Goal: Task Accomplishment & Management: Manage account settings

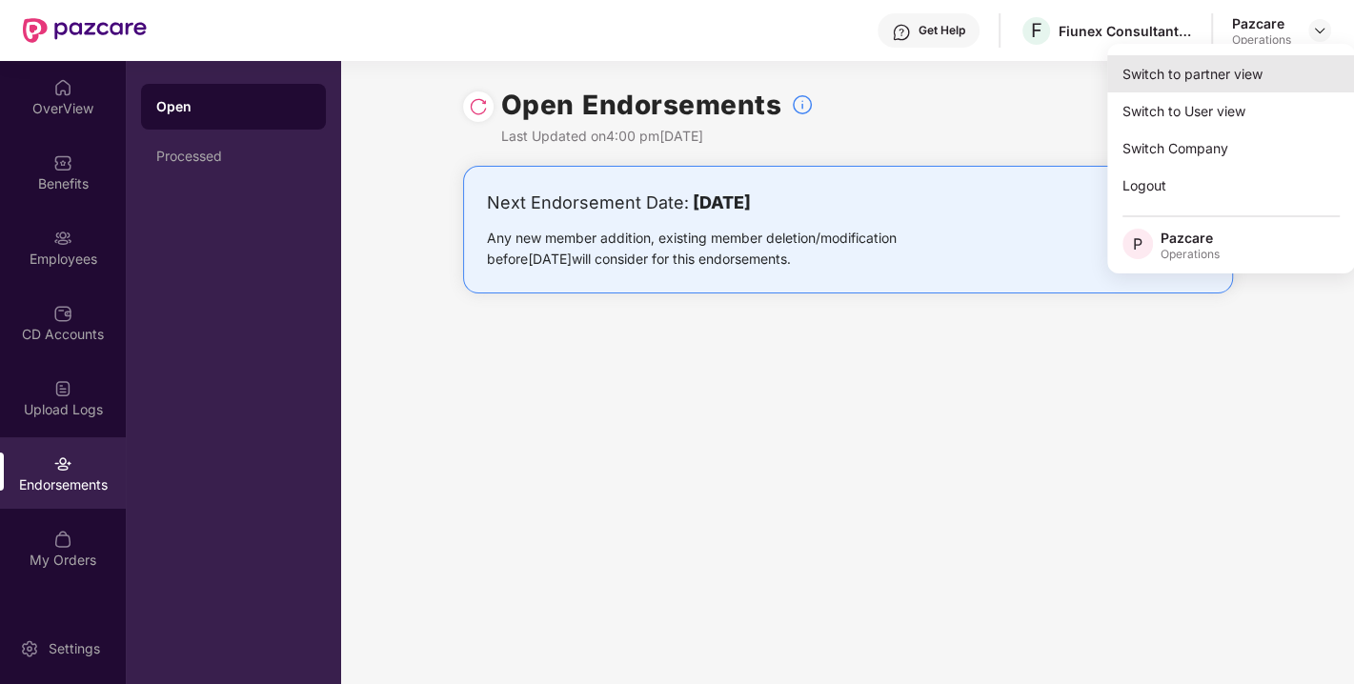
click at [1198, 83] on div "Switch to partner view" at bounding box center [1231, 73] width 248 height 37
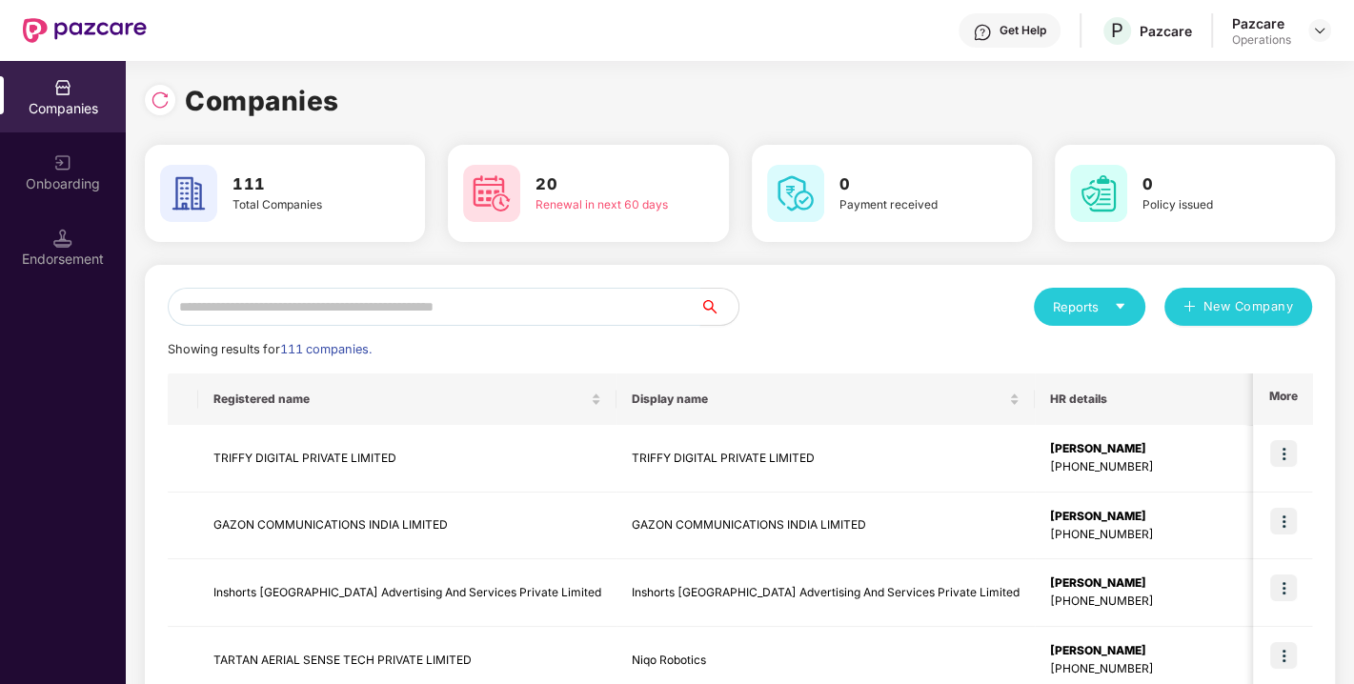
click at [647, 310] on input "text" at bounding box center [434, 307] width 533 height 38
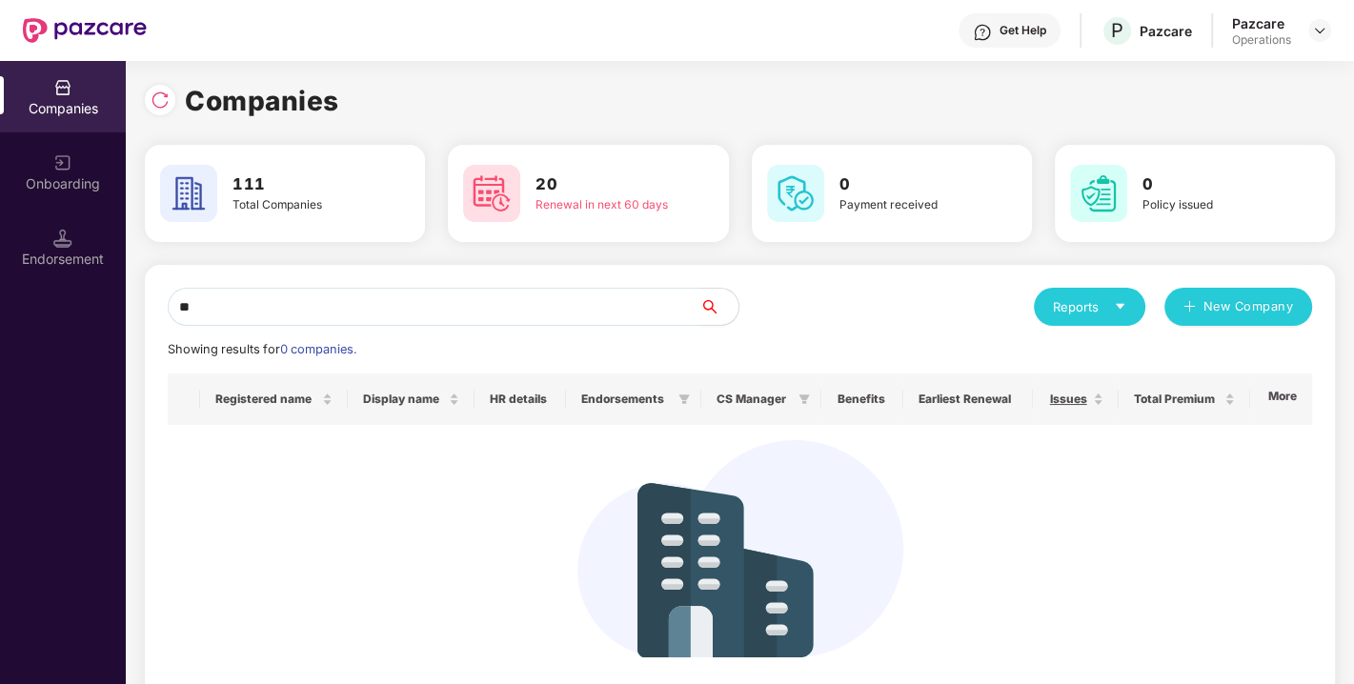
type input "*"
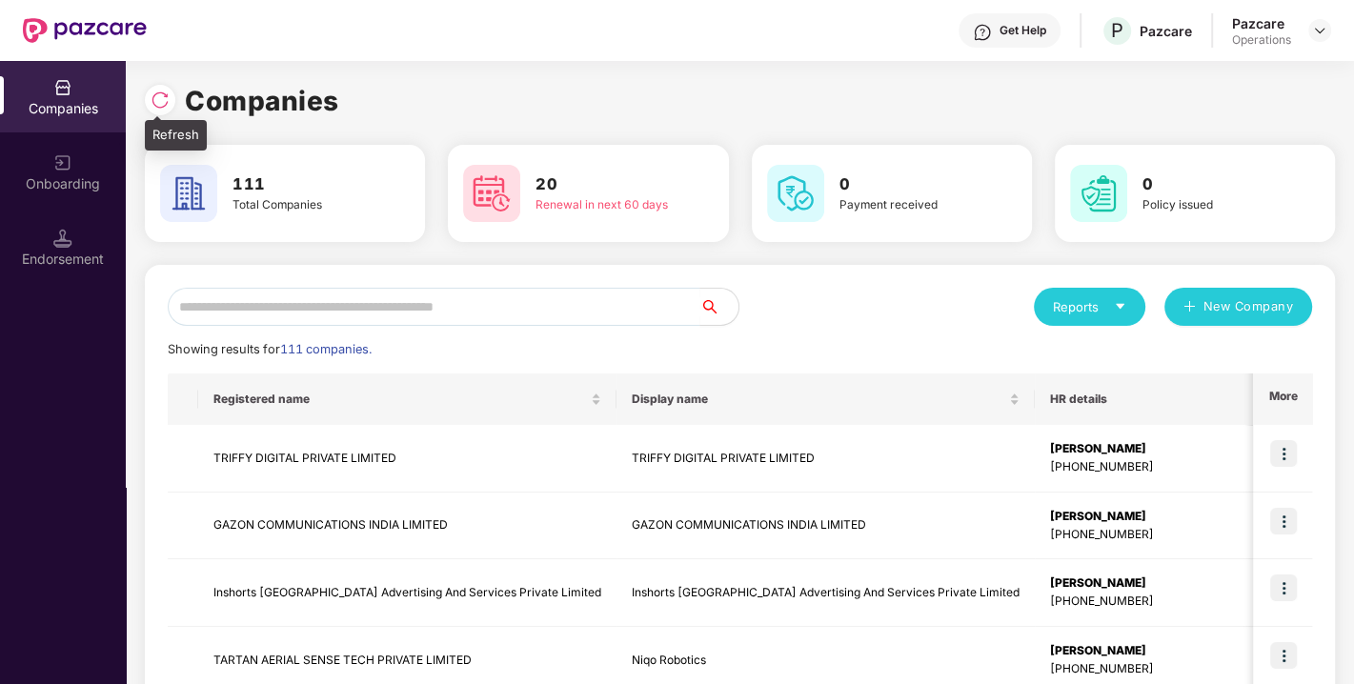
click at [152, 100] on img at bounding box center [160, 100] width 19 height 19
click at [310, 305] on input "text" at bounding box center [434, 307] width 533 height 38
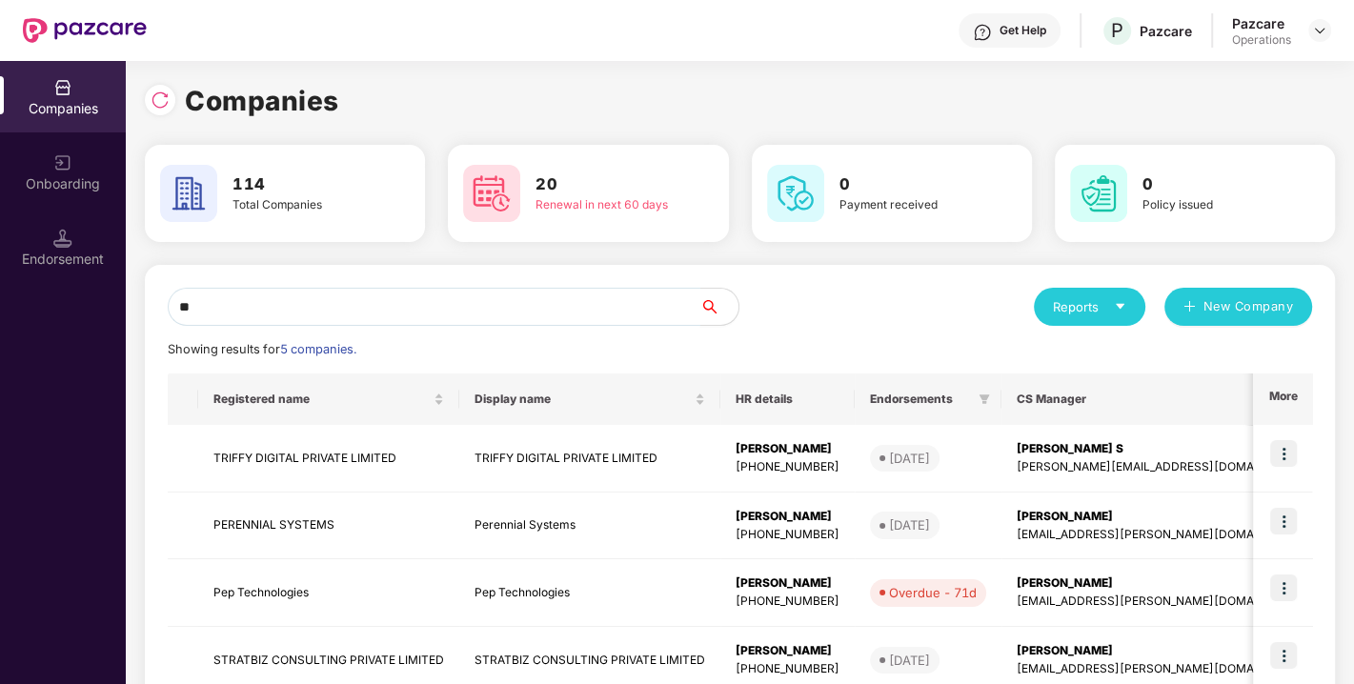
type input "*"
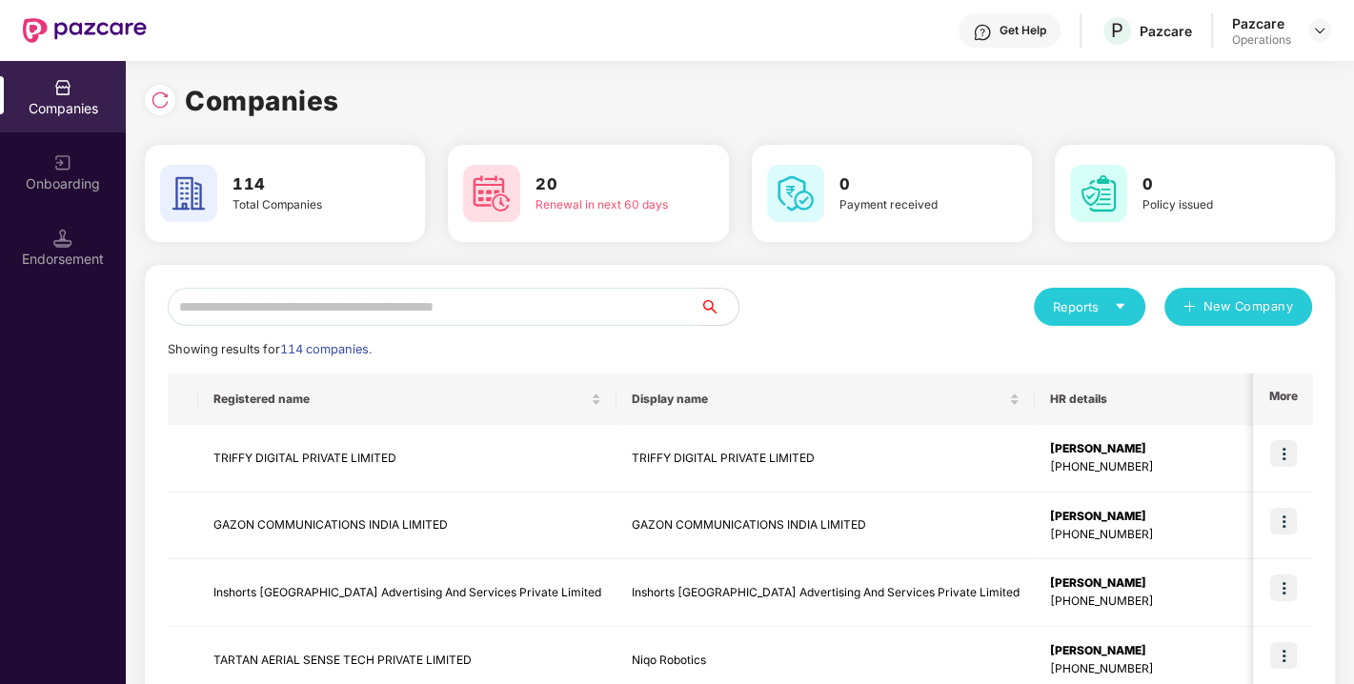
click at [352, 318] on input "text" at bounding box center [434, 307] width 533 height 38
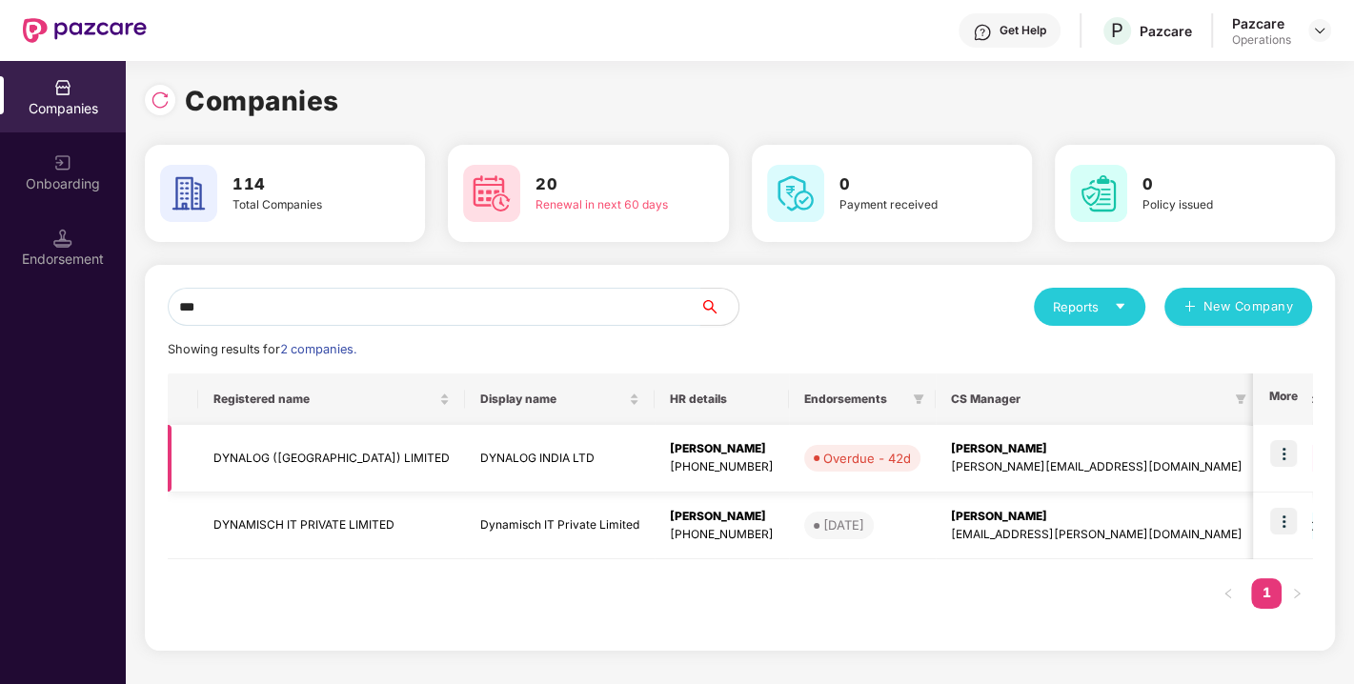
type input "***"
drag, startPoint x: 369, startPoint y: 457, endPoint x: 211, endPoint y: 473, distance: 157.9
click at [211, 473] on td "DYNALOG ([GEOGRAPHIC_DATA]) LIMITED" at bounding box center [331, 459] width 267 height 68
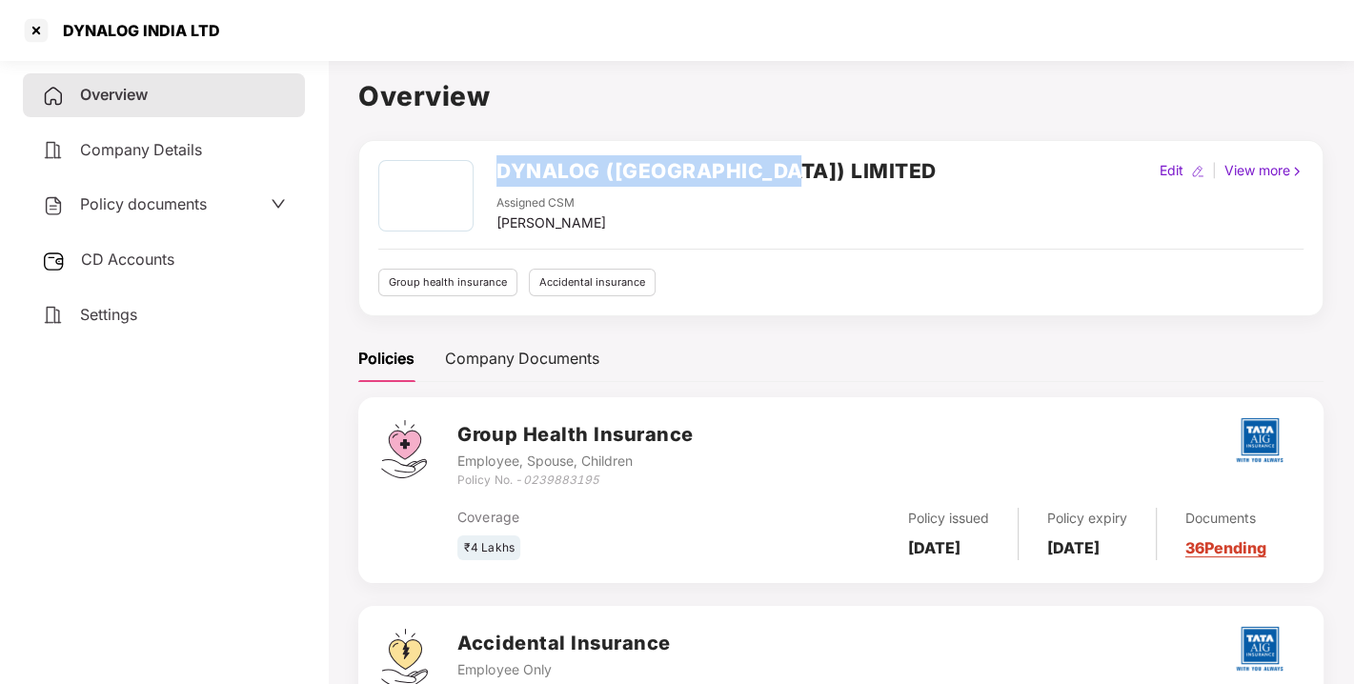
drag, startPoint x: 489, startPoint y: 170, endPoint x: 778, endPoint y: 173, distance: 289.6
click at [778, 173] on div "DYNALOG ([GEOGRAPHIC_DATA]) LIMITED Assigned CSM [PERSON_NAME] Edit | View more" at bounding box center [840, 196] width 925 height 73
copy h2 "DYNALOG ([GEOGRAPHIC_DATA]) LIMITED"
click at [35, 30] on div at bounding box center [36, 30] width 30 height 30
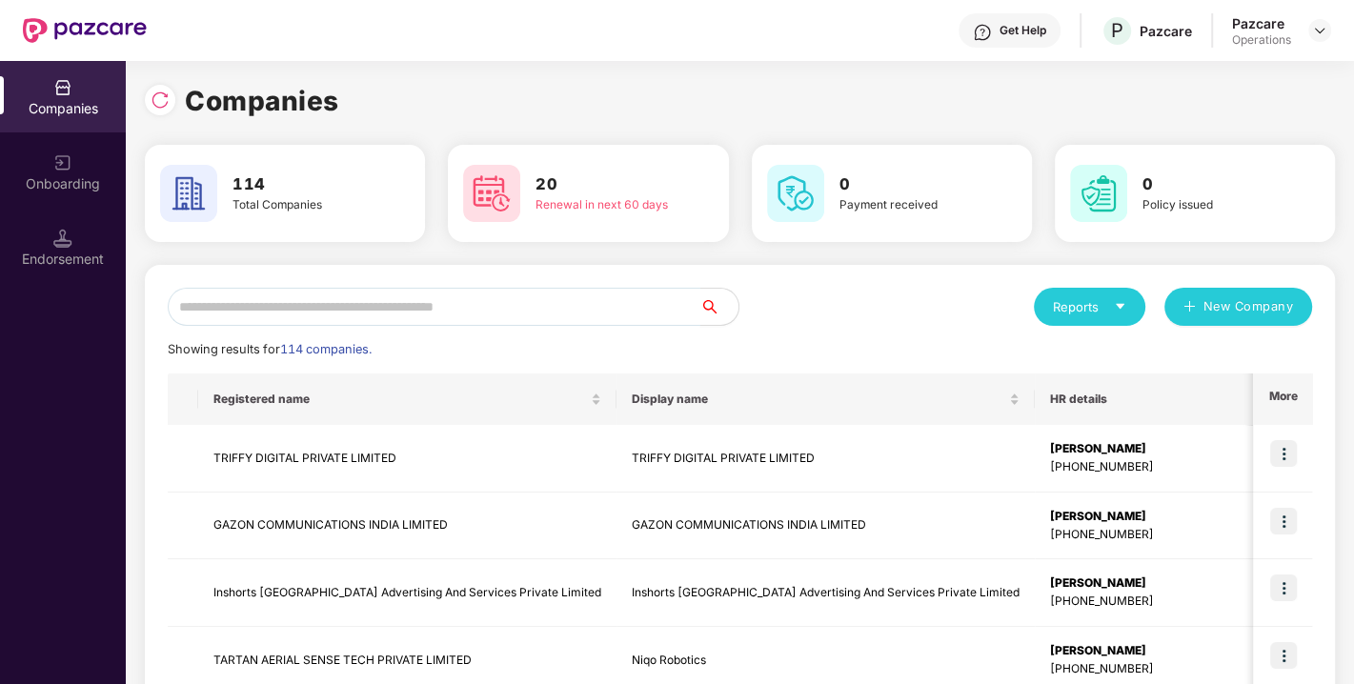
click at [453, 312] on input "text" at bounding box center [434, 307] width 533 height 38
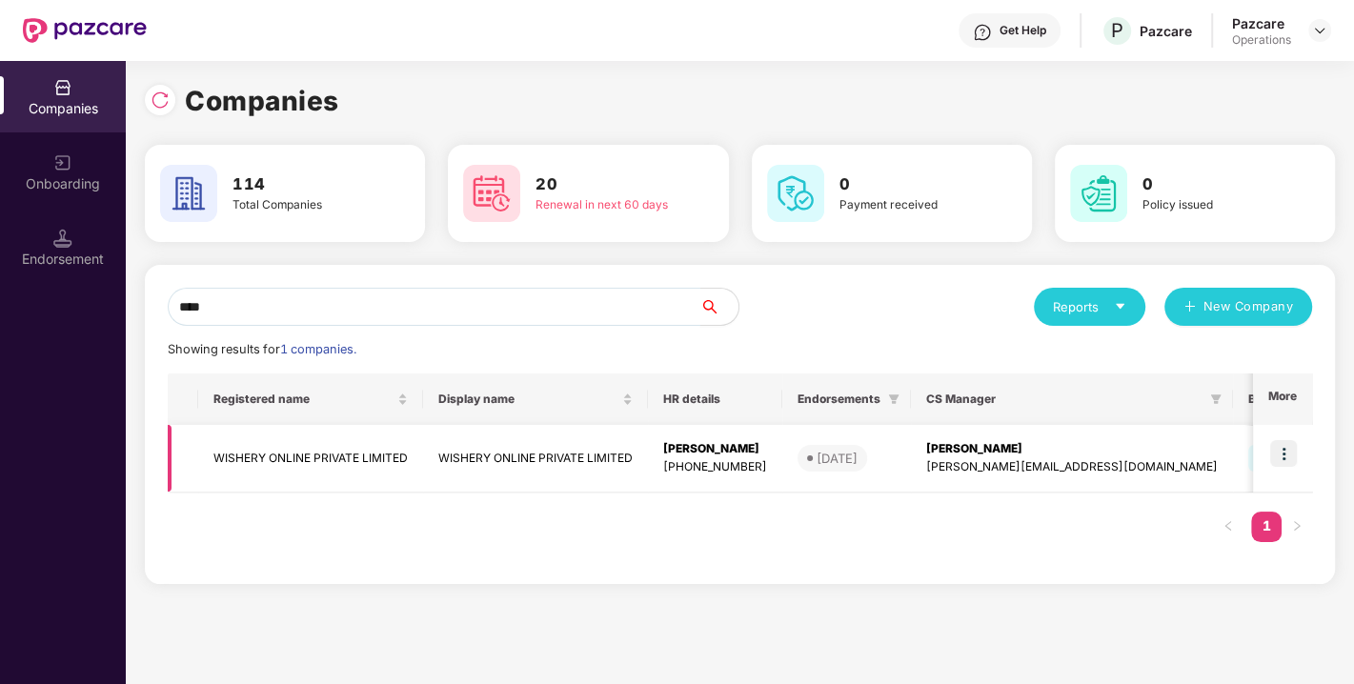
type input "****"
click at [356, 458] on td "WISHERY ONLINE PRIVATE LIMITED" at bounding box center [310, 459] width 225 height 68
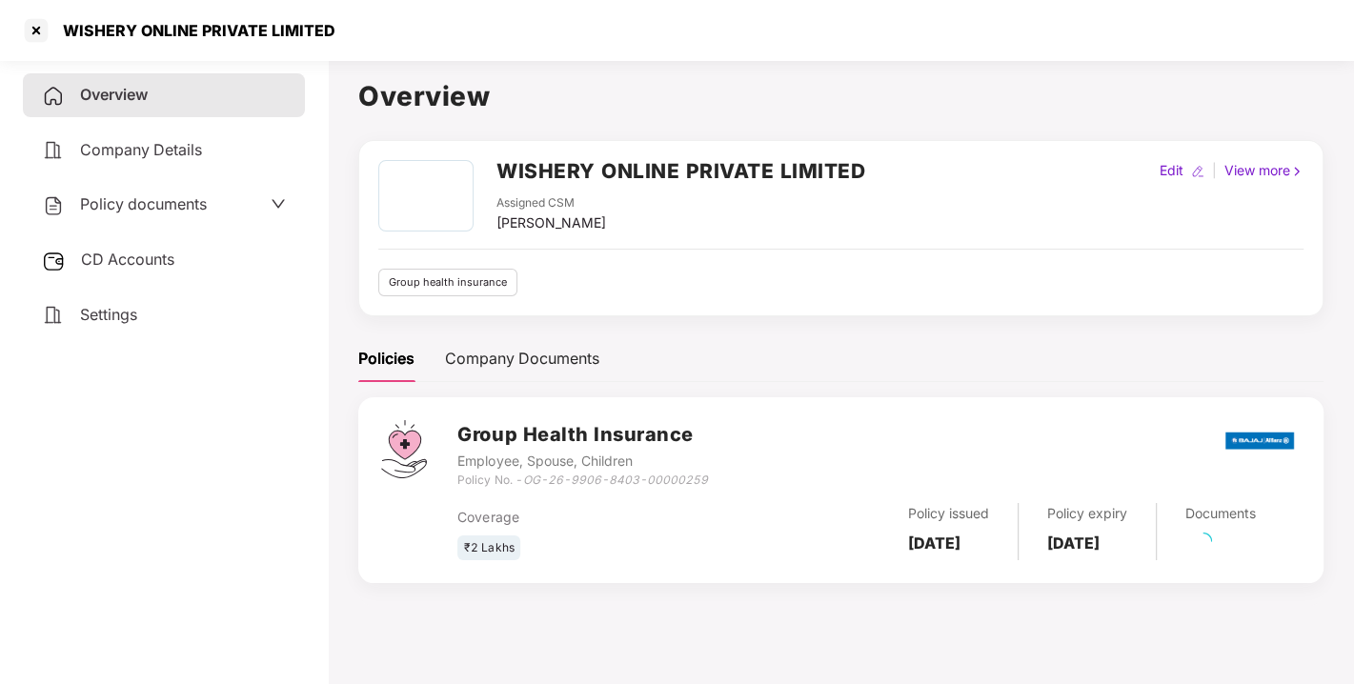
click at [611, 173] on h2 "WISHERY ONLINE PRIVATE LIMITED" at bounding box center [680, 170] width 369 height 31
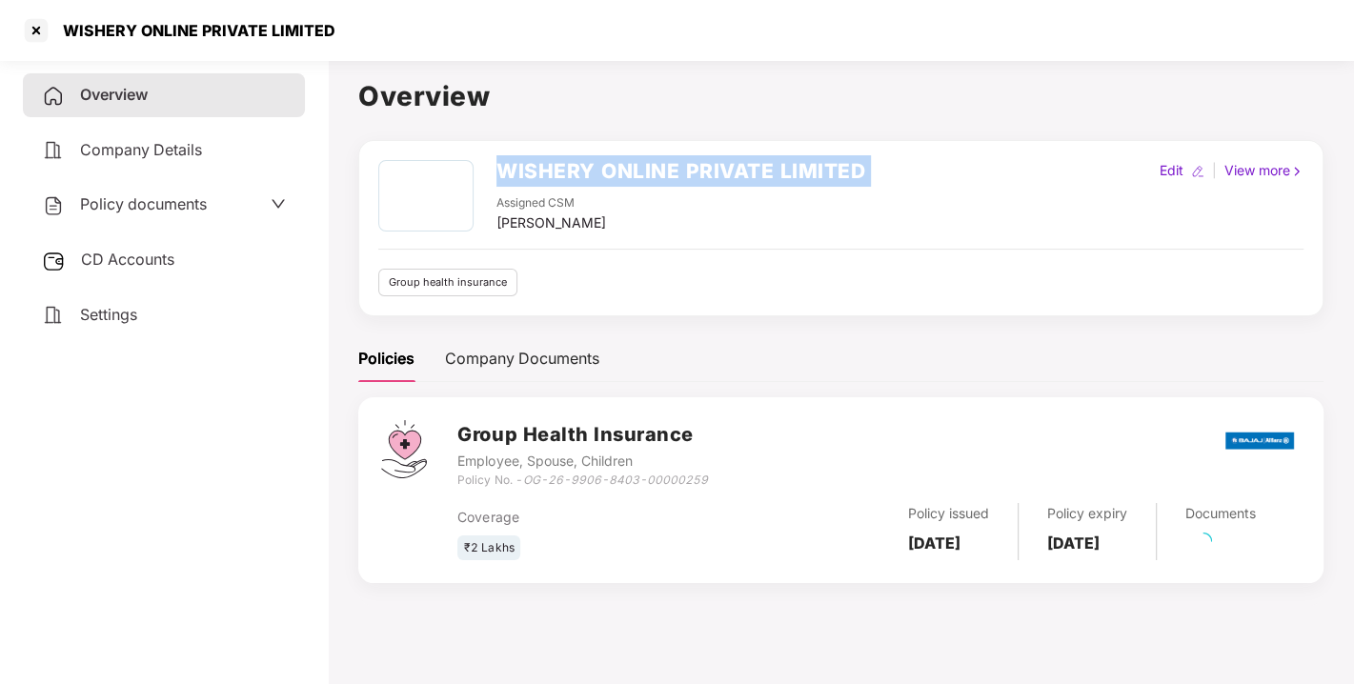
copy h2 "WISHERY ONLINE PRIVATE LIMITED"
click at [611, 173] on h2 "WISHERY ONLINE PRIVATE LIMITED" at bounding box center [680, 170] width 369 height 31
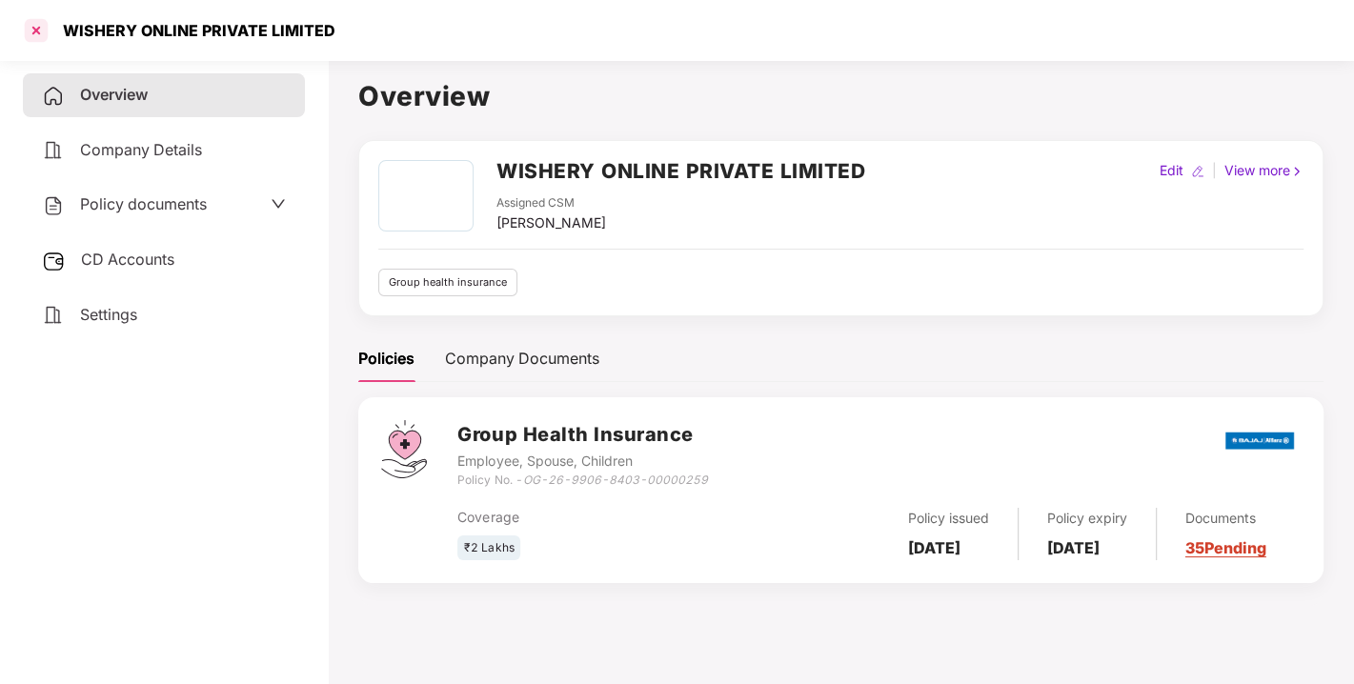
click at [30, 29] on div at bounding box center [36, 30] width 30 height 30
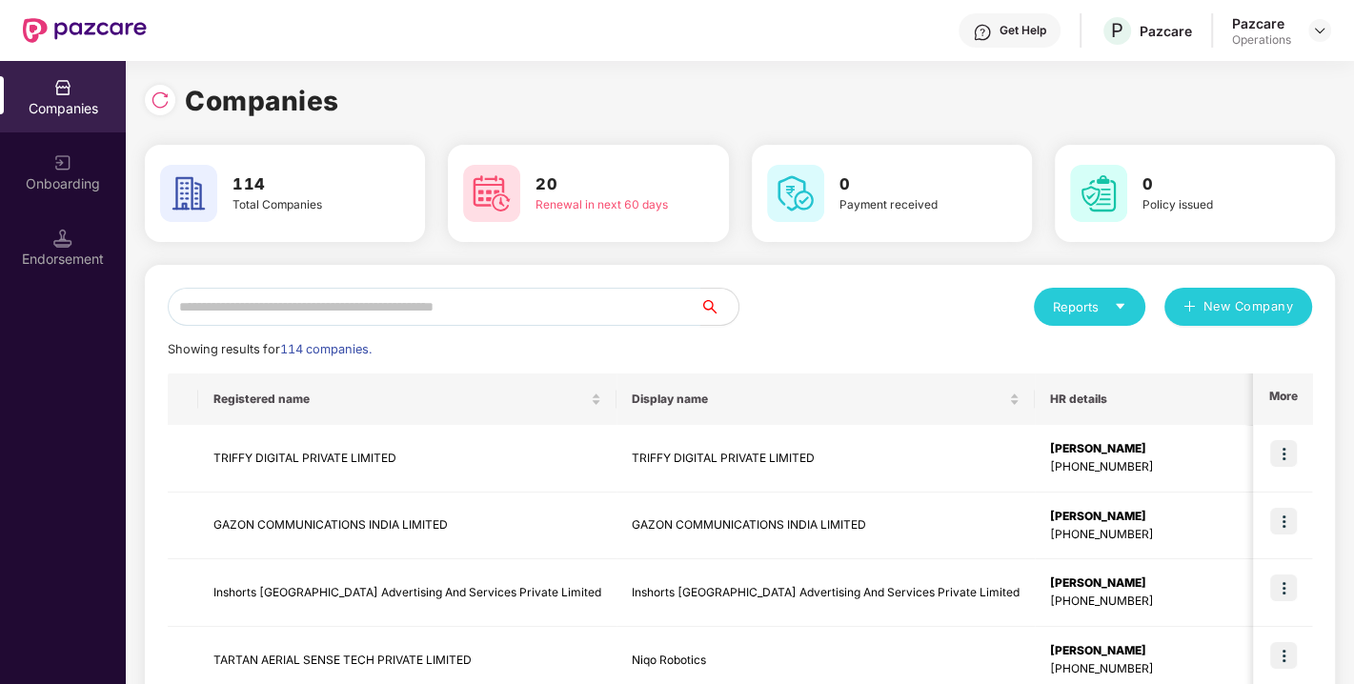
click at [401, 300] on input "text" at bounding box center [434, 307] width 533 height 38
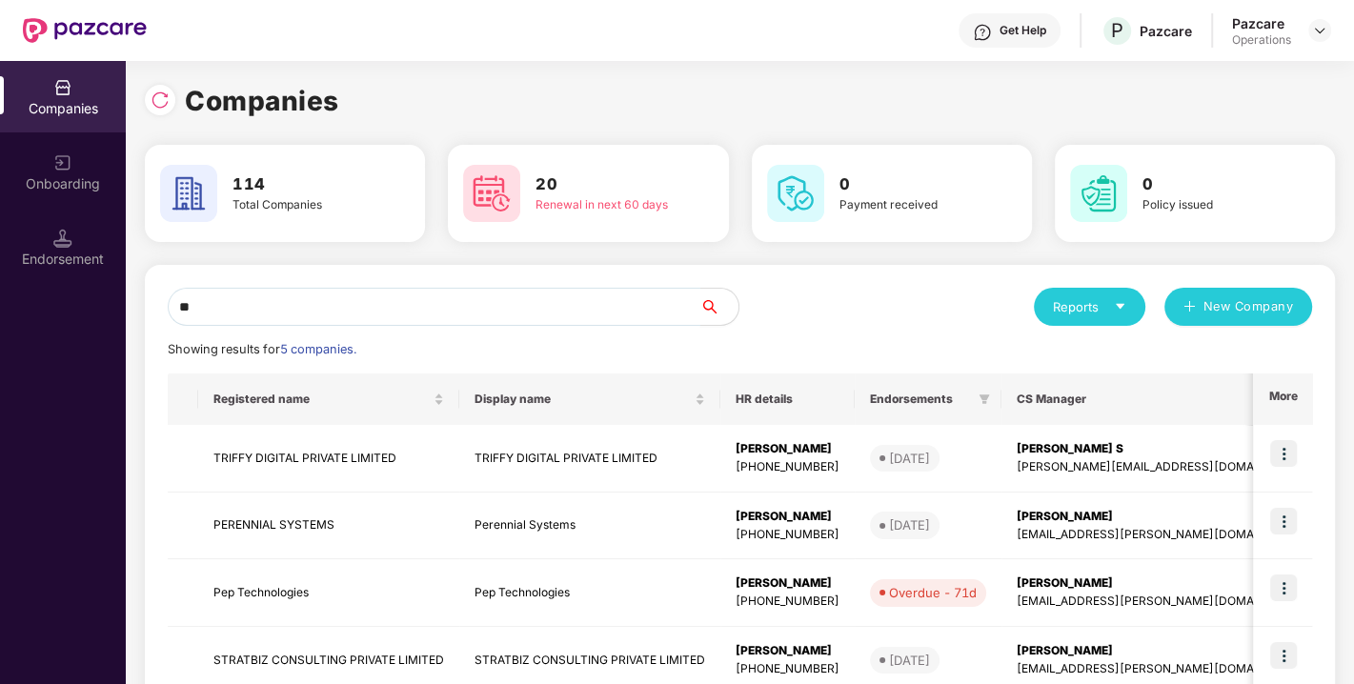
type input "*"
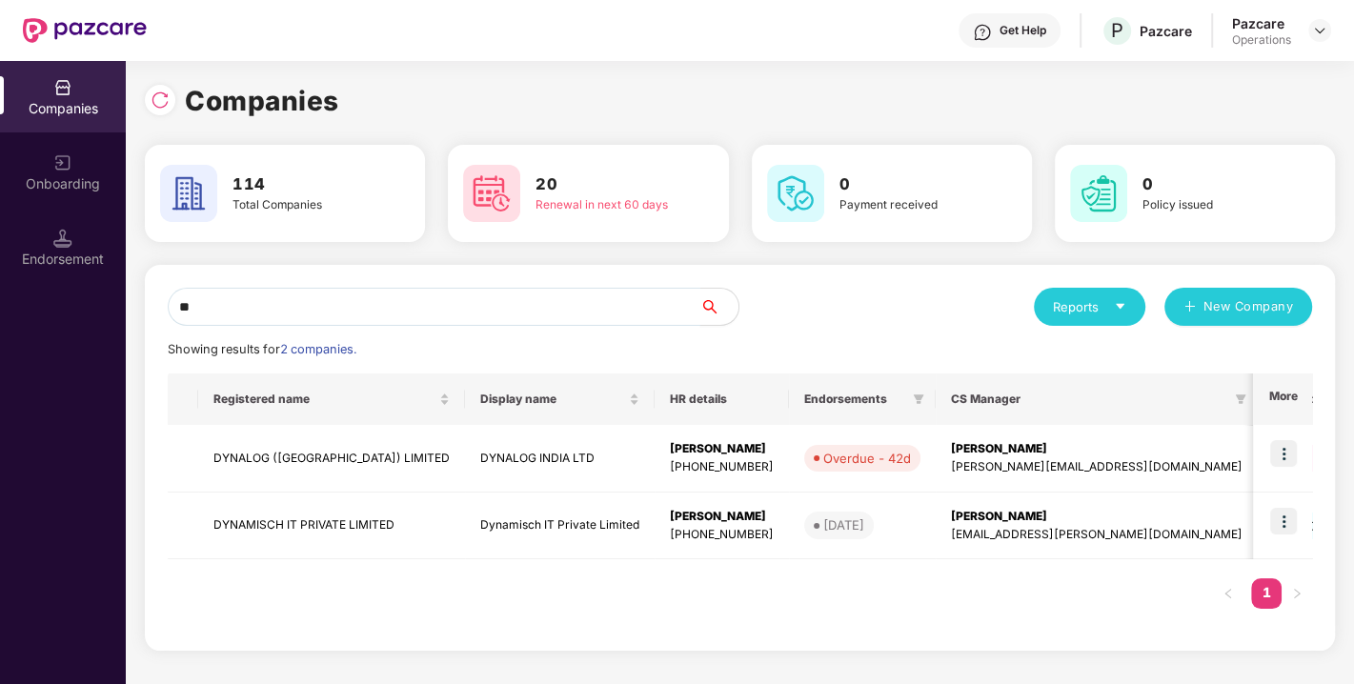
type input "*"
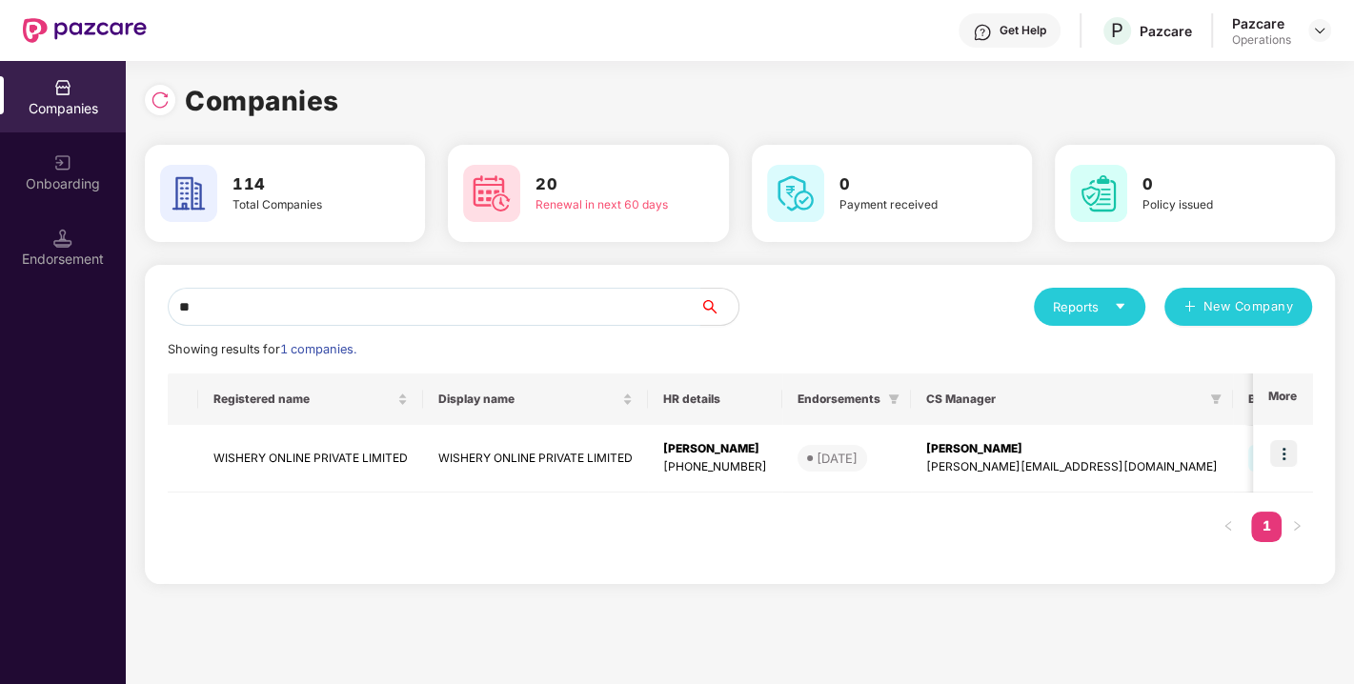
type input "*"
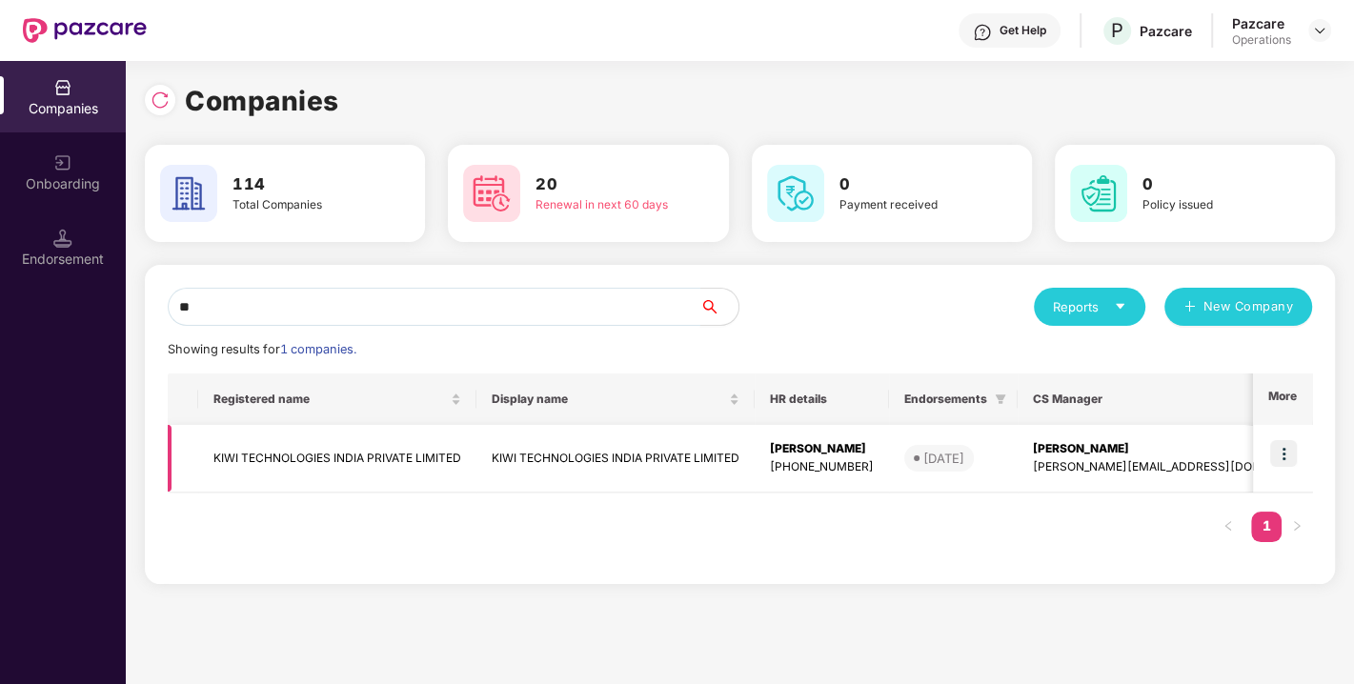
type input "*"
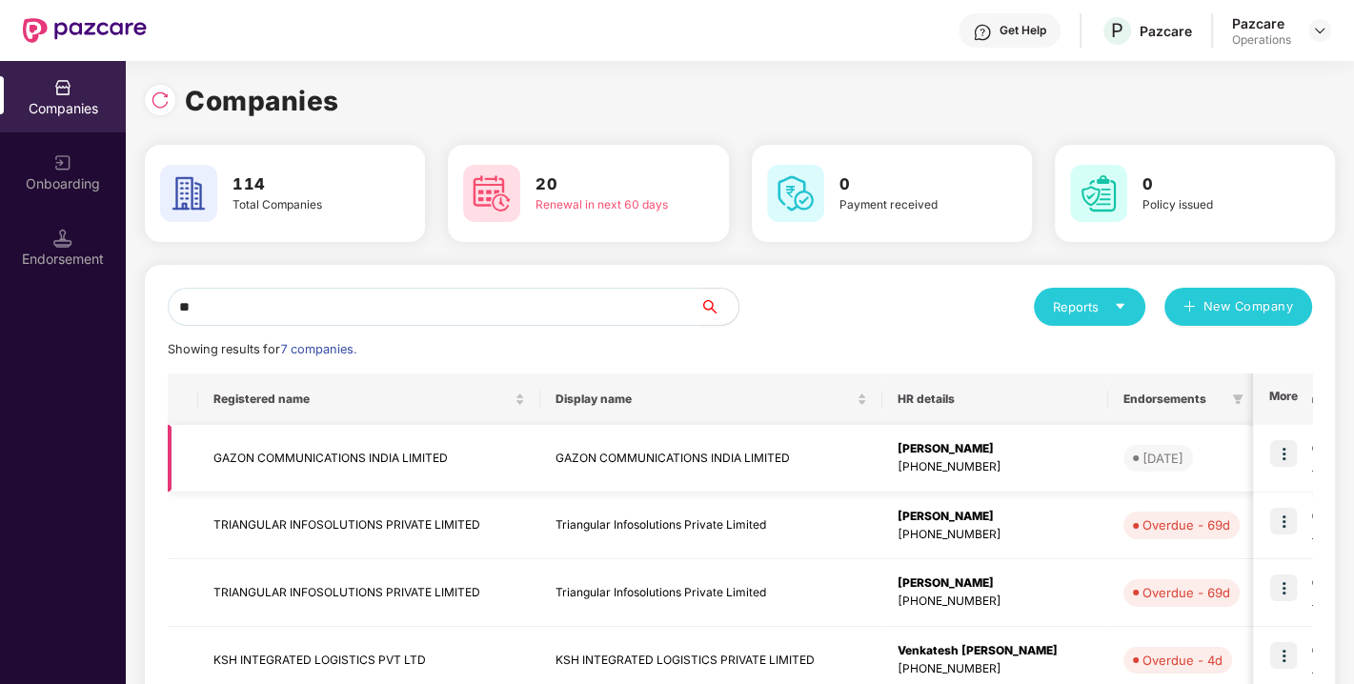
type input "*"
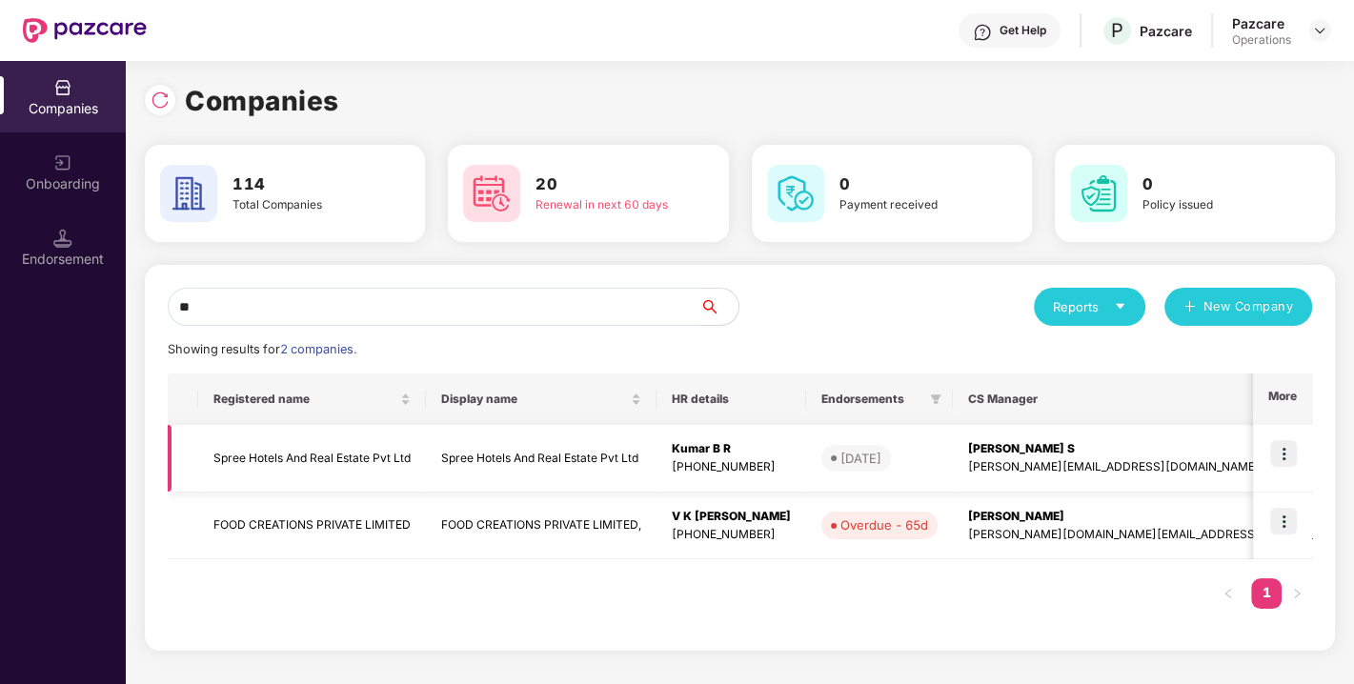
type input "*"
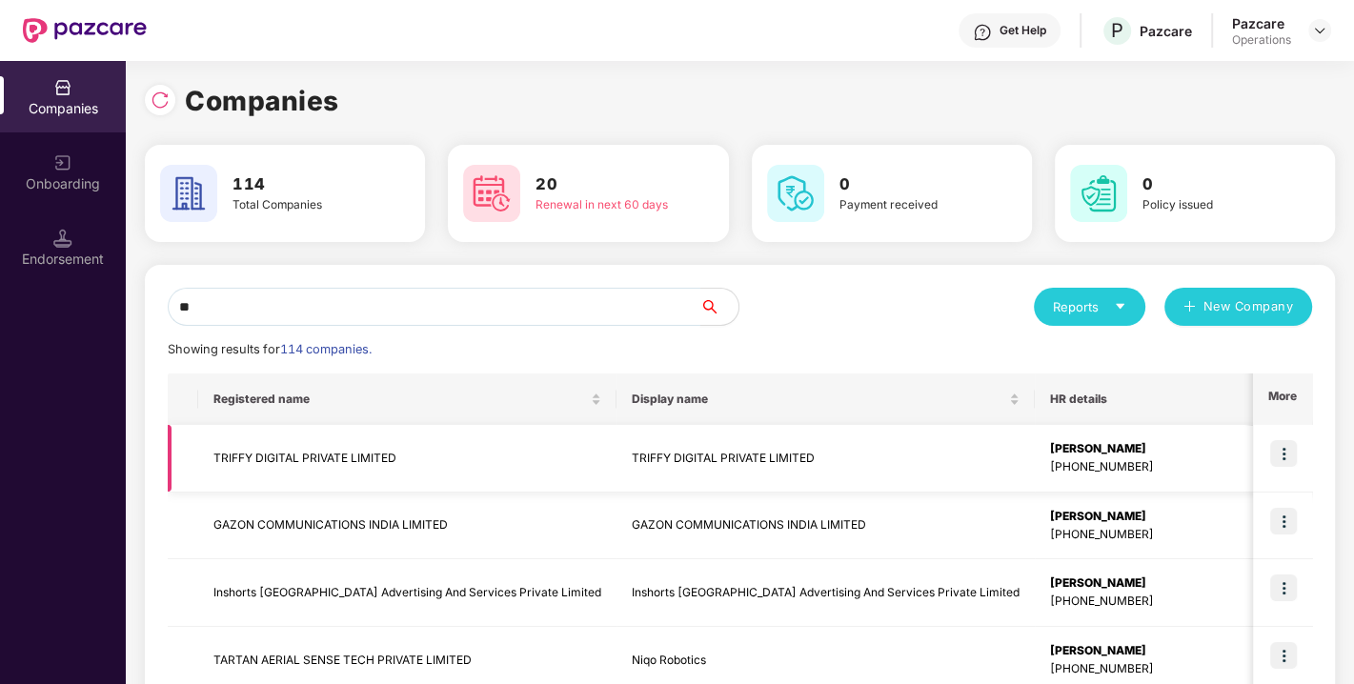
type input "*"
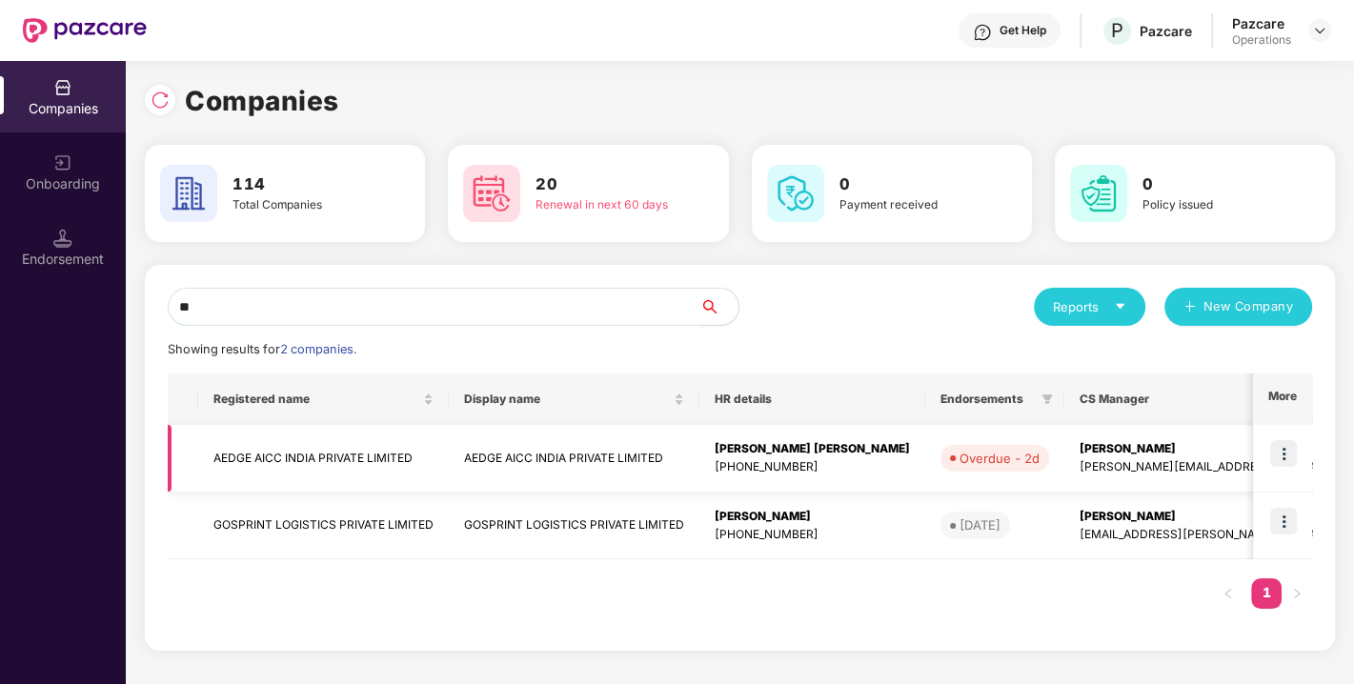
type input "*"
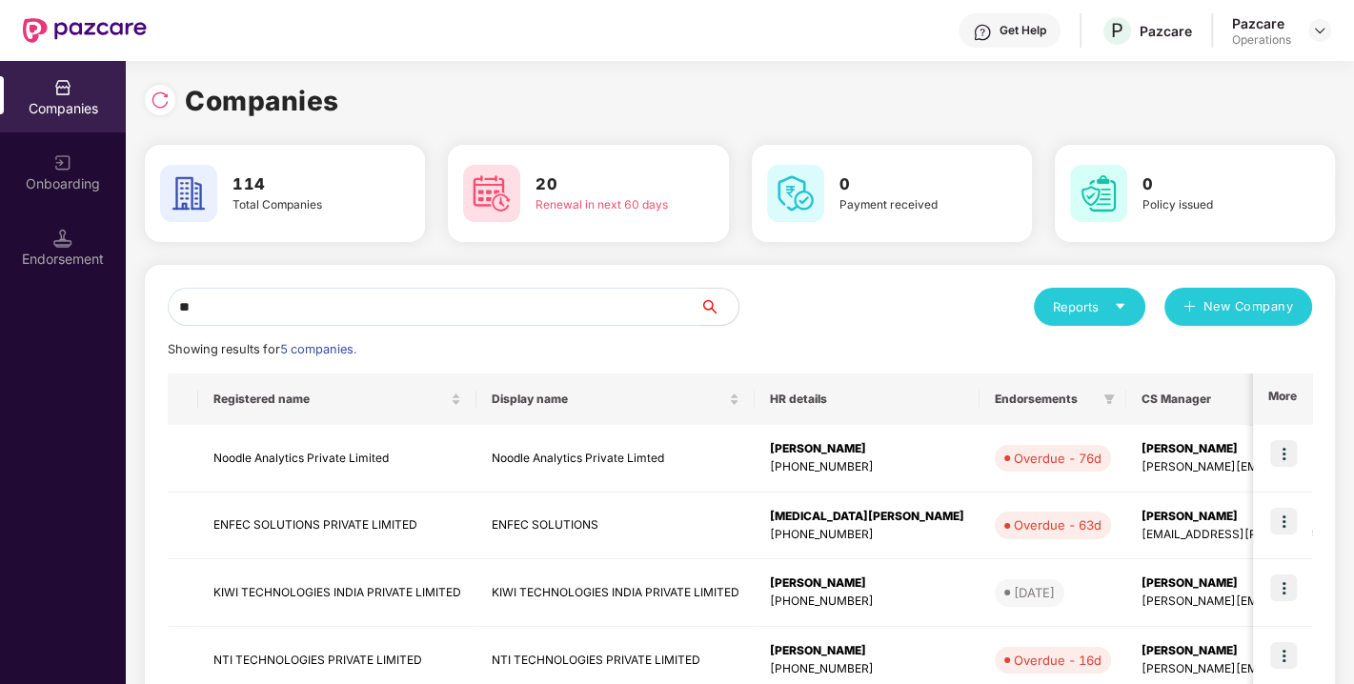
type input "*"
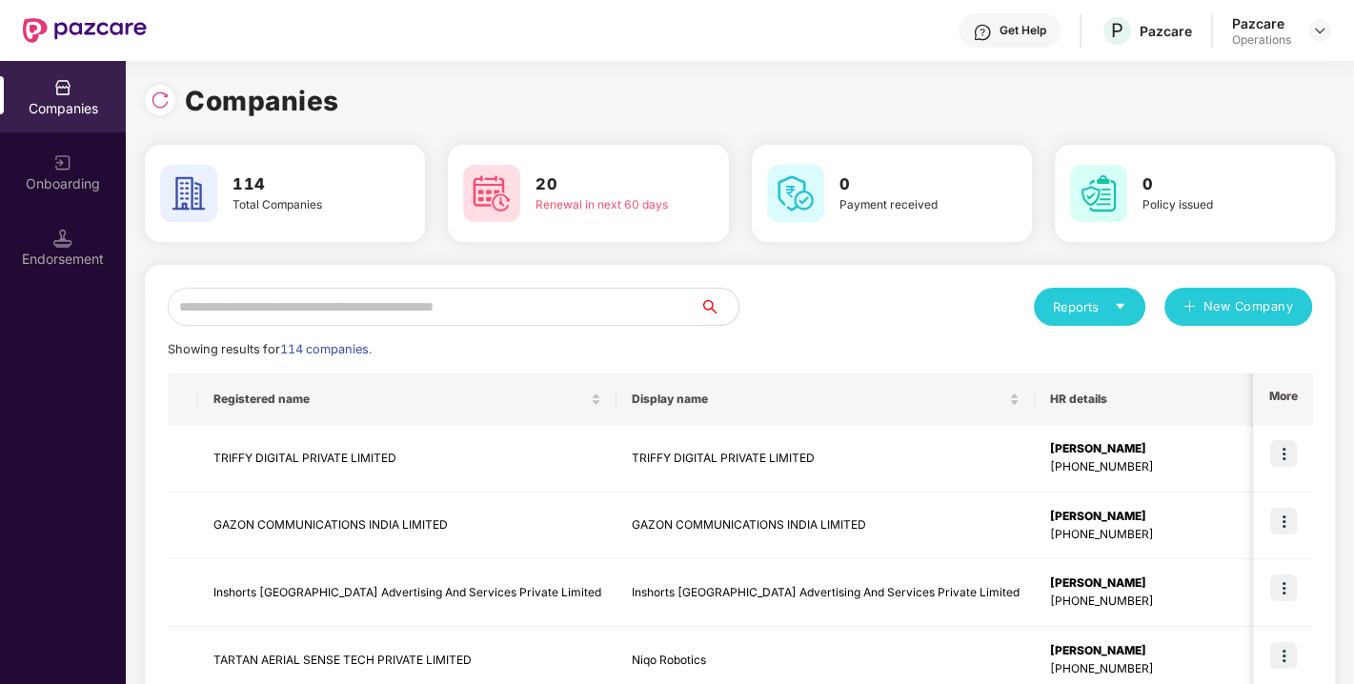
click at [508, 313] on input "text" at bounding box center [434, 307] width 533 height 38
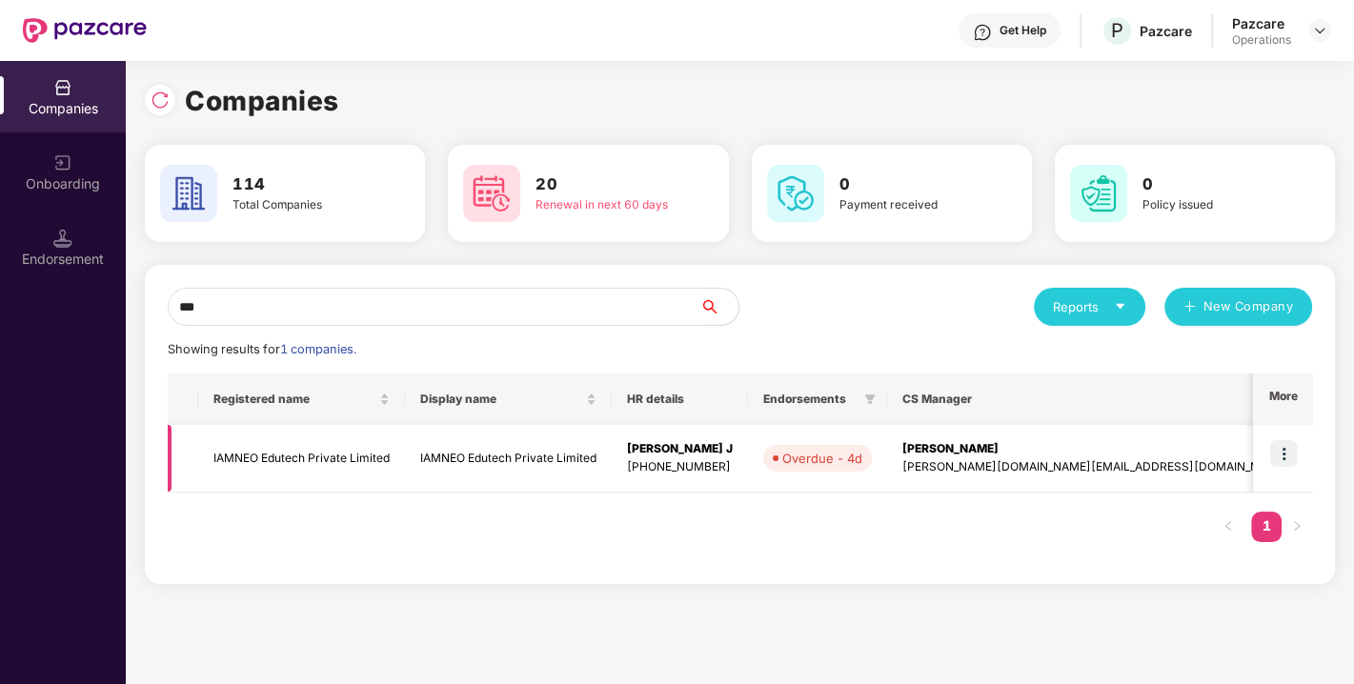
type input "***"
click at [1286, 449] on img at bounding box center [1283, 453] width 27 height 27
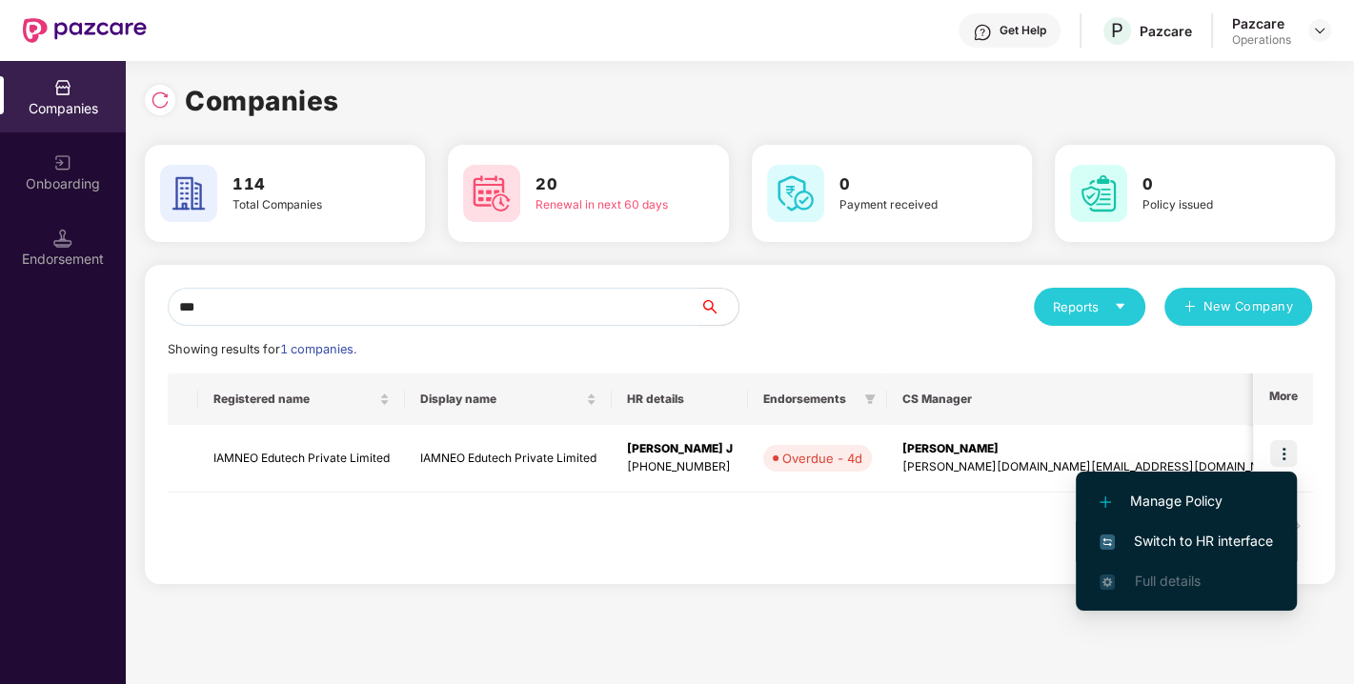
click at [1173, 539] on span "Switch to HR interface" at bounding box center [1185, 541] width 173 height 21
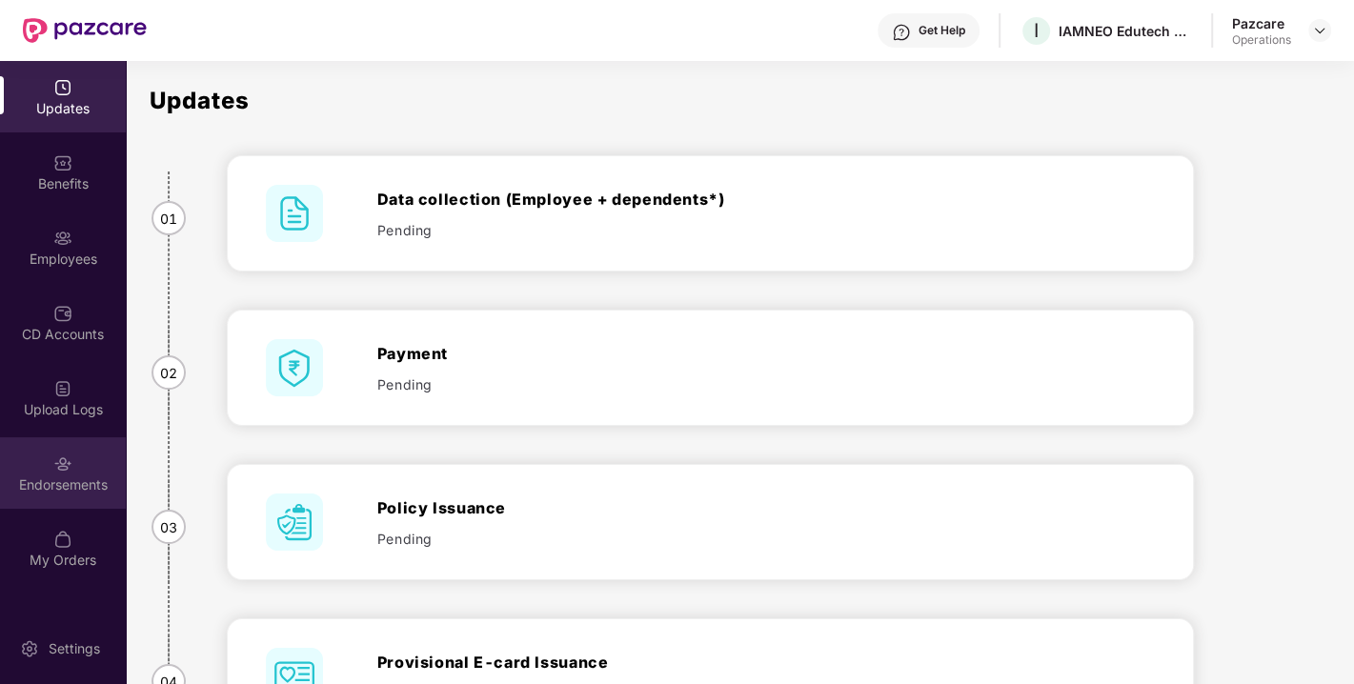
click at [49, 463] on div "Endorsements" at bounding box center [63, 472] width 126 height 71
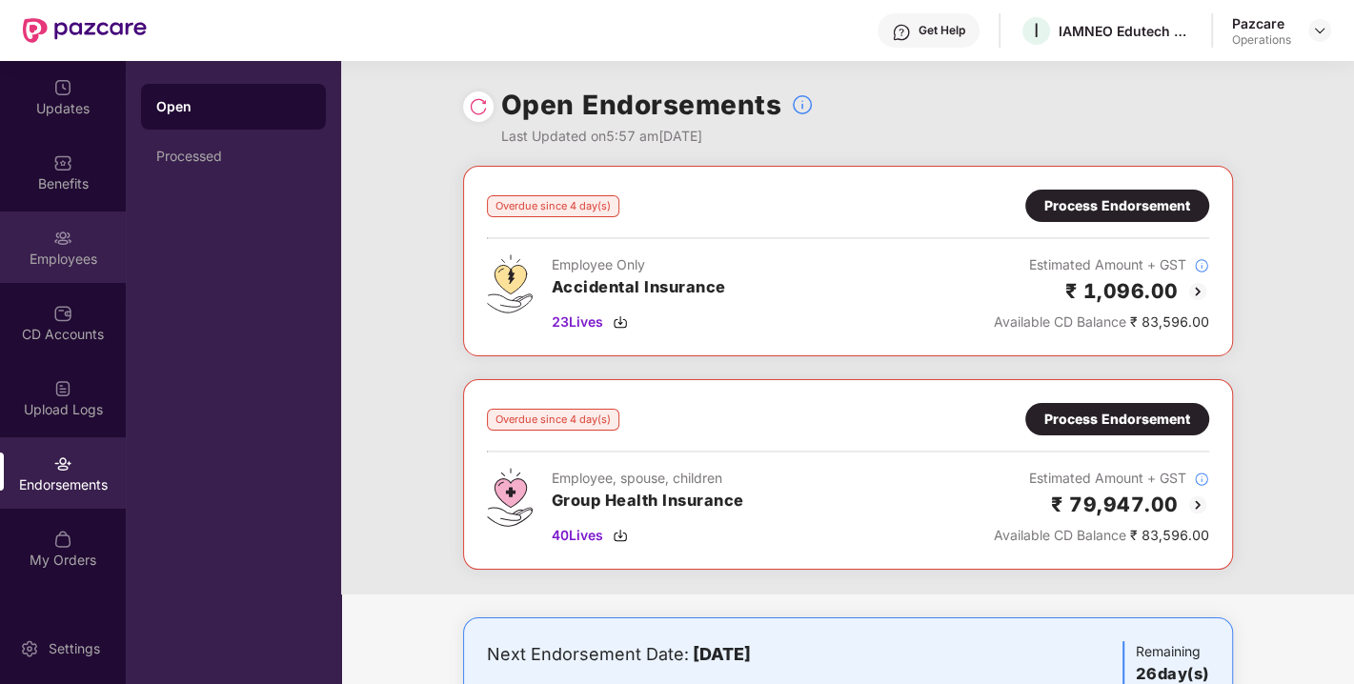
click at [43, 239] on div "Employees" at bounding box center [63, 246] width 126 height 71
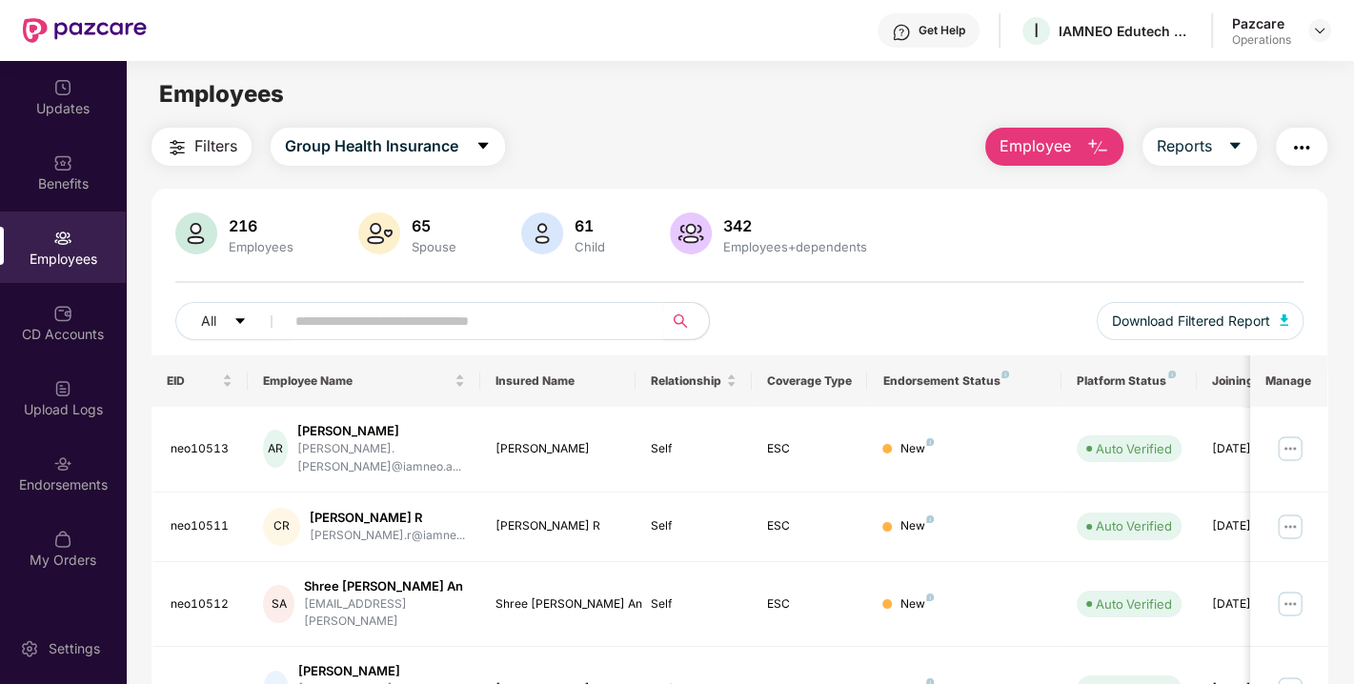
click at [206, 157] on span "Filters" at bounding box center [215, 146] width 43 height 24
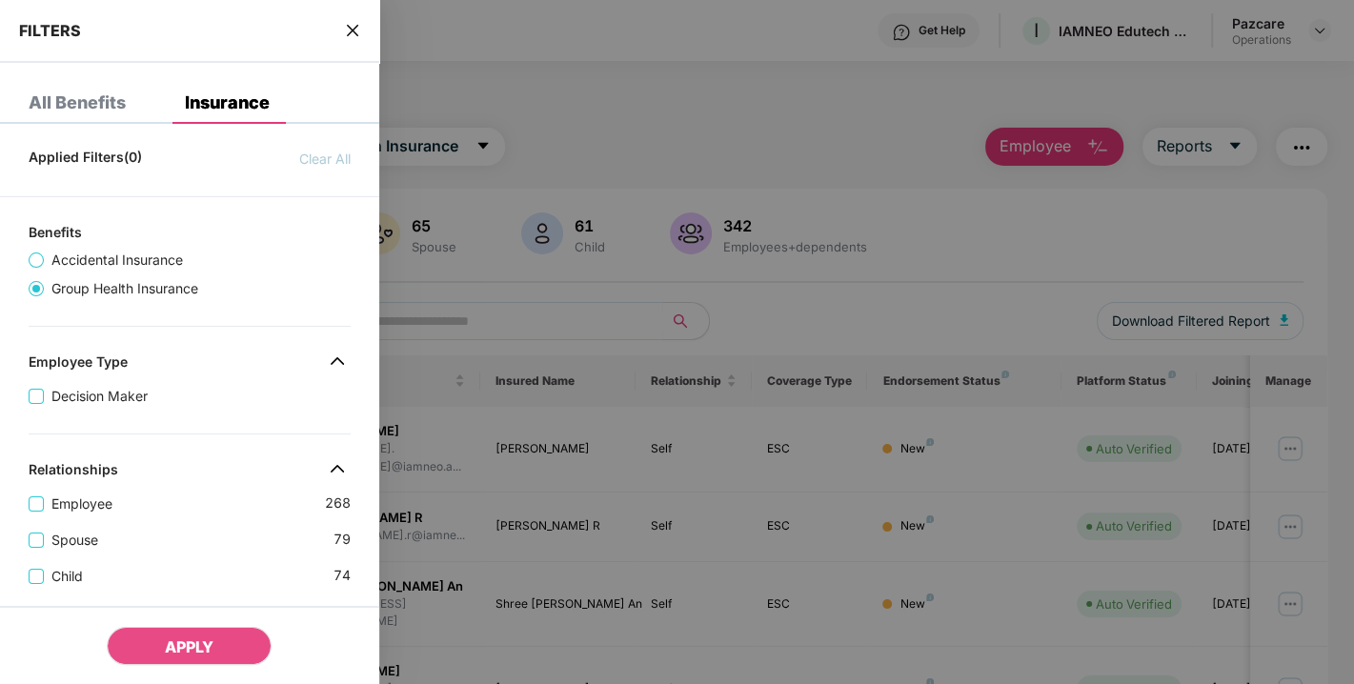
scroll to position [555, 0]
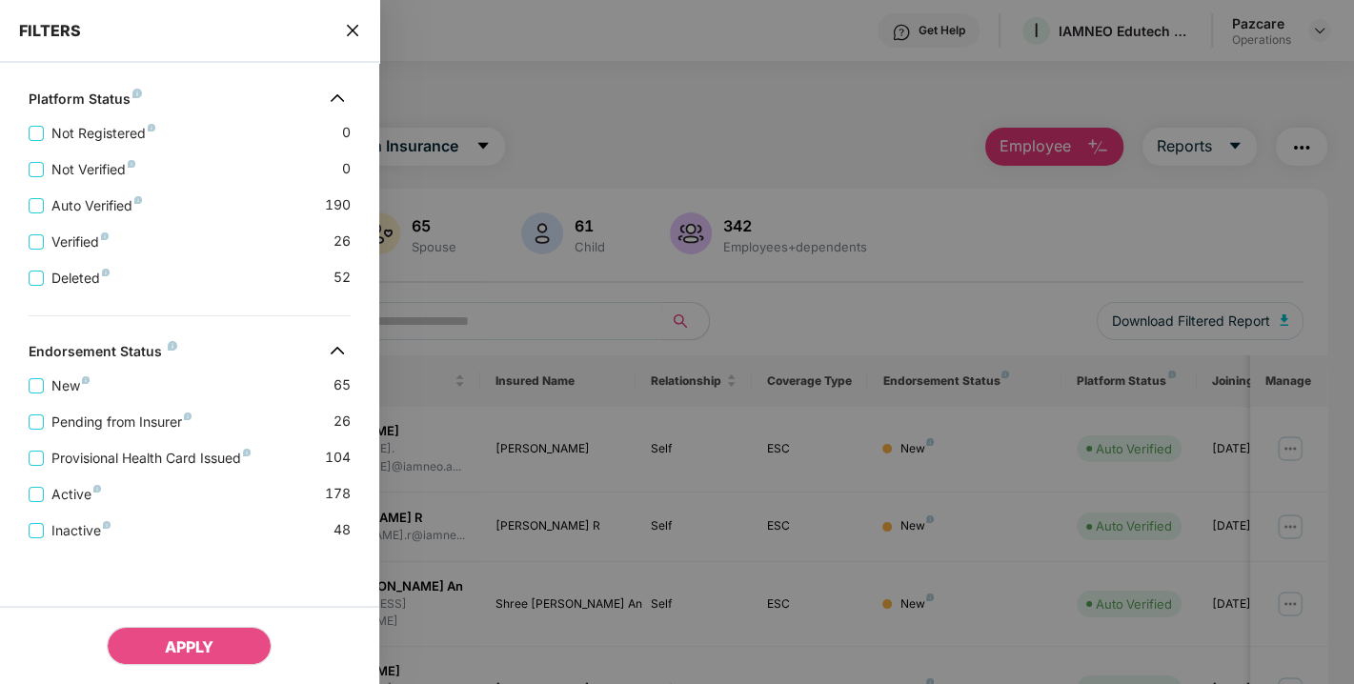
click at [355, 30] on icon "close" at bounding box center [352, 30] width 15 height 15
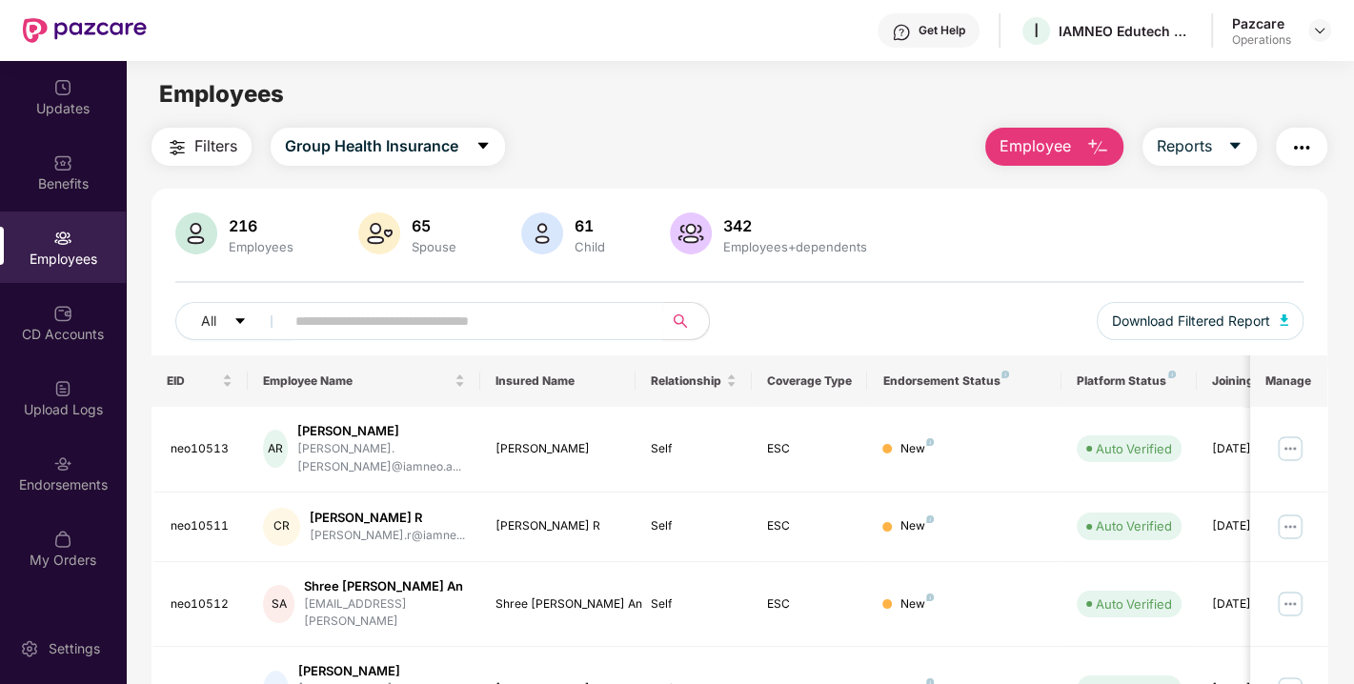
click at [1293, 151] on img "button" at bounding box center [1301, 147] width 23 height 23
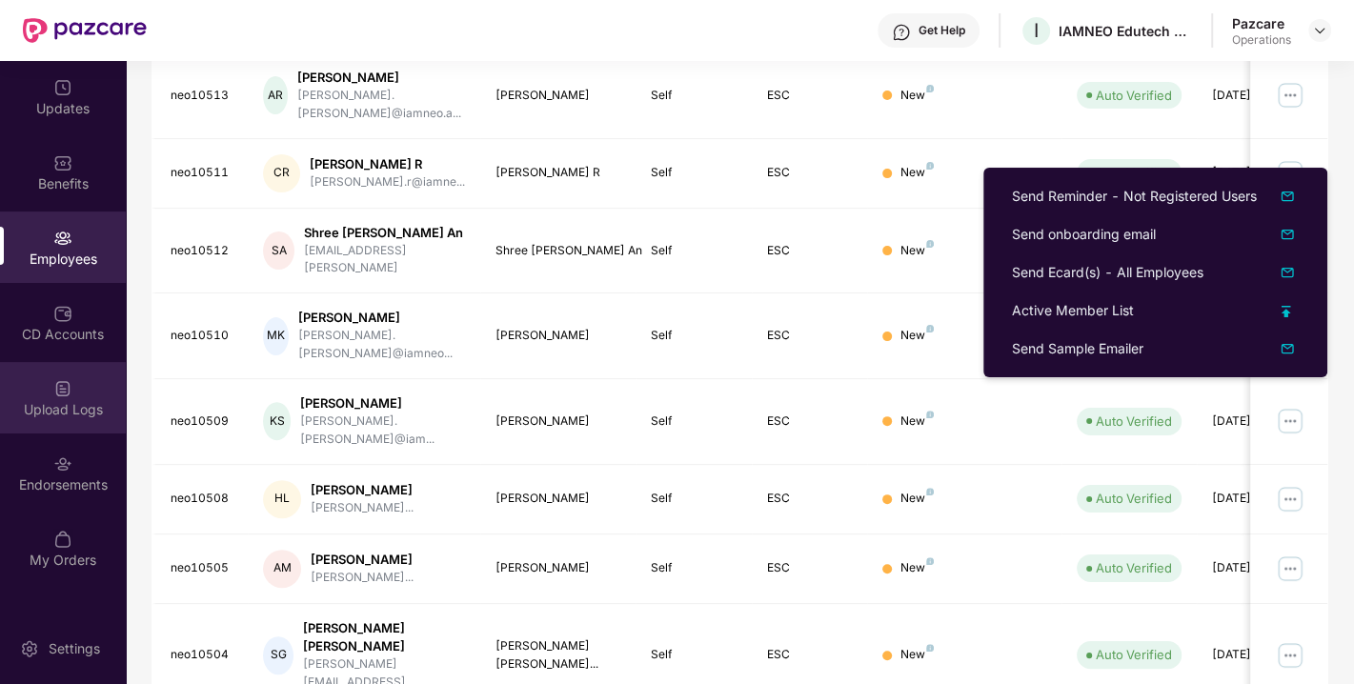
scroll to position [483, 0]
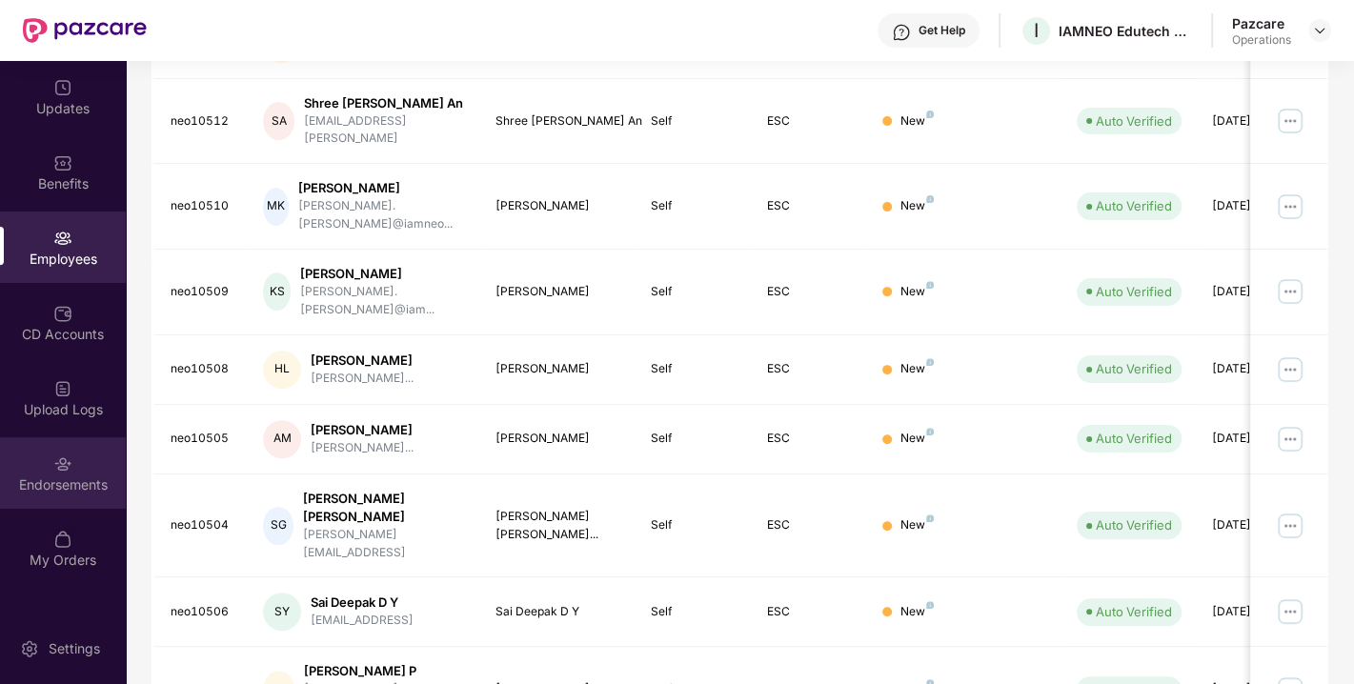
click at [40, 494] on div "Endorsements" at bounding box center [63, 472] width 126 height 71
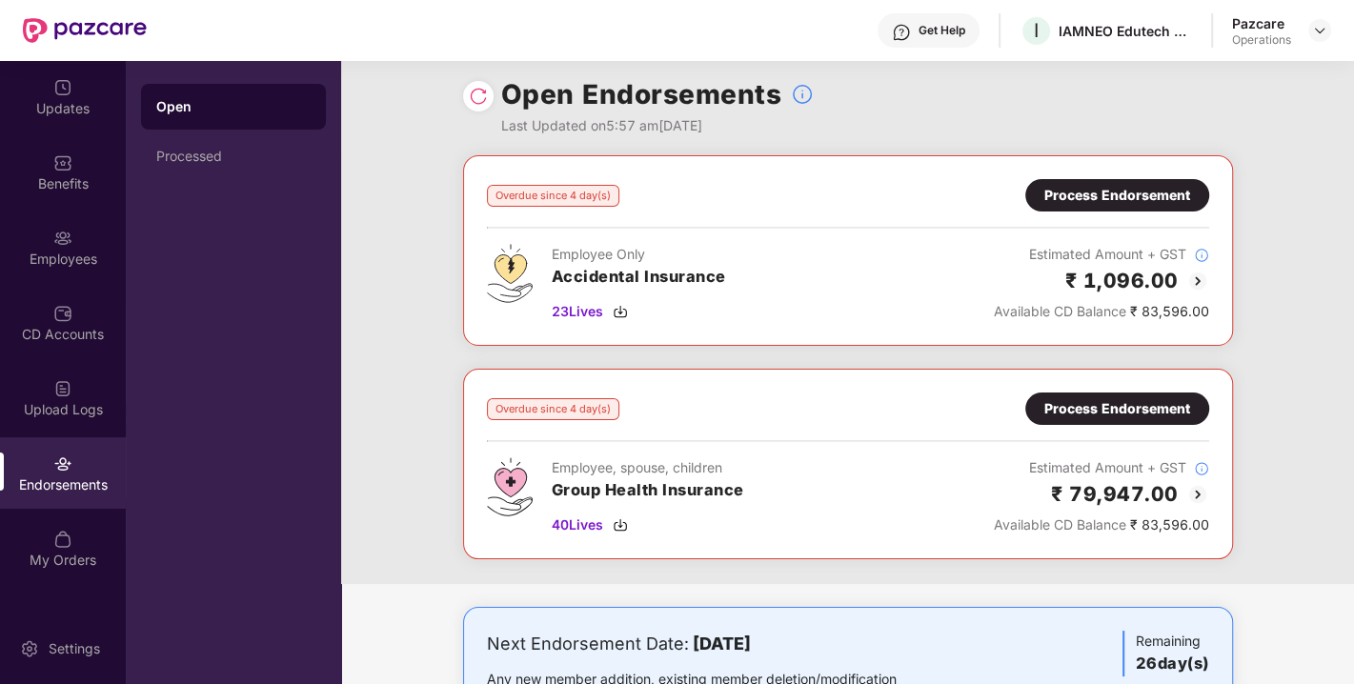
scroll to position [4, 0]
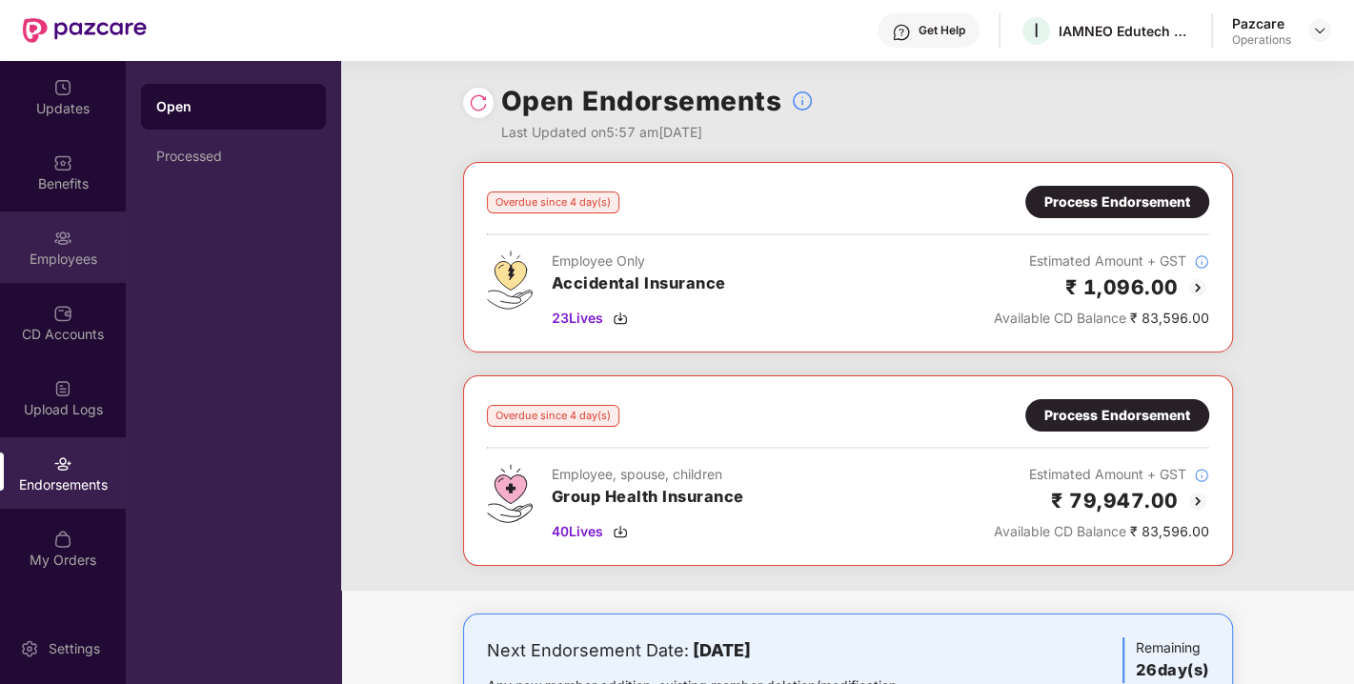
click at [79, 225] on div "Employees" at bounding box center [63, 246] width 126 height 71
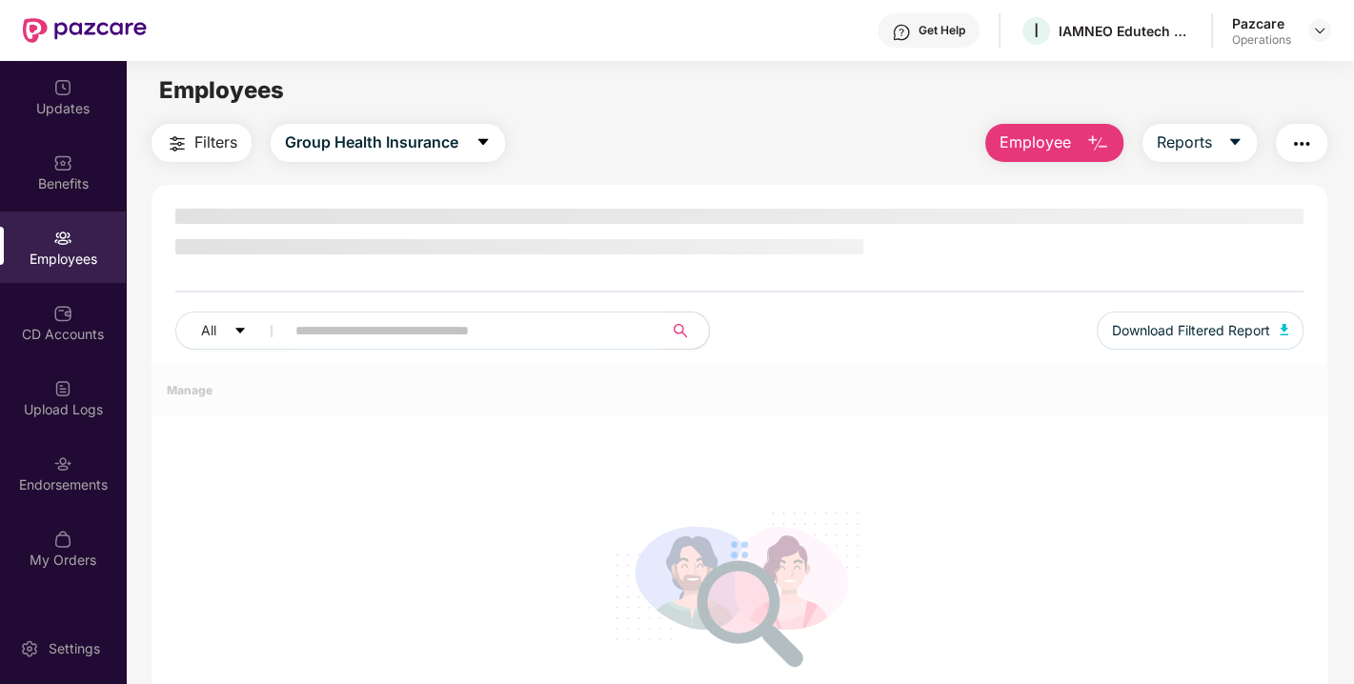
paste input "********"
click at [402, 327] on input "text" at bounding box center [466, 330] width 342 height 29
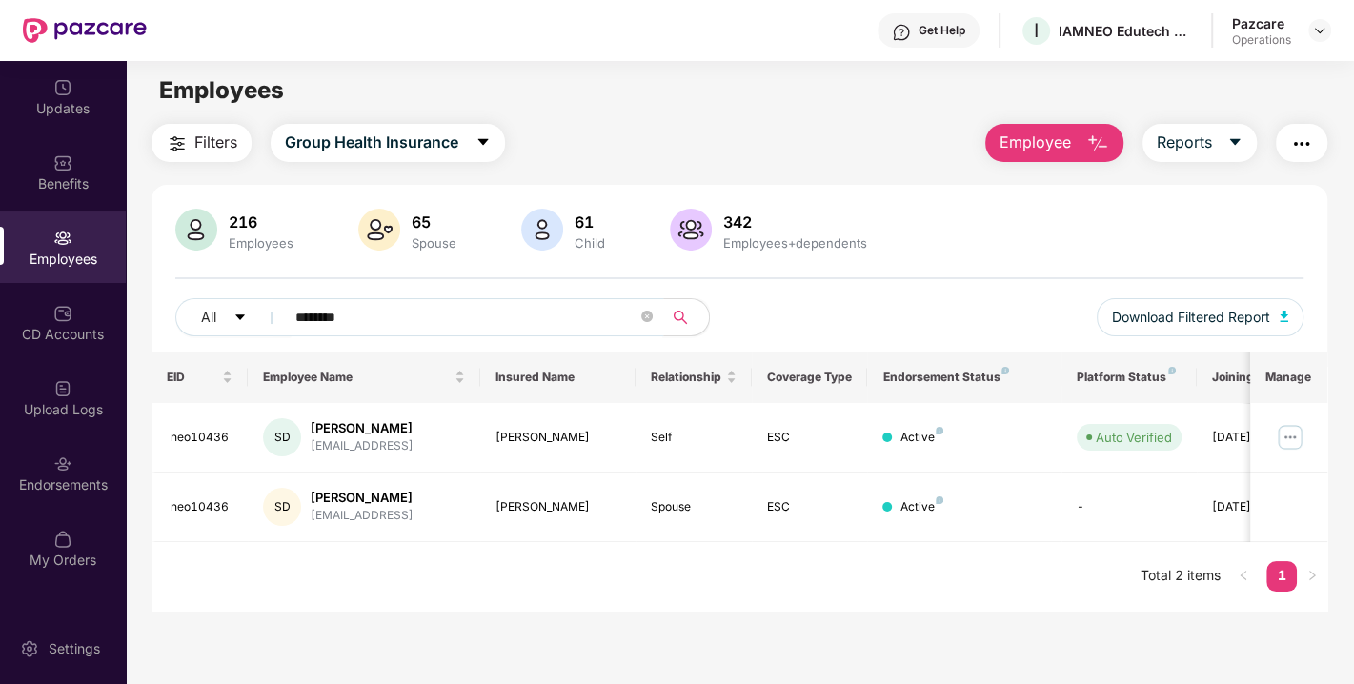
type input "********"
click at [644, 318] on icon "close-circle" at bounding box center [646, 316] width 11 height 11
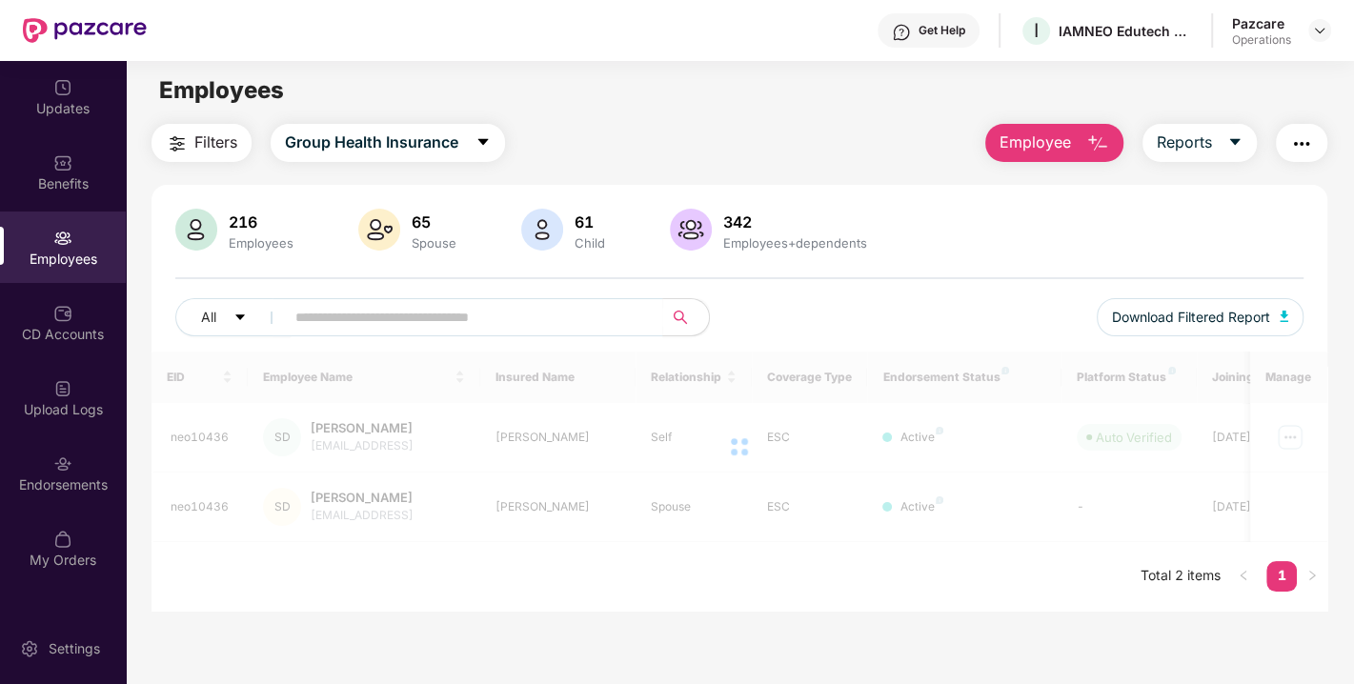
click at [1304, 150] on img "button" at bounding box center [1301, 143] width 23 height 23
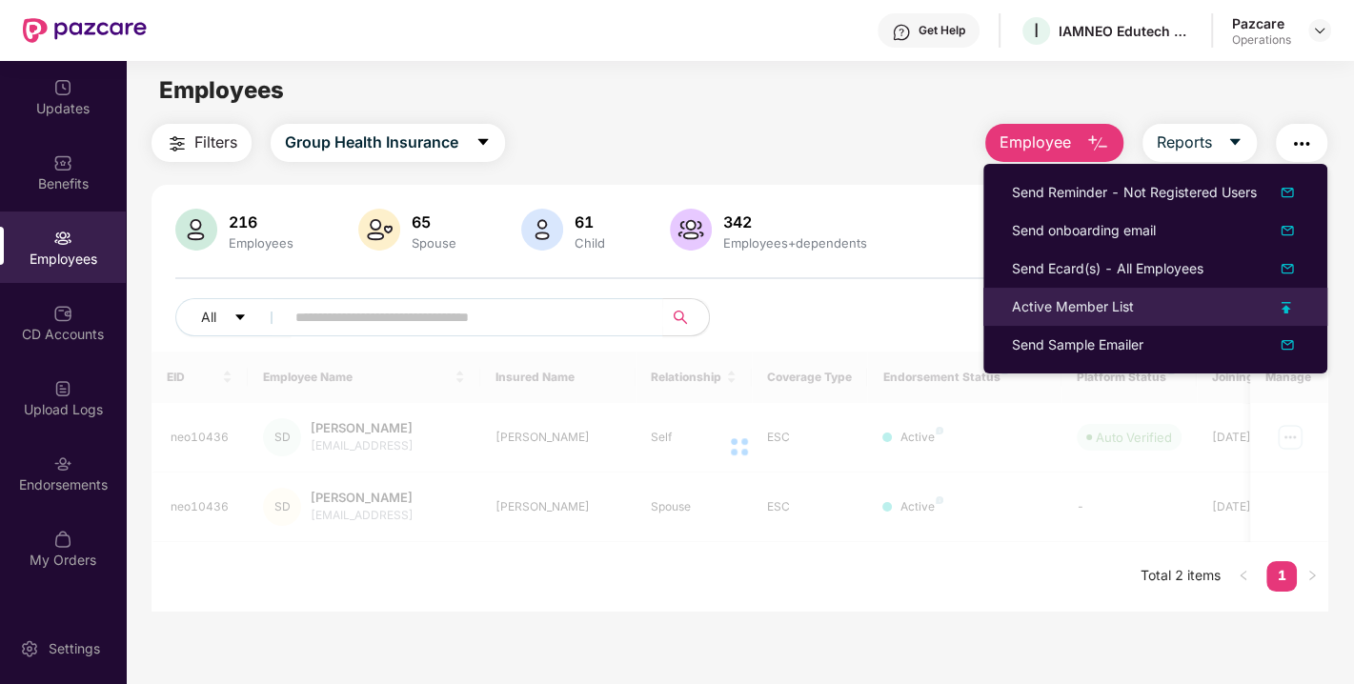
click at [1058, 315] on div "Active Member List" at bounding box center [1073, 306] width 122 height 21
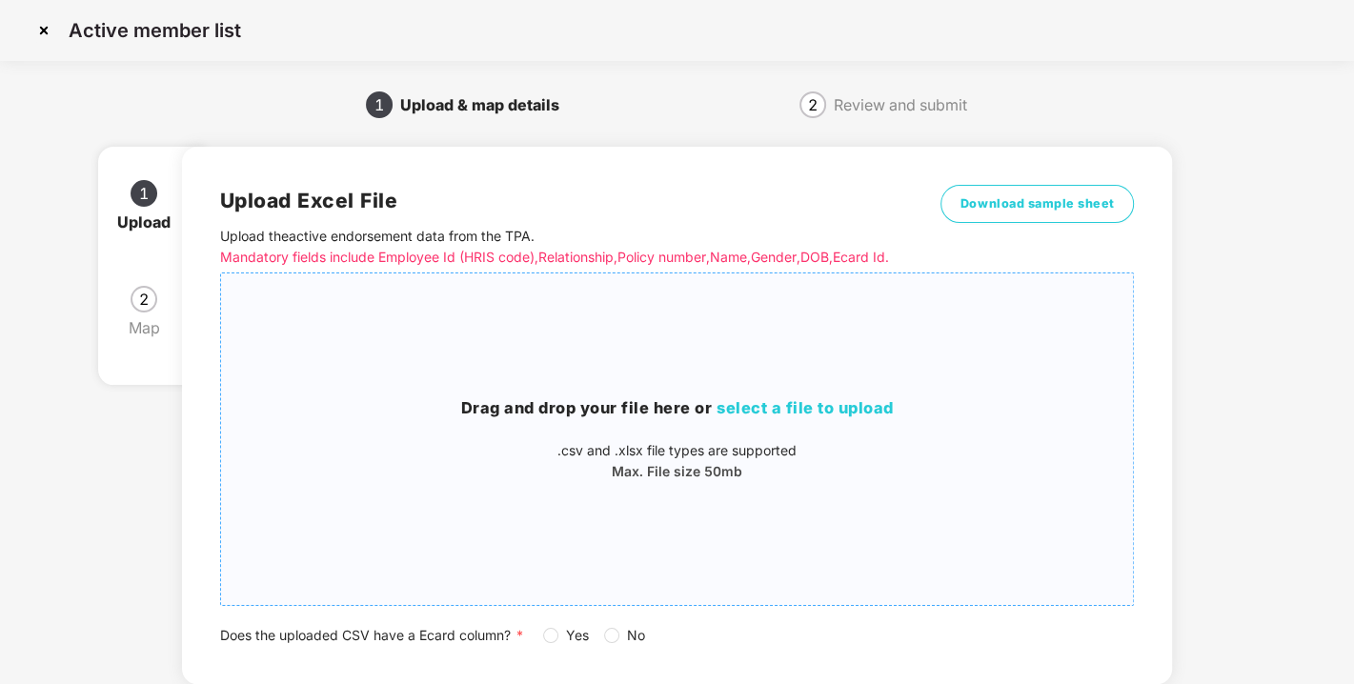
click at [953, 461] on p ".csv and .xlsx file types are supported" at bounding box center [677, 450] width 913 height 21
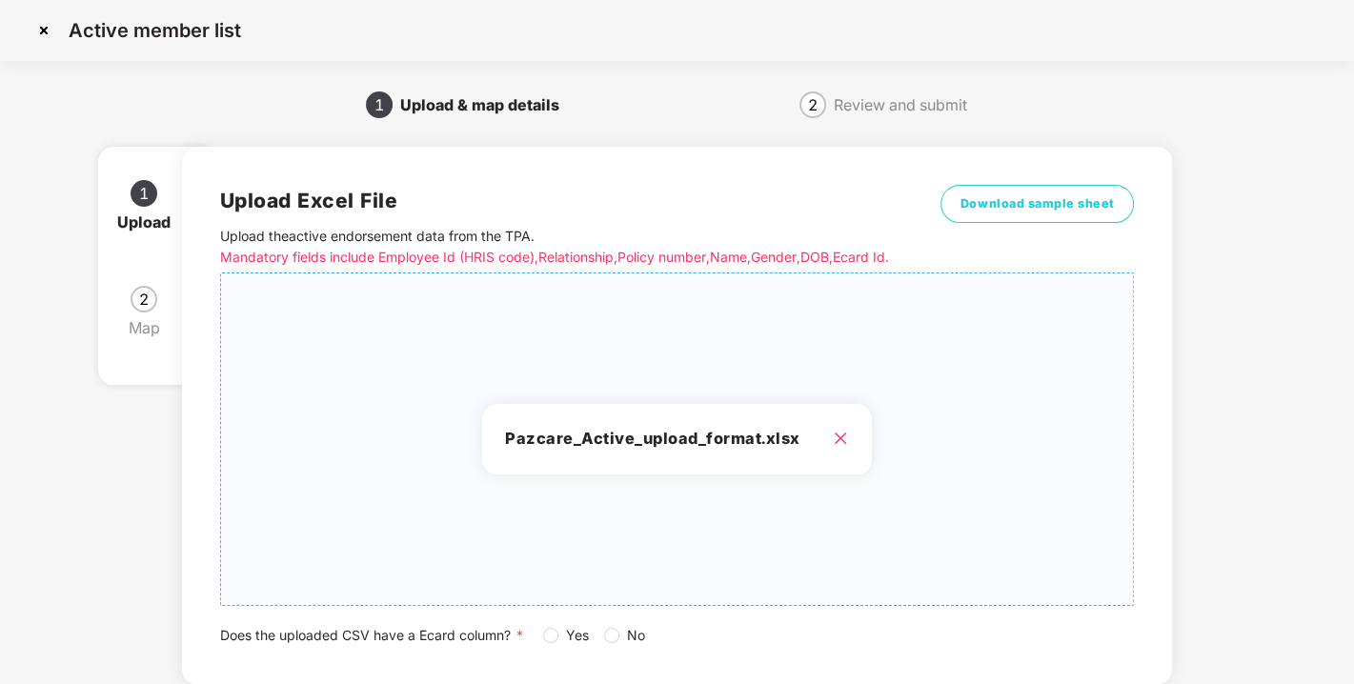
scroll to position [140, 0]
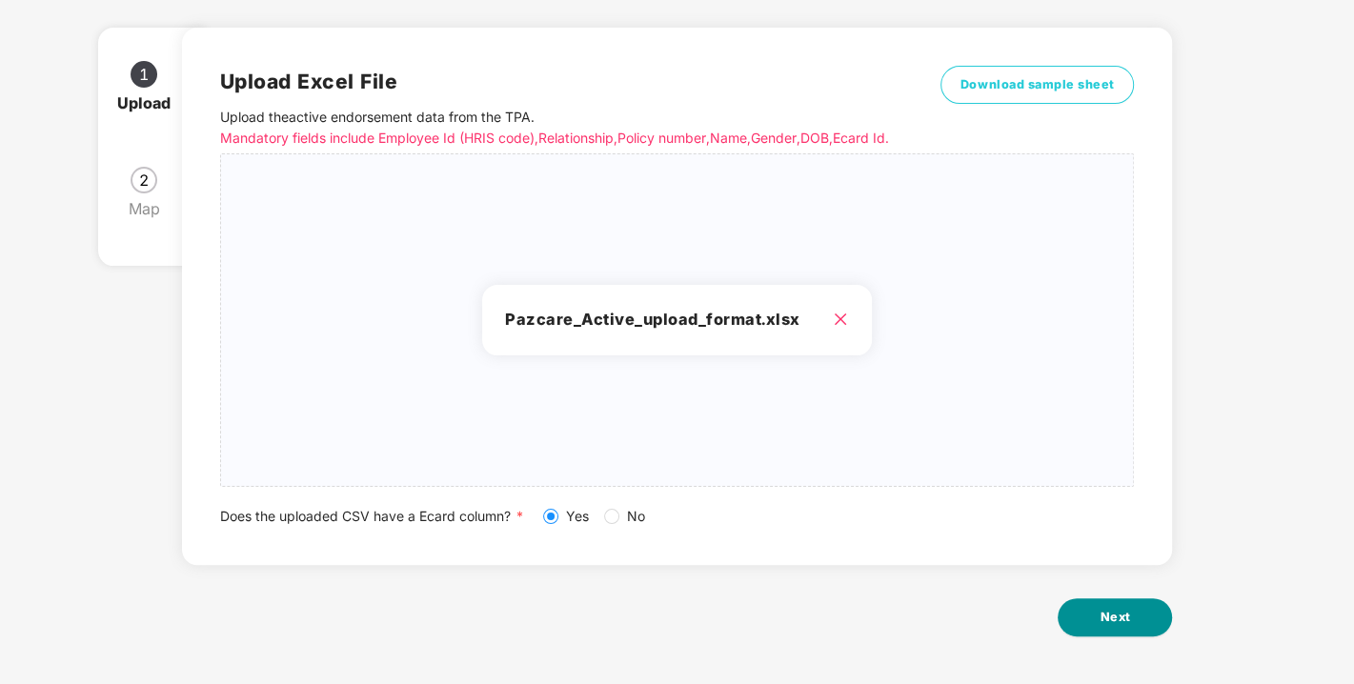
click at [1107, 615] on span "Next" at bounding box center [1114, 617] width 30 height 19
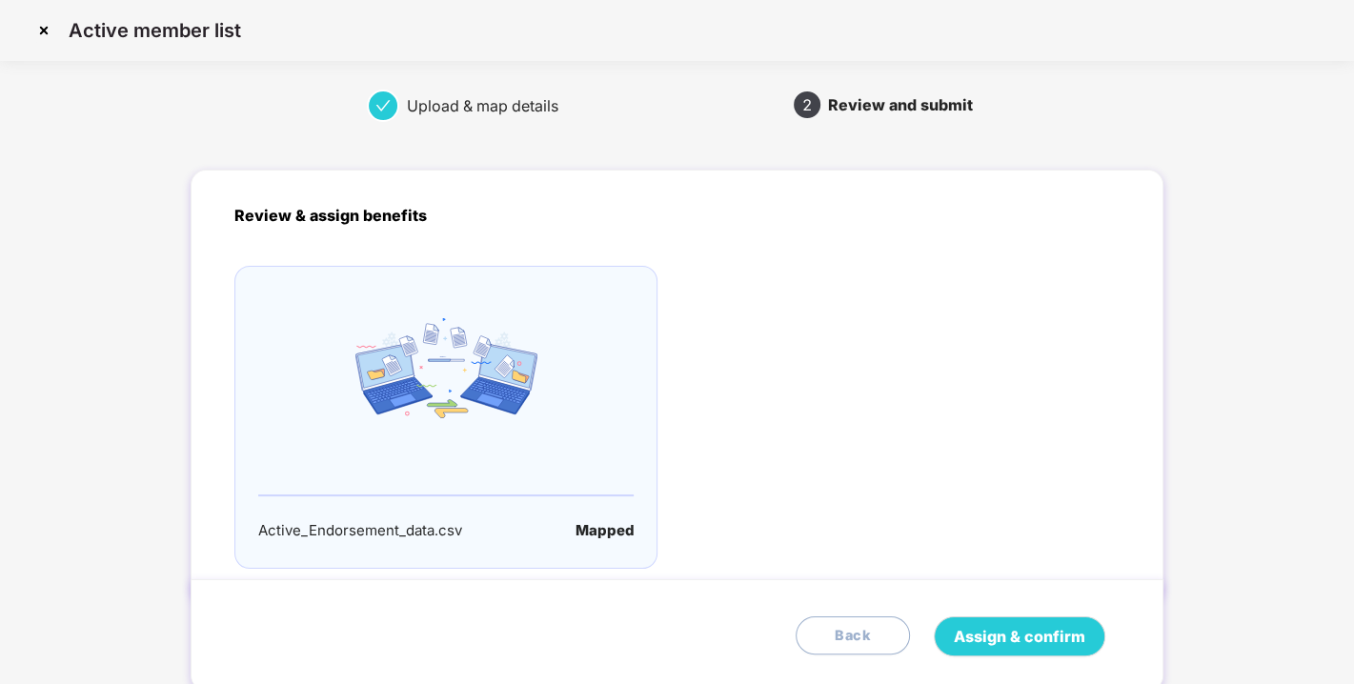
scroll to position [62, 0]
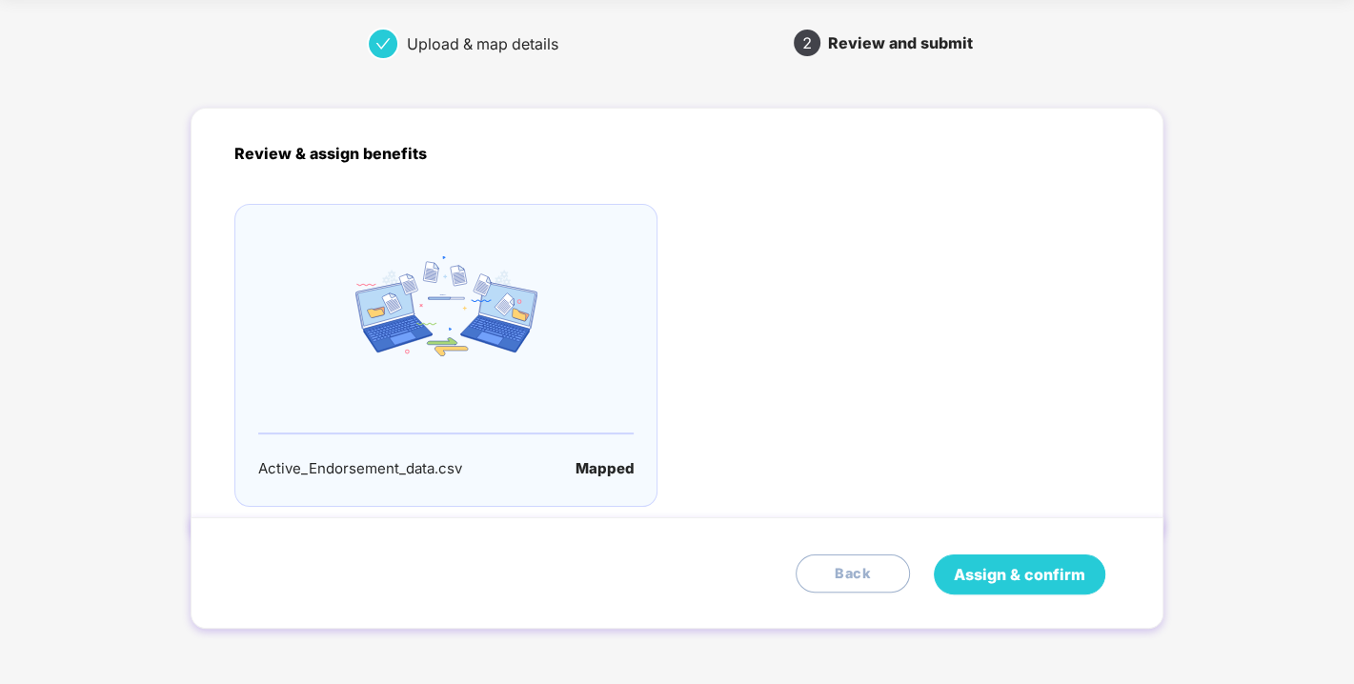
click at [1018, 586] on button "Assign & confirm" at bounding box center [1019, 574] width 171 height 40
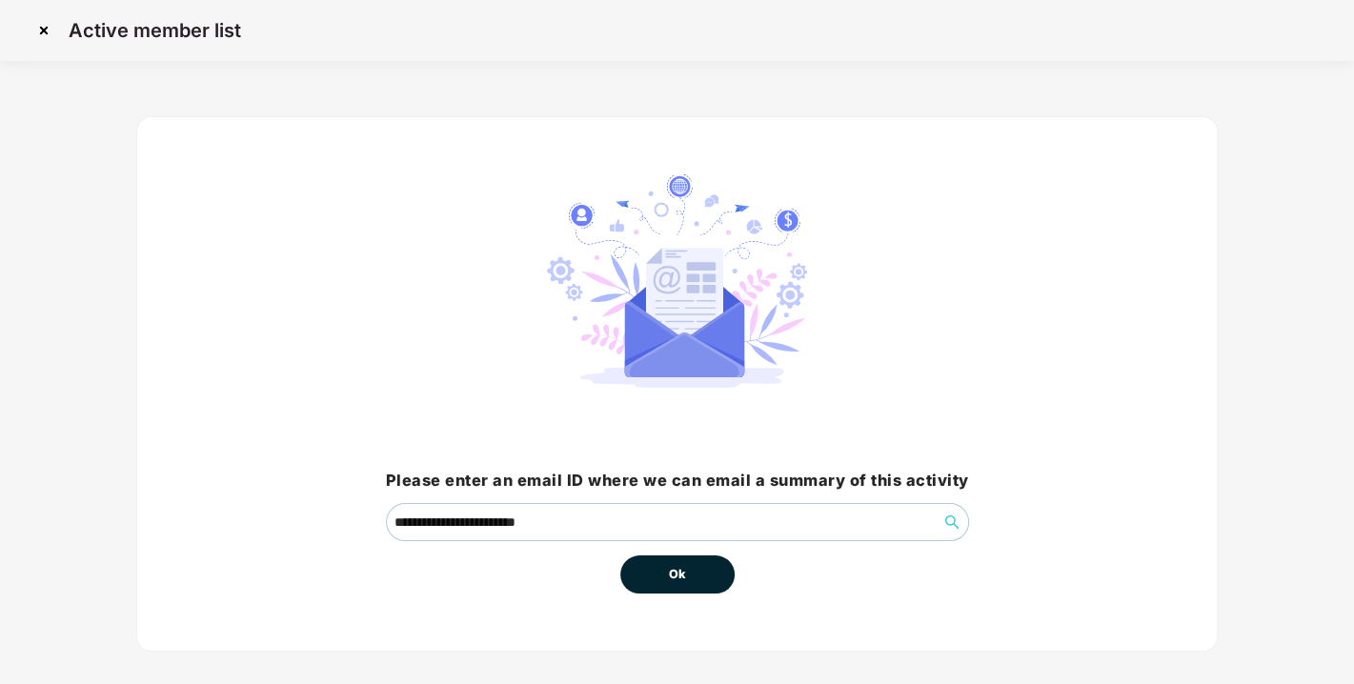
scroll to position [18, 0]
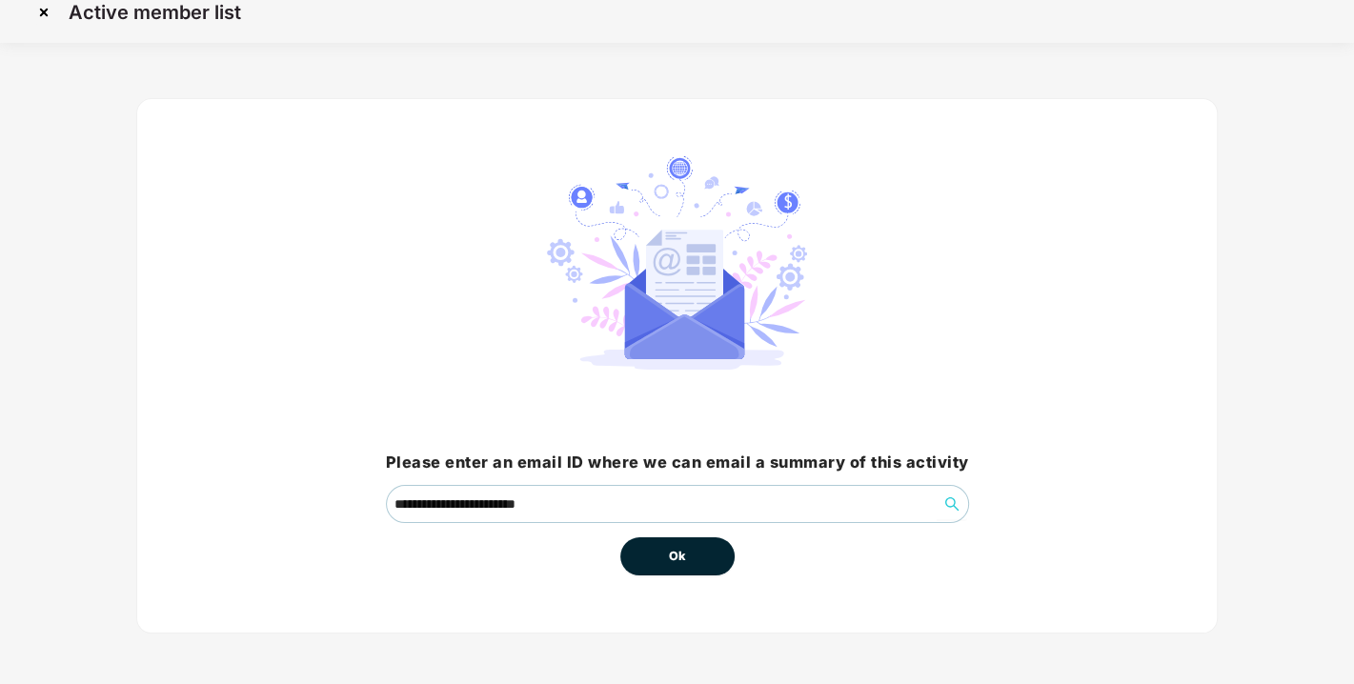
click at [674, 554] on span "Ok" at bounding box center [677, 556] width 17 height 19
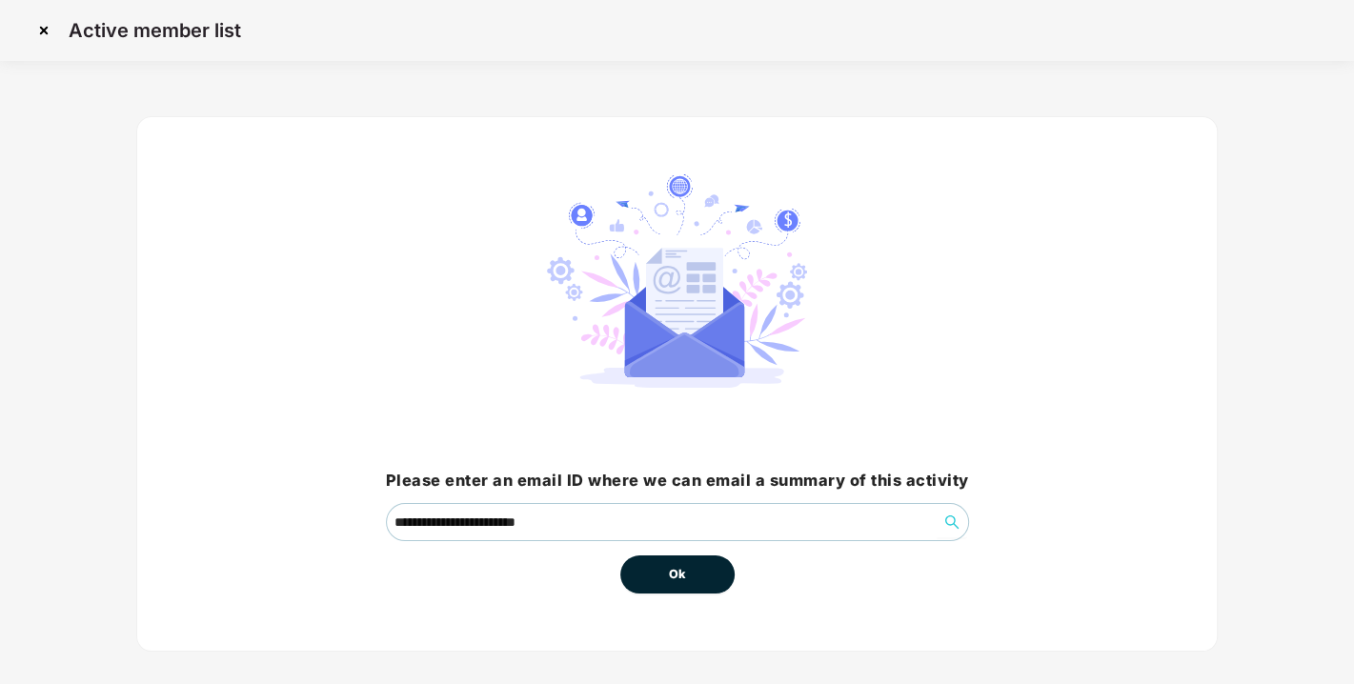
click at [678, 577] on span "Ok" at bounding box center [677, 574] width 17 height 19
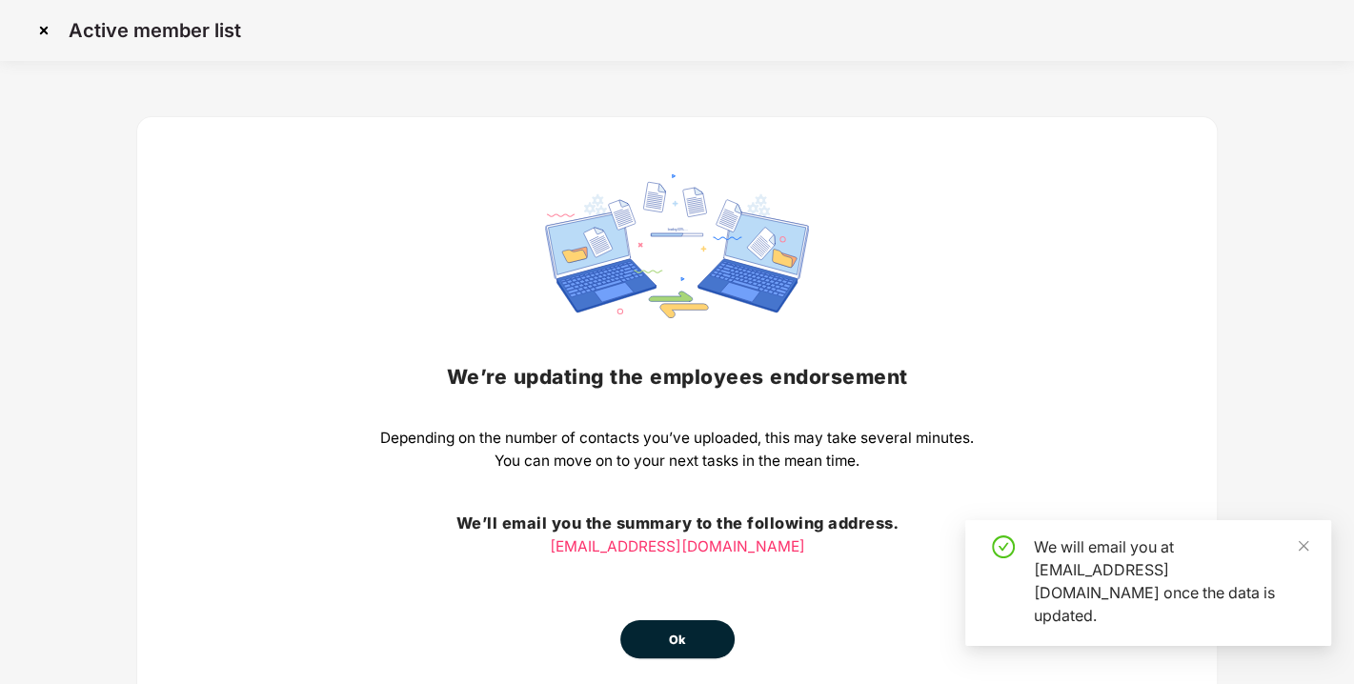
click at [674, 631] on span "Ok" at bounding box center [677, 640] width 17 height 19
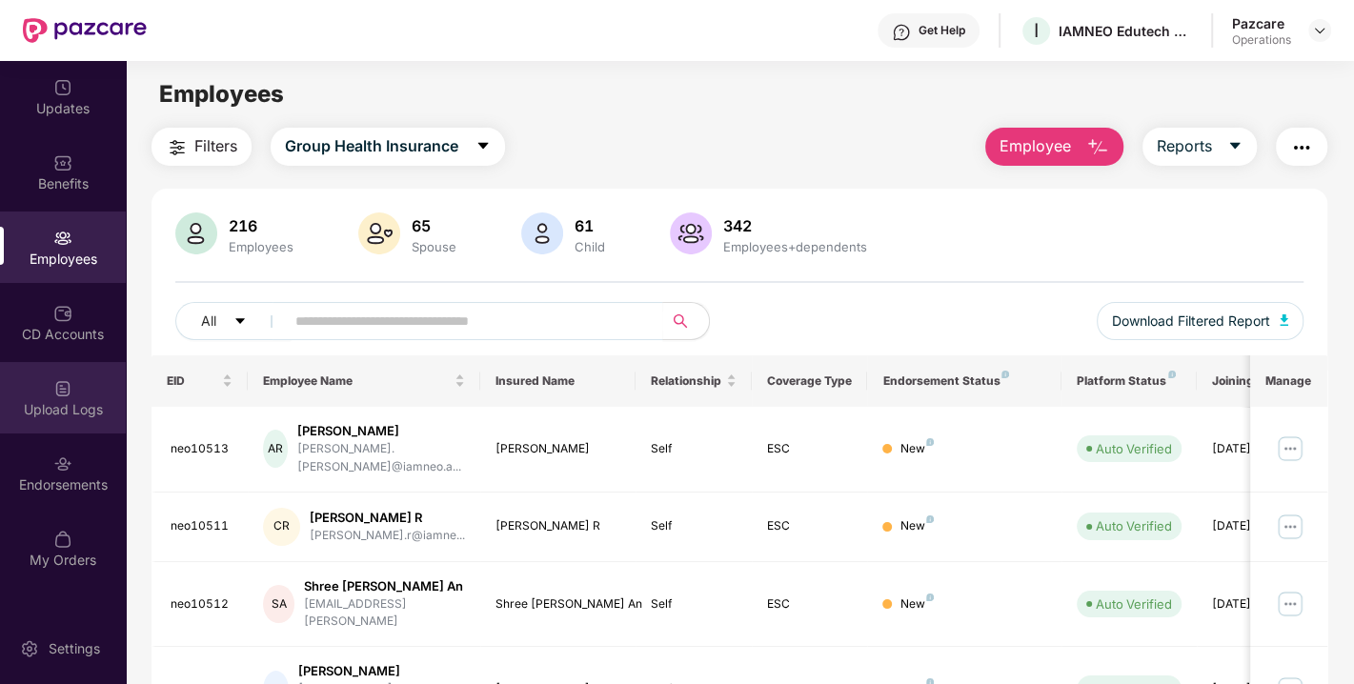
click at [51, 366] on div "Upload Logs" at bounding box center [63, 397] width 126 height 71
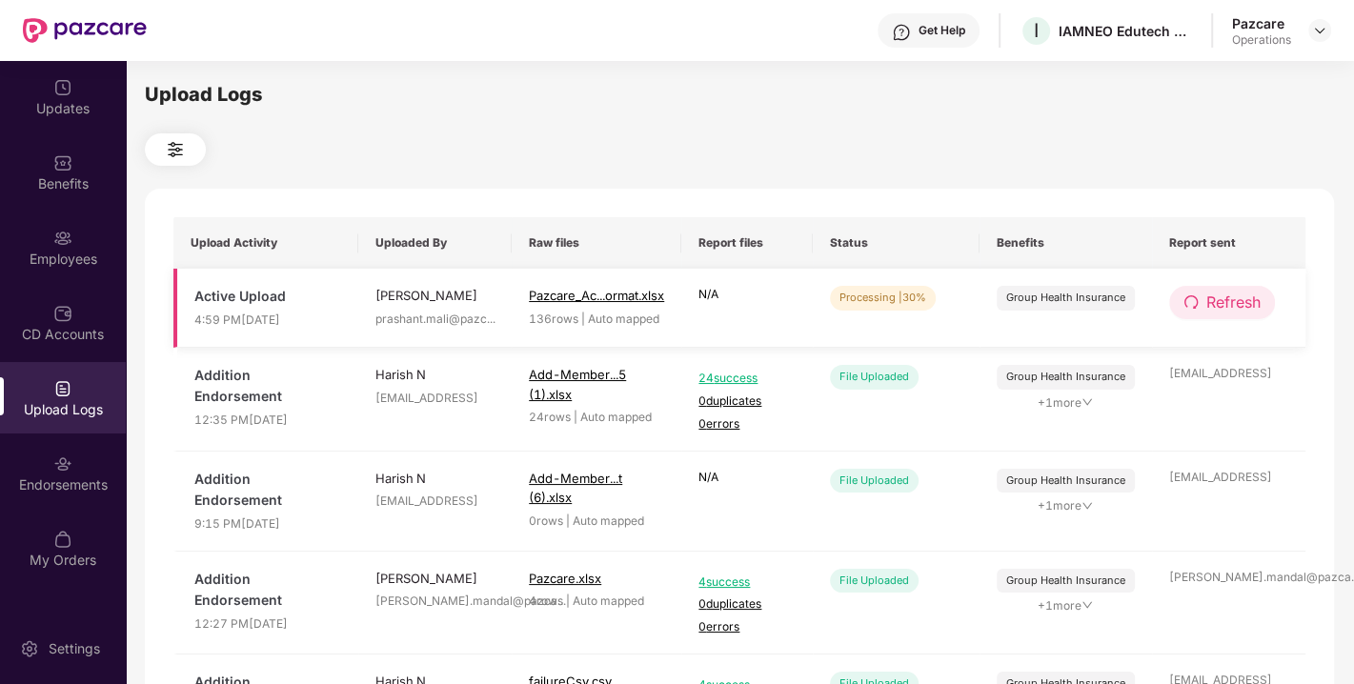
click at [1223, 304] on span "Refresh" at bounding box center [1233, 303] width 54 height 24
click at [1211, 304] on span "Refresh" at bounding box center [1233, 303] width 54 height 24
click at [1229, 305] on span "Refresh" at bounding box center [1233, 303] width 54 height 24
click at [1235, 299] on span "Refresh" at bounding box center [1233, 303] width 54 height 24
click at [1213, 300] on span "Refresh" at bounding box center [1233, 303] width 54 height 24
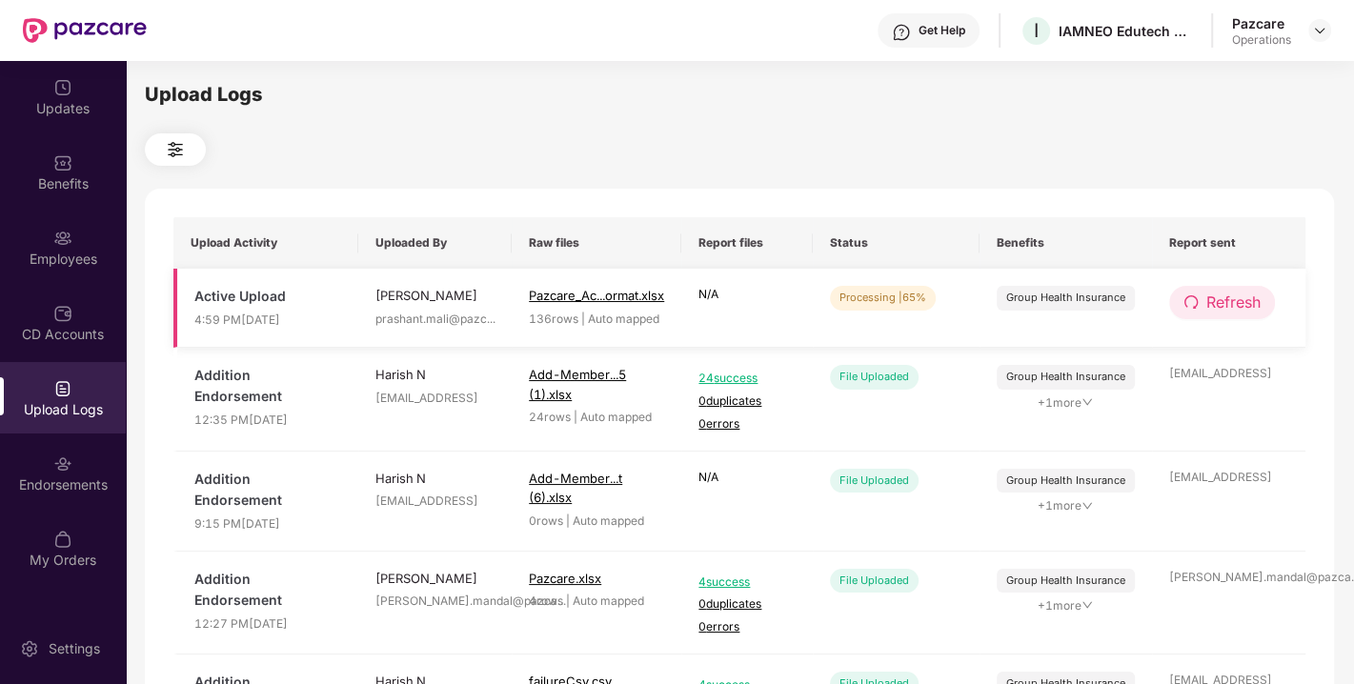
click at [1221, 304] on span "Refresh" at bounding box center [1233, 303] width 54 height 24
click at [1237, 293] on span "Refresh" at bounding box center [1233, 303] width 54 height 24
click at [1224, 302] on span "Refresh" at bounding box center [1233, 303] width 54 height 24
click at [1199, 304] on button "Refresh" at bounding box center [1222, 302] width 106 height 33
click at [1252, 289] on button "Refresh" at bounding box center [1222, 302] width 106 height 33
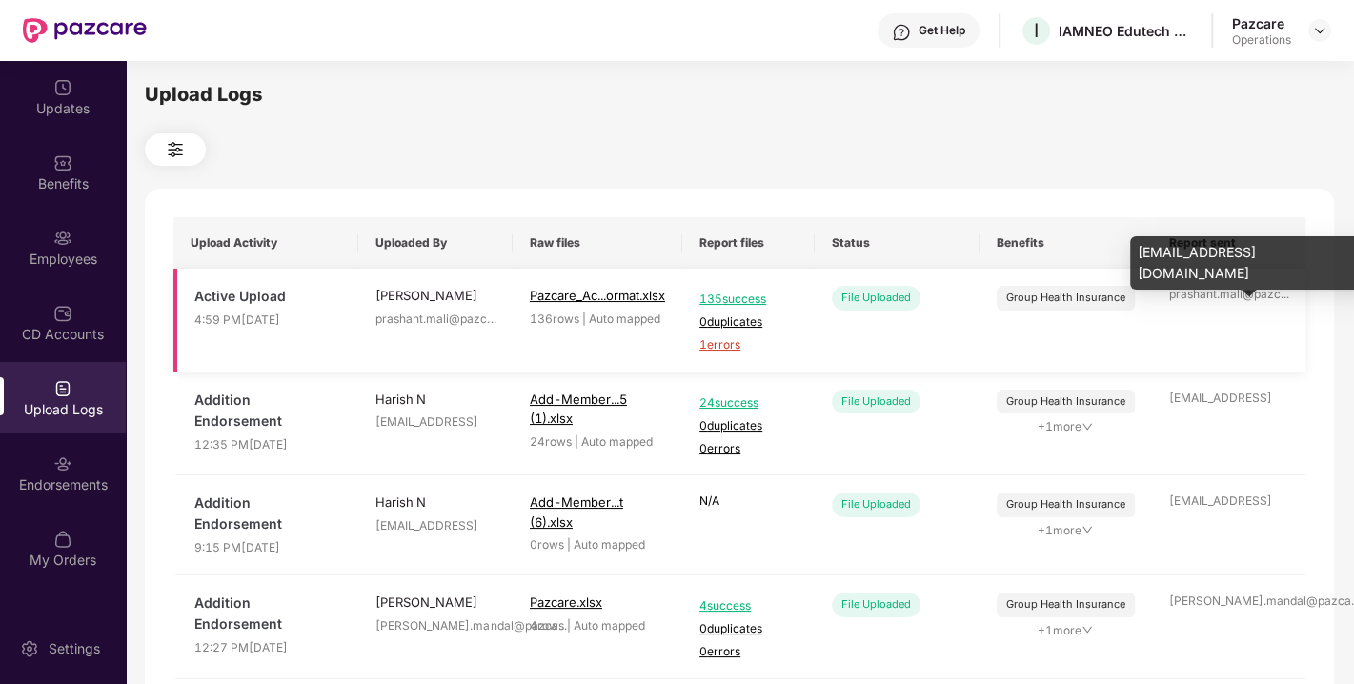
click at [1211, 298] on div "prashant.mali@pazc ..." at bounding box center [1228, 295] width 119 height 18
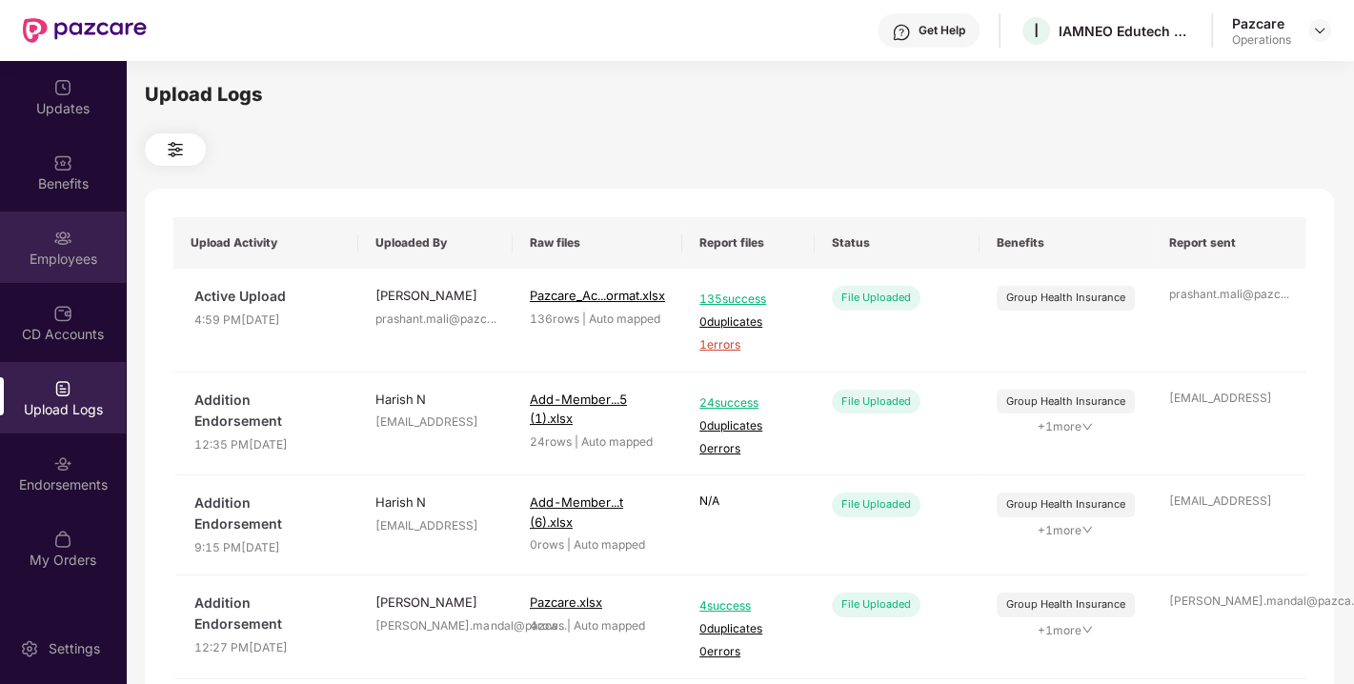
click at [67, 264] on div "Employees" at bounding box center [63, 259] width 126 height 19
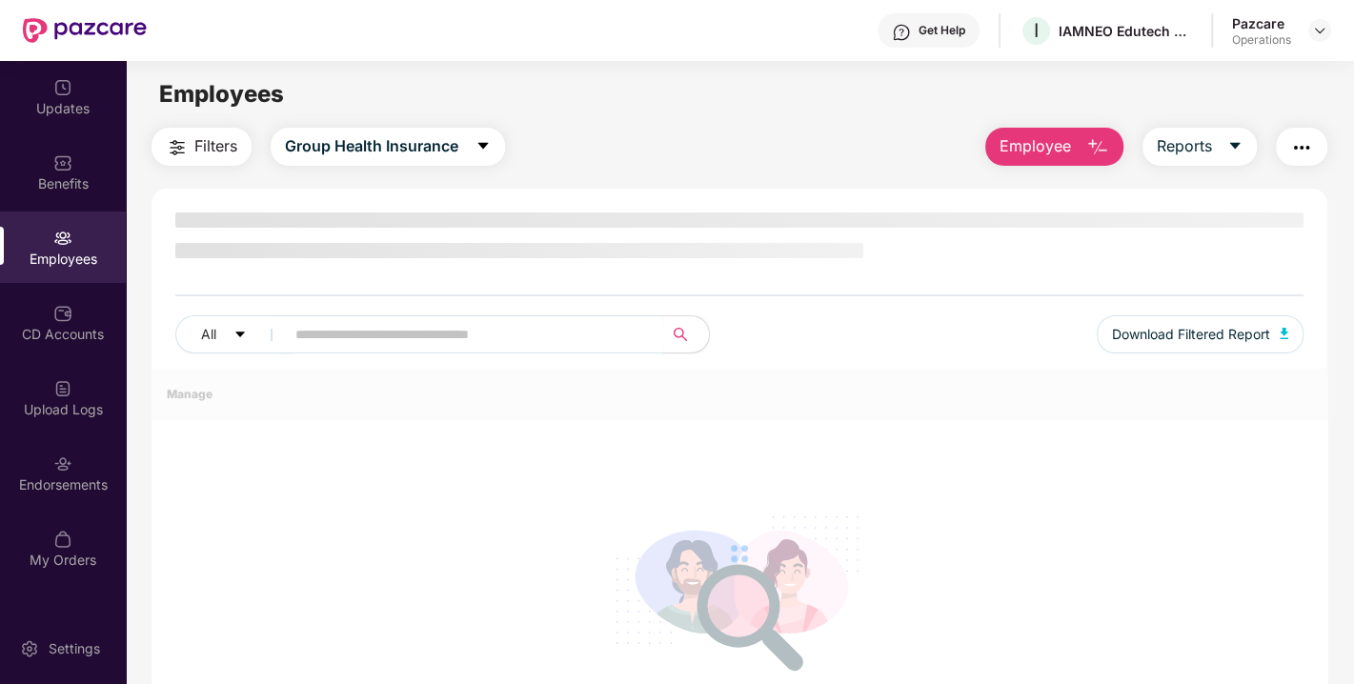
click at [211, 149] on span "Filters" at bounding box center [215, 146] width 43 height 24
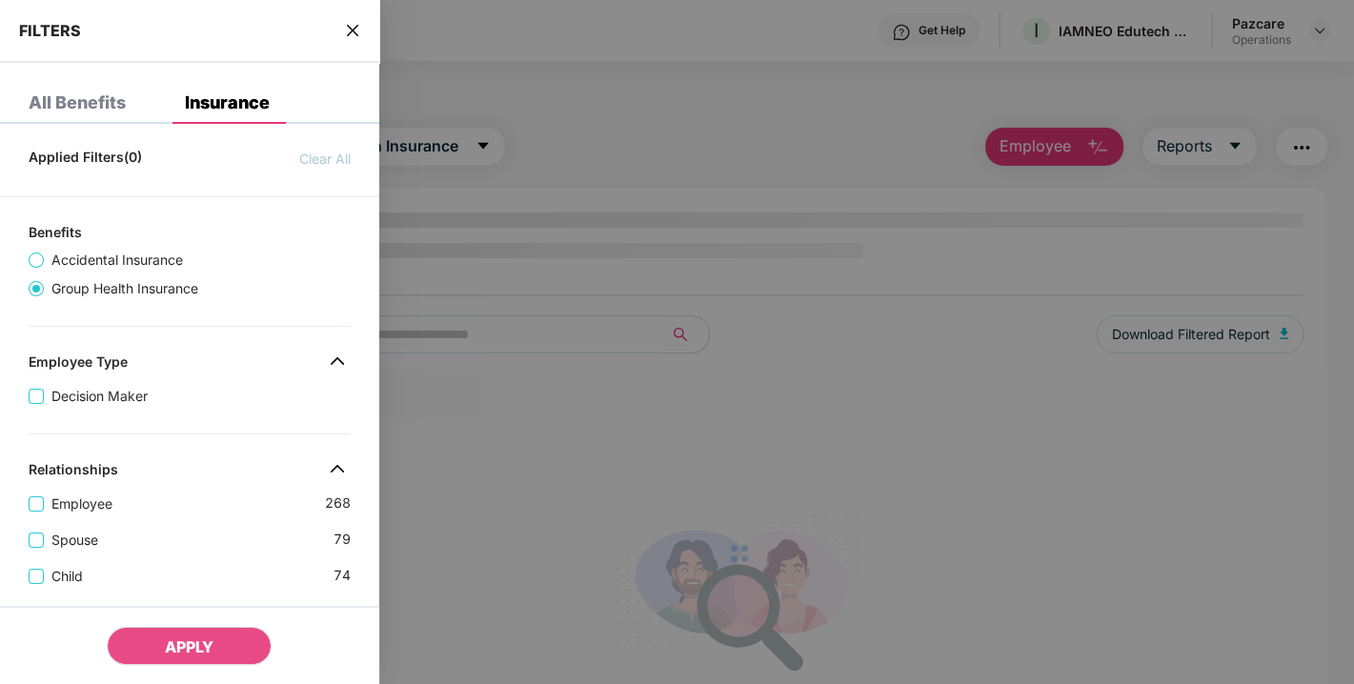
scroll to position [555, 0]
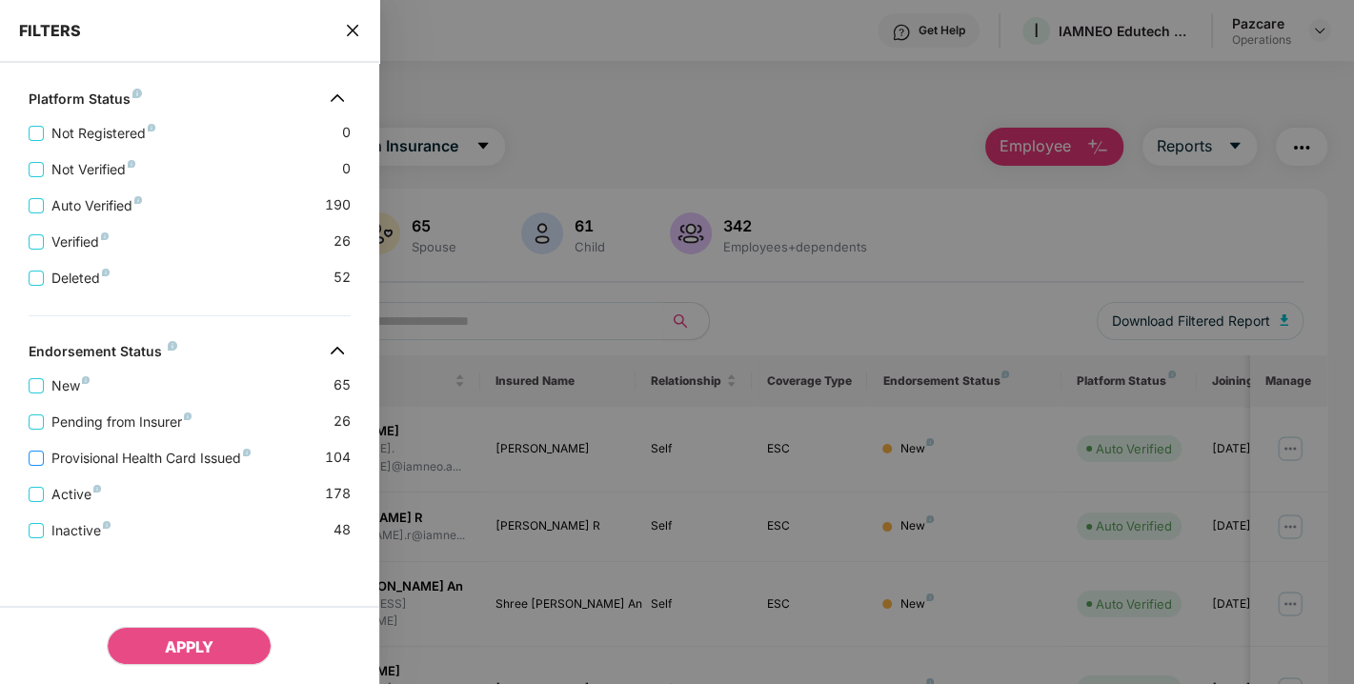
click at [125, 459] on span "Provisional Health Card Issued" at bounding box center [151, 458] width 214 height 21
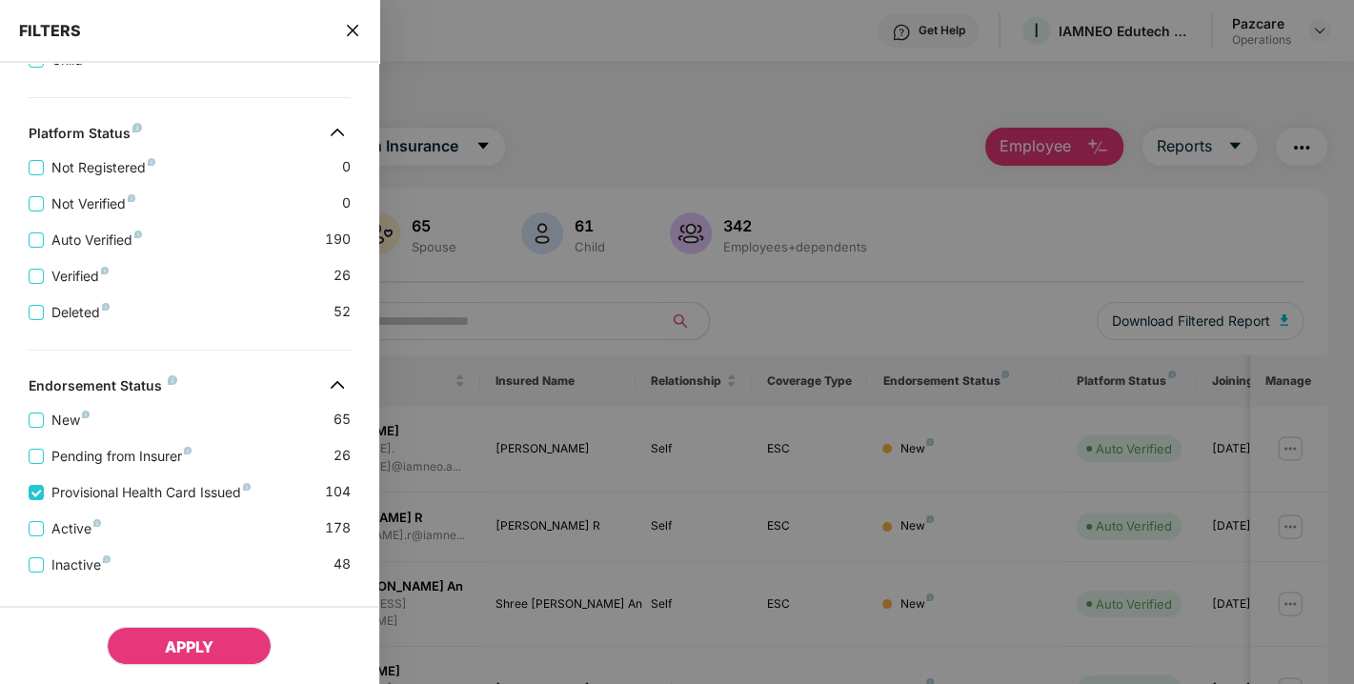
click at [180, 642] on span "APPLY" at bounding box center [189, 646] width 49 height 19
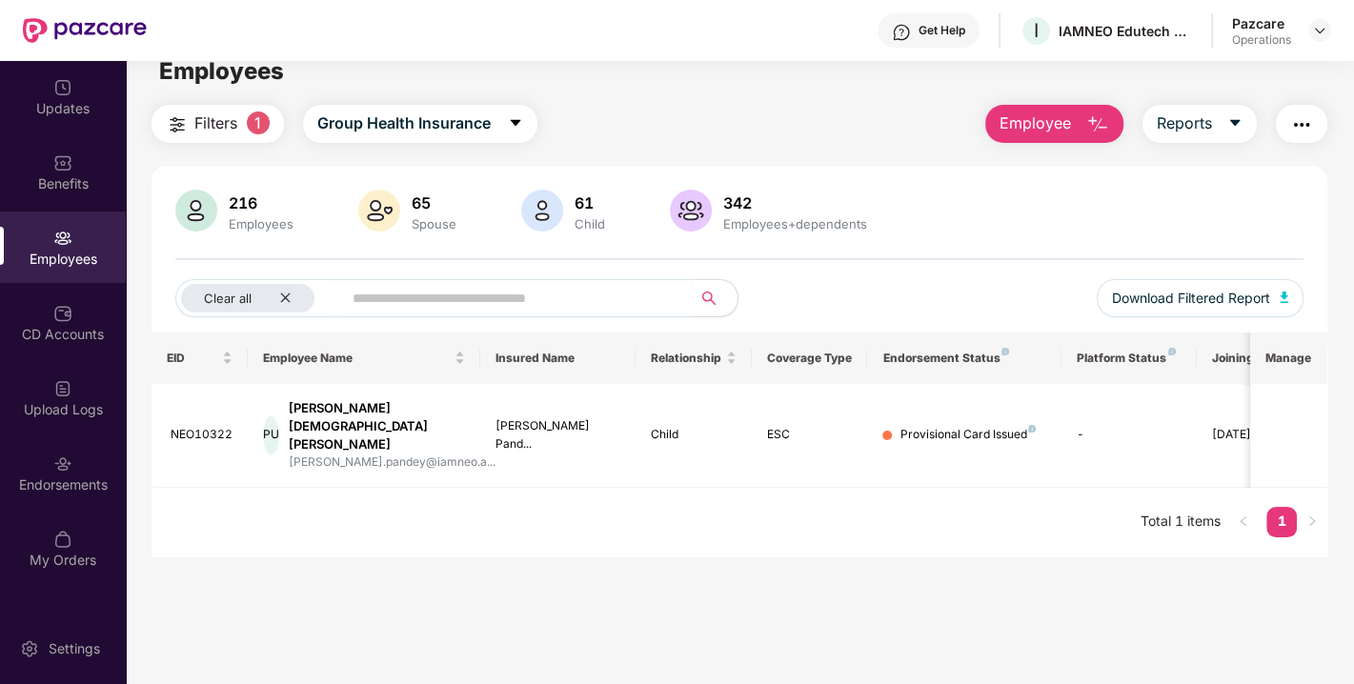
scroll to position [10, 0]
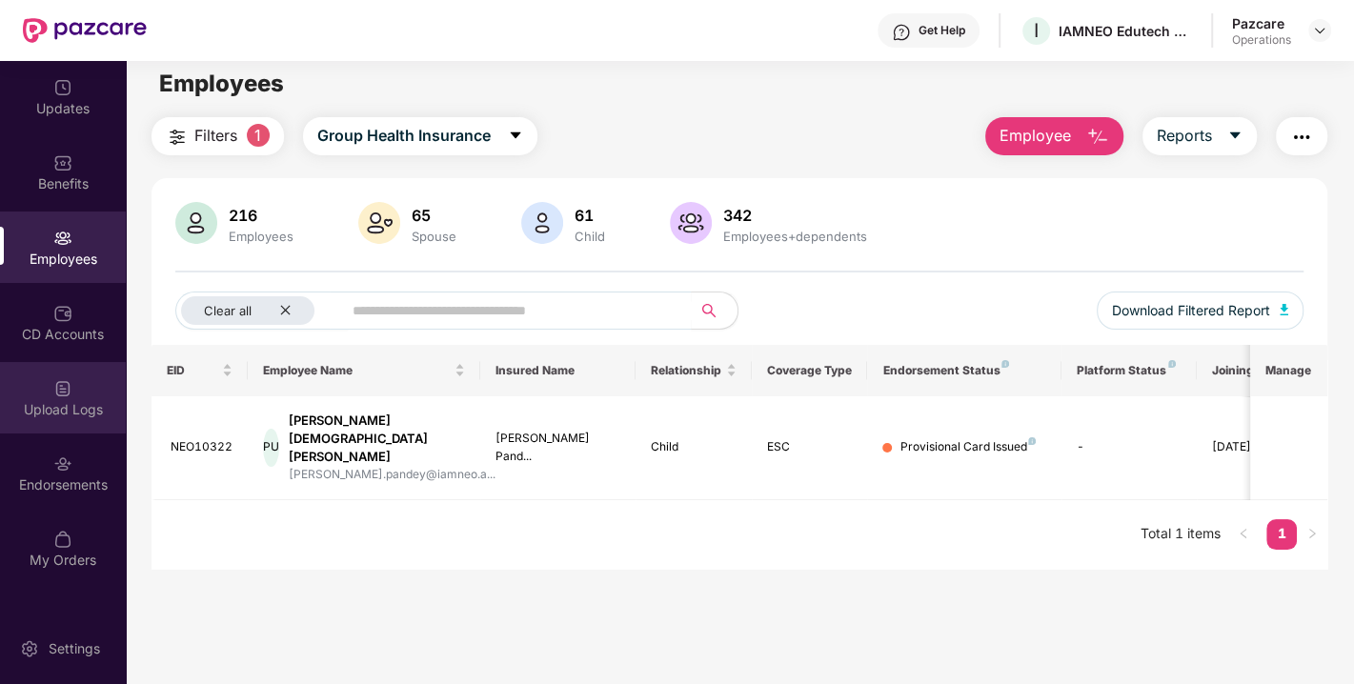
click at [58, 394] on img at bounding box center [62, 388] width 19 height 19
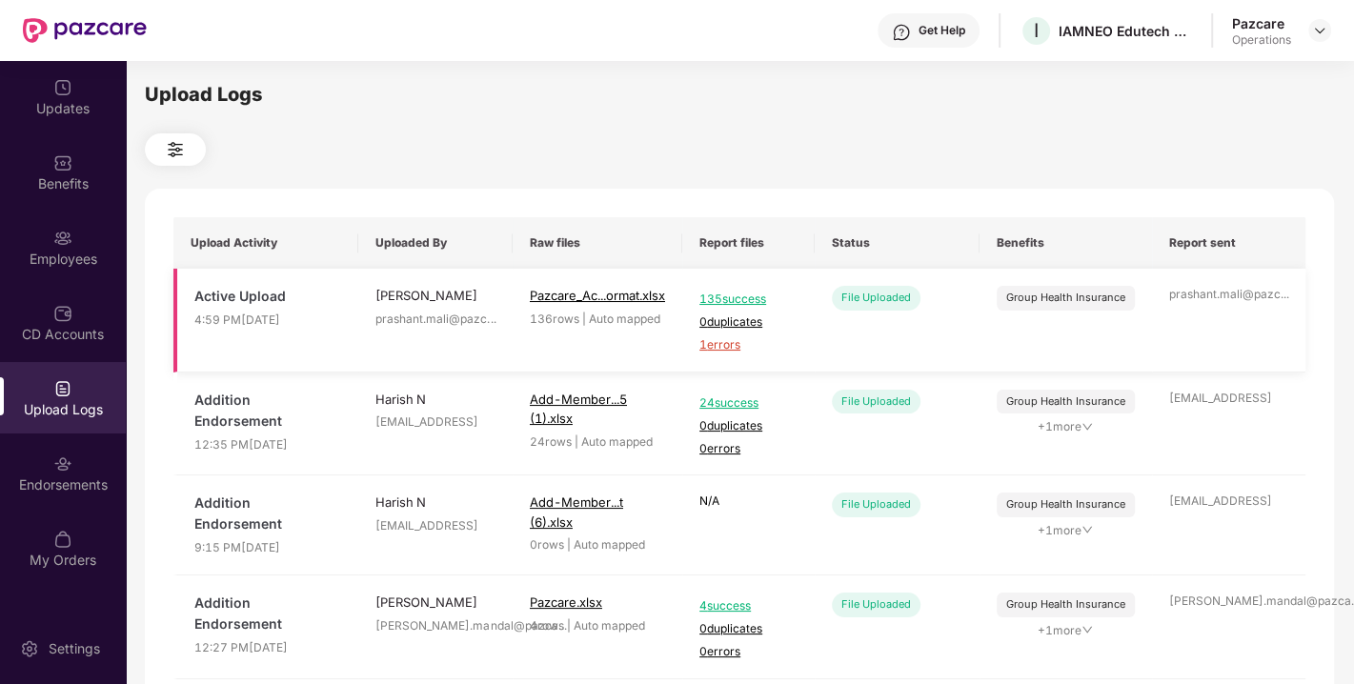
click at [729, 349] on span "1 errors" at bounding box center [748, 345] width 98 height 18
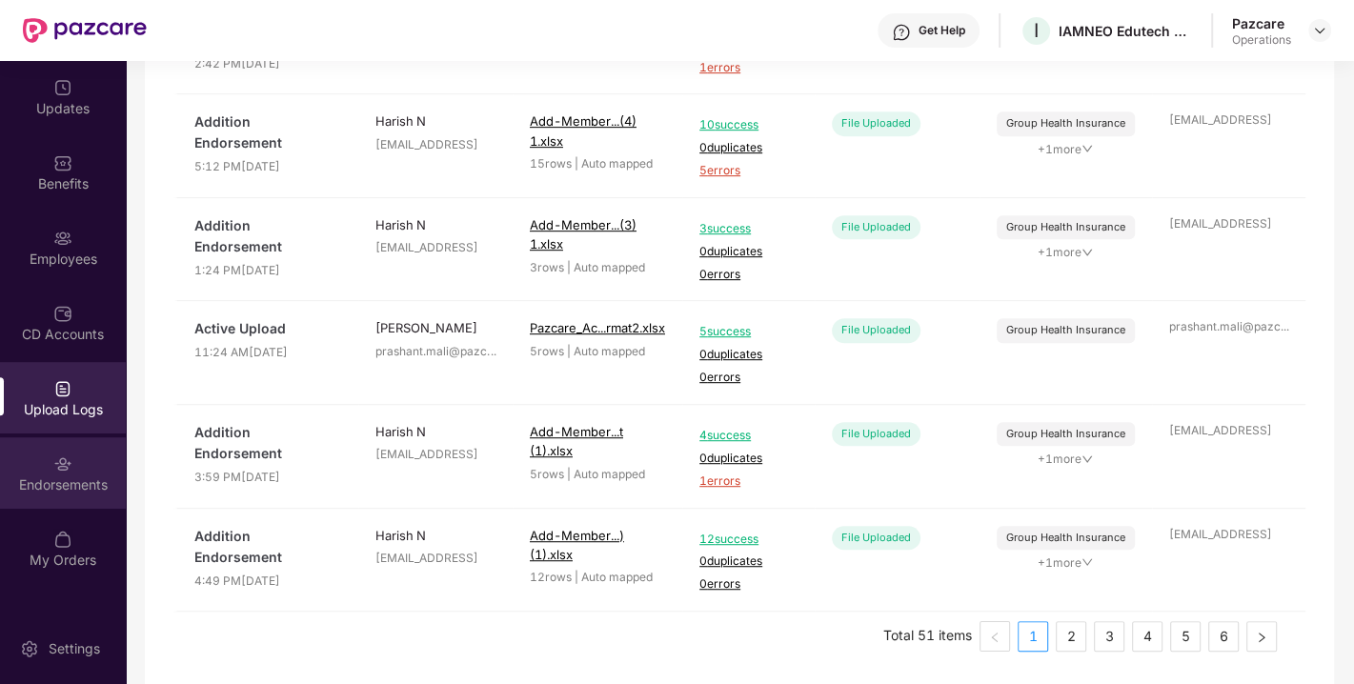
click at [38, 462] on div "Endorsements" at bounding box center [63, 472] width 126 height 71
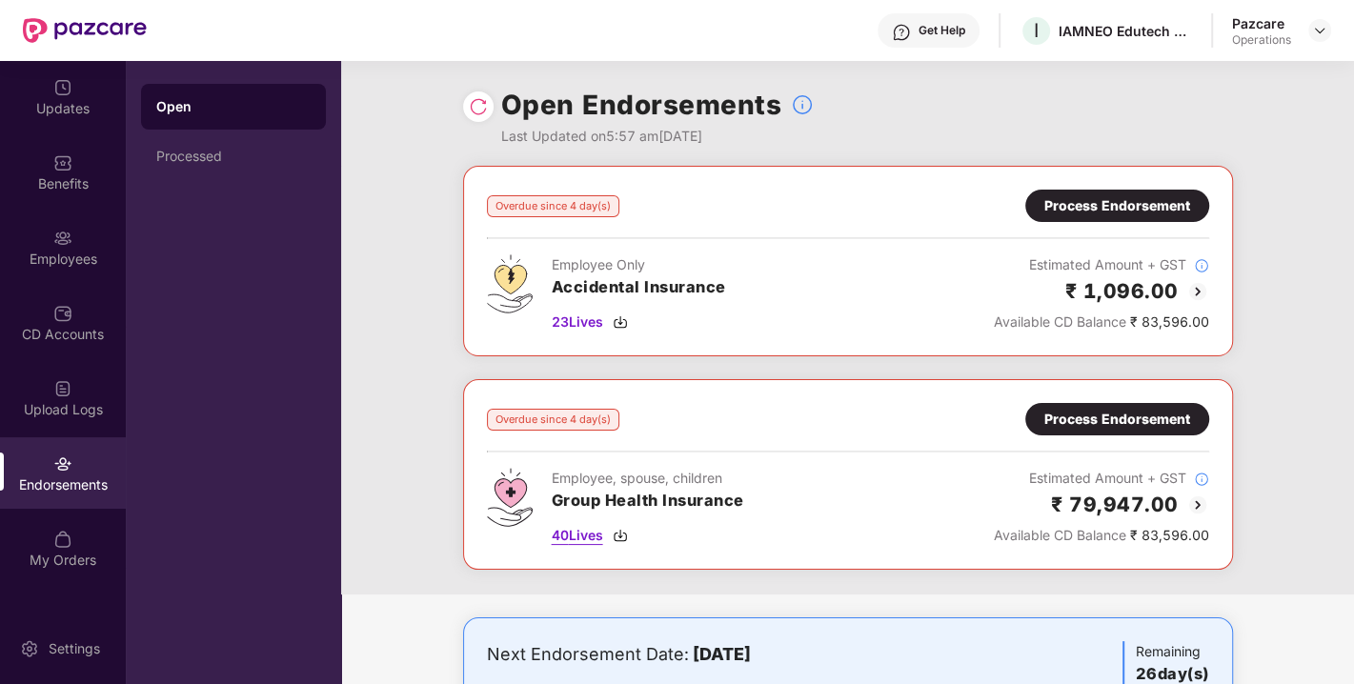
click at [578, 533] on span "40 Lives" at bounding box center [577, 535] width 51 height 21
click at [1082, 413] on div "Process Endorsement" at bounding box center [1117, 419] width 146 height 21
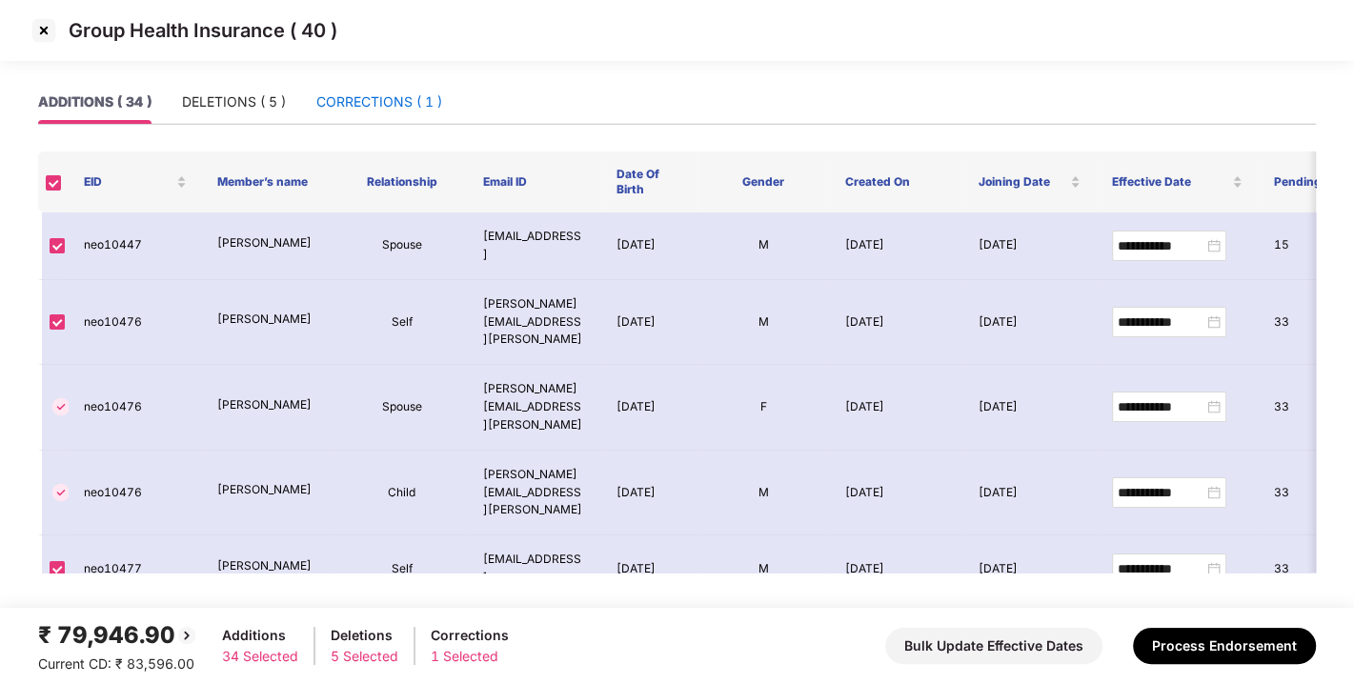
click at [367, 95] on div "CORRECTIONS ( 1 )" at bounding box center [379, 101] width 126 height 21
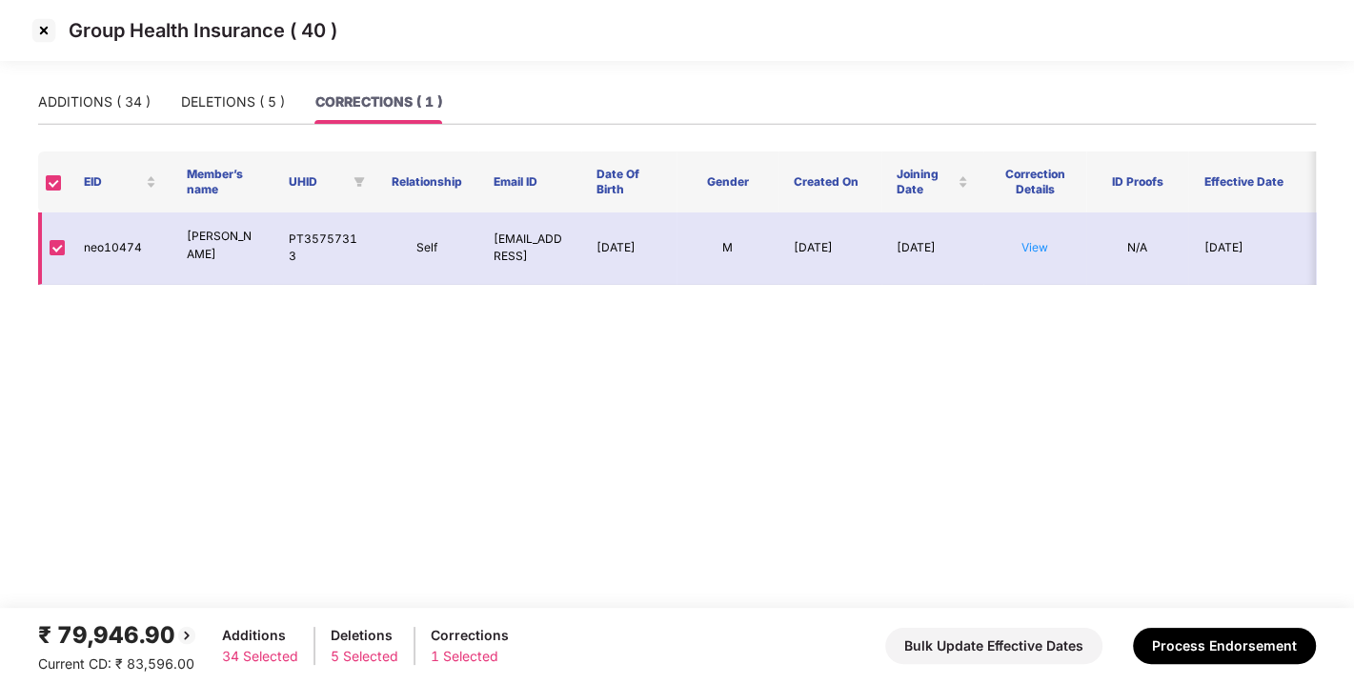
click at [1048, 250] on td "View" at bounding box center [1034, 248] width 103 height 72
click at [1036, 249] on link "View" at bounding box center [1034, 247] width 27 height 14
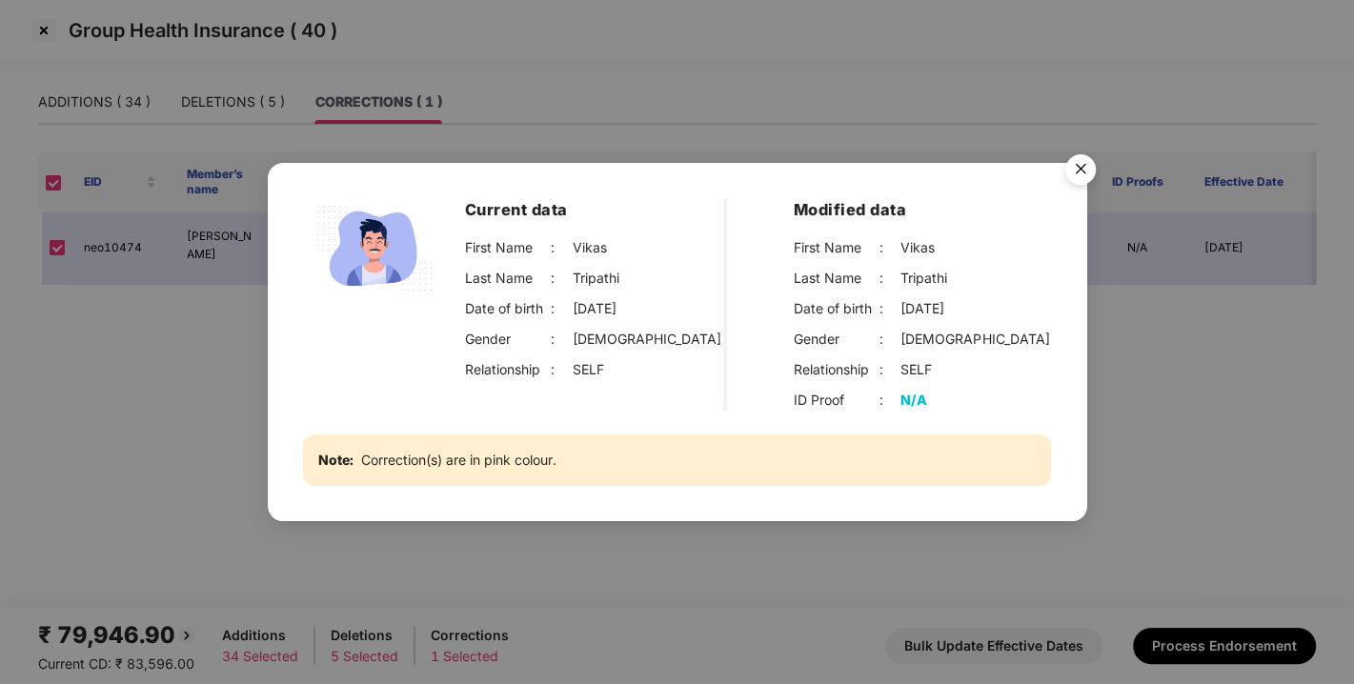
click at [1087, 171] on img "Close" at bounding box center [1080, 172] width 53 height 53
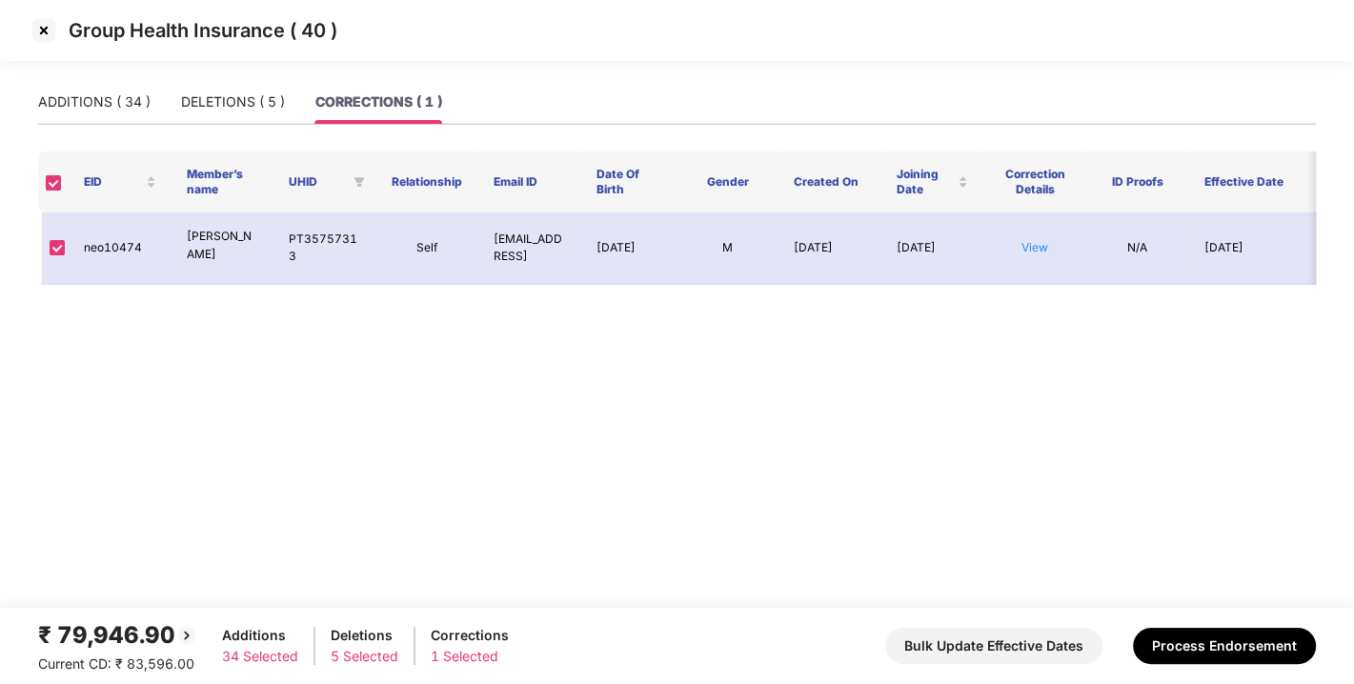
click at [38, 27] on img at bounding box center [44, 30] width 30 height 30
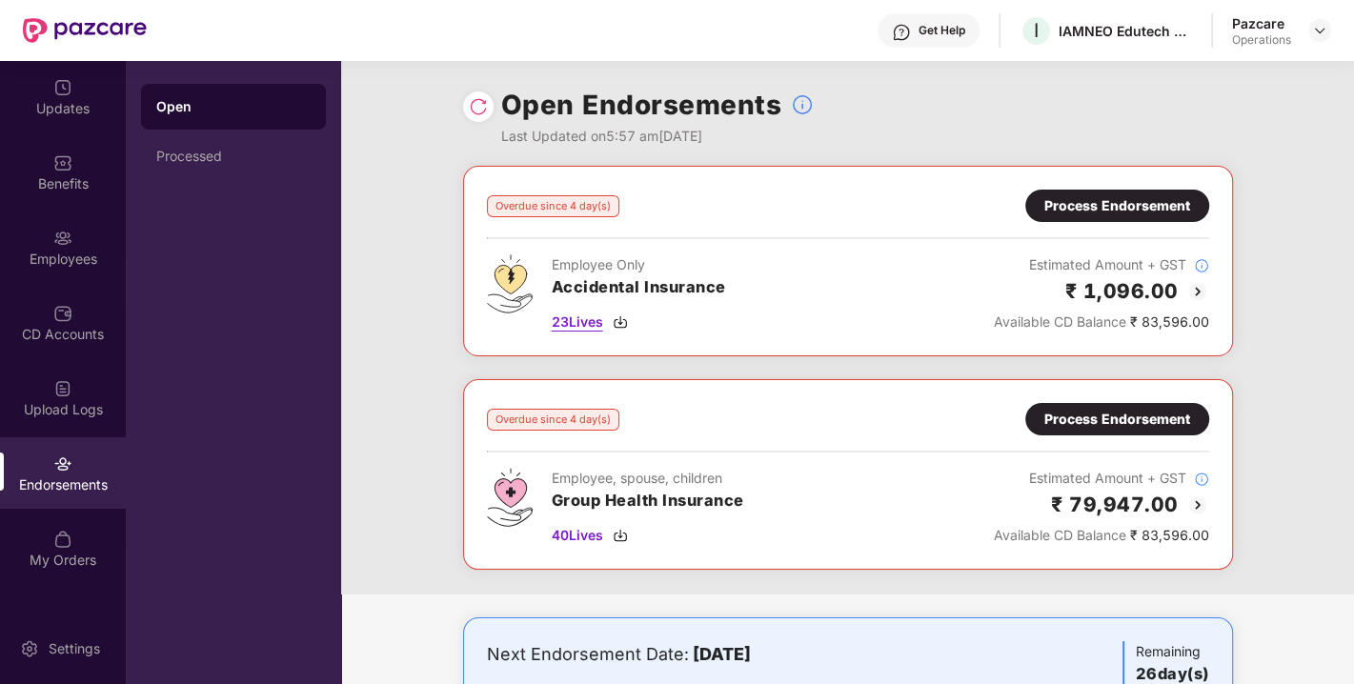
click at [579, 318] on span "23 Lives" at bounding box center [577, 322] width 51 height 21
click at [1069, 213] on div "Process Endorsement" at bounding box center [1117, 205] width 146 height 21
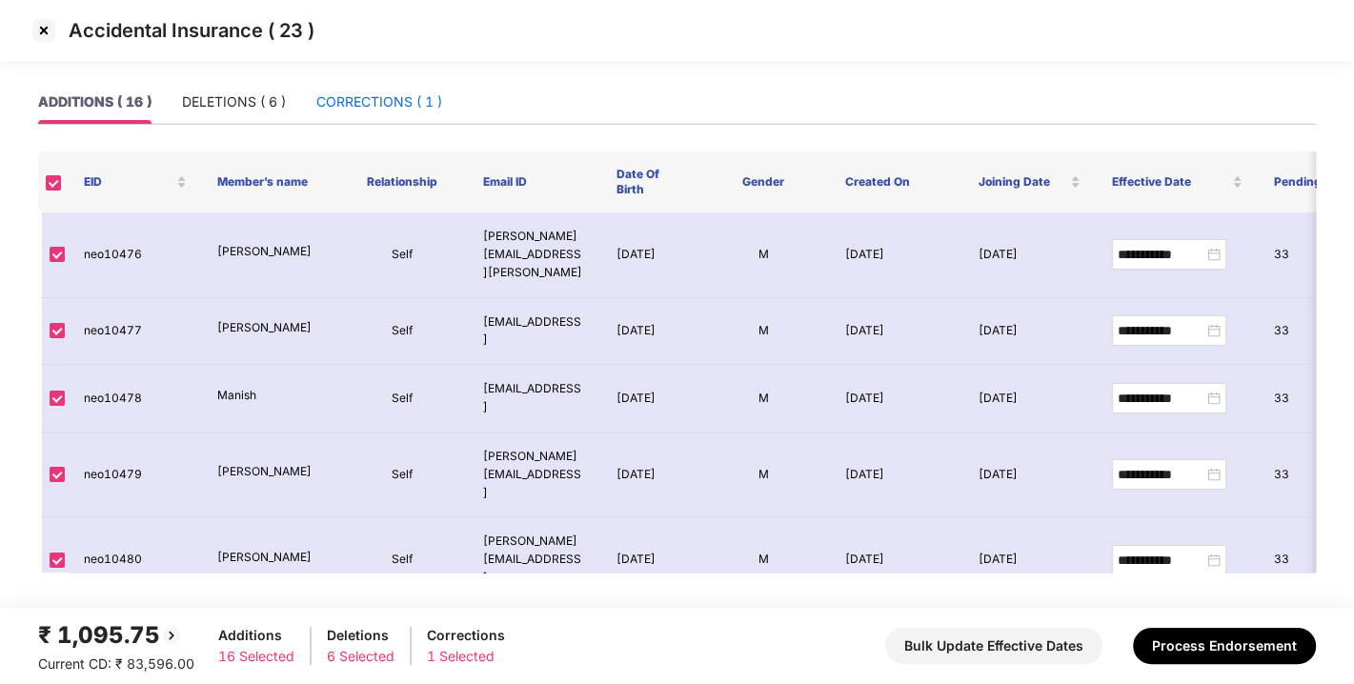
click at [370, 94] on div "CORRECTIONS ( 1 )" at bounding box center [379, 101] width 126 height 21
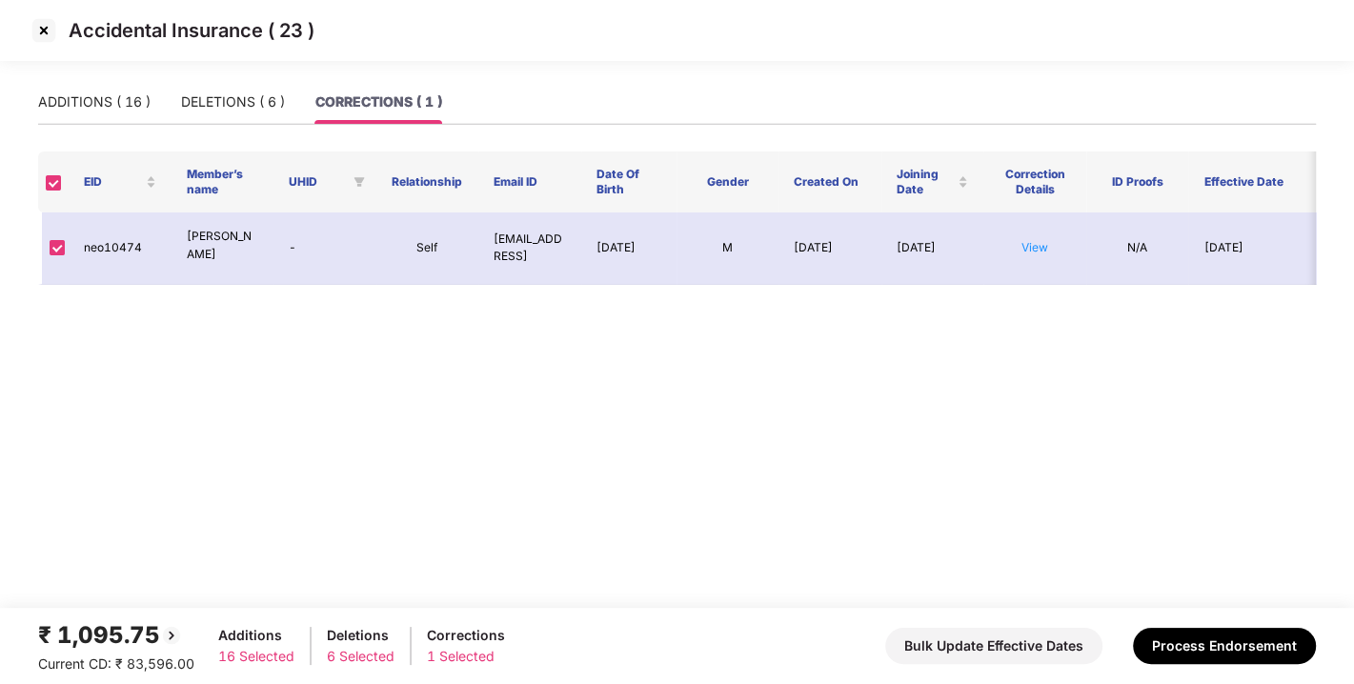
click at [43, 30] on img at bounding box center [44, 30] width 30 height 30
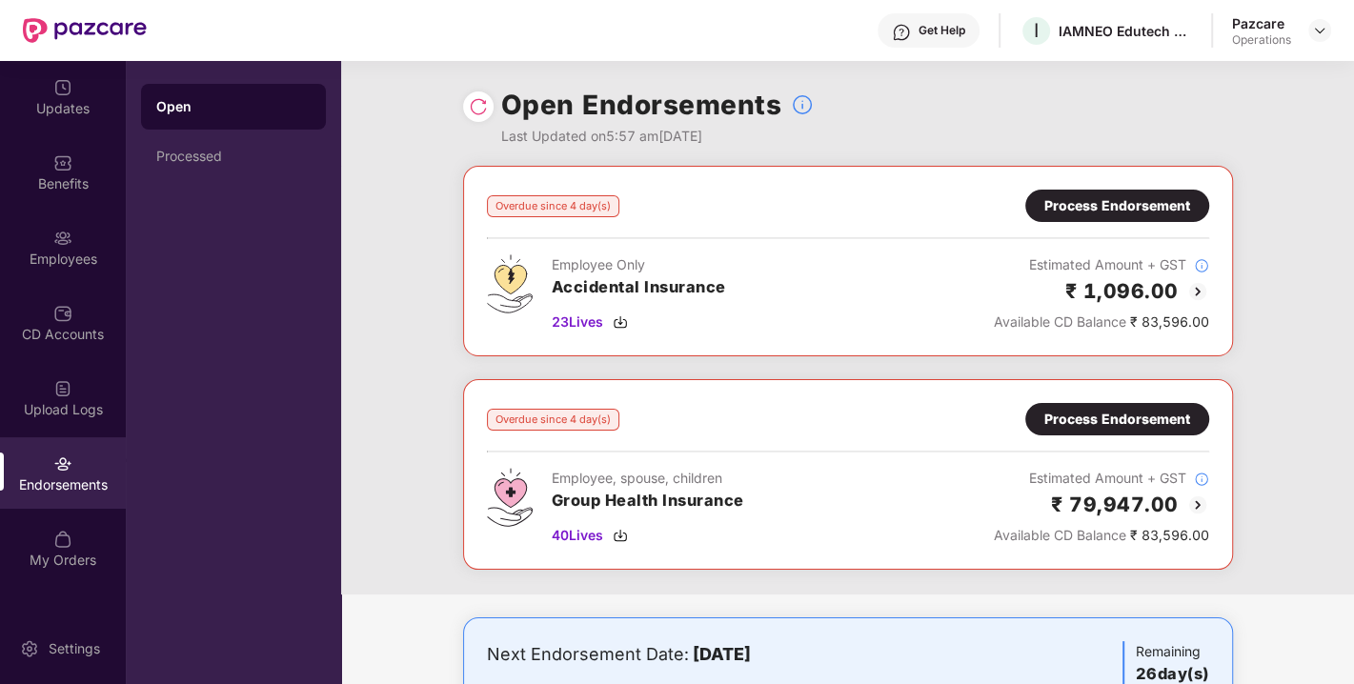
click at [1065, 403] on div "Process Endorsement" at bounding box center [1117, 419] width 184 height 32
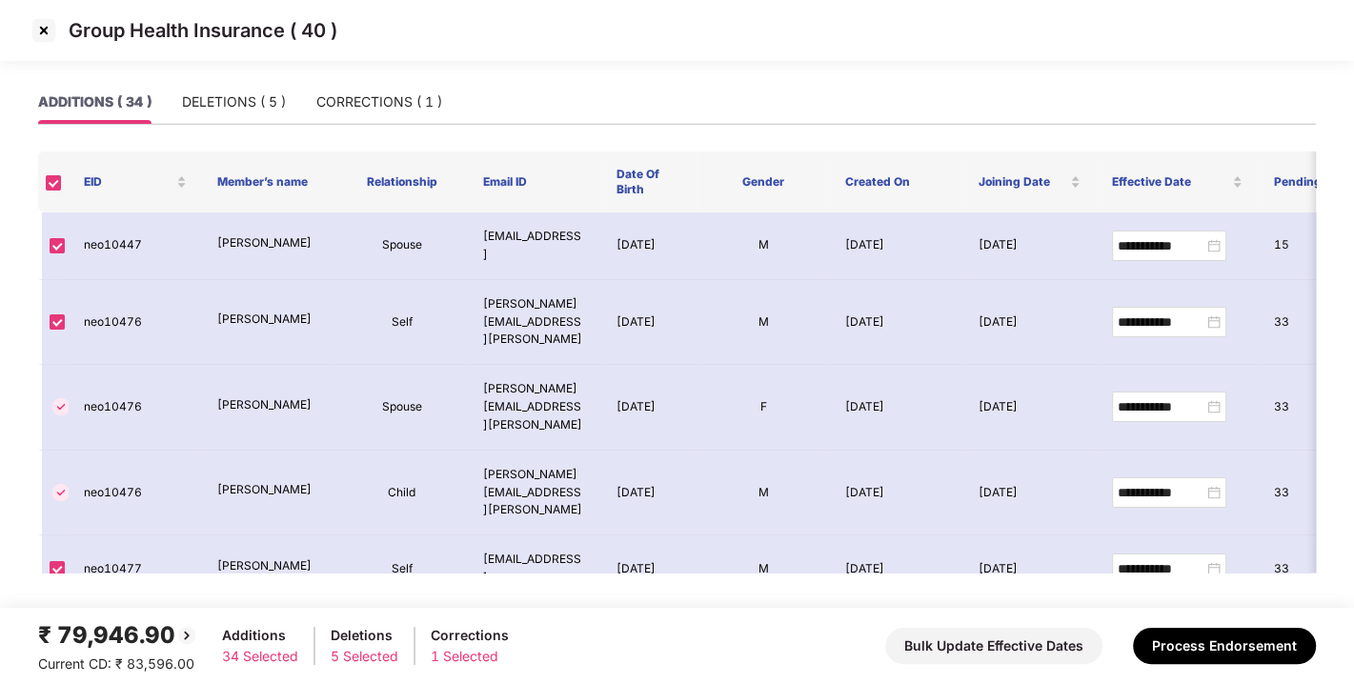
click at [38, 32] on img at bounding box center [44, 30] width 30 height 30
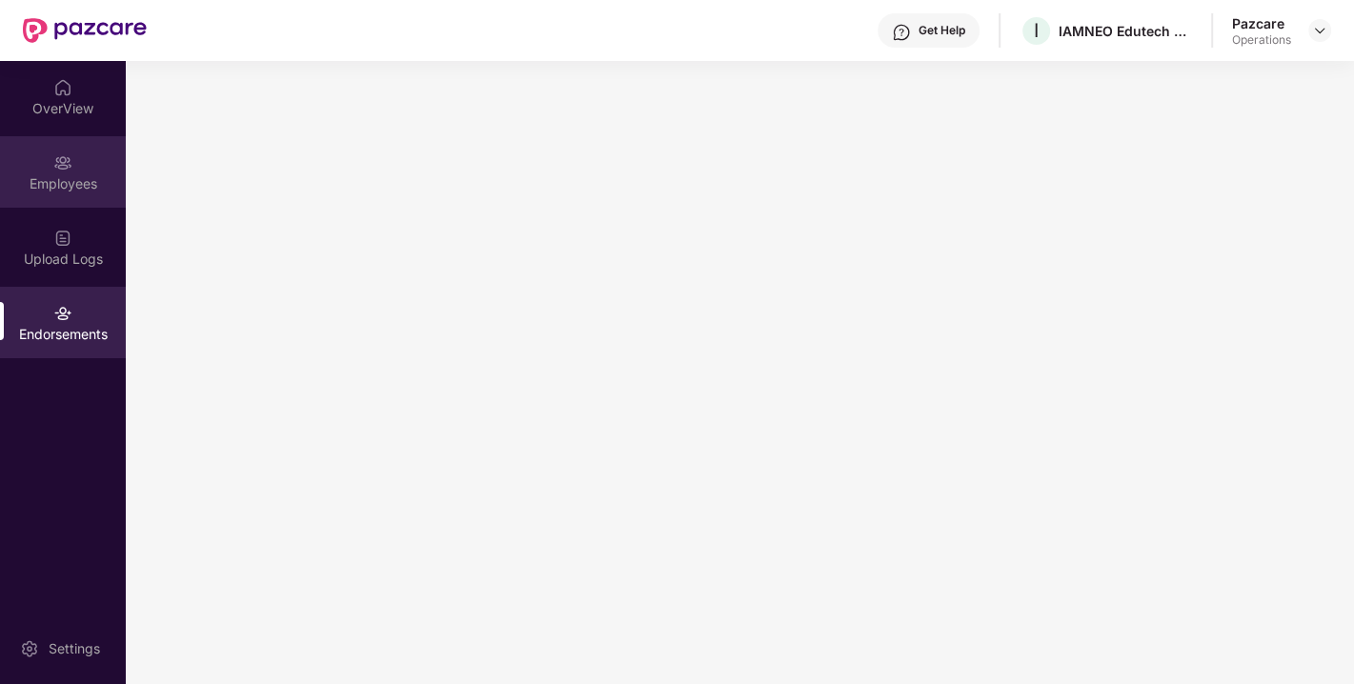
click at [62, 179] on div "Employees" at bounding box center [63, 183] width 126 height 19
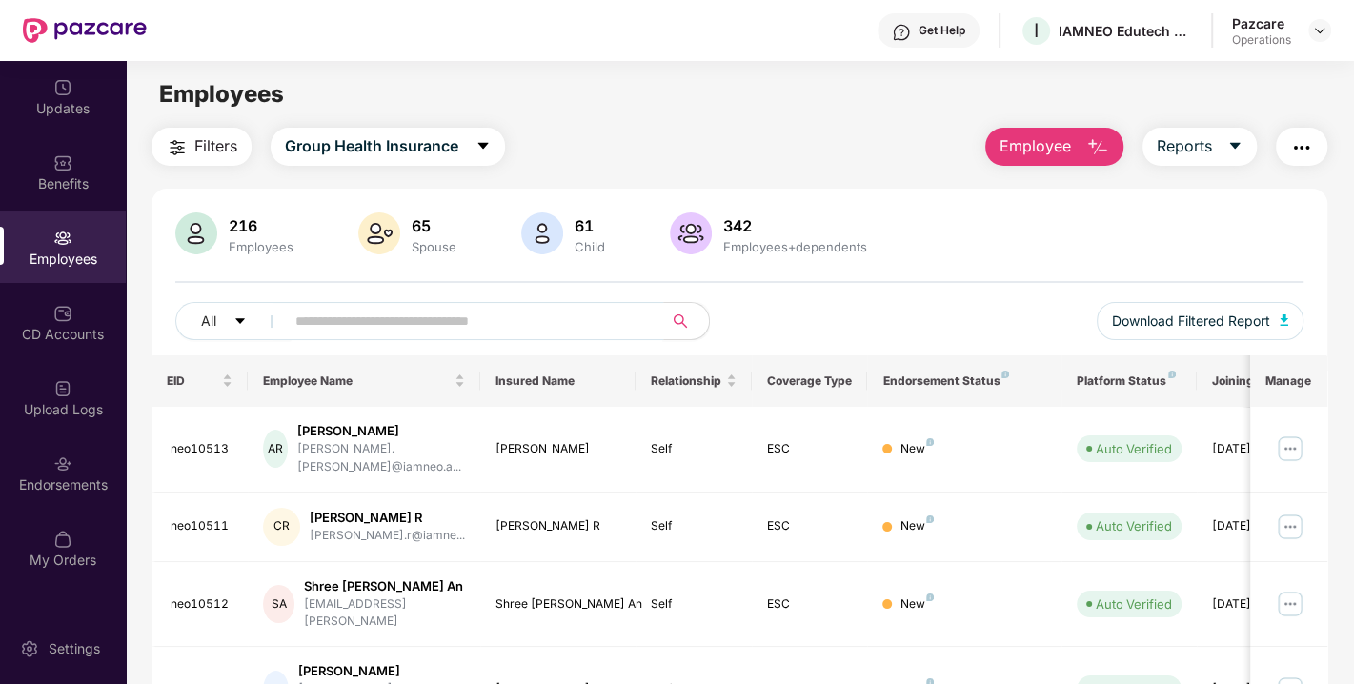
paste input "********"
click at [361, 318] on input "********" at bounding box center [466, 321] width 342 height 29
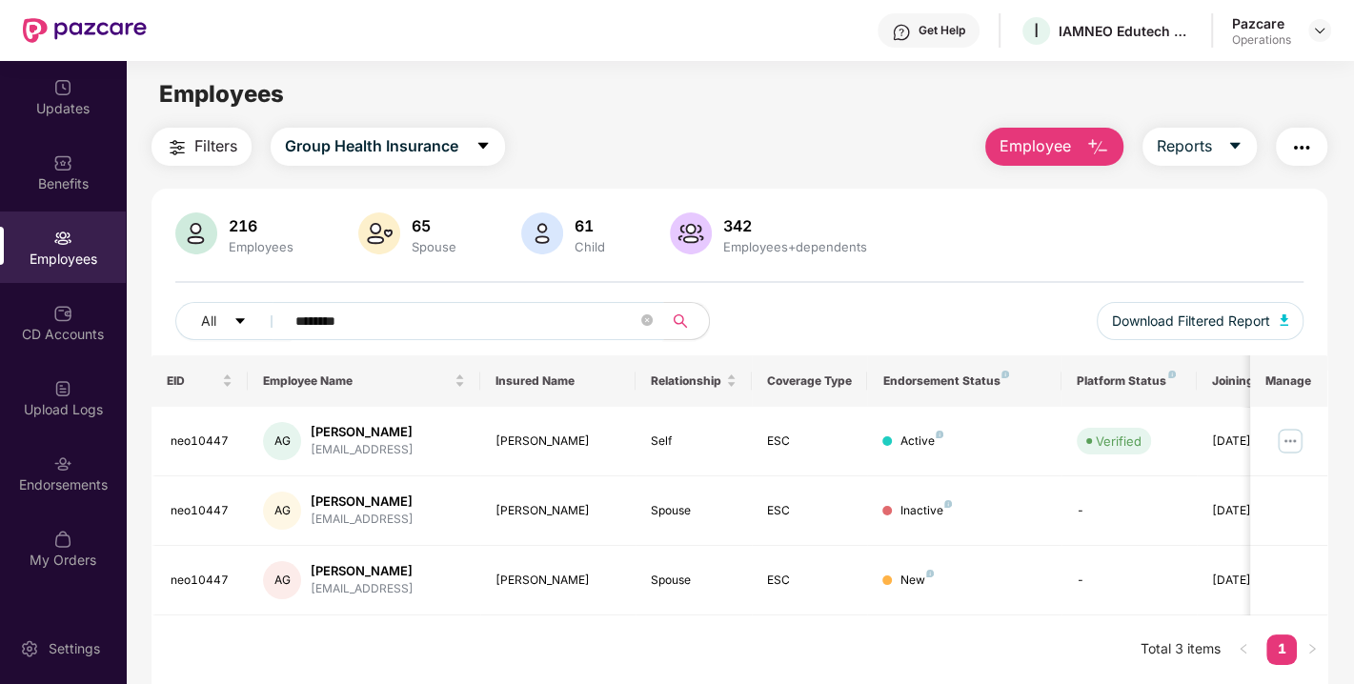
type input "********"
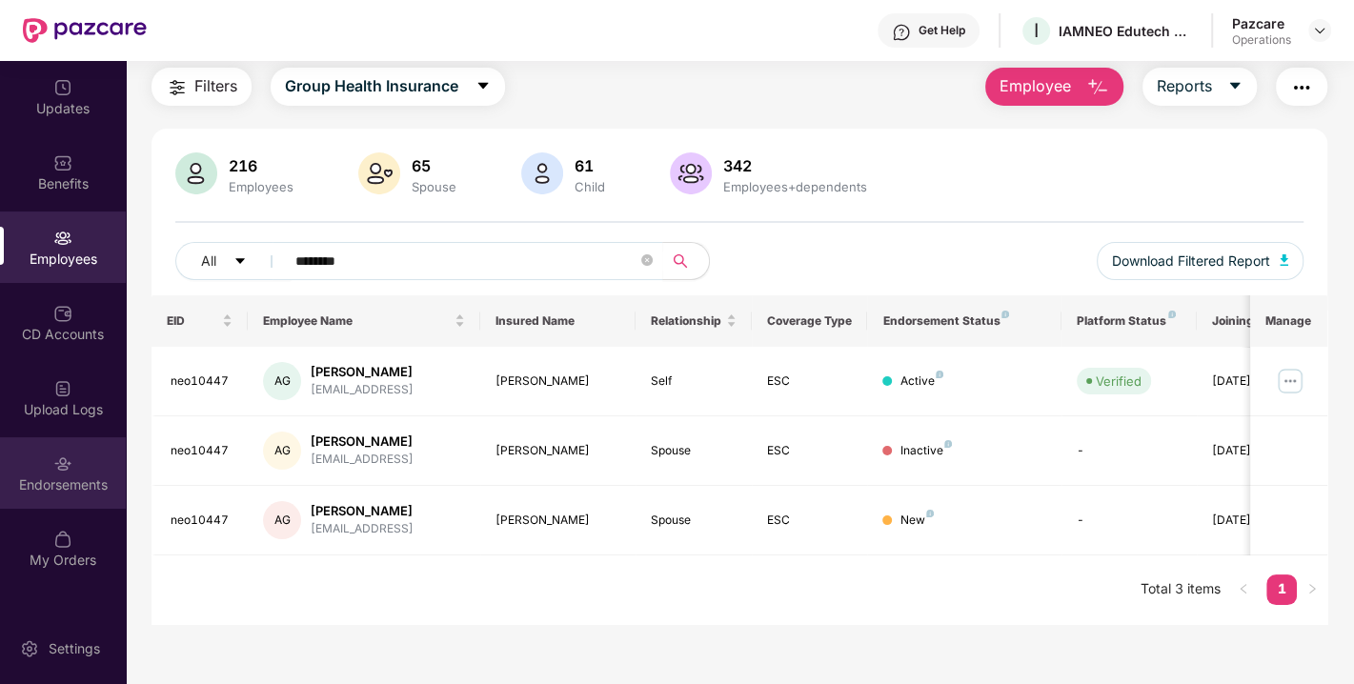
click at [38, 466] on div "Endorsements" at bounding box center [63, 472] width 126 height 71
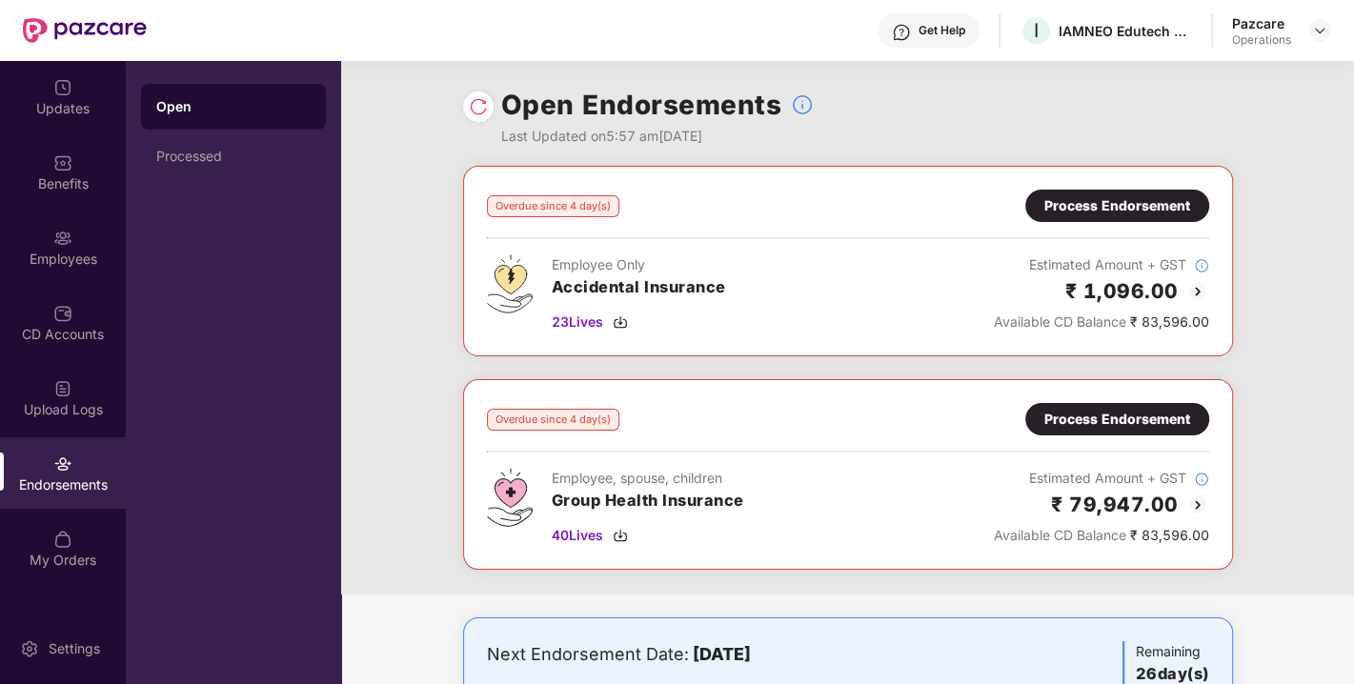
click at [1116, 403] on div "Process Endorsement" at bounding box center [1117, 419] width 184 height 32
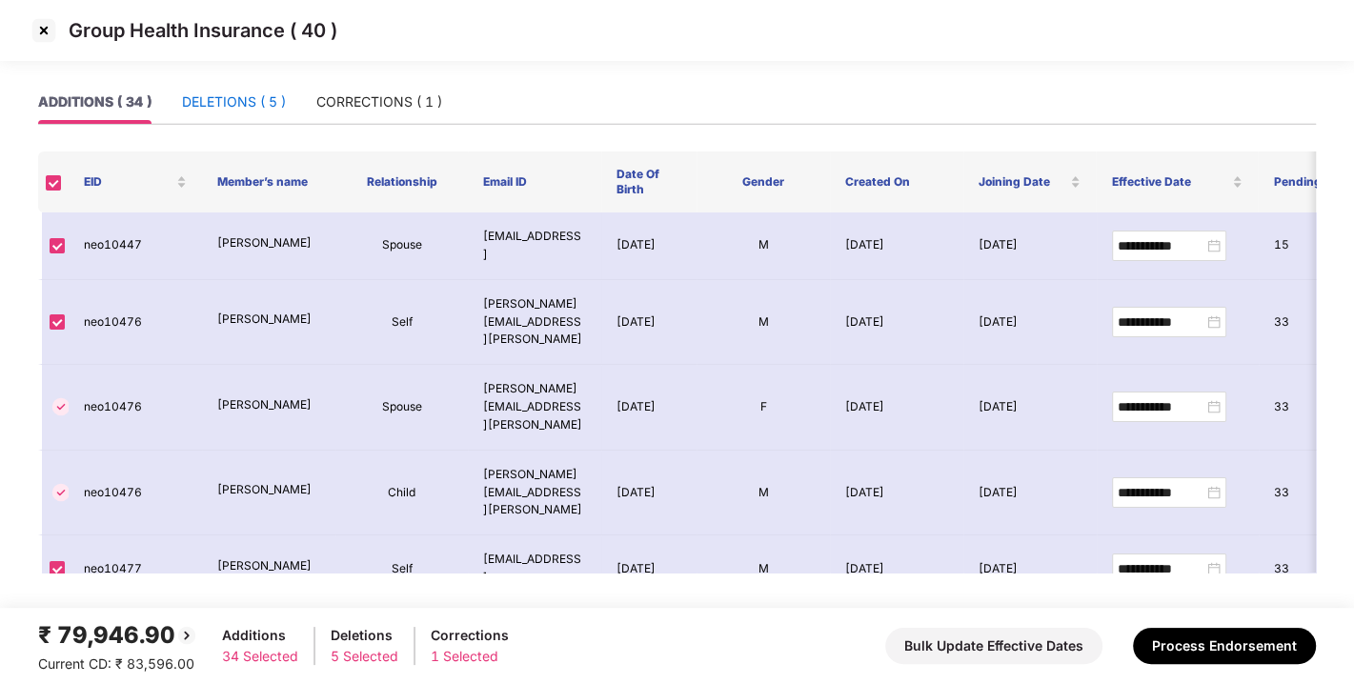
click at [225, 97] on div "DELETIONS ( 5 )" at bounding box center [234, 101] width 104 height 21
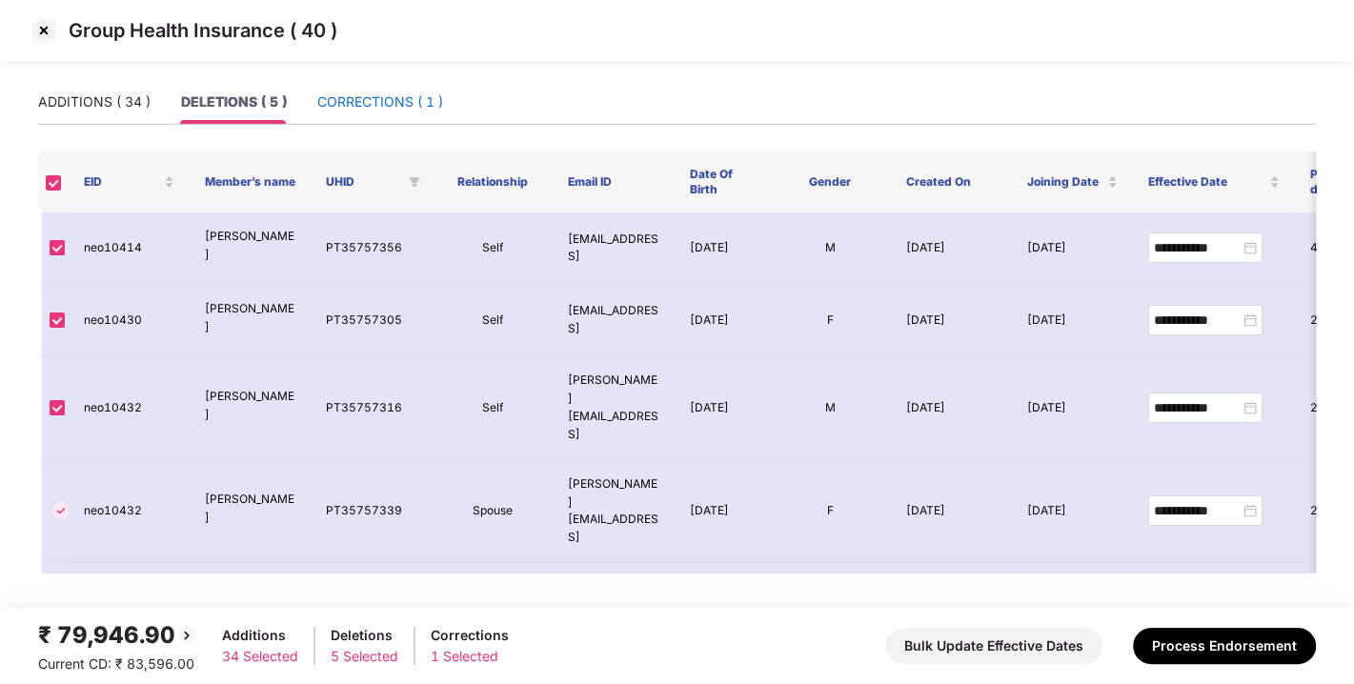
click at [358, 106] on div "CORRECTIONS ( 1 )" at bounding box center [380, 101] width 126 height 21
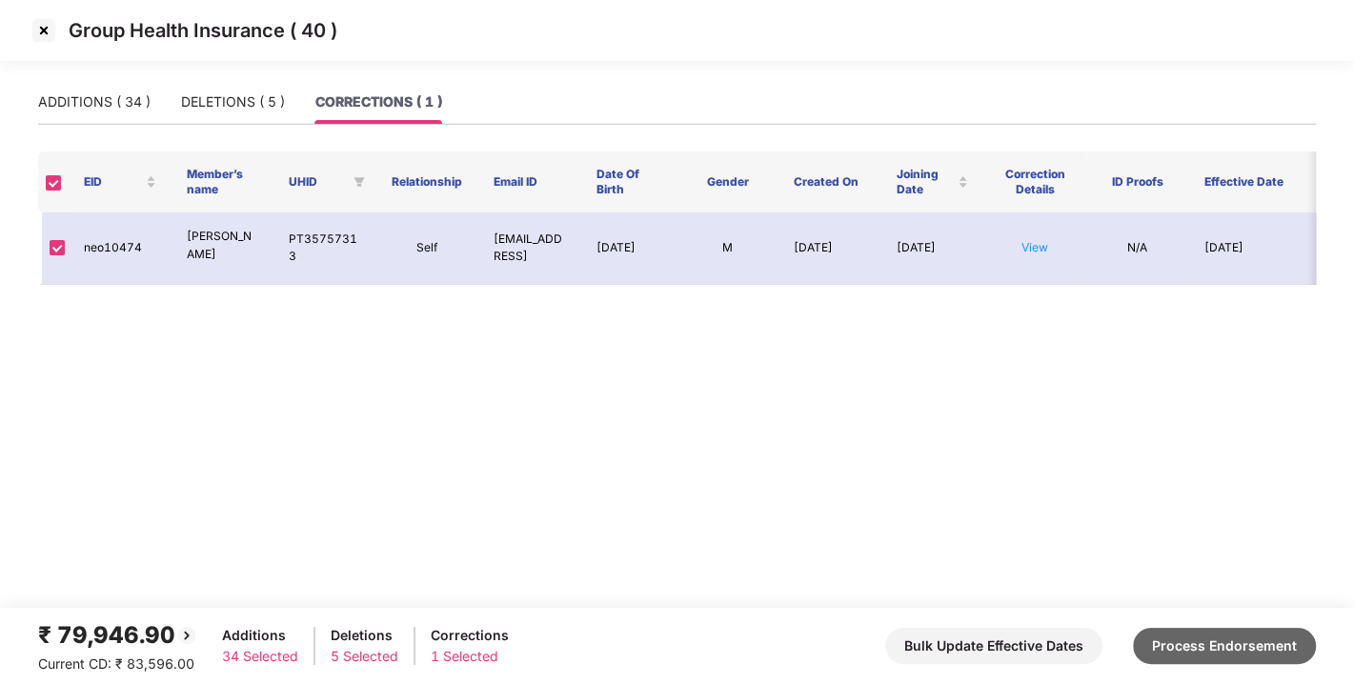
click at [1159, 629] on button "Process Endorsement" at bounding box center [1224, 646] width 183 height 36
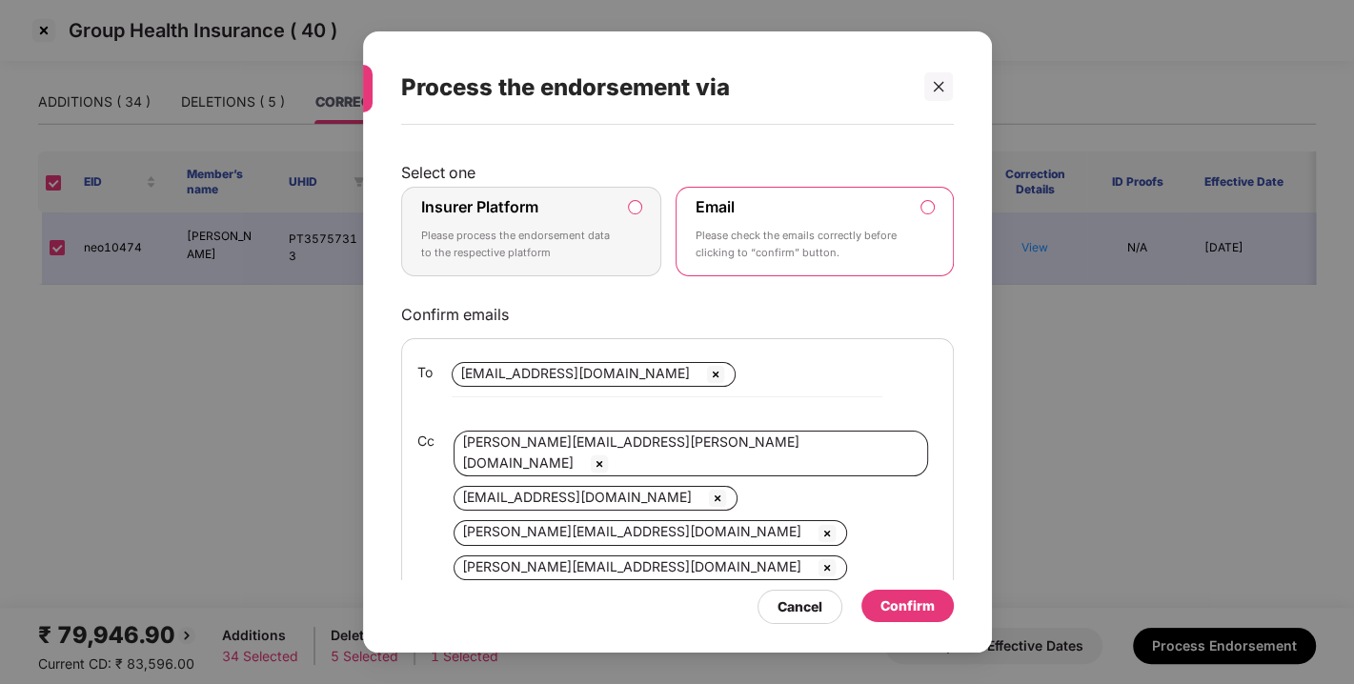
click at [554, 233] on p "Please process the endorsement data to the respective platform" at bounding box center [518, 244] width 194 height 33
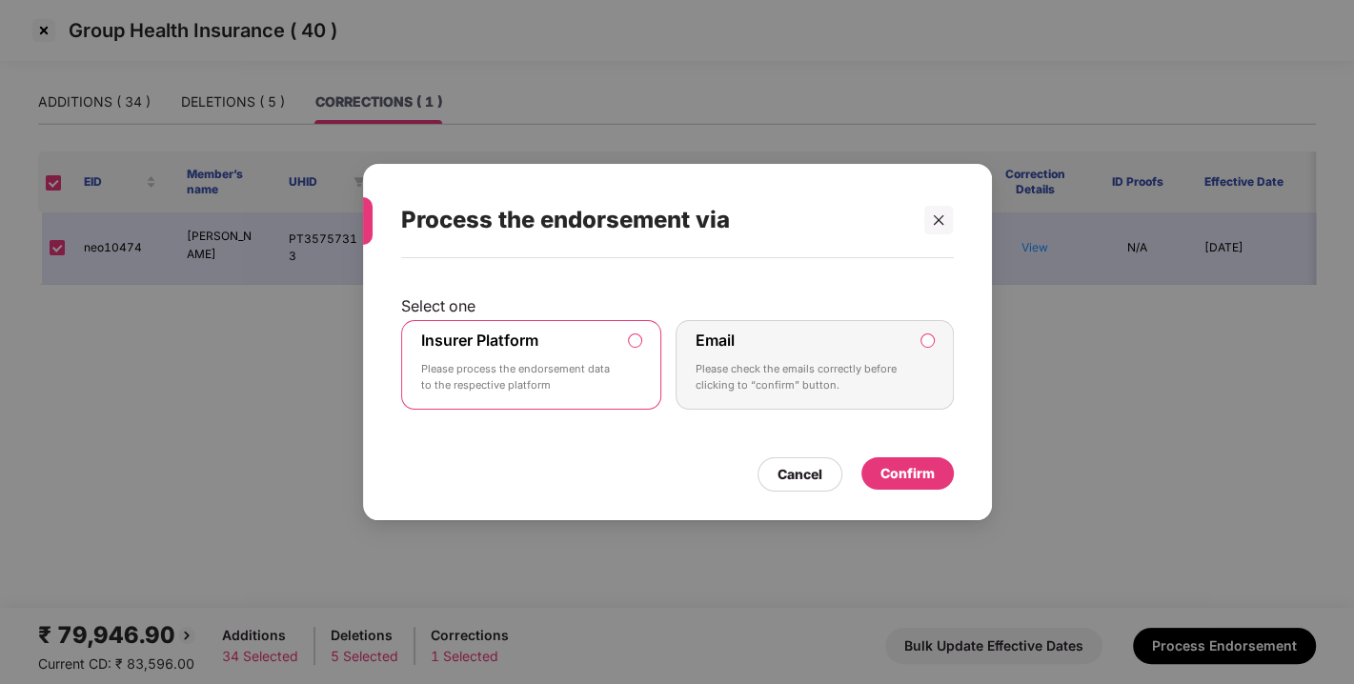
click at [889, 470] on div "Confirm" at bounding box center [907, 473] width 54 height 21
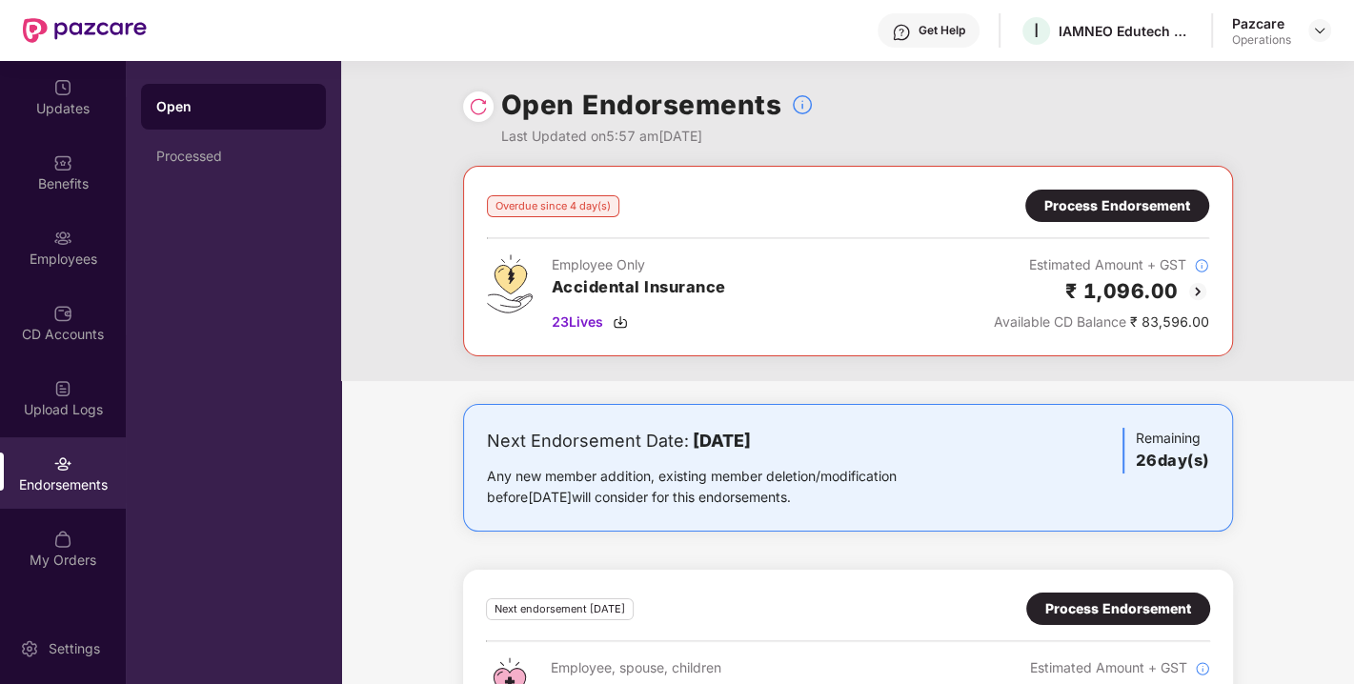
click at [1094, 208] on div "Process Endorsement" at bounding box center [1117, 205] width 146 height 21
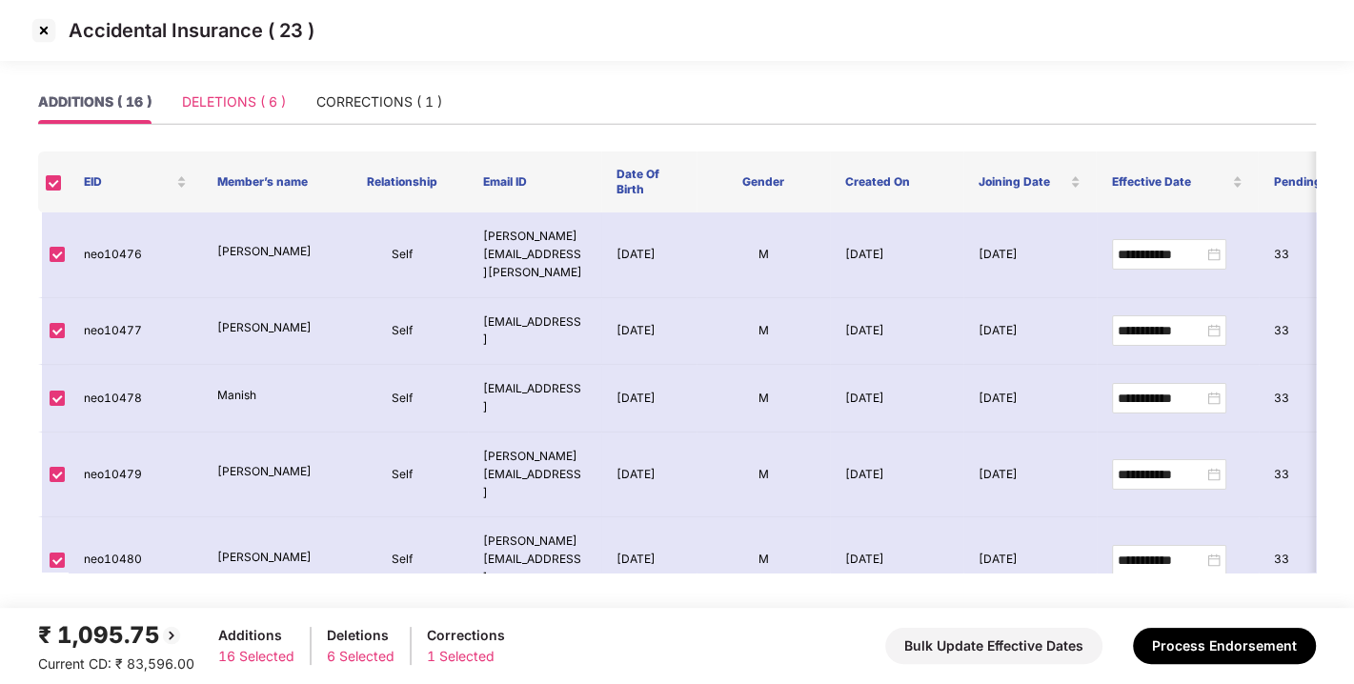
click at [242, 89] on div "DELETIONS ( 6 )" at bounding box center [234, 102] width 104 height 44
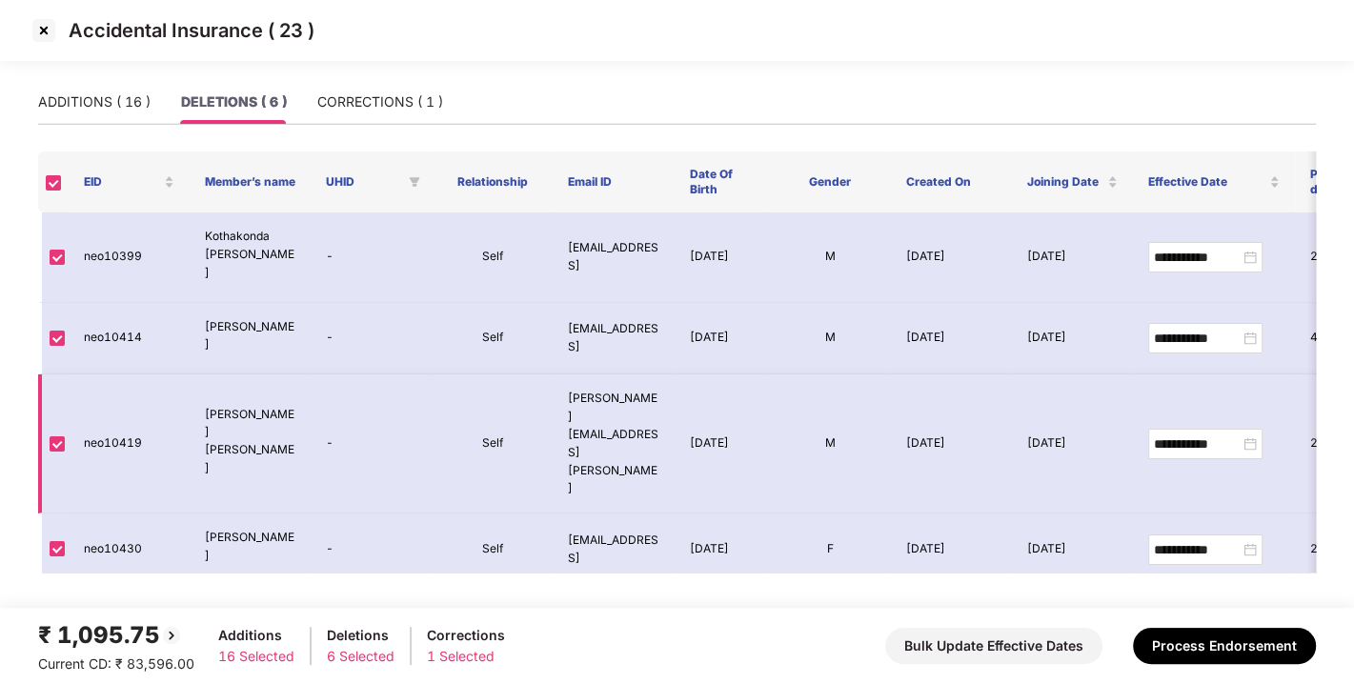
scroll to position [70, 0]
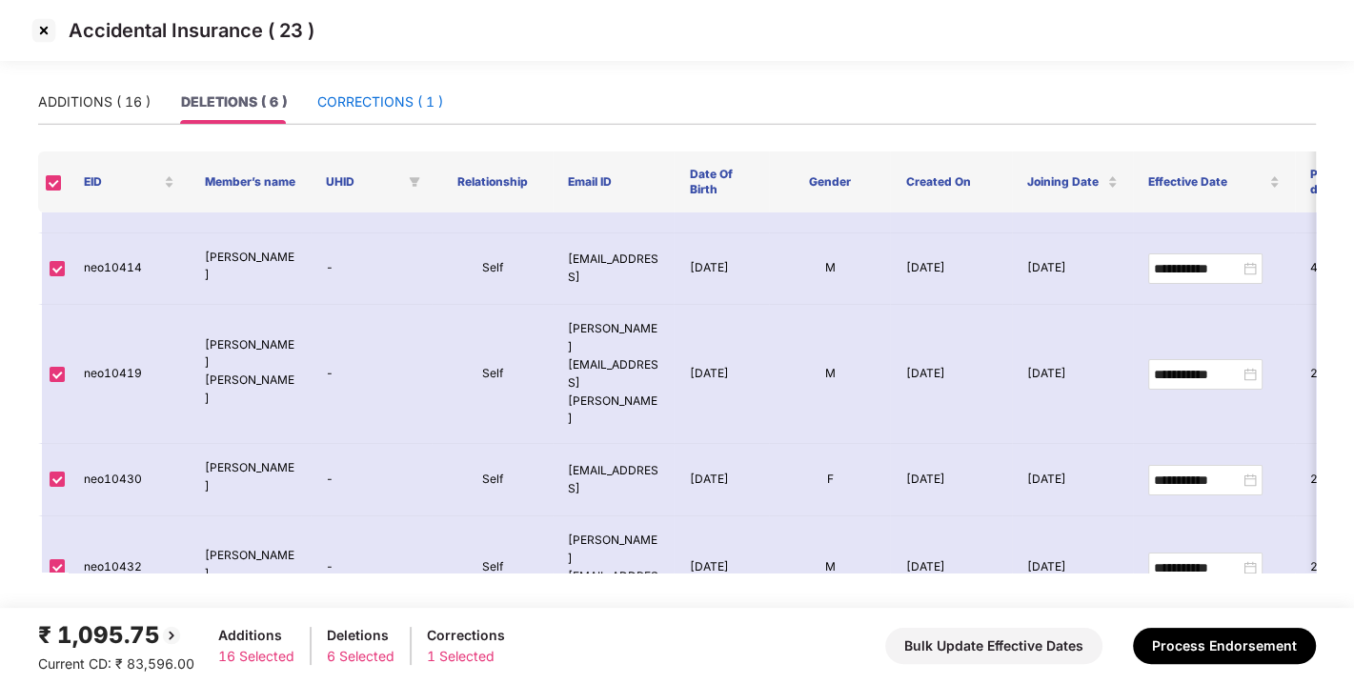
click at [337, 104] on div "CORRECTIONS ( 1 )" at bounding box center [380, 101] width 126 height 21
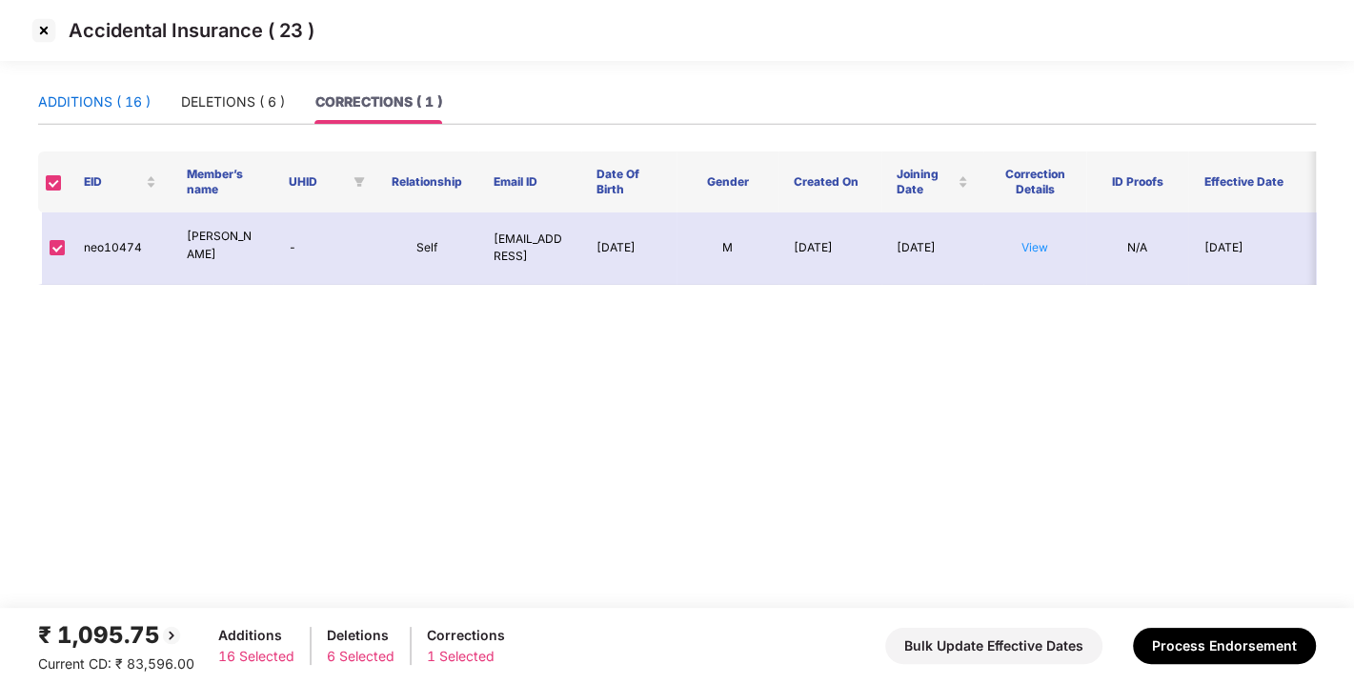
click at [113, 91] on div "ADDITIONS ( 16 )" at bounding box center [94, 101] width 112 height 21
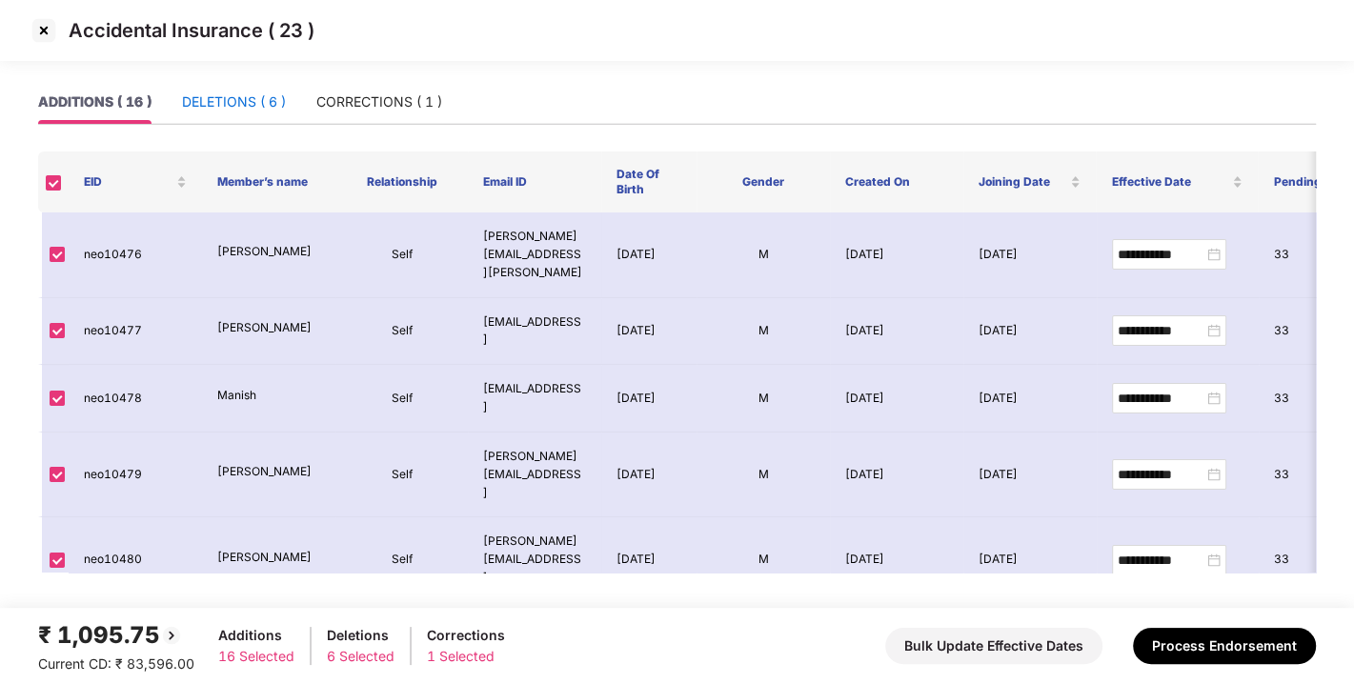
click at [217, 106] on div "DELETIONS ( 6 )" at bounding box center [234, 101] width 104 height 21
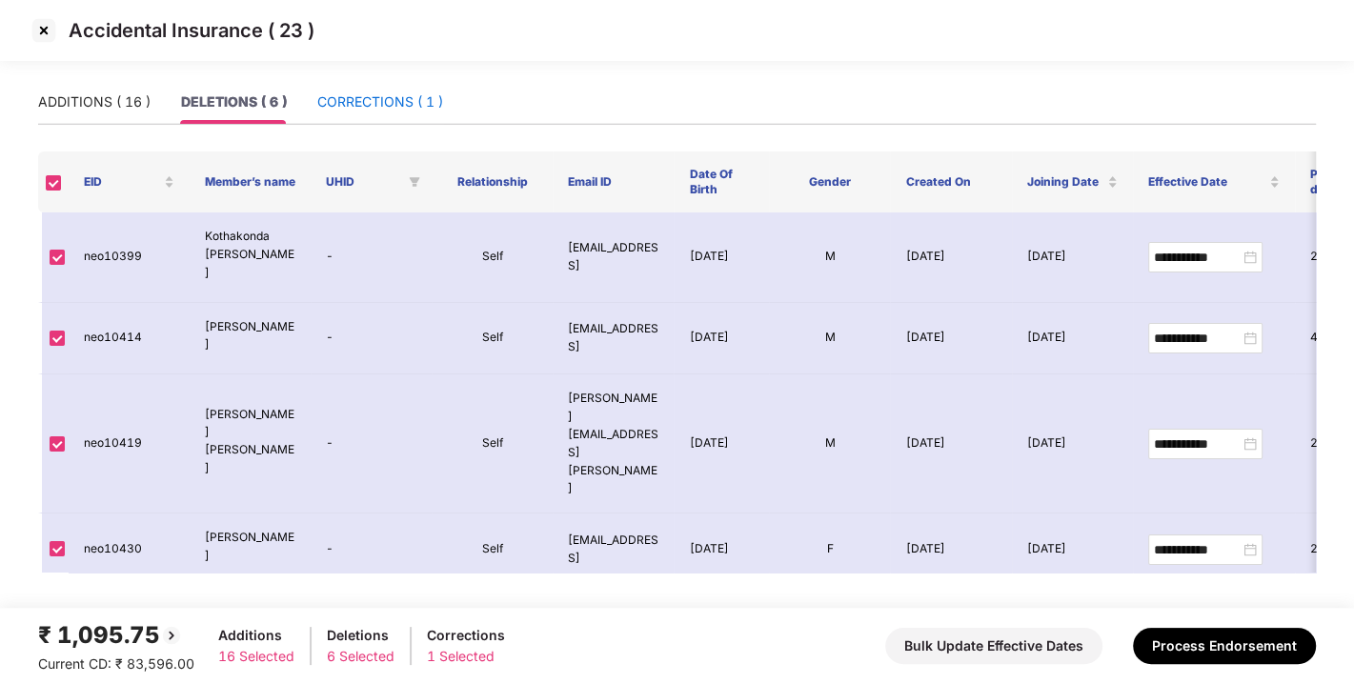
click at [352, 107] on div "CORRECTIONS ( 1 )" at bounding box center [380, 101] width 126 height 21
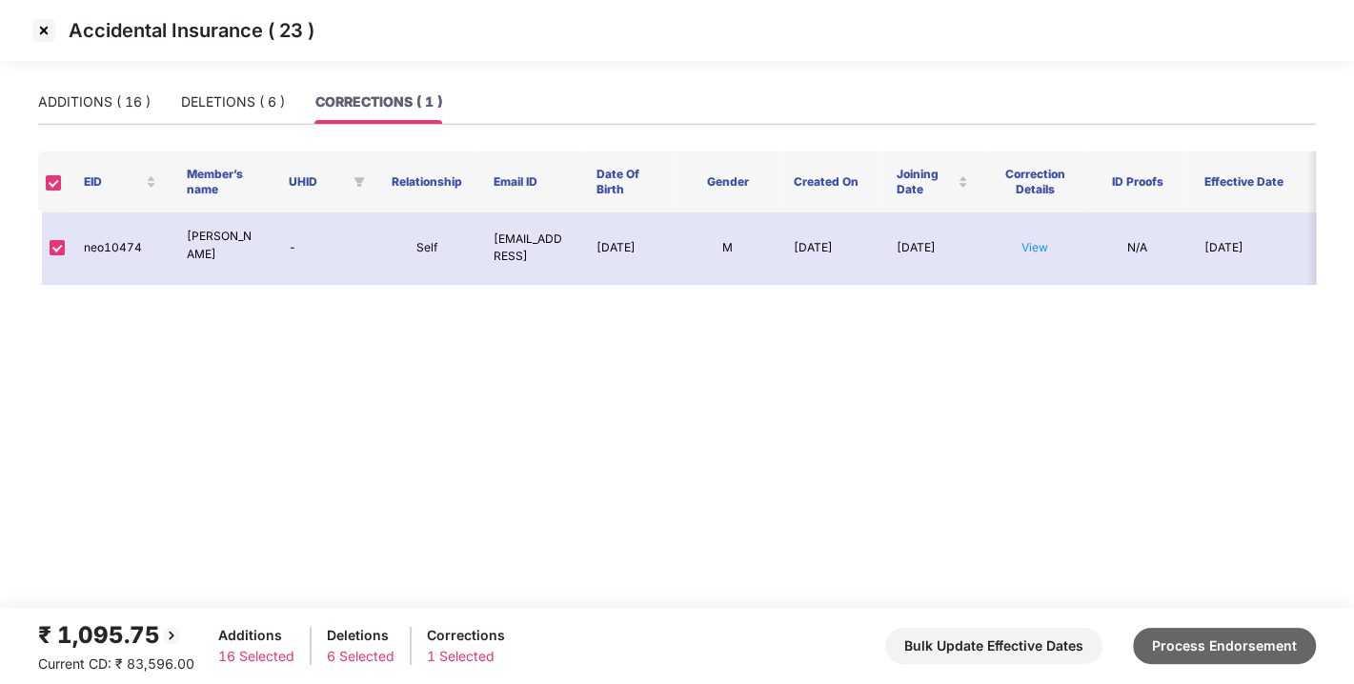
click at [1196, 639] on button "Process Endorsement" at bounding box center [1224, 646] width 183 height 36
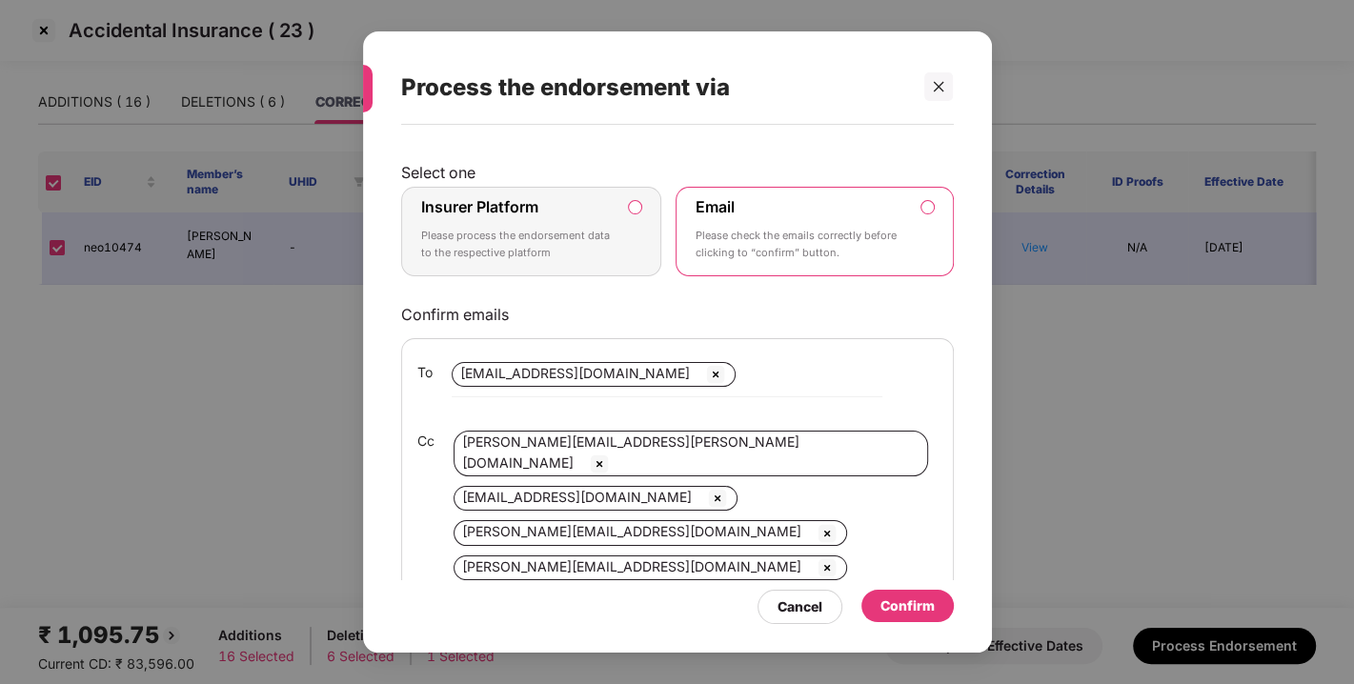
click at [569, 229] on p "Please process the endorsement data to the respective platform" at bounding box center [518, 244] width 194 height 33
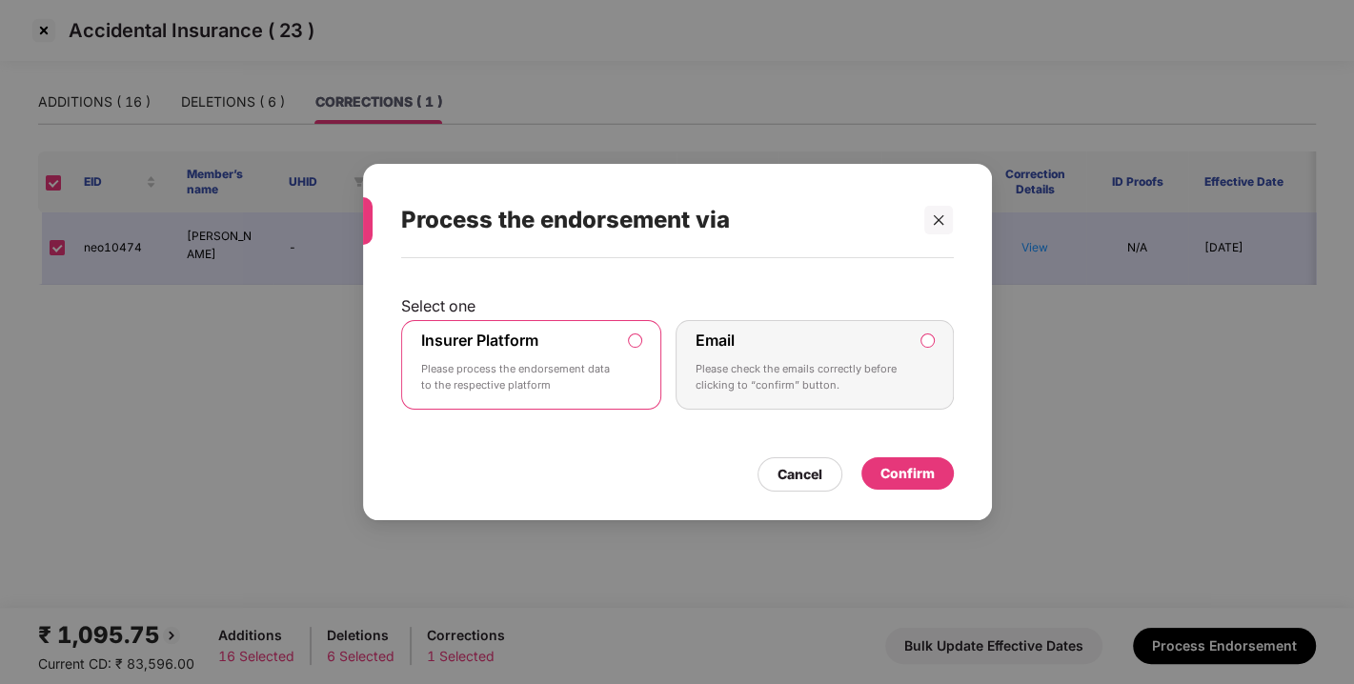
click at [910, 471] on div "Confirm" at bounding box center [907, 473] width 54 height 21
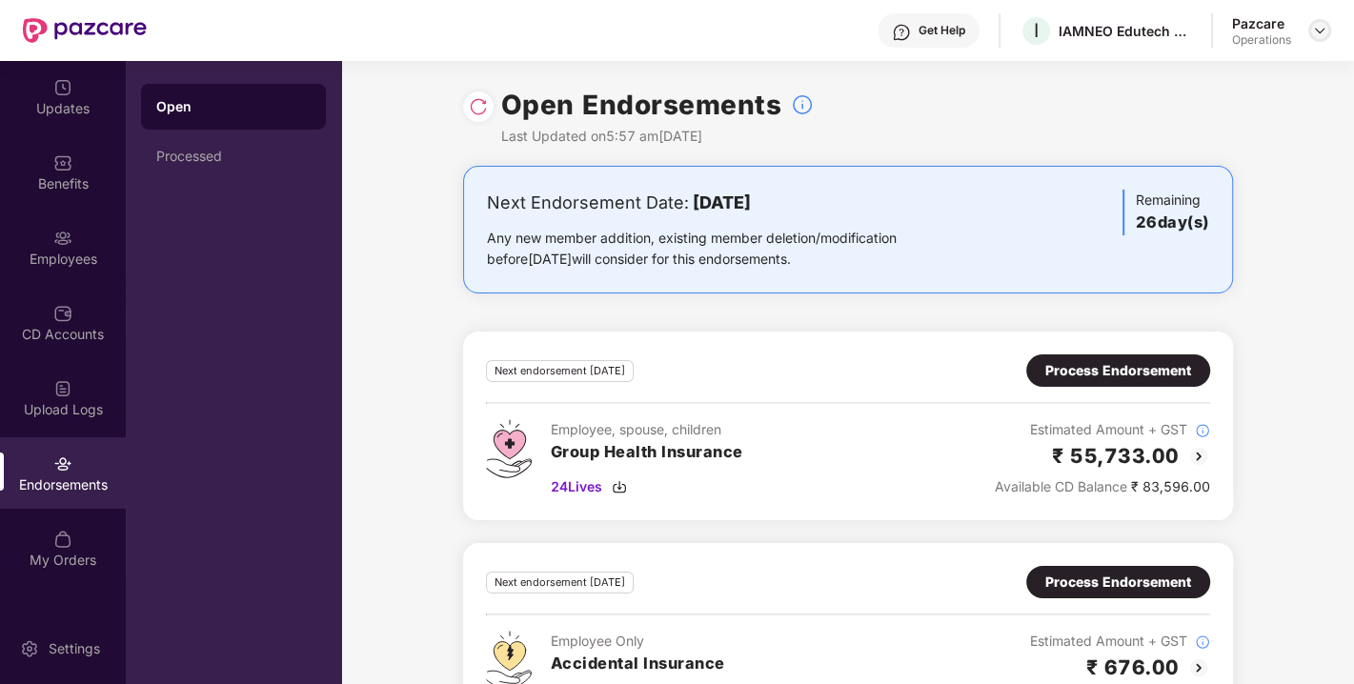
click at [1312, 32] on img at bounding box center [1319, 30] width 15 height 15
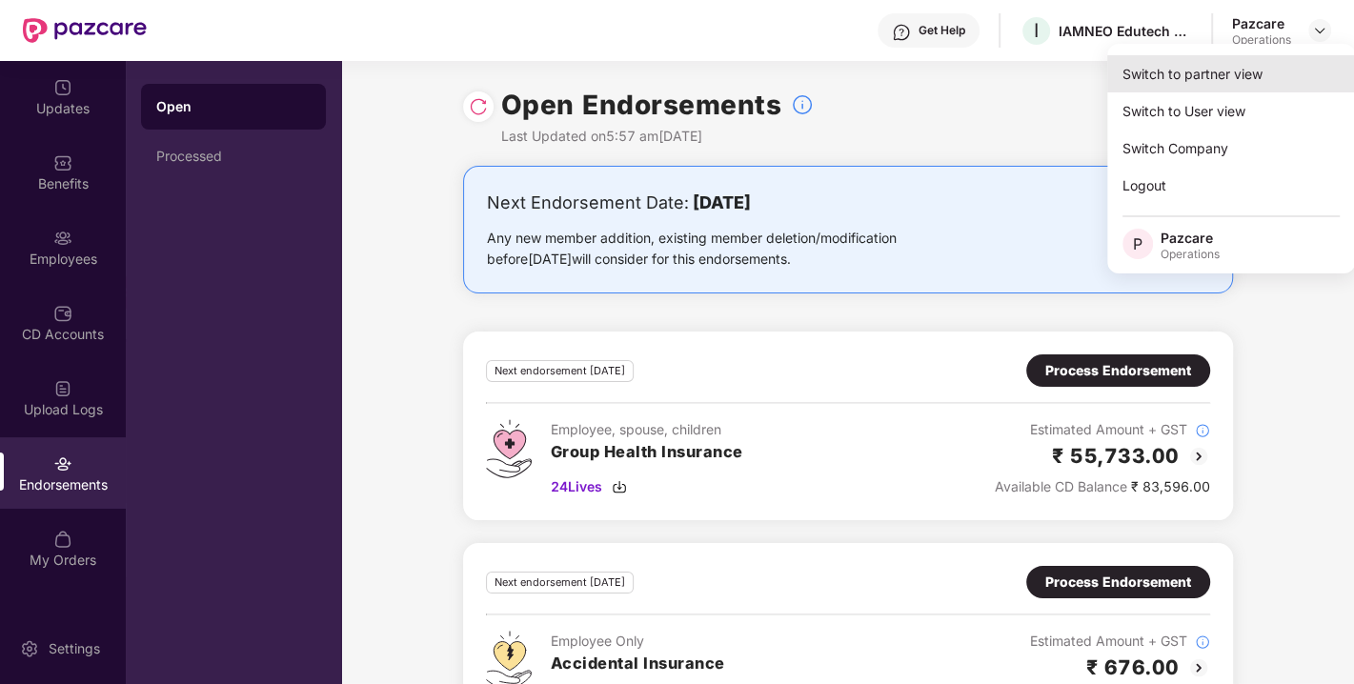
click at [1229, 69] on div "Switch to partner view" at bounding box center [1231, 73] width 248 height 37
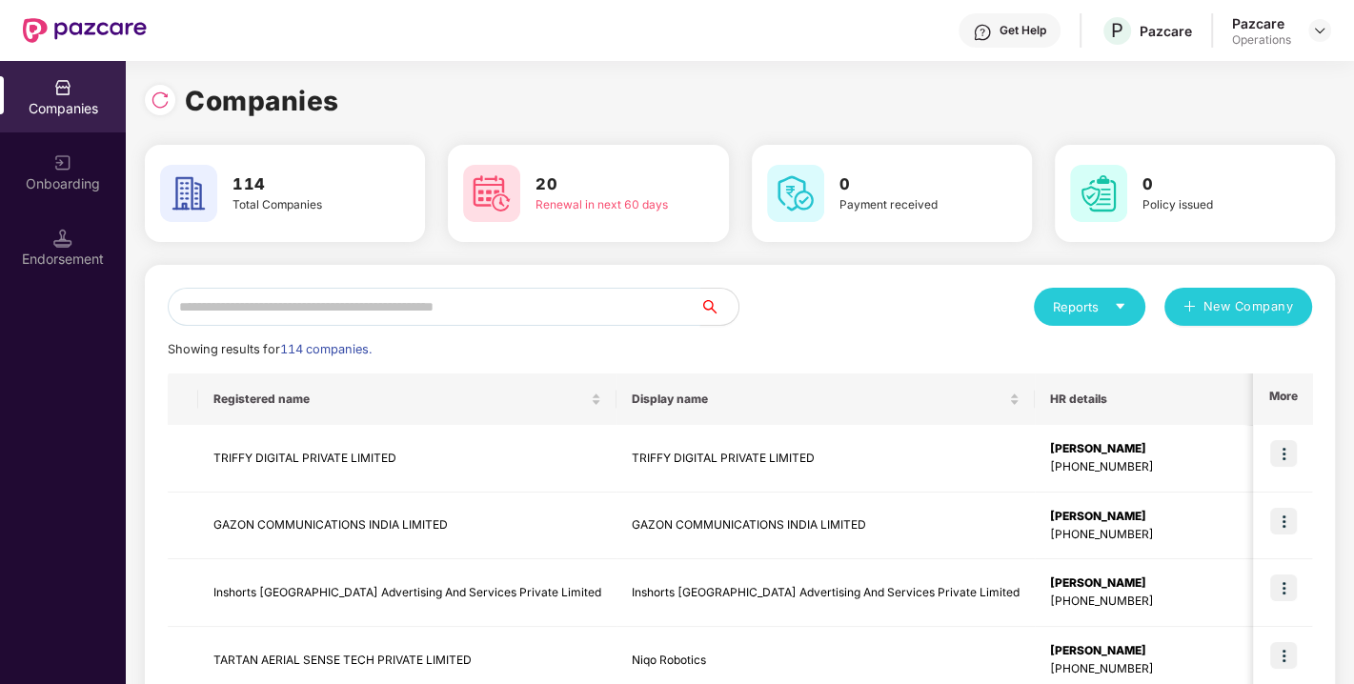
click at [586, 314] on input "text" at bounding box center [434, 307] width 533 height 38
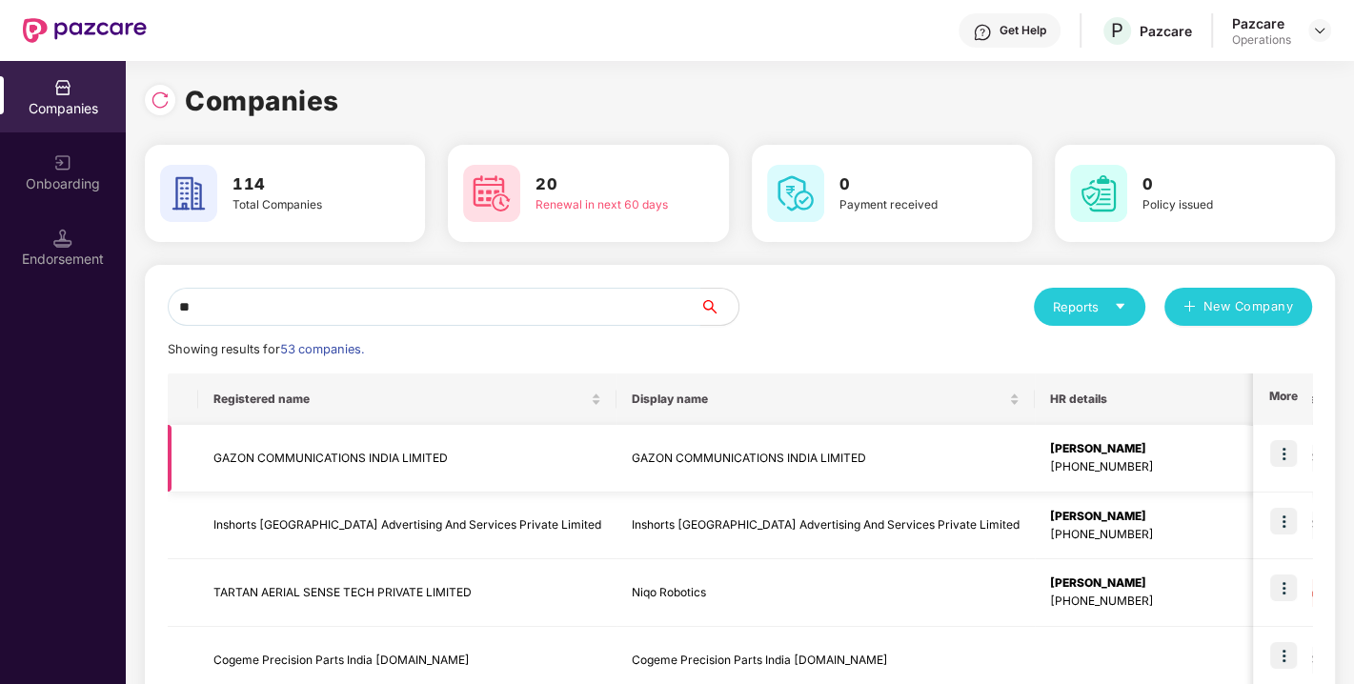
type input "*"
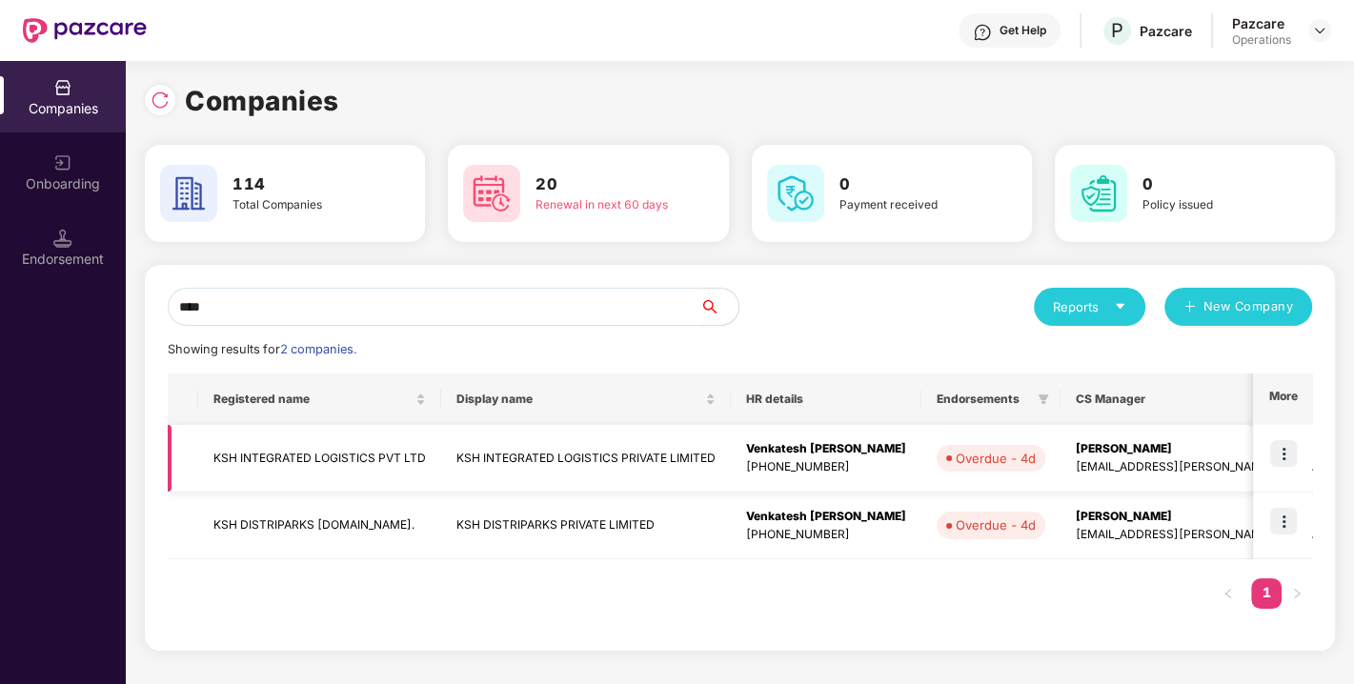
type input "***"
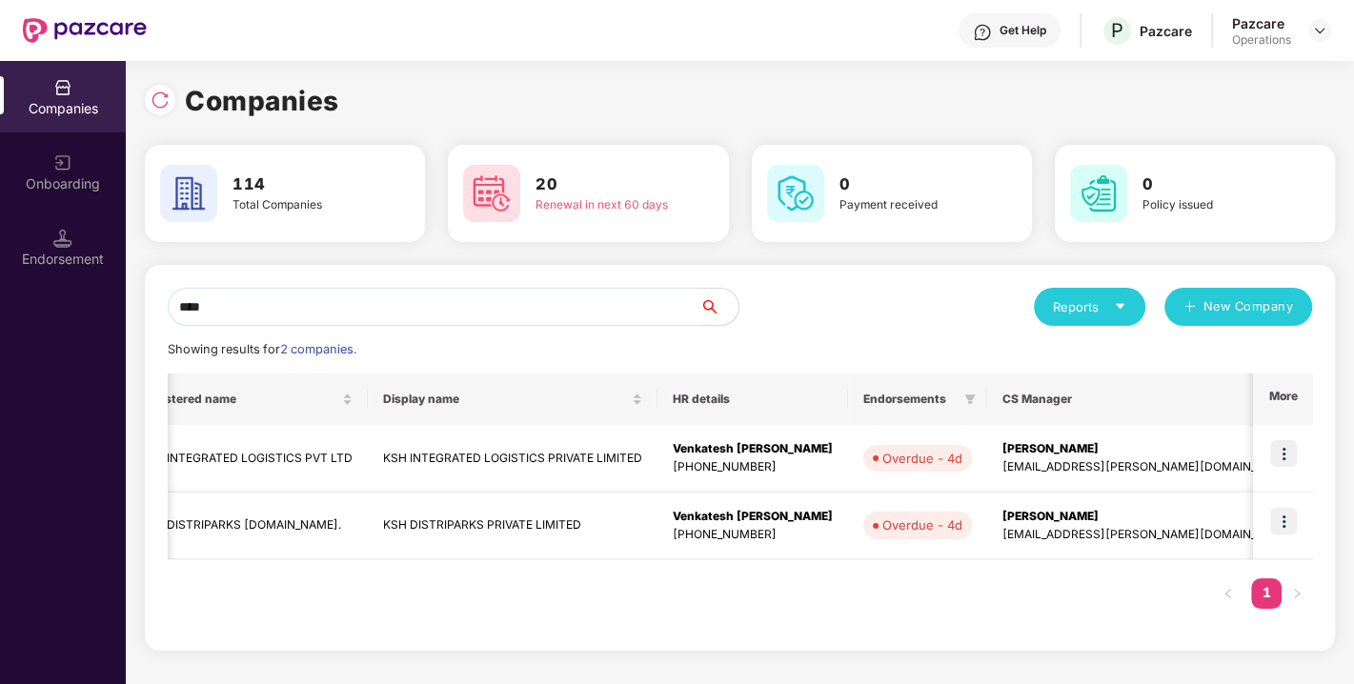
click at [1287, 519] on img at bounding box center [1283, 521] width 27 height 27
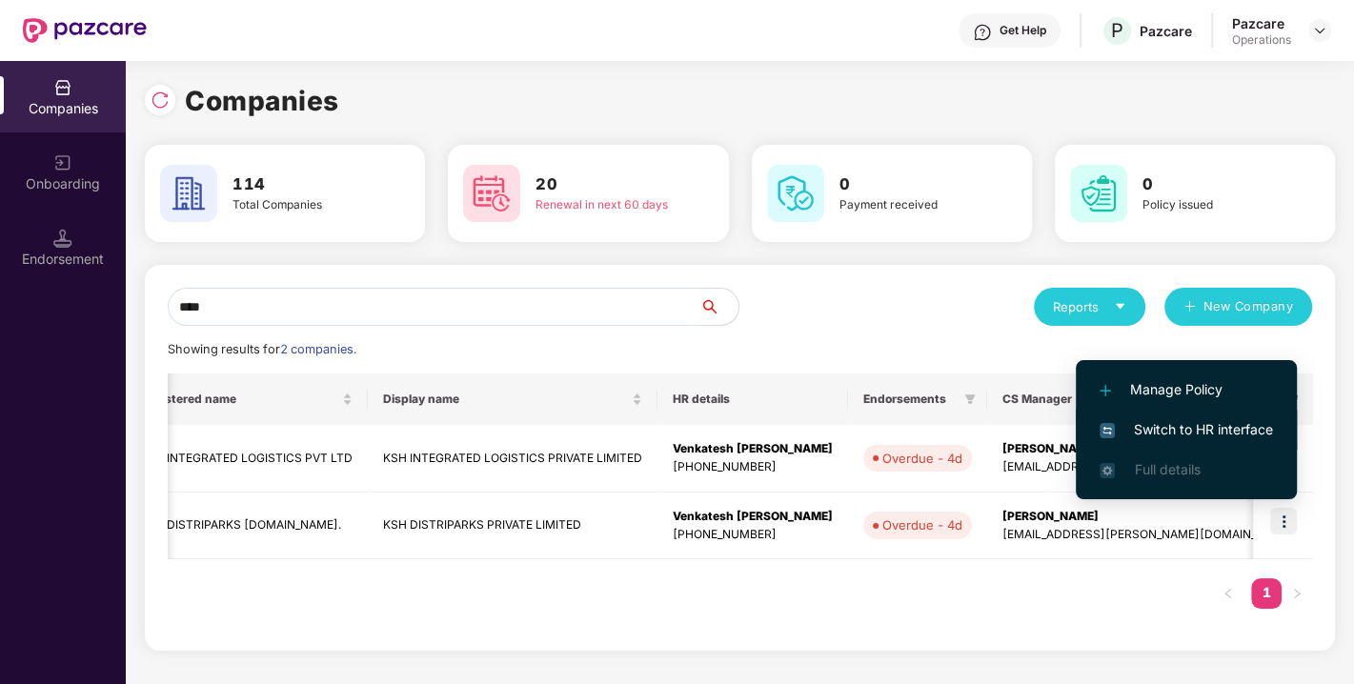
click at [1169, 427] on span "Switch to HR interface" at bounding box center [1185, 429] width 173 height 21
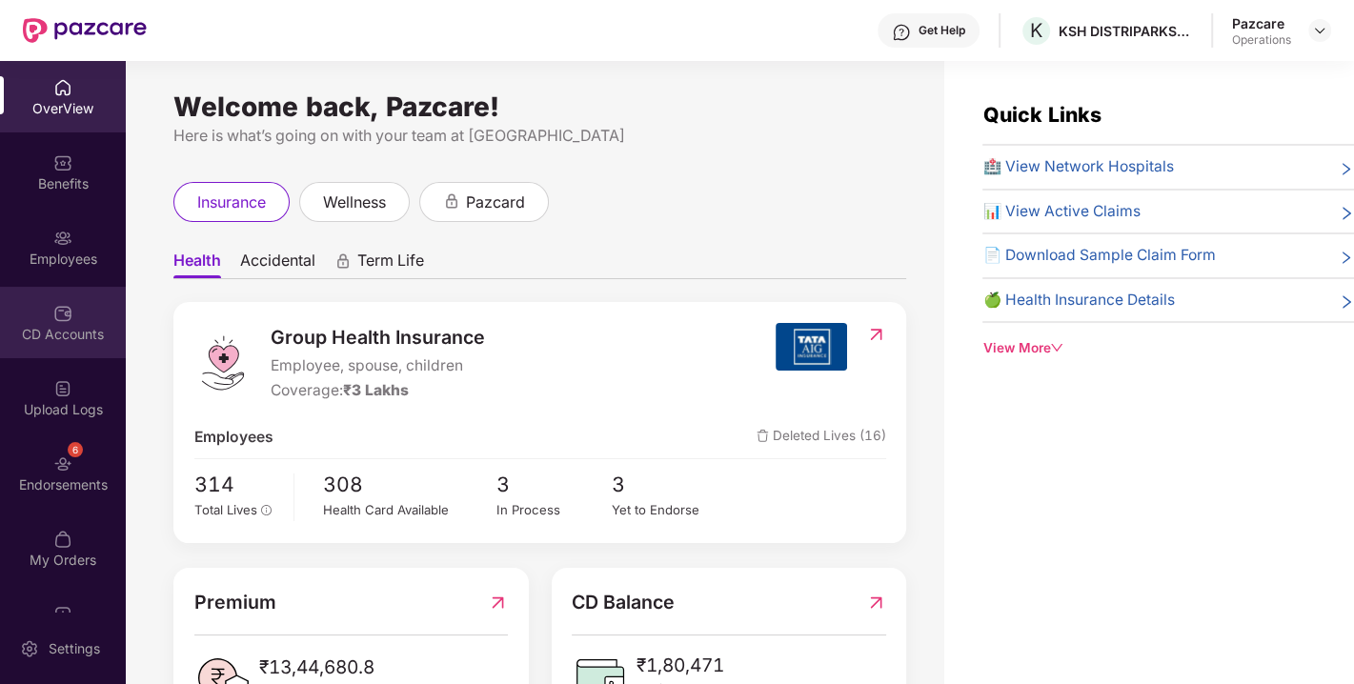
scroll to position [50, 0]
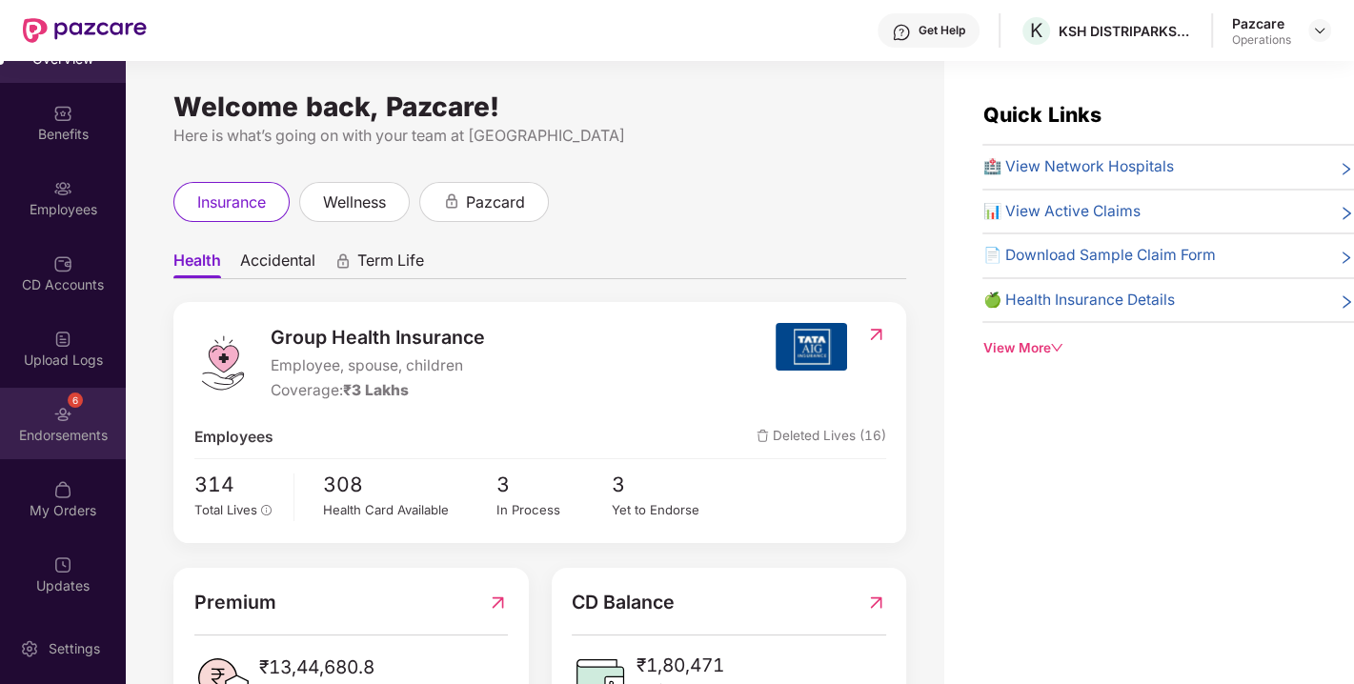
click at [38, 413] on div "6 Endorsements" at bounding box center [63, 423] width 126 height 71
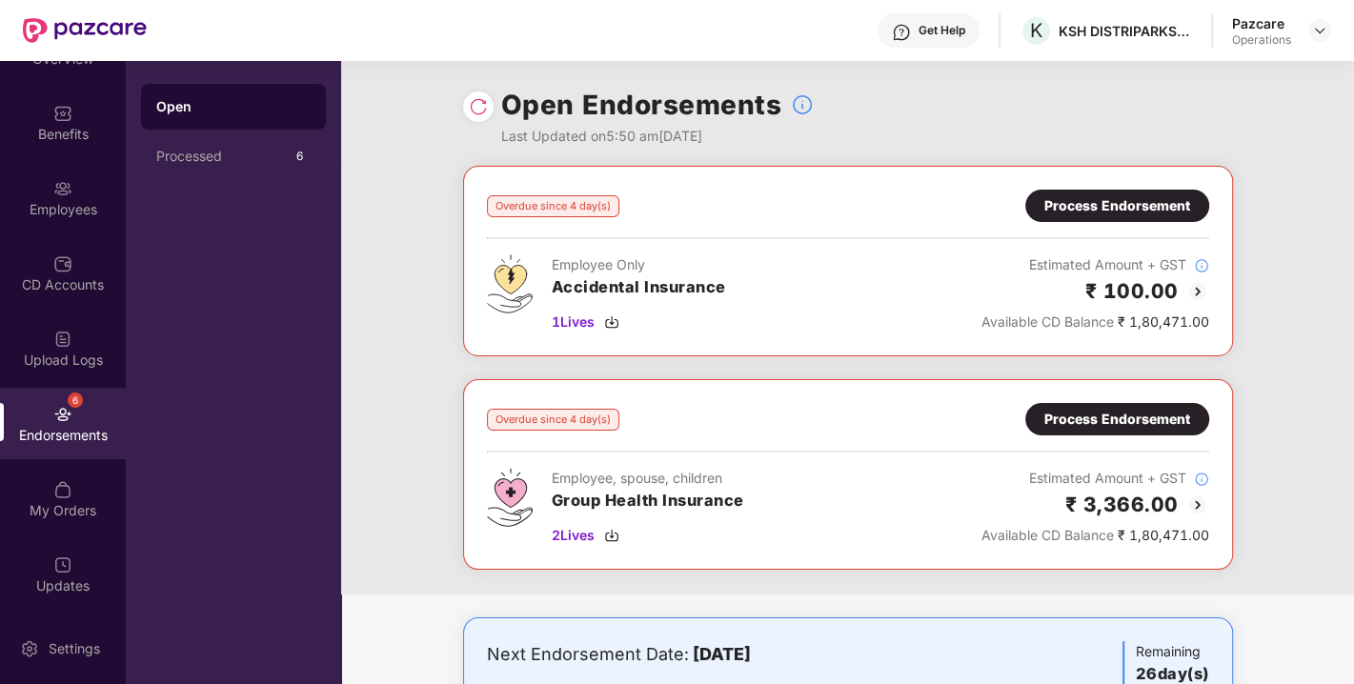
click at [1095, 426] on div "Process Endorsement" at bounding box center [1117, 419] width 146 height 21
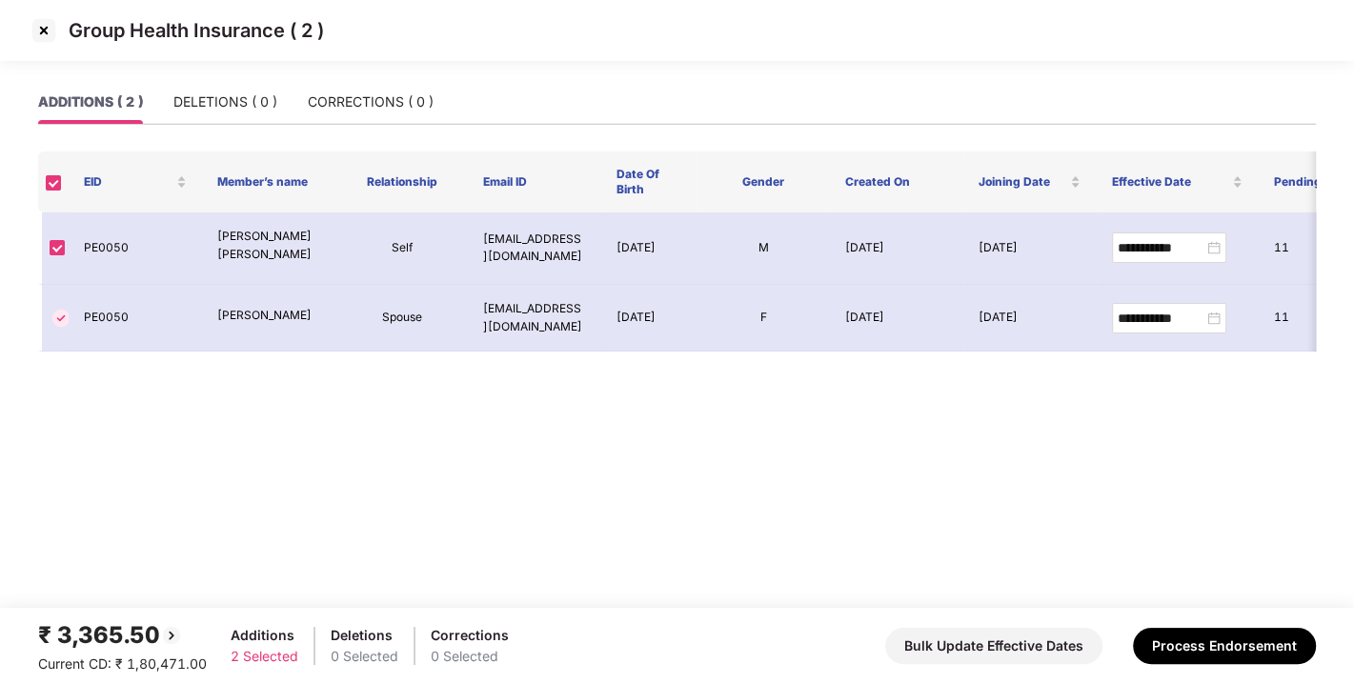
click at [42, 27] on img at bounding box center [44, 30] width 30 height 30
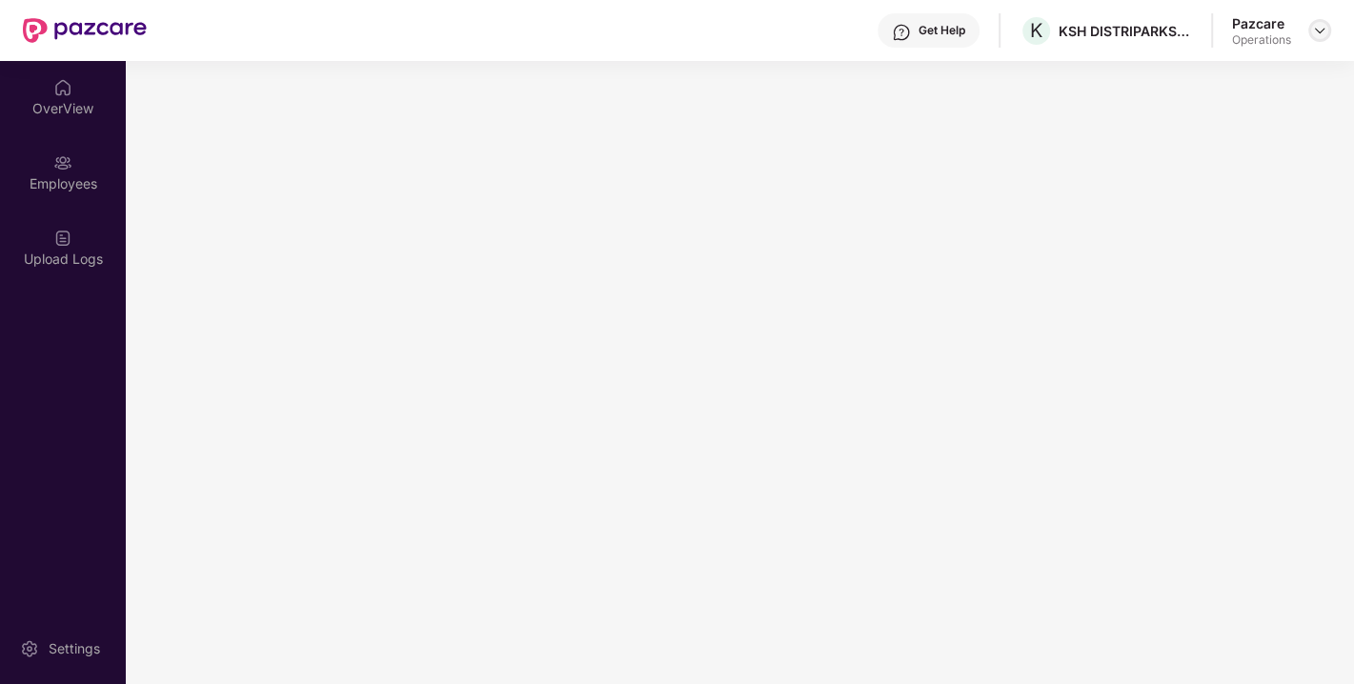
click at [1319, 28] on img at bounding box center [1319, 30] width 15 height 15
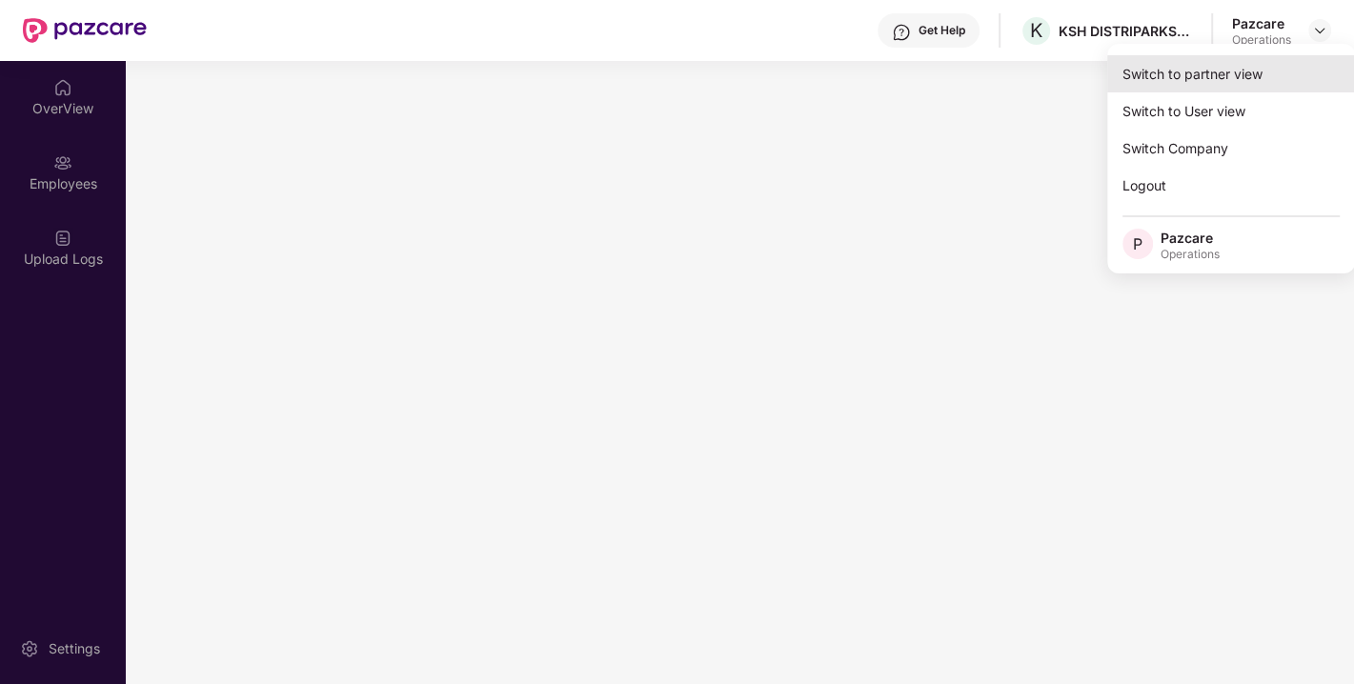
click at [1195, 72] on div "Switch to partner view" at bounding box center [1231, 73] width 248 height 37
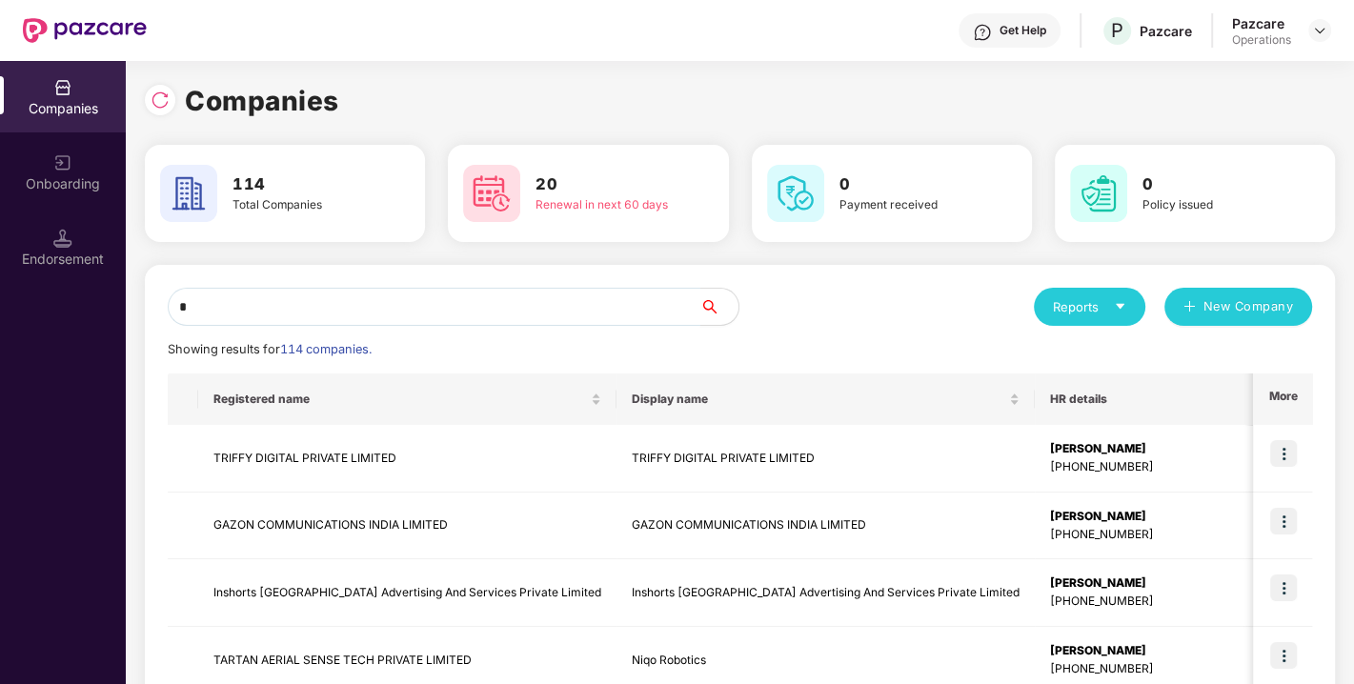
click at [513, 314] on input "*" at bounding box center [434, 307] width 533 height 38
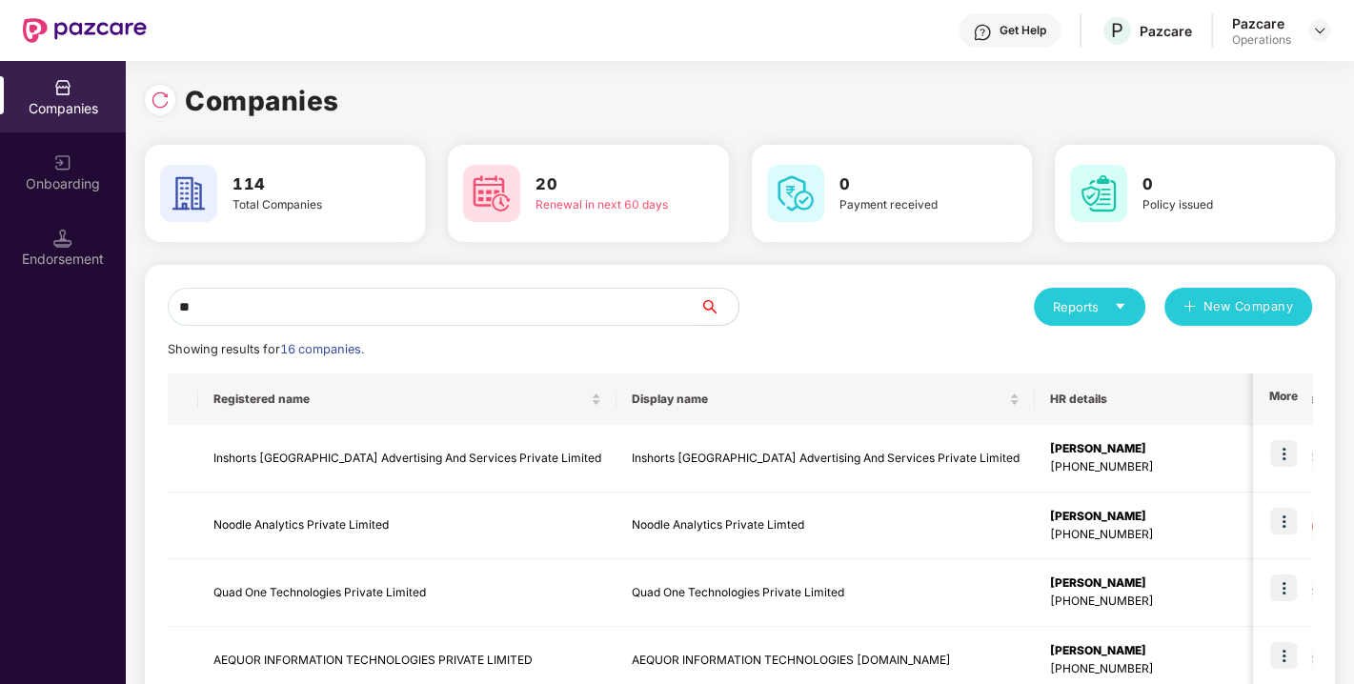
type input "*"
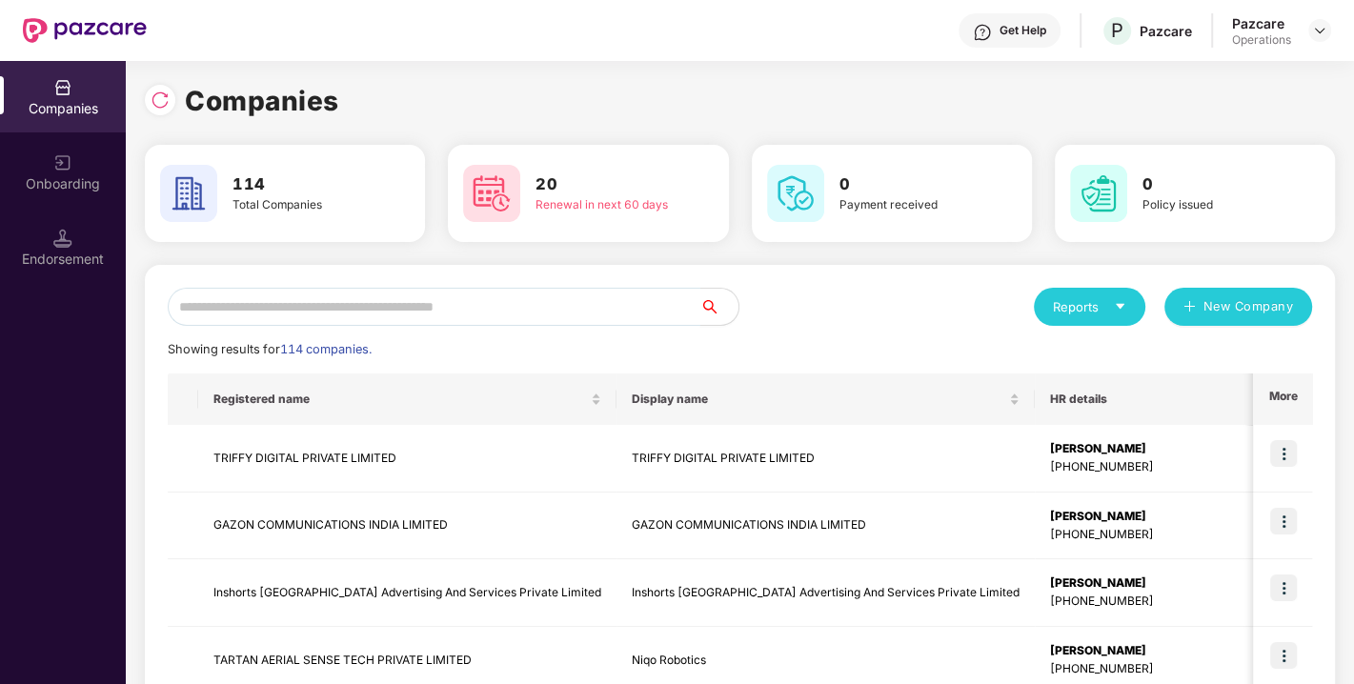
click at [324, 312] on input "text" at bounding box center [434, 307] width 533 height 38
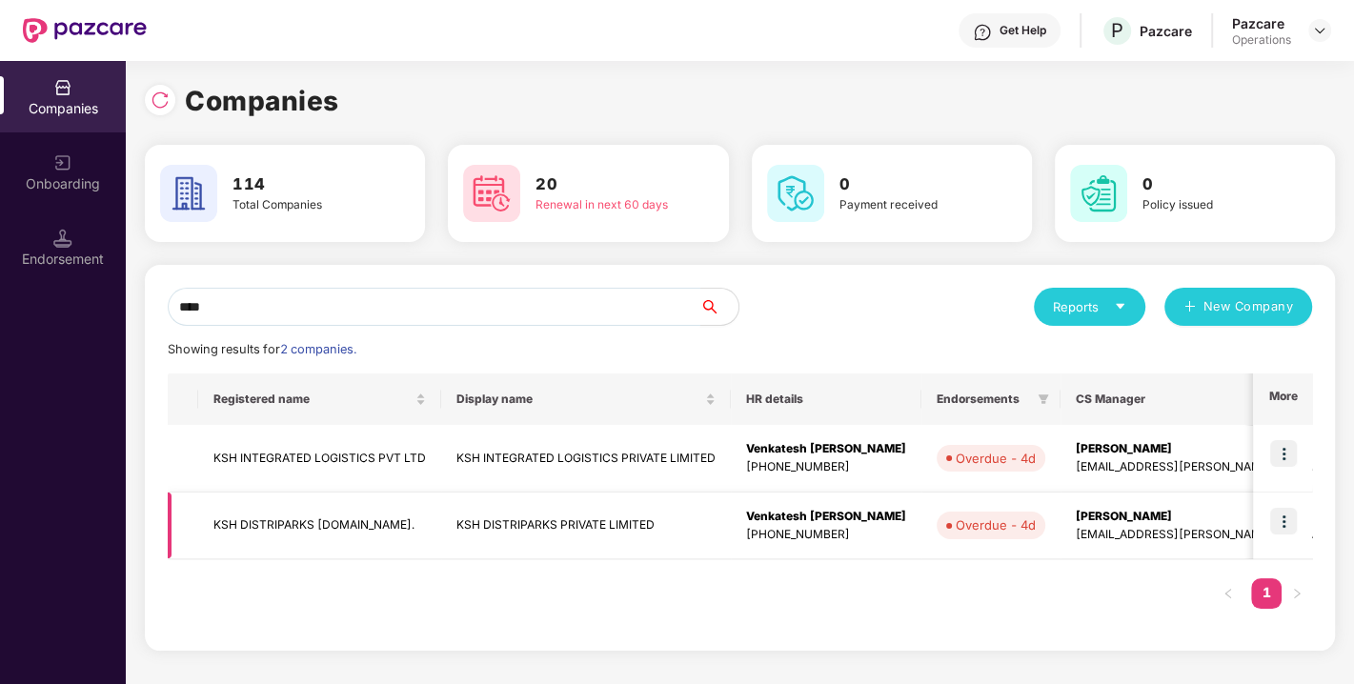
type input "***"
click at [1284, 528] on img at bounding box center [1283, 521] width 27 height 27
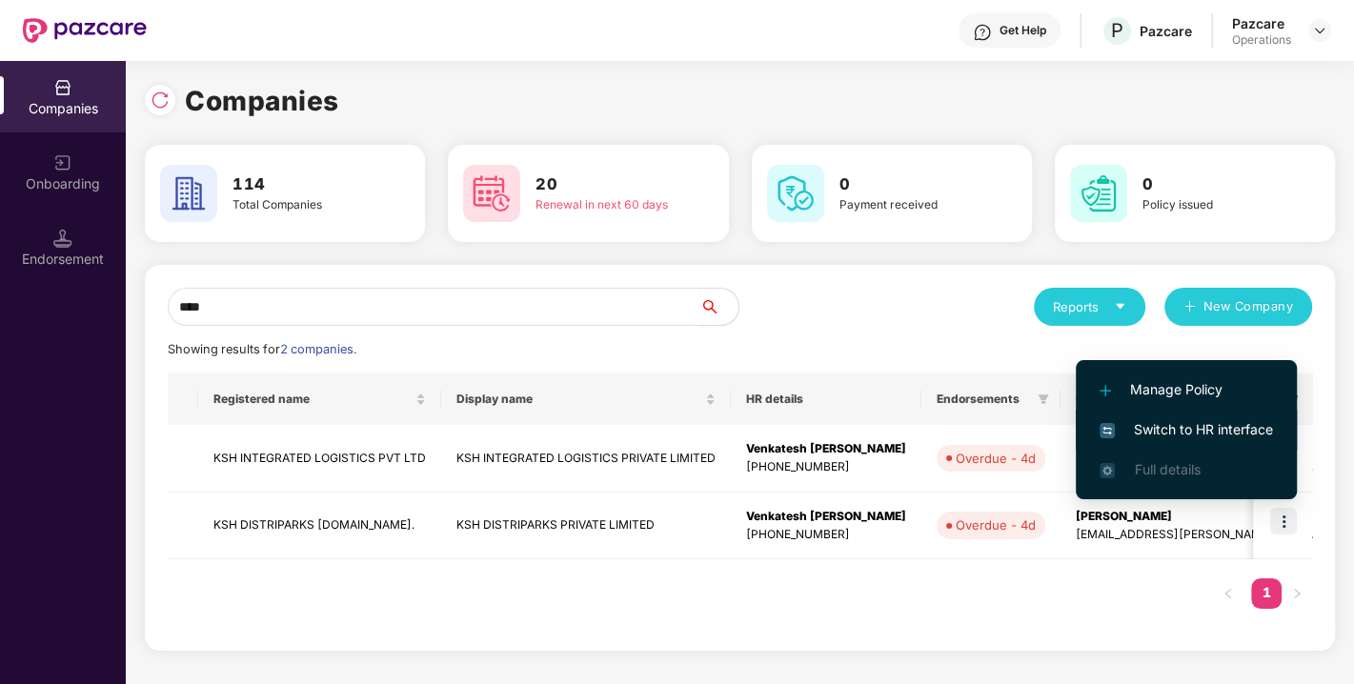
click at [1168, 432] on span "Switch to HR interface" at bounding box center [1185, 429] width 173 height 21
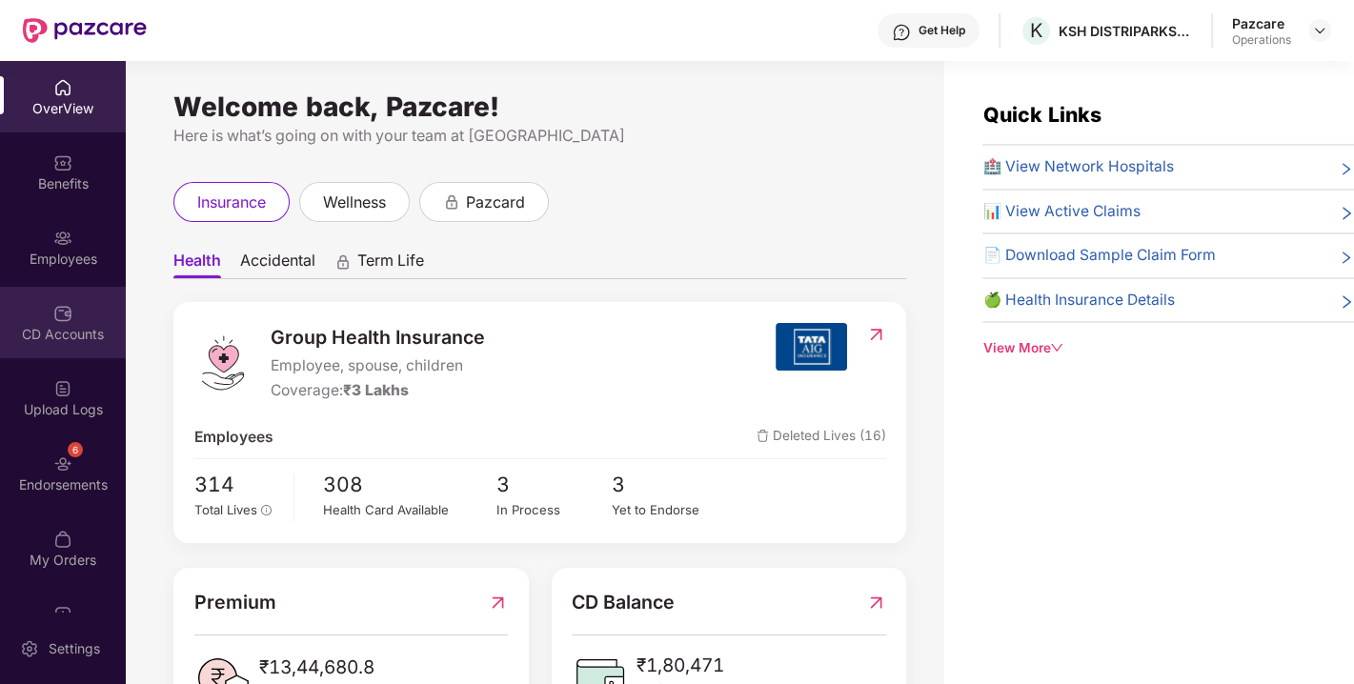
scroll to position [50, 0]
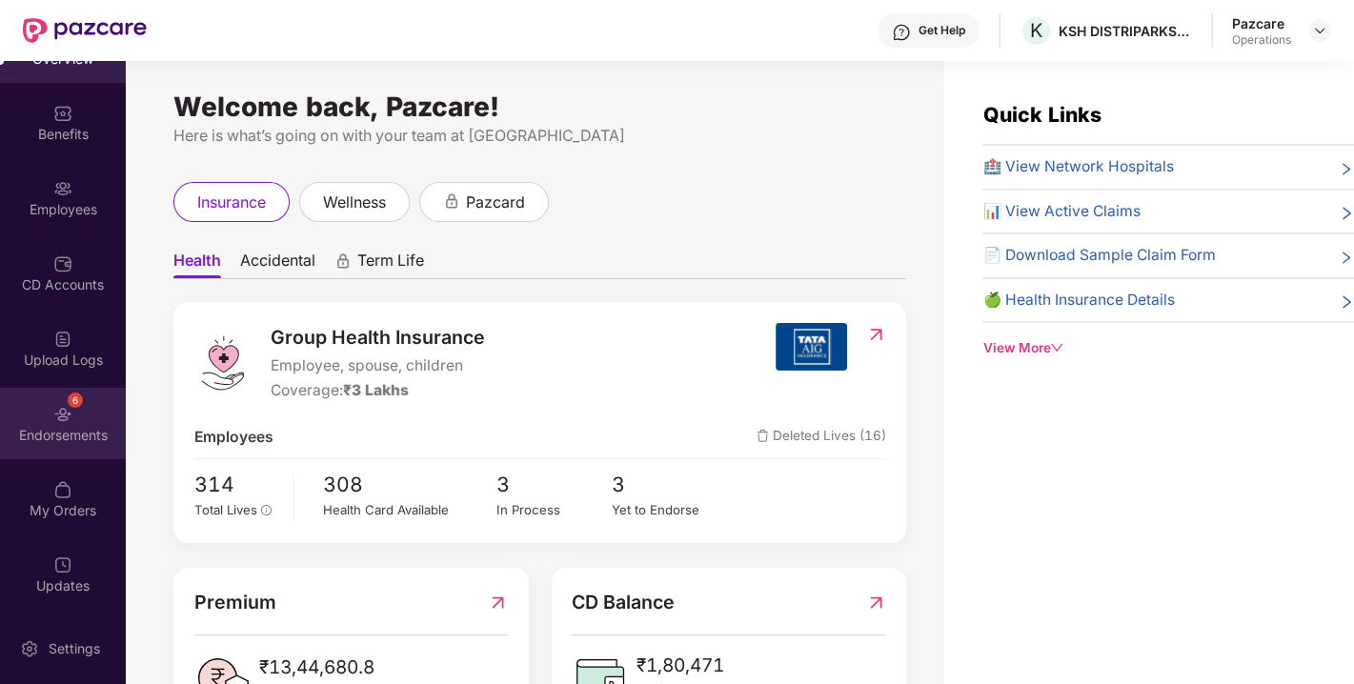
click at [49, 419] on div "6 Endorsements" at bounding box center [63, 423] width 126 height 71
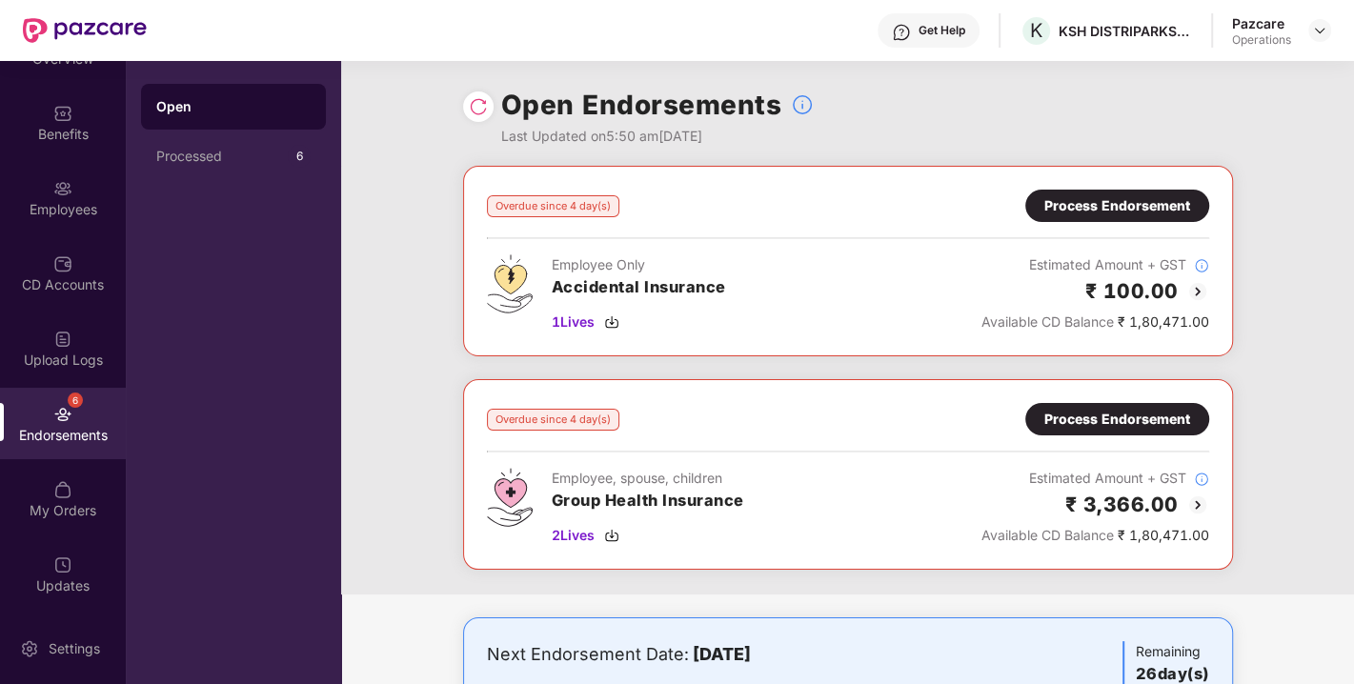
scroll to position [41, 0]
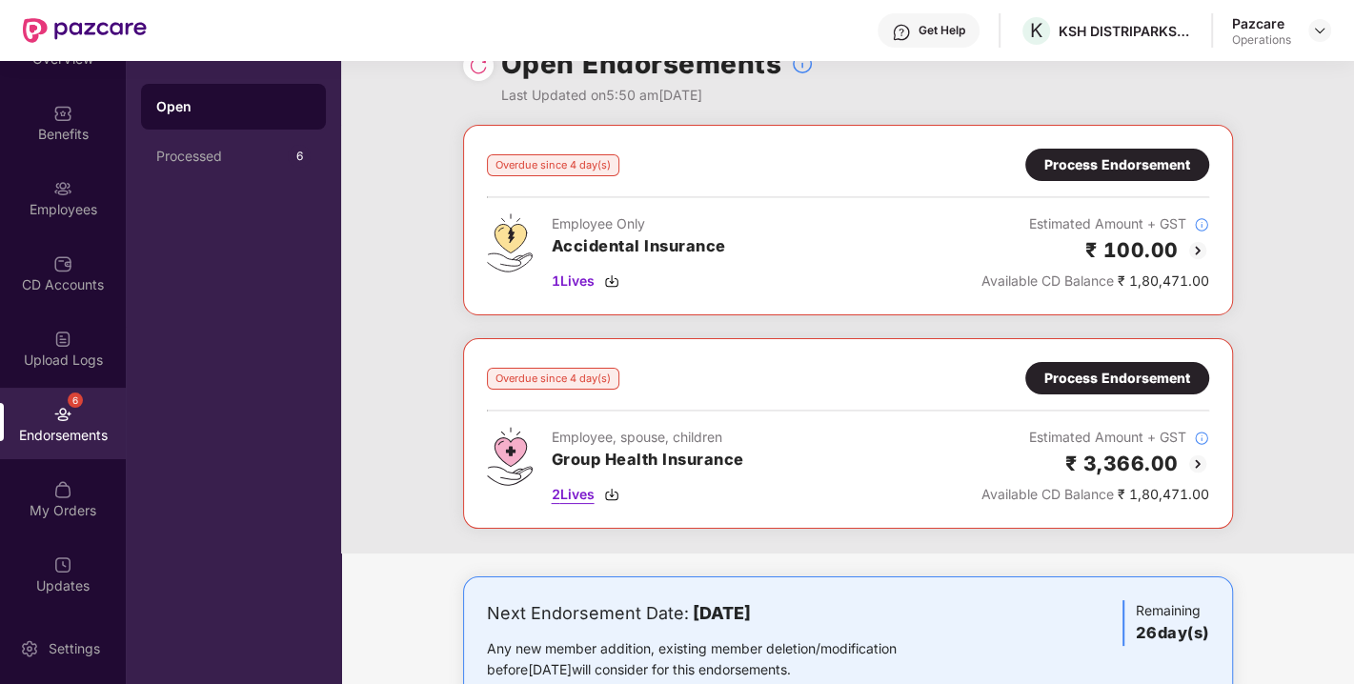
click at [572, 489] on span "2 Lives" at bounding box center [573, 494] width 43 height 21
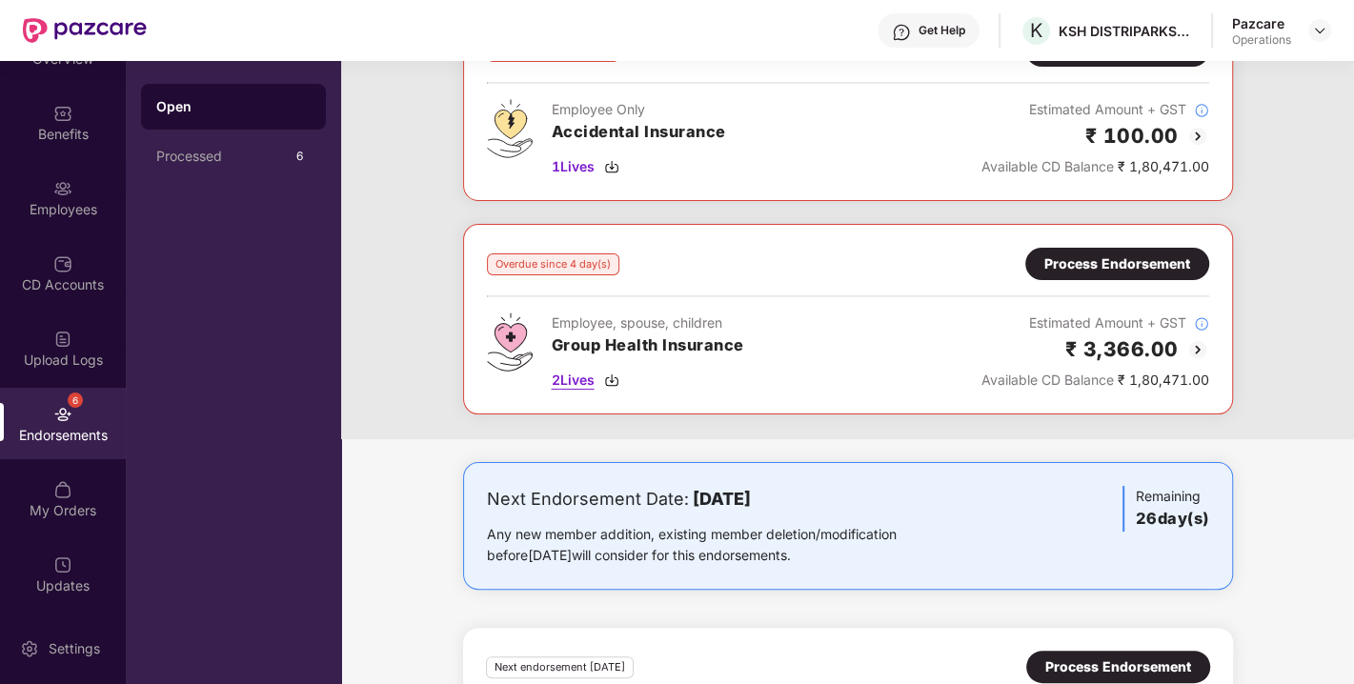
click at [572, 379] on span "2 Lives" at bounding box center [573, 380] width 43 height 21
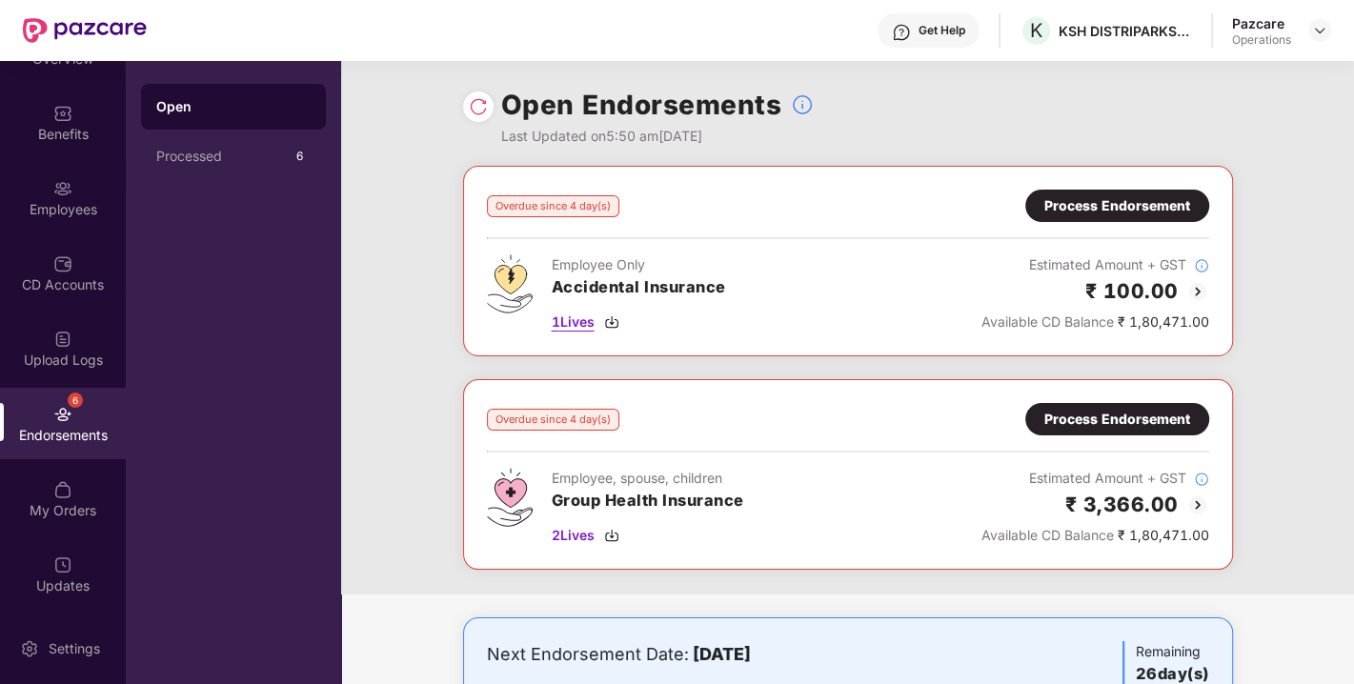
click at [570, 324] on span "1 Lives" at bounding box center [573, 322] width 43 height 21
click at [1080, 413] on div "Process Endorsement" at bounding box center [1117, 419] width 146 height 21
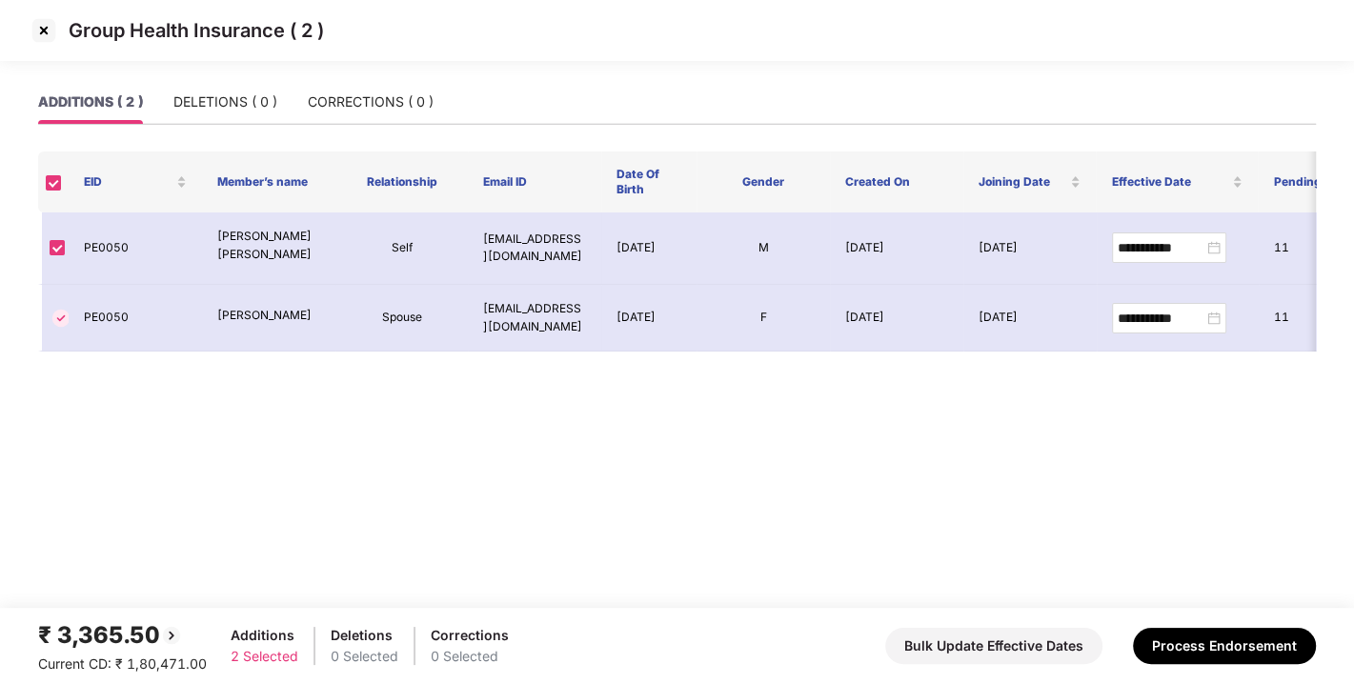
click at [41, 30] on img at bounding box center [44, 30] width 30 height 30
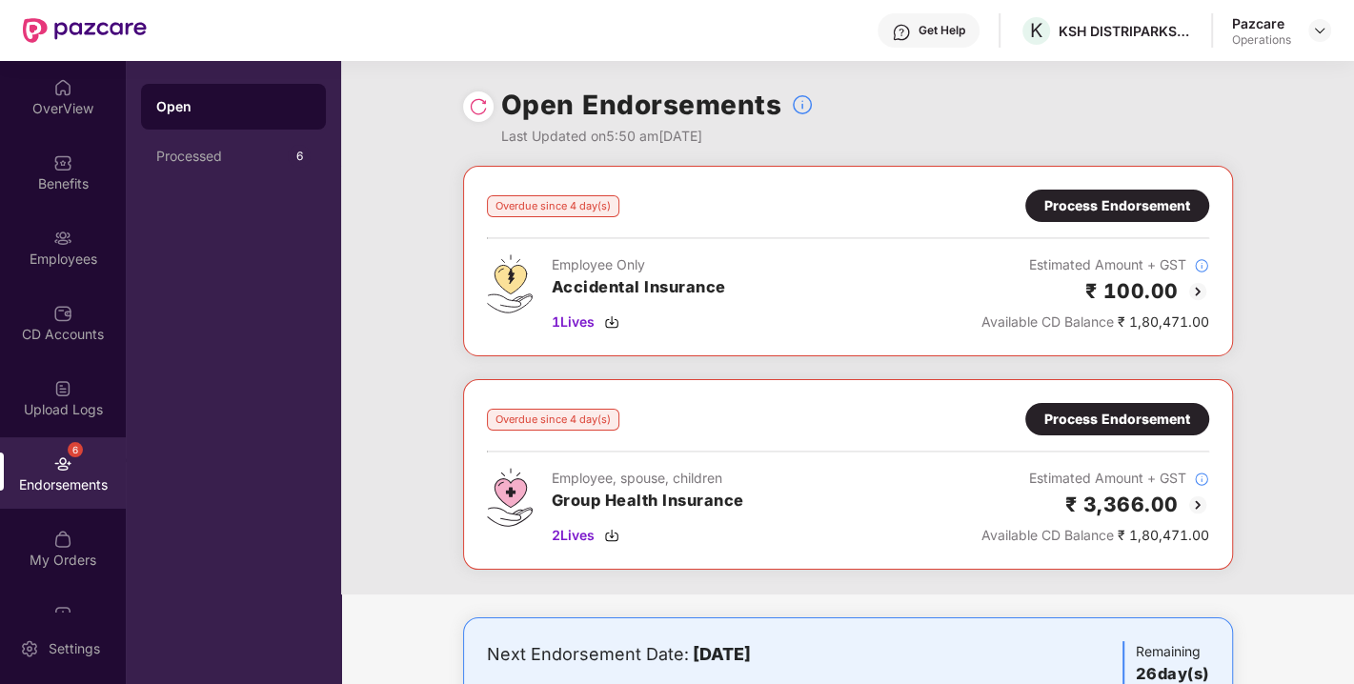
click at [1122, 204] on div "Process Endorsement" at bounding box center [1117, 205] width 146 height 21
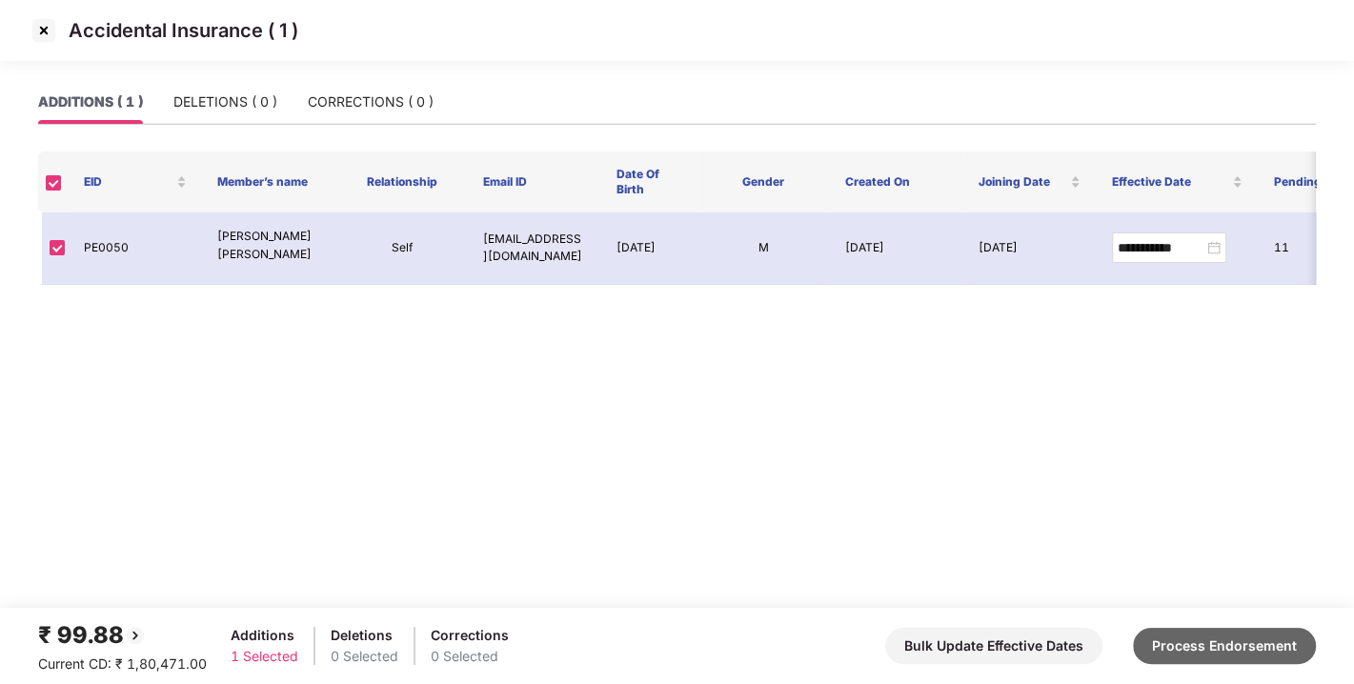
click at [1212, 637] on button "Process Endorsement" at bounding box center [1224, 646] width 183 height 36
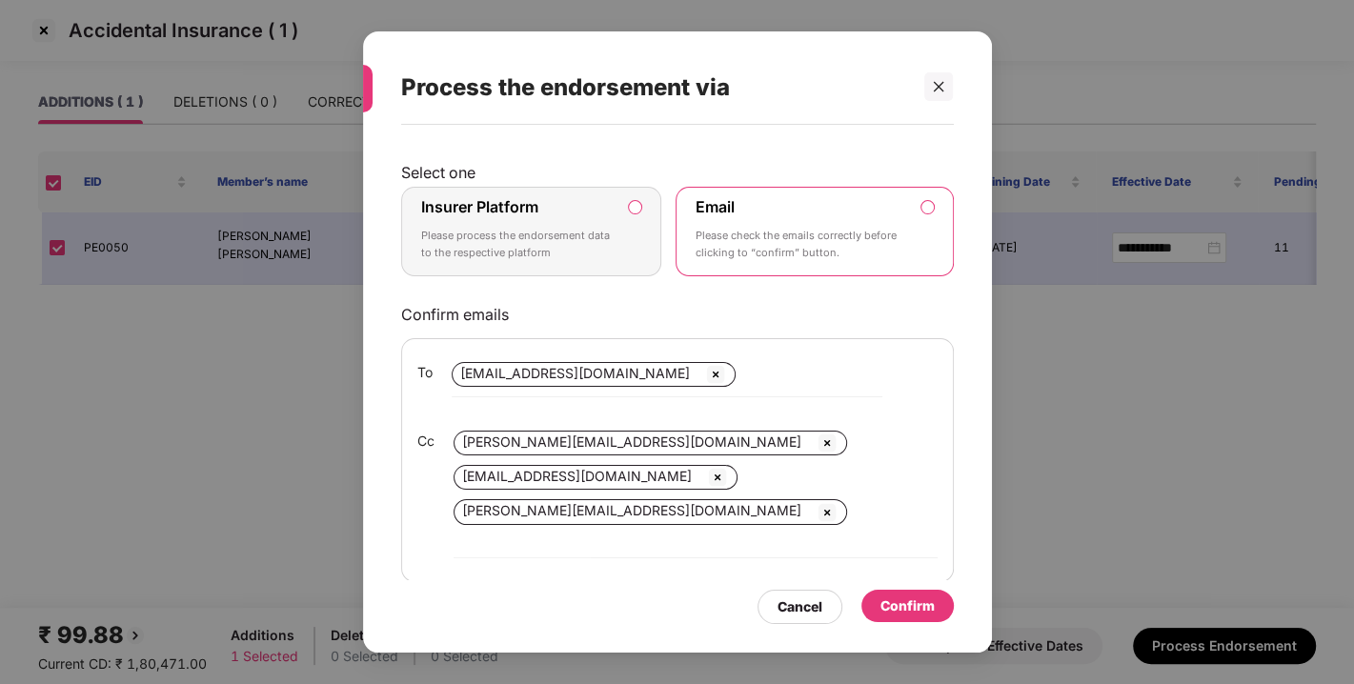
click at [539, 228] on p "Please process the endorsement data to the respective platform" at bounding box center [518, 244] width 194 height 33
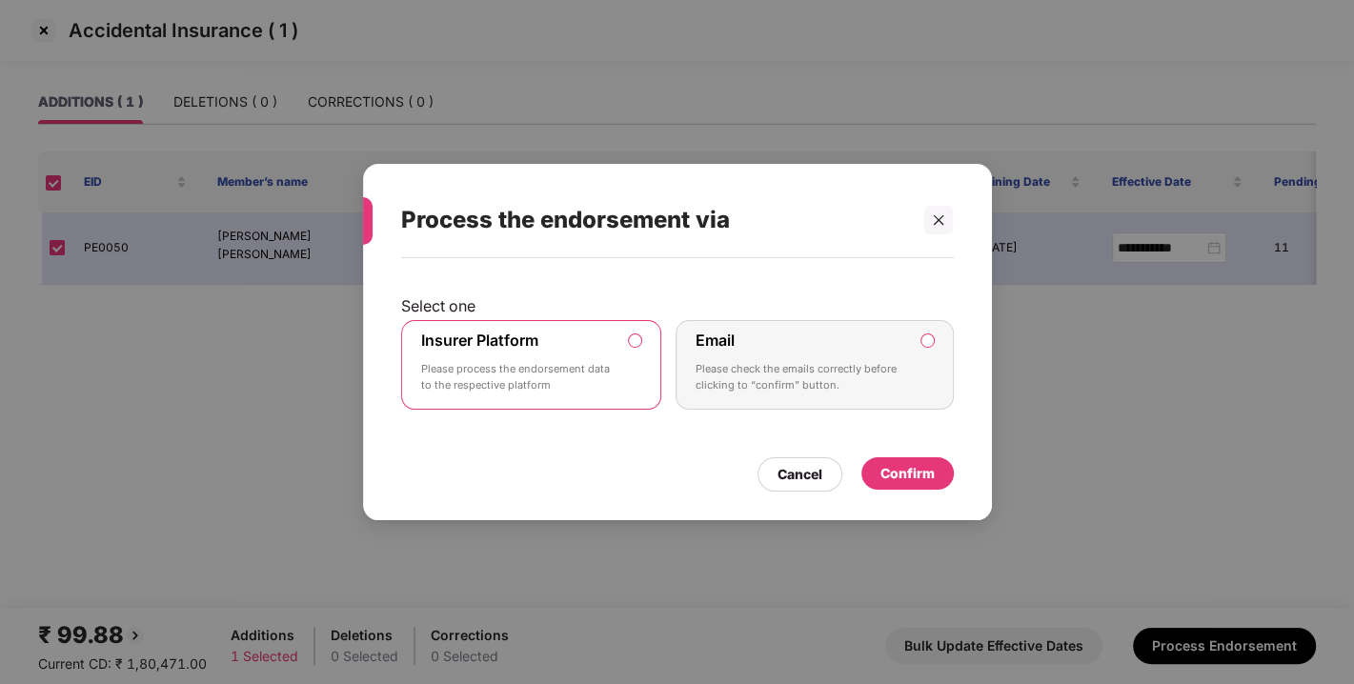
click at [906, 472] on div "Confirm" at bounding box center [907, 473] width 54 height 21
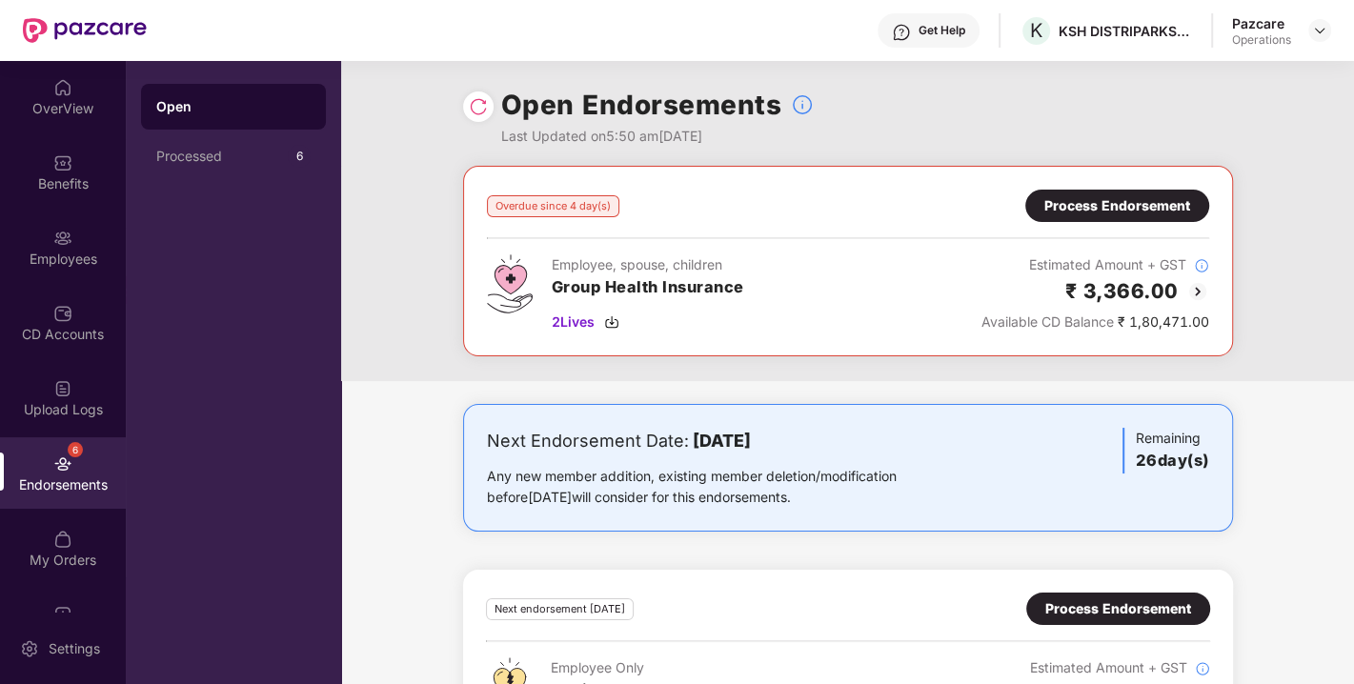
click at [1124, 186] on div "Overdue since 4 day(s) Process Endorsement Employee, spouse, children Group Hea…" at bounding box center [848, 261] width 770 height 191
click at [1112, 201] on div "Process Endorsement" at bounding box center [1117, 205] width 146 height 21
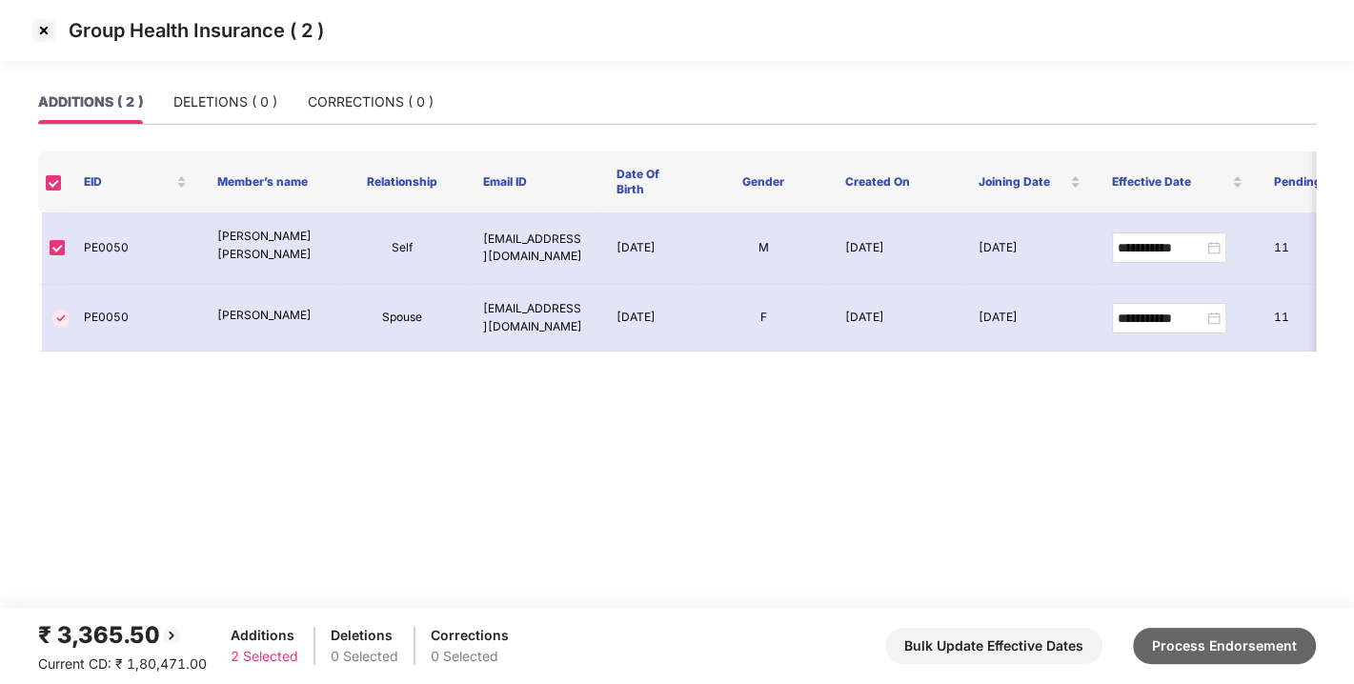
click at [1237, 655] on button "Process Endorsement" at bounding box center [1224, 646] width 183 height 36
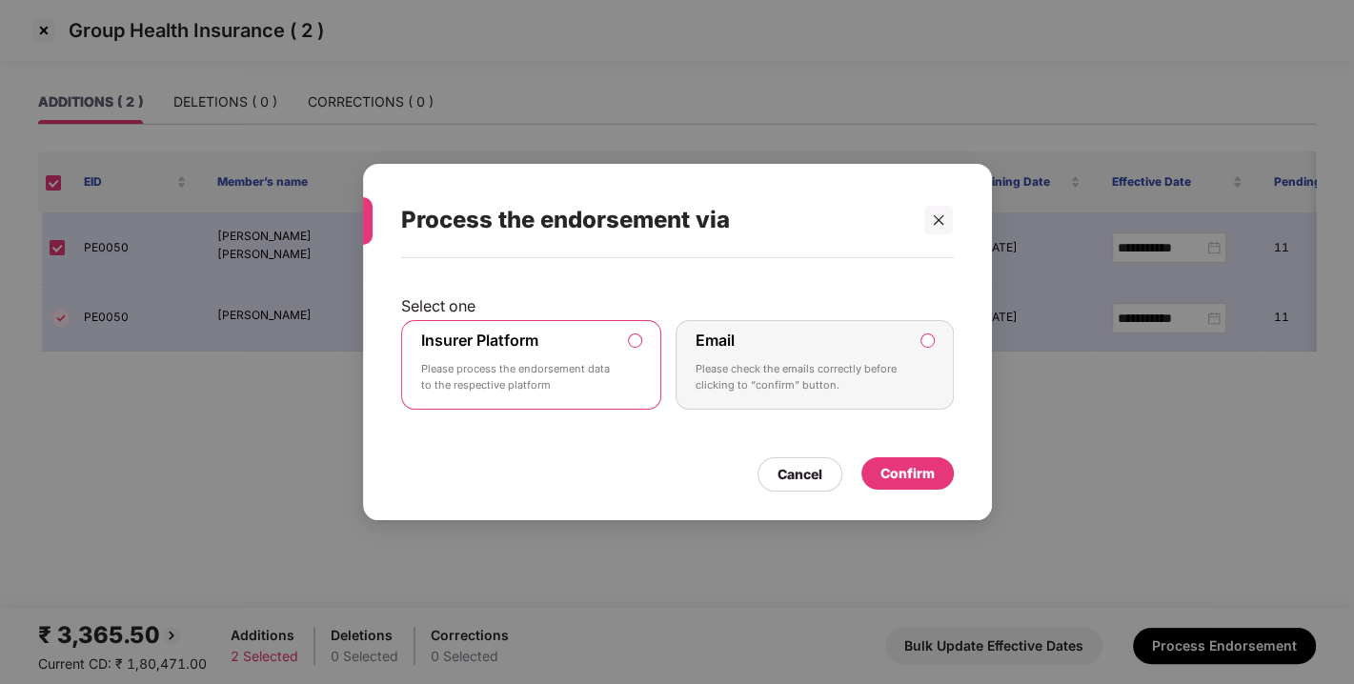
click at [889, 463] on div "Confirm" at bounding box center [907, 473] width 54 height 21
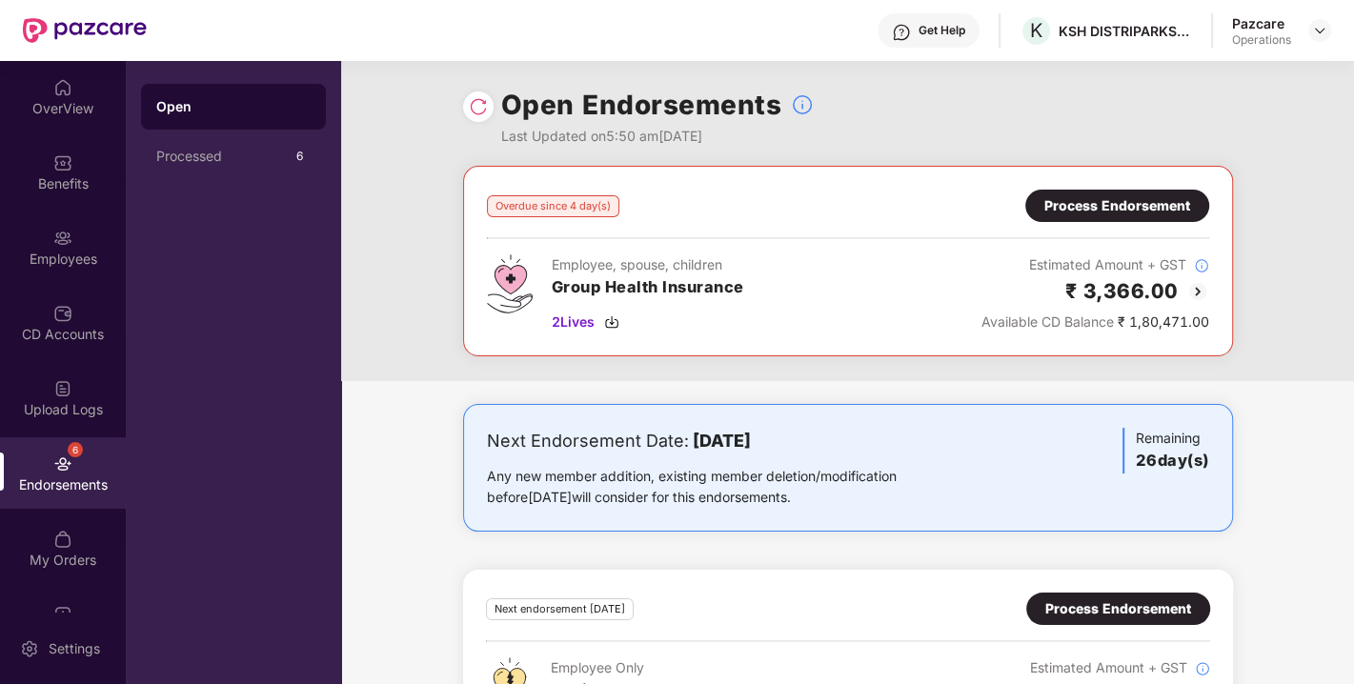
click at [475, 114] on img at bounding box center [478, 106] width 19 height 19
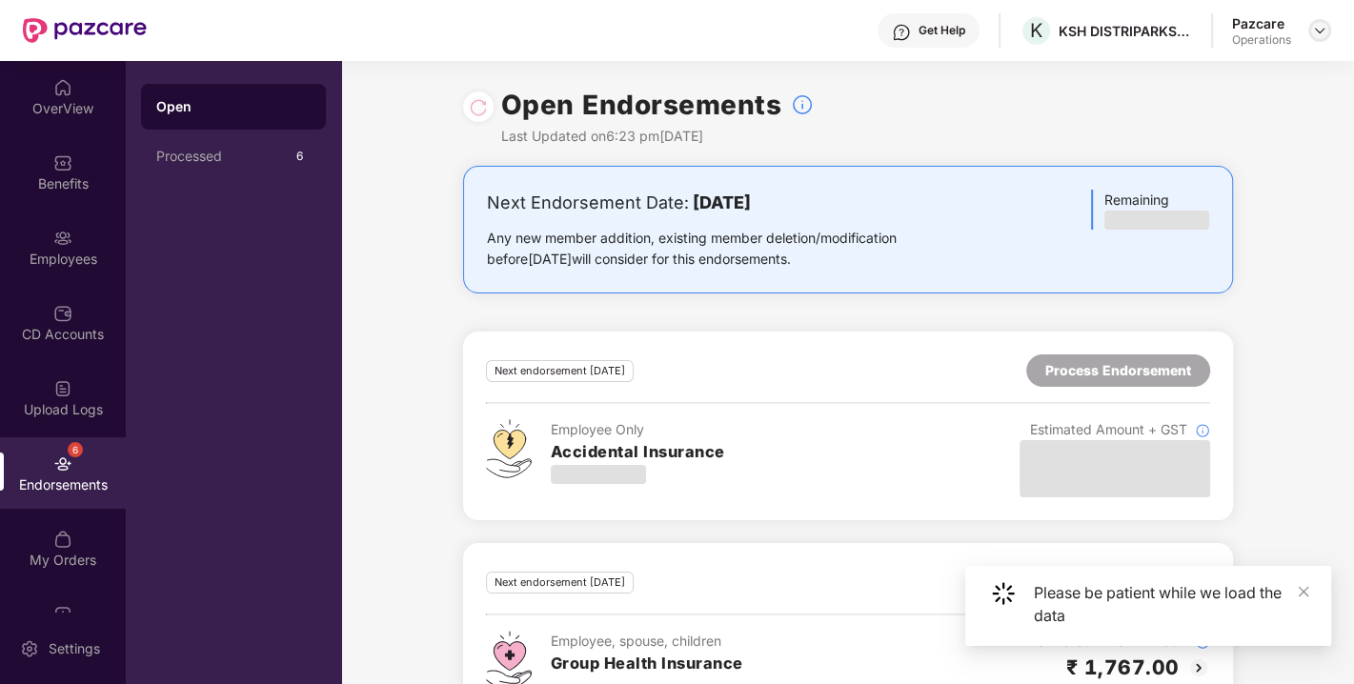
click at [1318, 31] on img at bounding box center [1319, 30] width 15 height 15
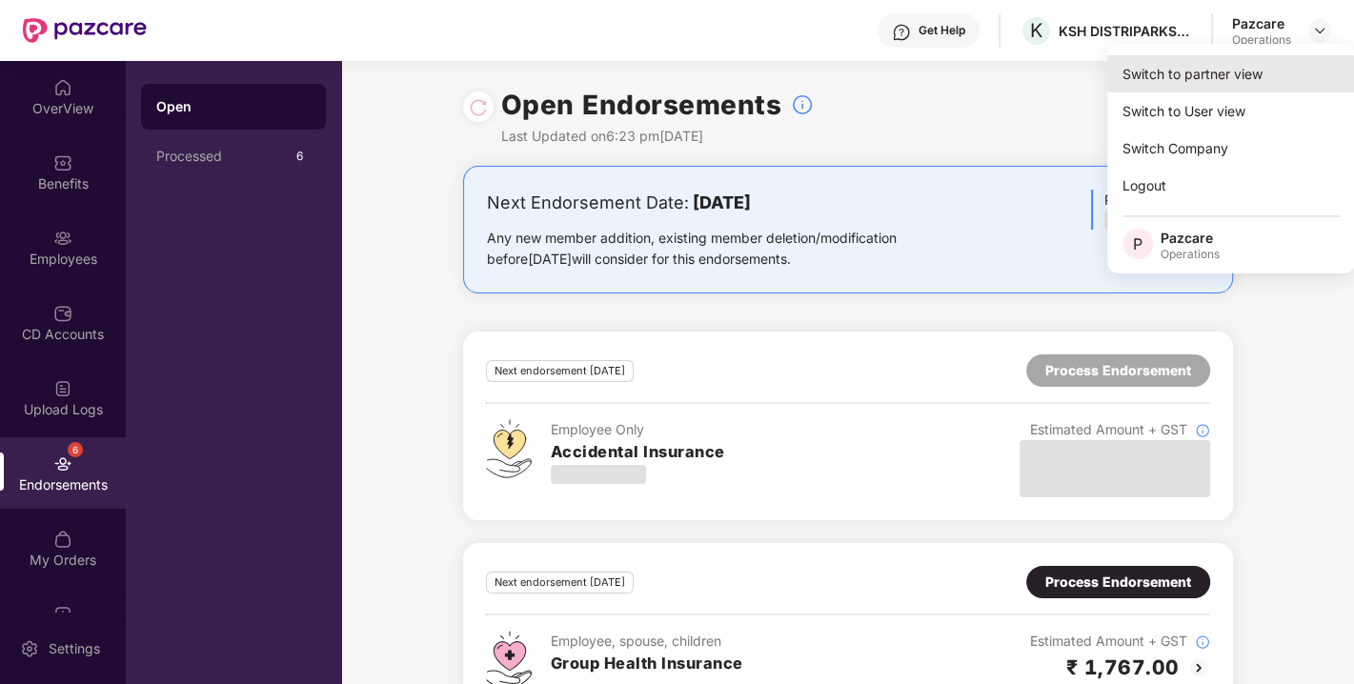
click at [1186, 78] on div "Switch to partner view" at bounding box center [1231, 73] width 248 height 37
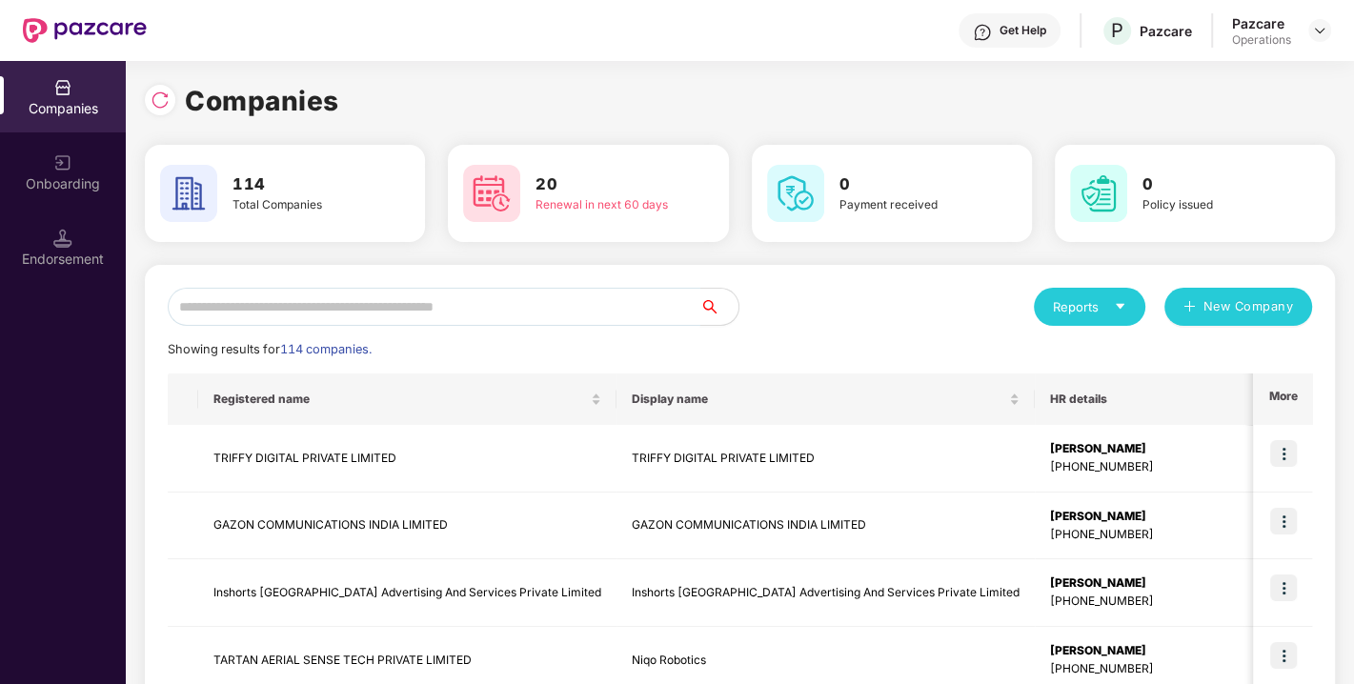
click at [605, 312] on input "text" at bounding box center [434, 307] width 533 height 38
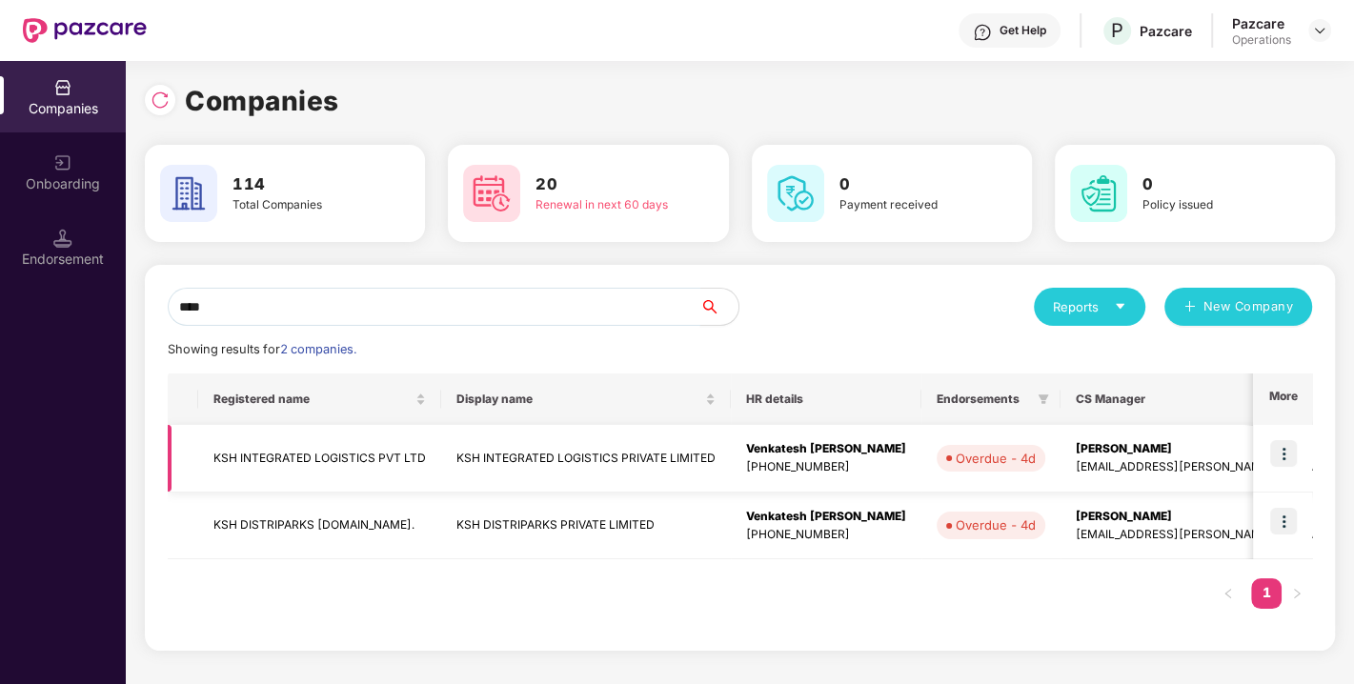
type input "***"
click at [1283, 452] on img at bounding box center [1283, 453] width 27 height 27
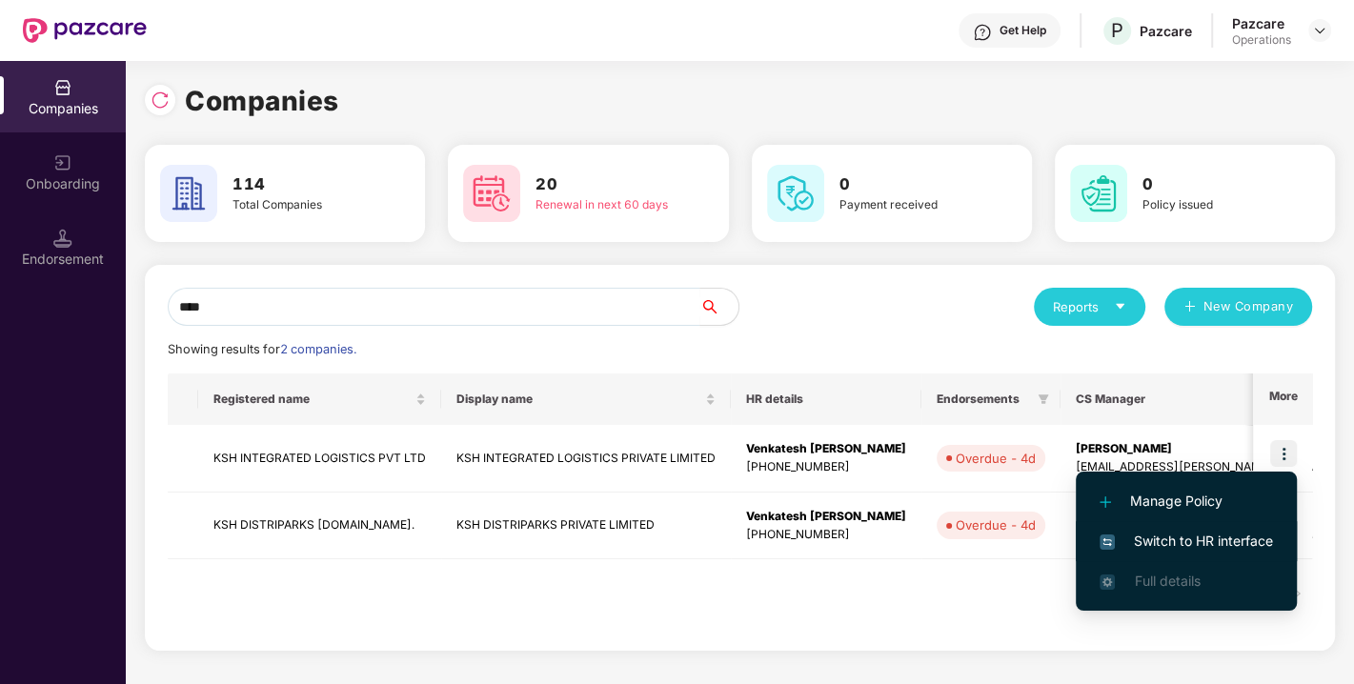
click at [1178, 541] on span "Switch to HR interface" at bounding box center [1185, 541] width 173 height 21
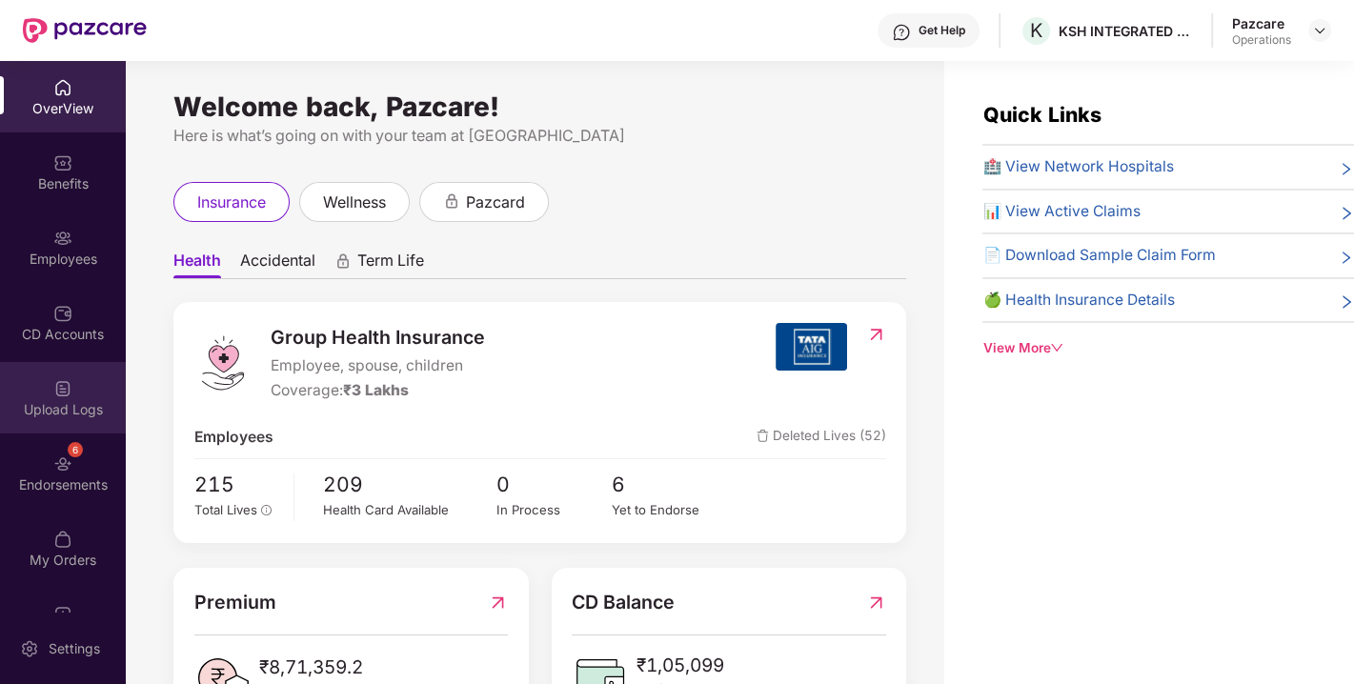
scroll to position [50, 0]
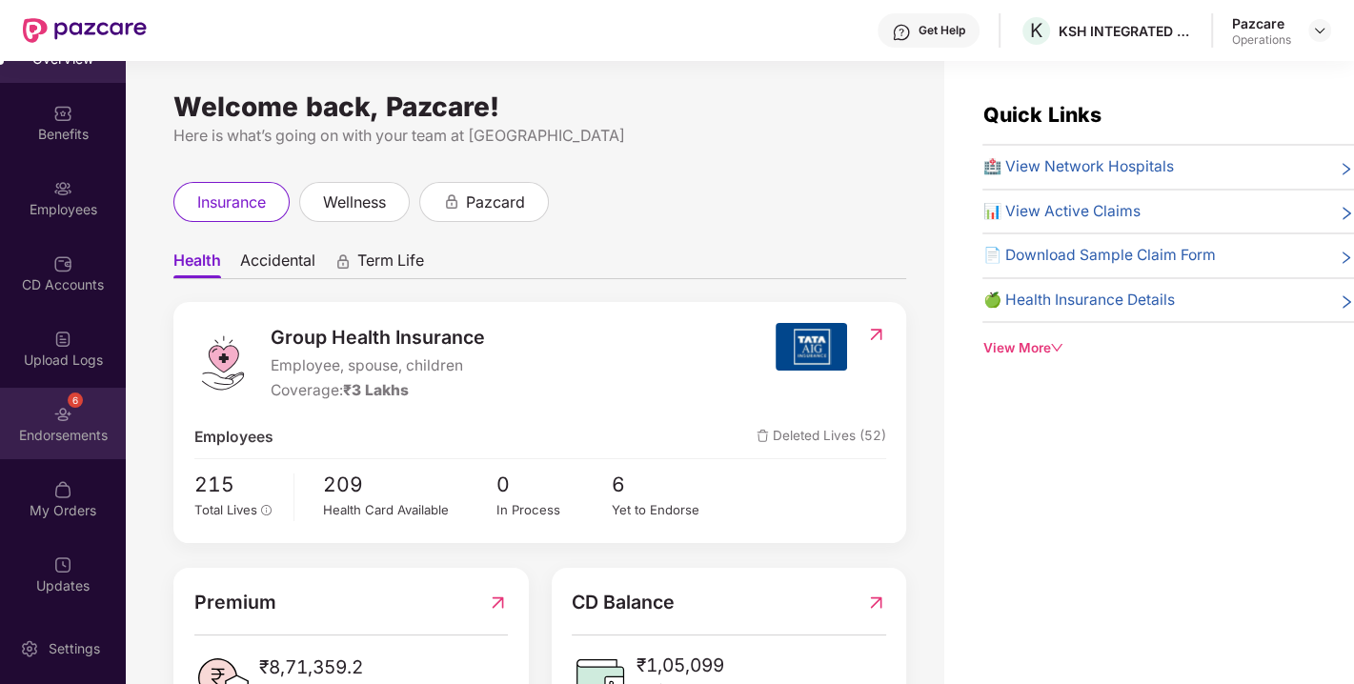
click at [40, 419] on div "6 Endorsements" at bounding box center [63, 423] width 126 height 71
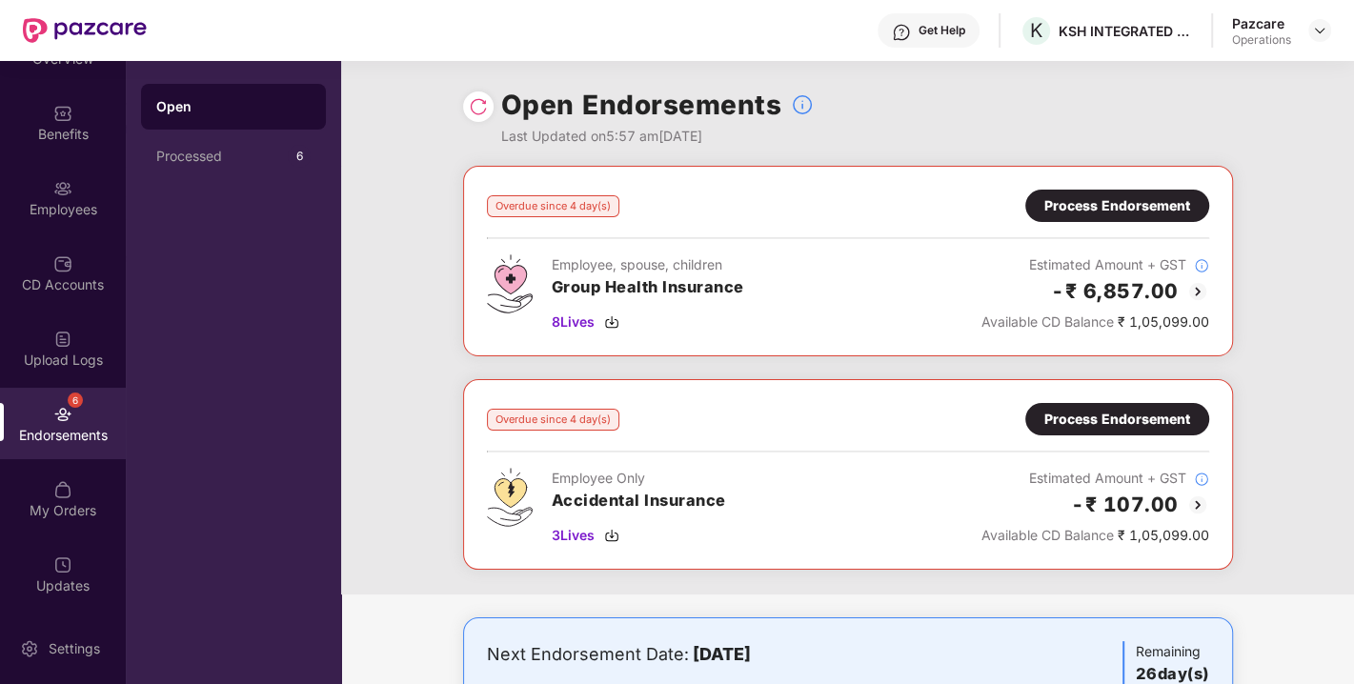
click at [1072, 204] on div "Process Endorsement" at bounding box center [1117, 205] width 146 height 21
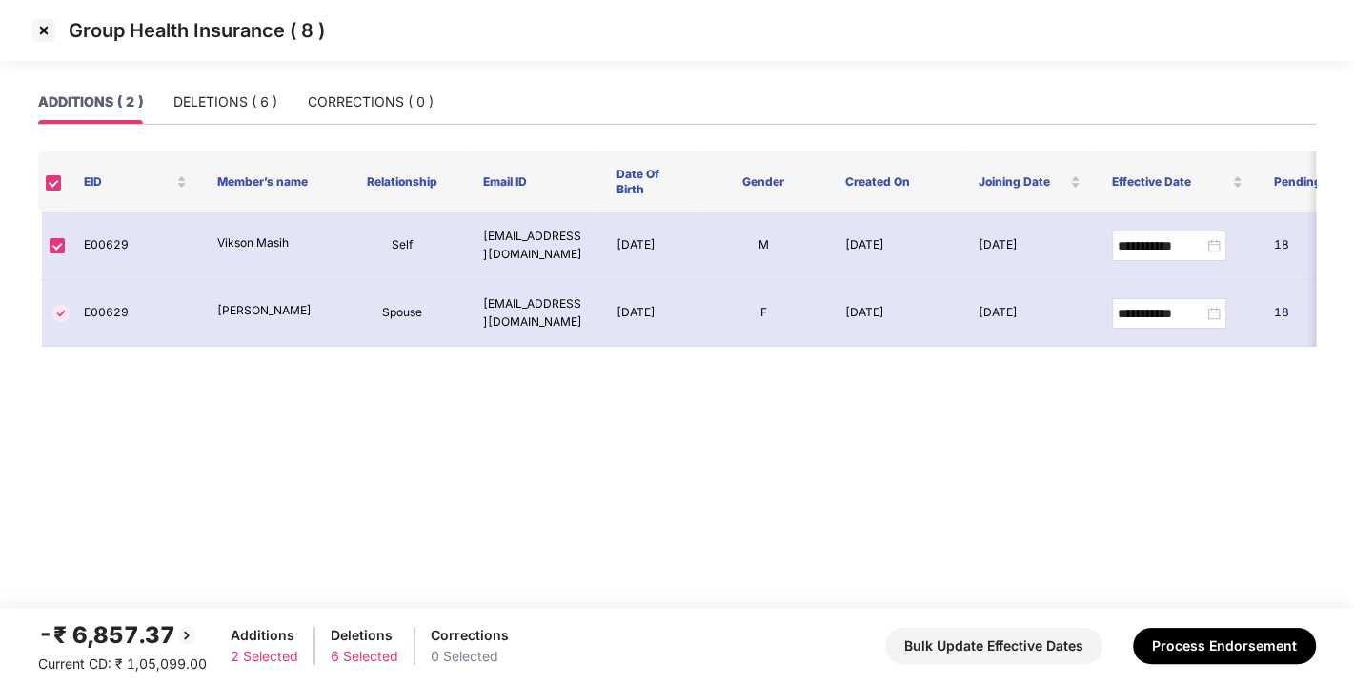
click at [40, 32] on img at bounding box center [44, 30] width 30 height 30
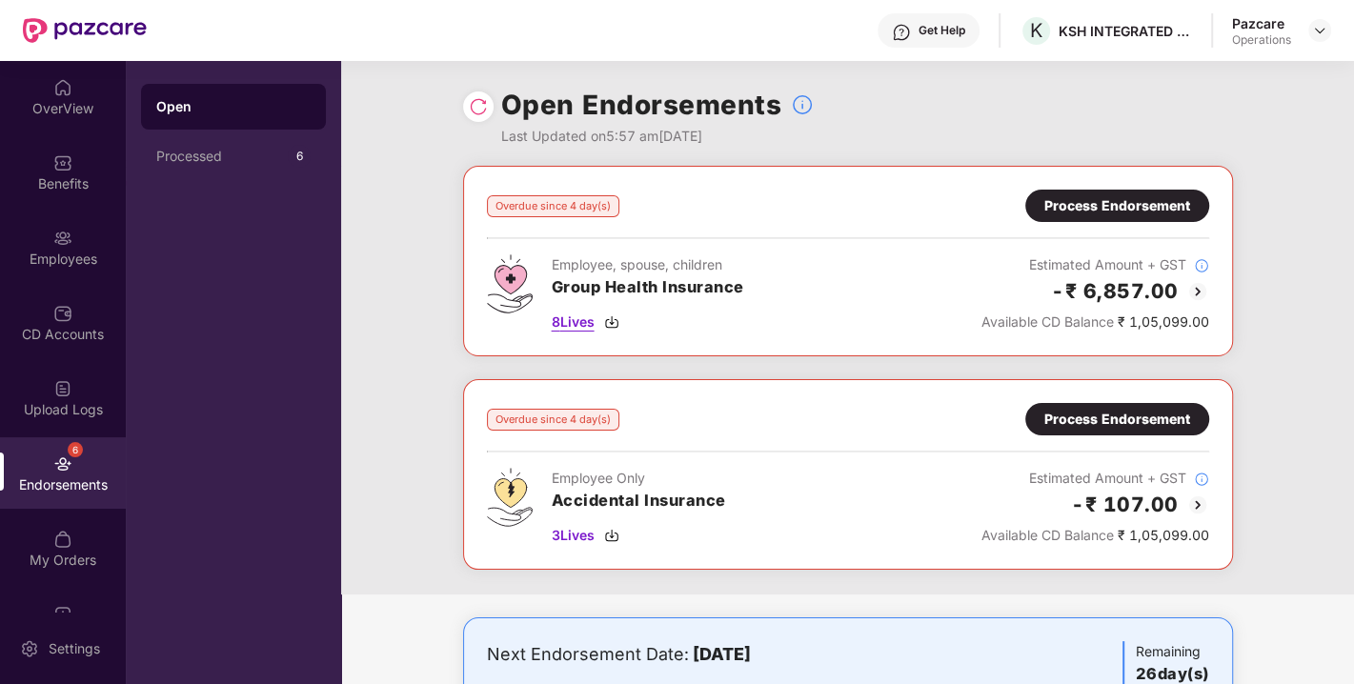
click at [582, 318] on span "8 Lives" at bounding box center [573, 322] width 43 height 21
click at [566, 540] on span "3 Lives" at bounding box center [573, 535] width 43 height 21
click at [1093, 208] on div "Process Endorsement" at bounding box center [1117, 205] width 146 height 21
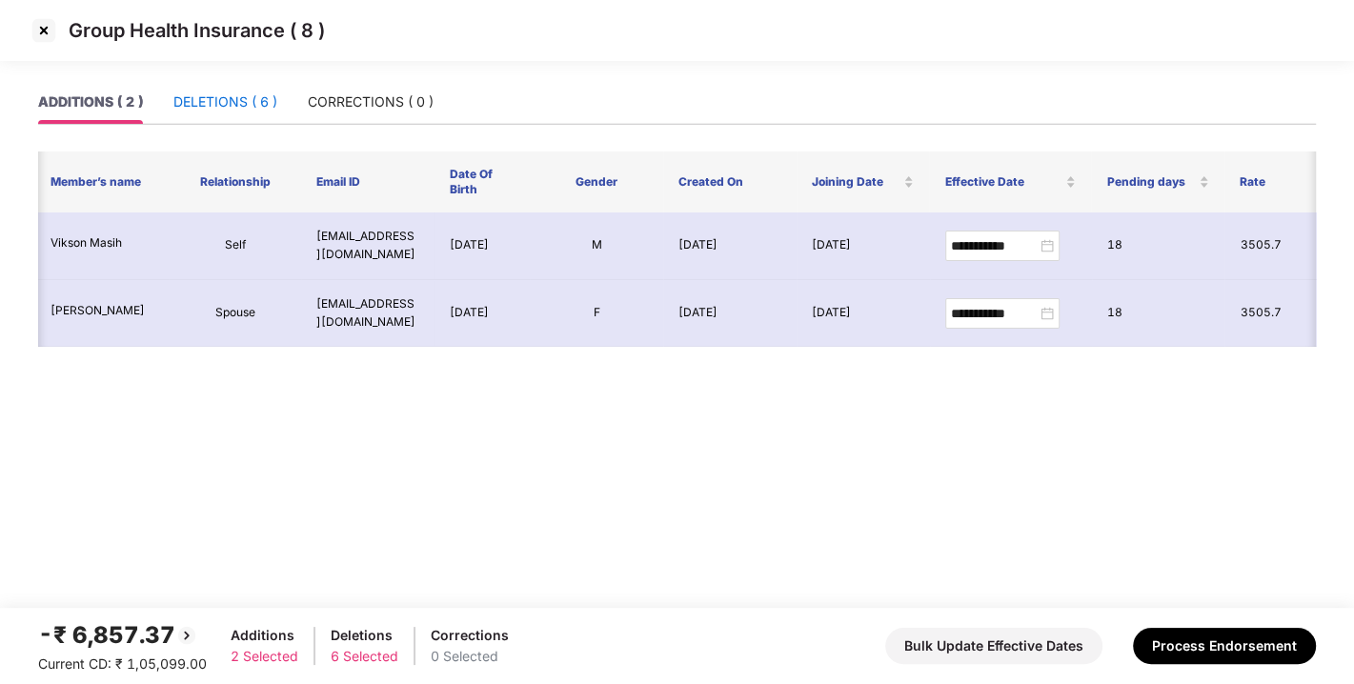
click at [216, 105] on div "DELETIONS ( 6 )" at bounding box center [225, 101] width 104 height 21
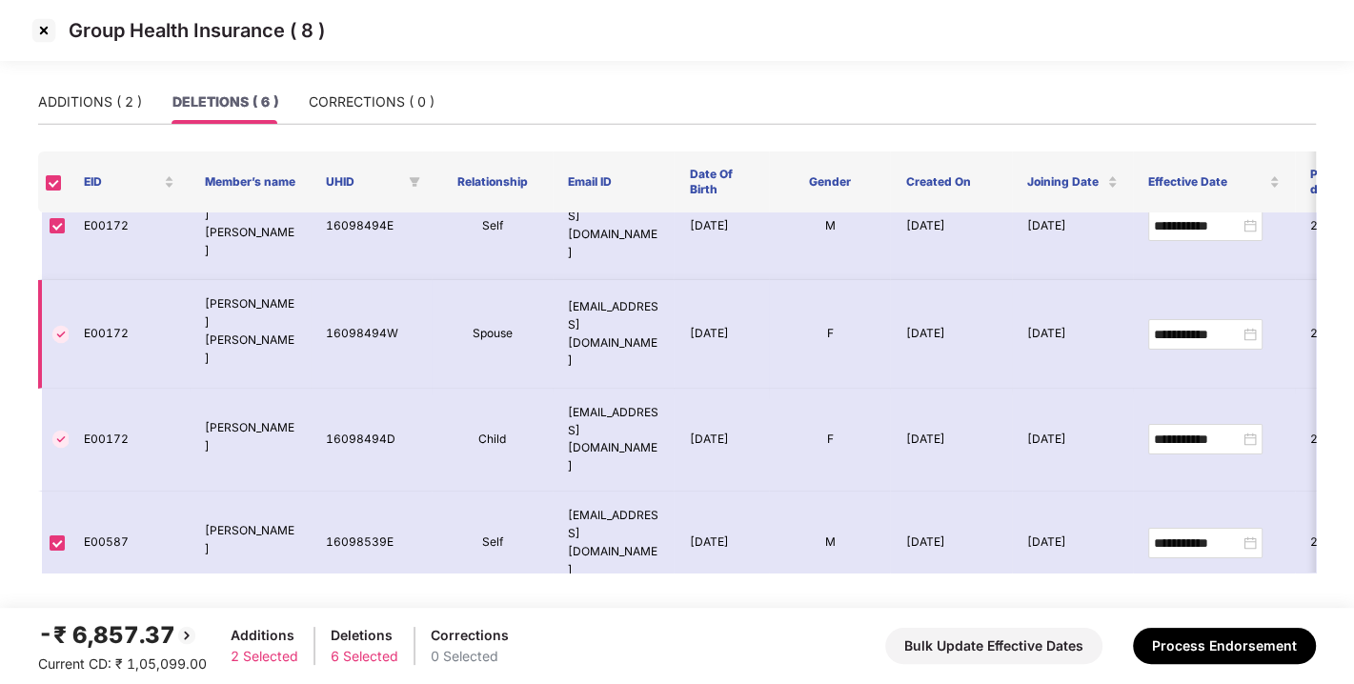
scroll to position [56, 0]
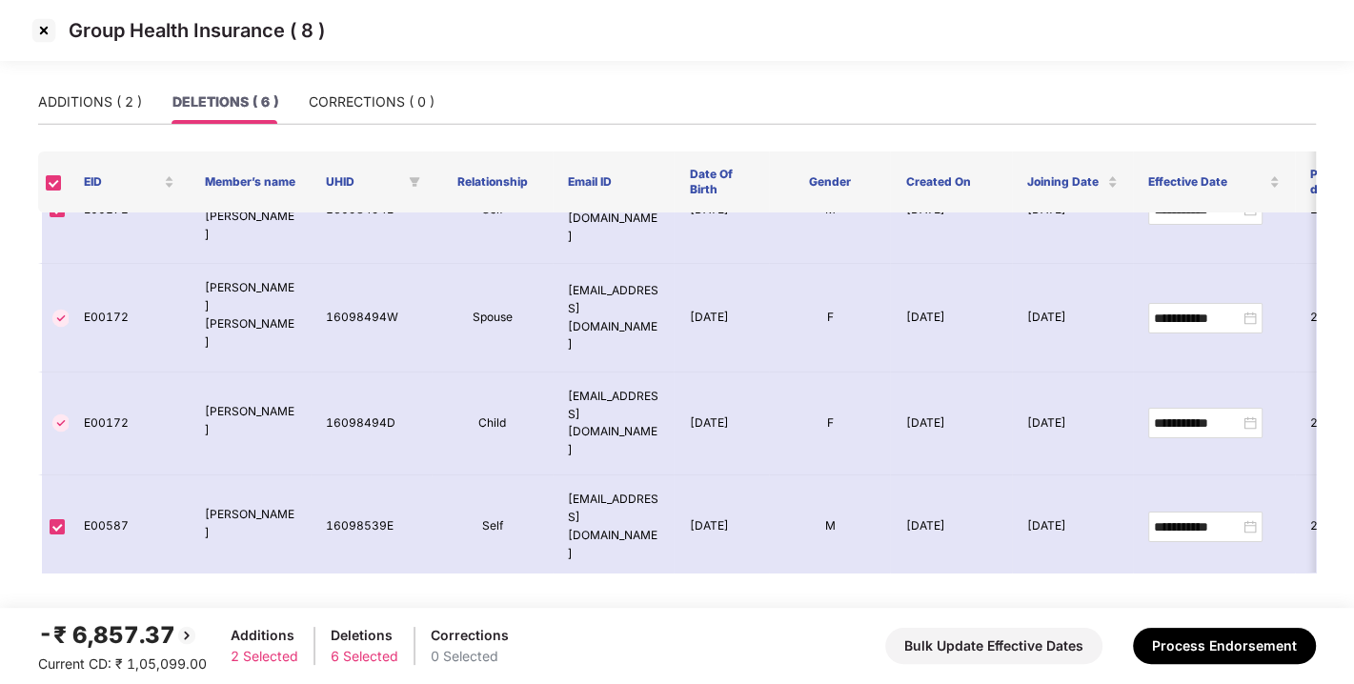
click at [36, 31] on img at bounding box center [44, 30] width 30 height 30
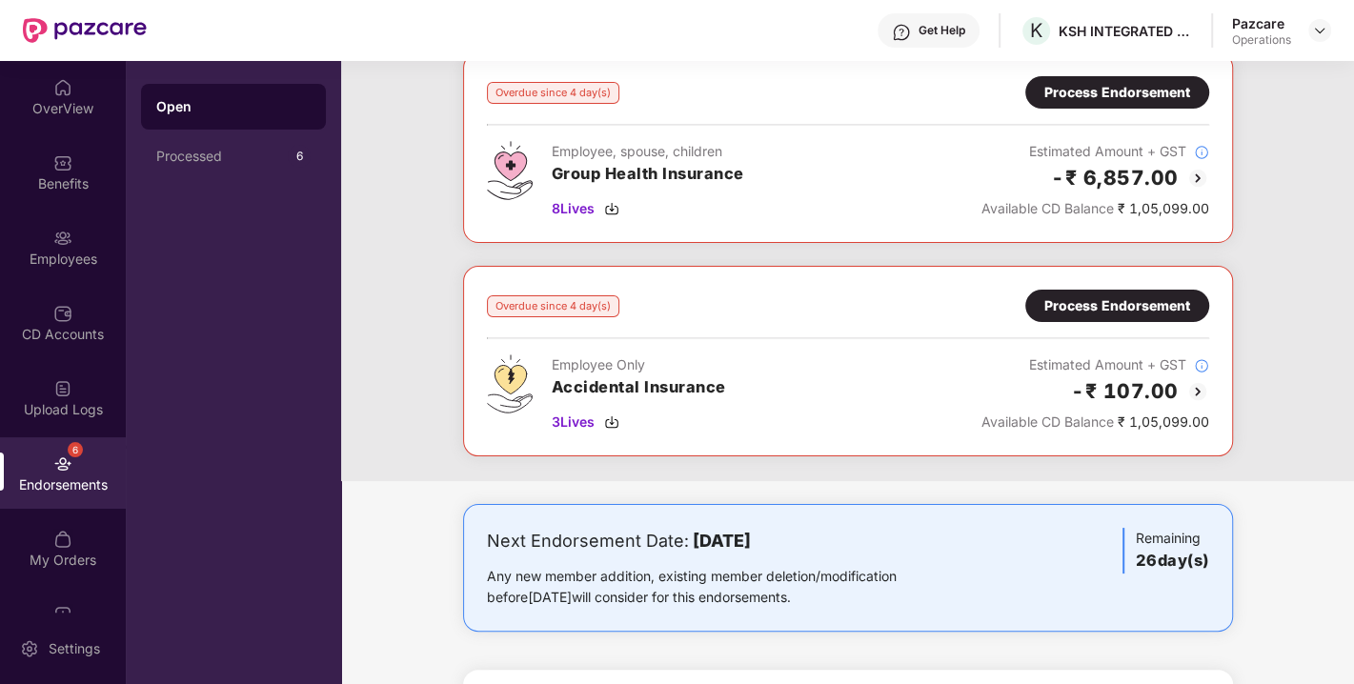
scroll to position [114, 0]
click at [1091, 305] on div "Process Endorsement" at bounding box center [1117, 304] width 146 height 21
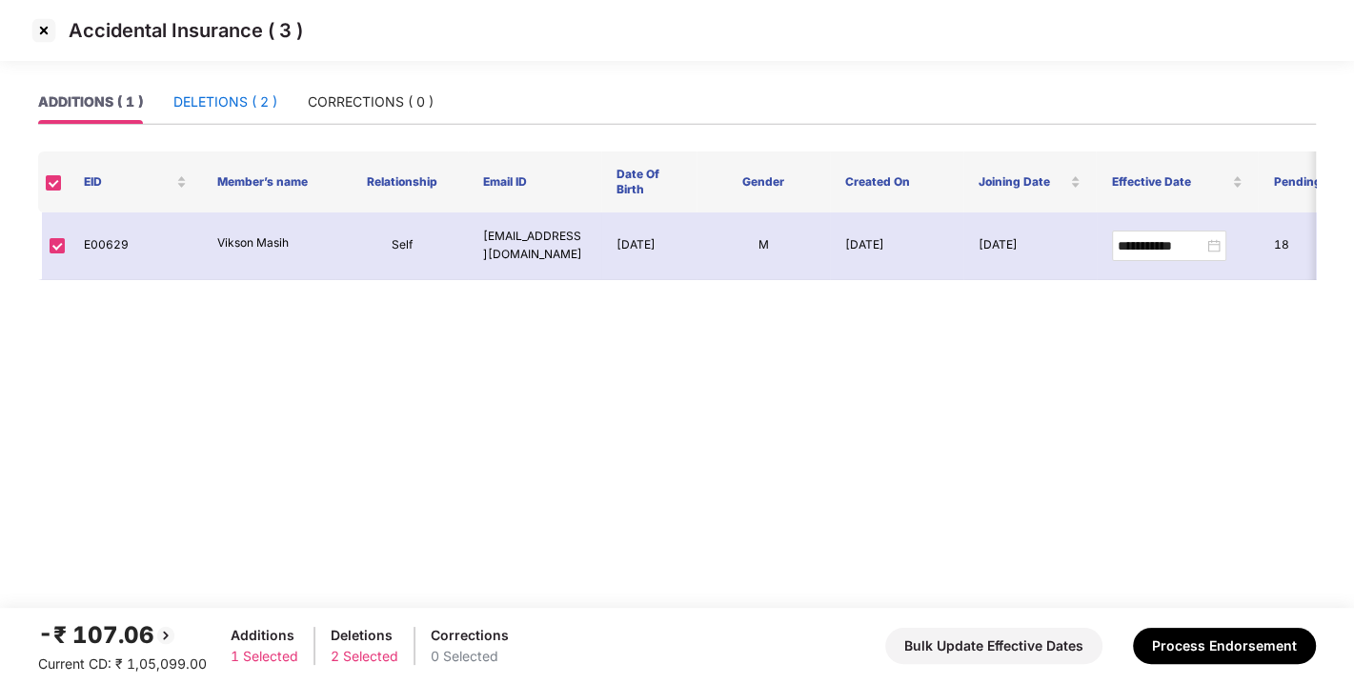
click at [231, 103] on div "DELETIONS ( 2 )" at bounding box center [225, 101] width 104 height 21
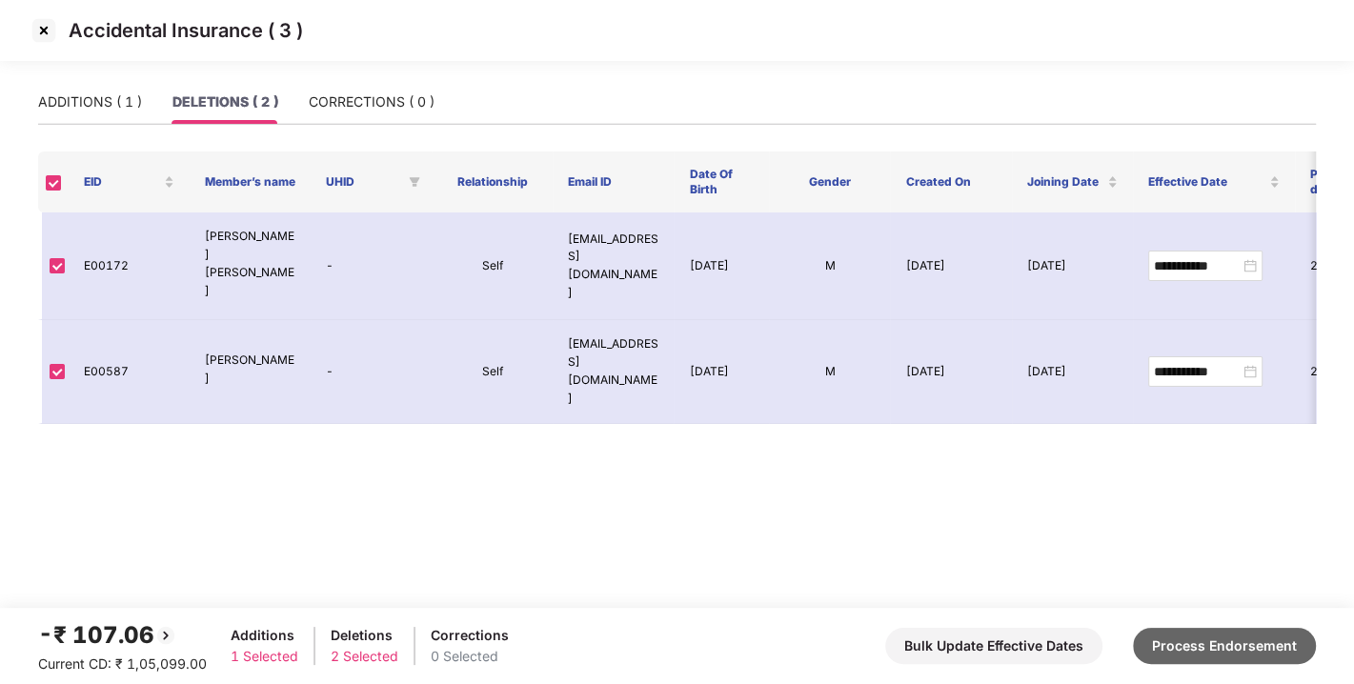
click at [1224, 645] on button "Process Endorsement" at bounding box center [1224, 646] width 183 height 36
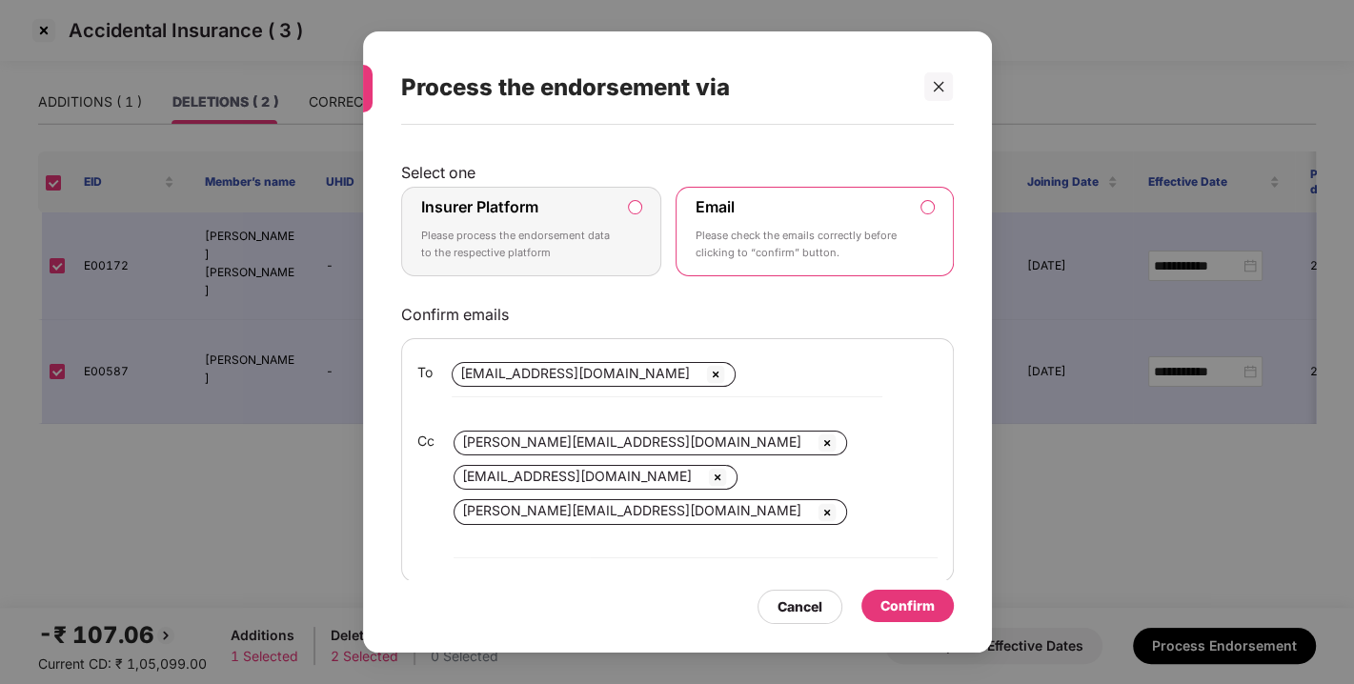
click at [596, 213] on div "Insurer Platform Please process the endorsement data to the respective platform" at bounding box center [518, 231] width 194 height 69
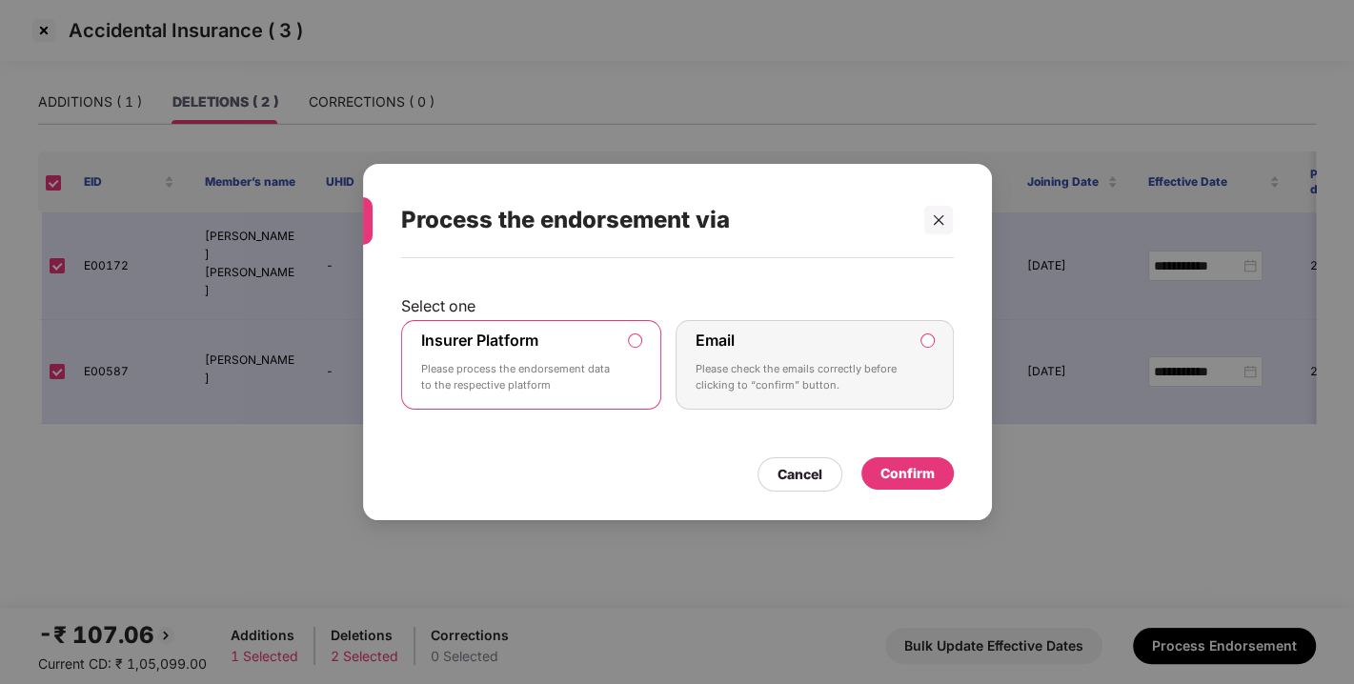
click at [926, 489] on div "Confirm" at bounding box center [907, 474] width 92 height 34
click at [901, 473] on div "Confirm" at bounding box center [907, 473] width 54 height 21
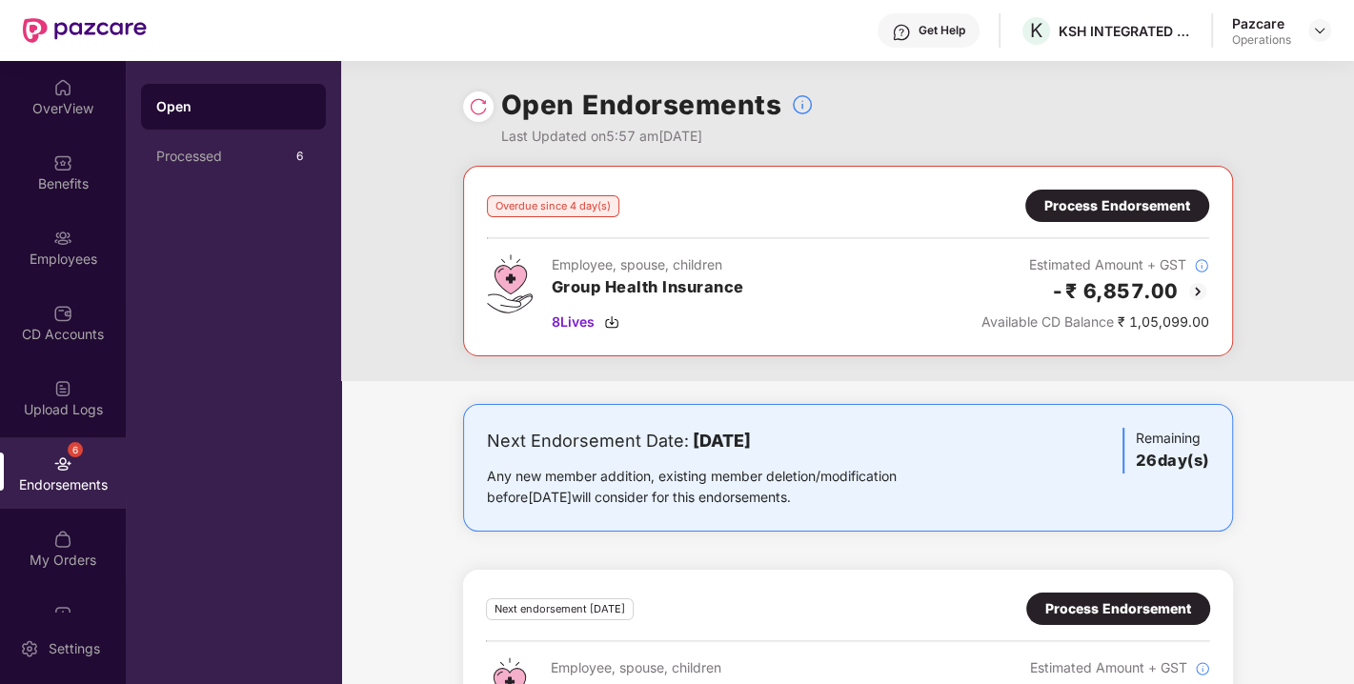
click at [1124, 217] on div "Process Endorsement" at bounding box center [1117, 206] width 184 height 32
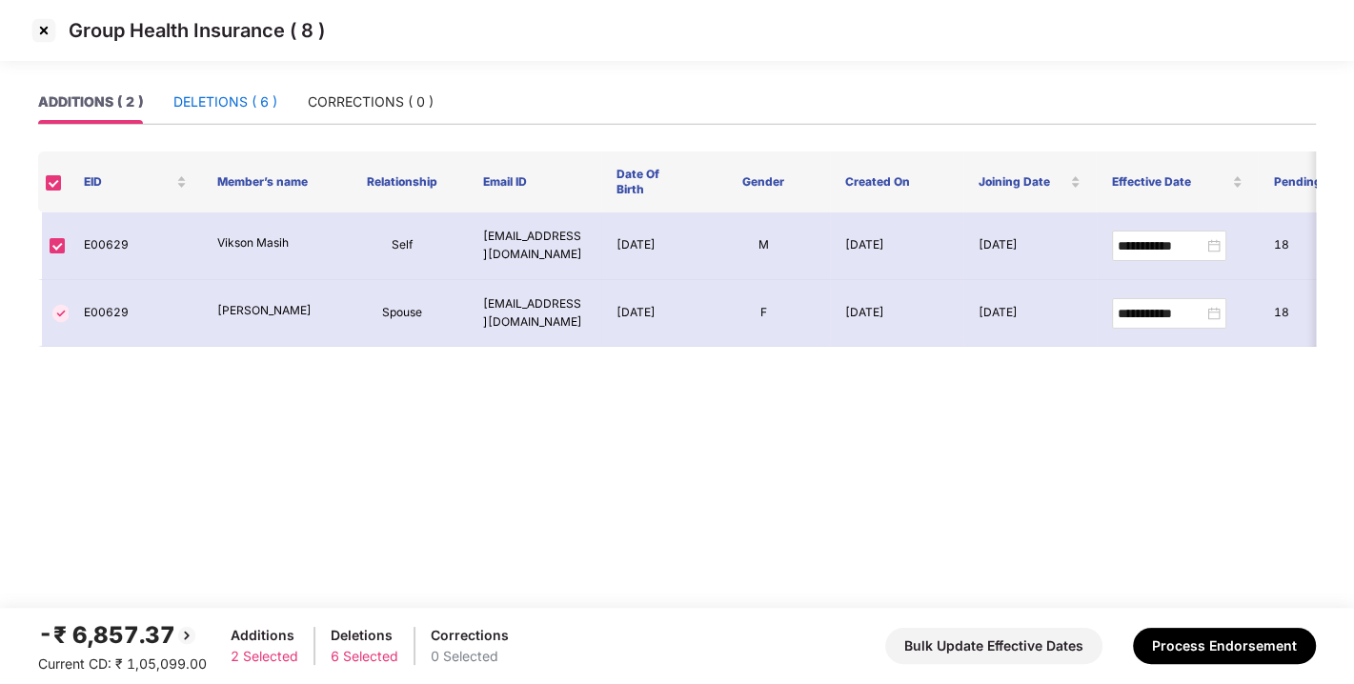
click at [215, 103] on div "DELETIONS ( 6 )" at bounding box center [225, 101] width 104 height 21
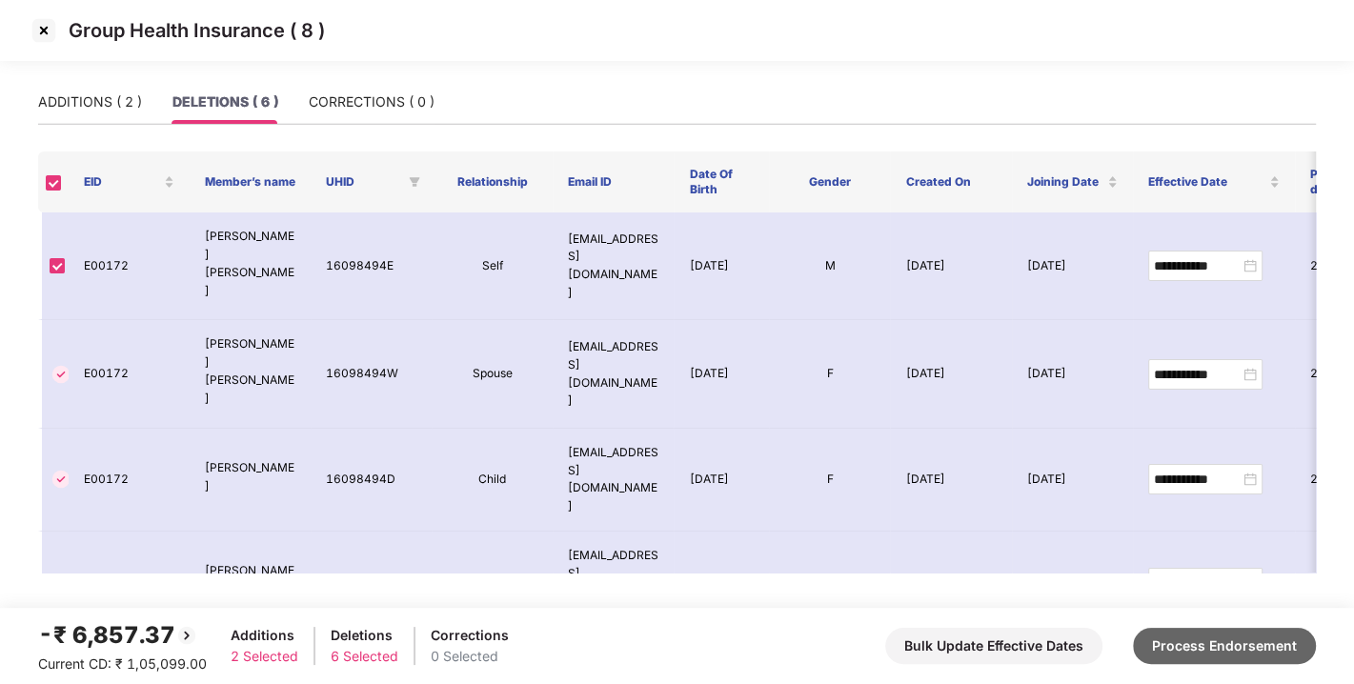
click at [1193, 635] on button "Process Endorsement" at bounding box center [1224, 646] width 183 height 36
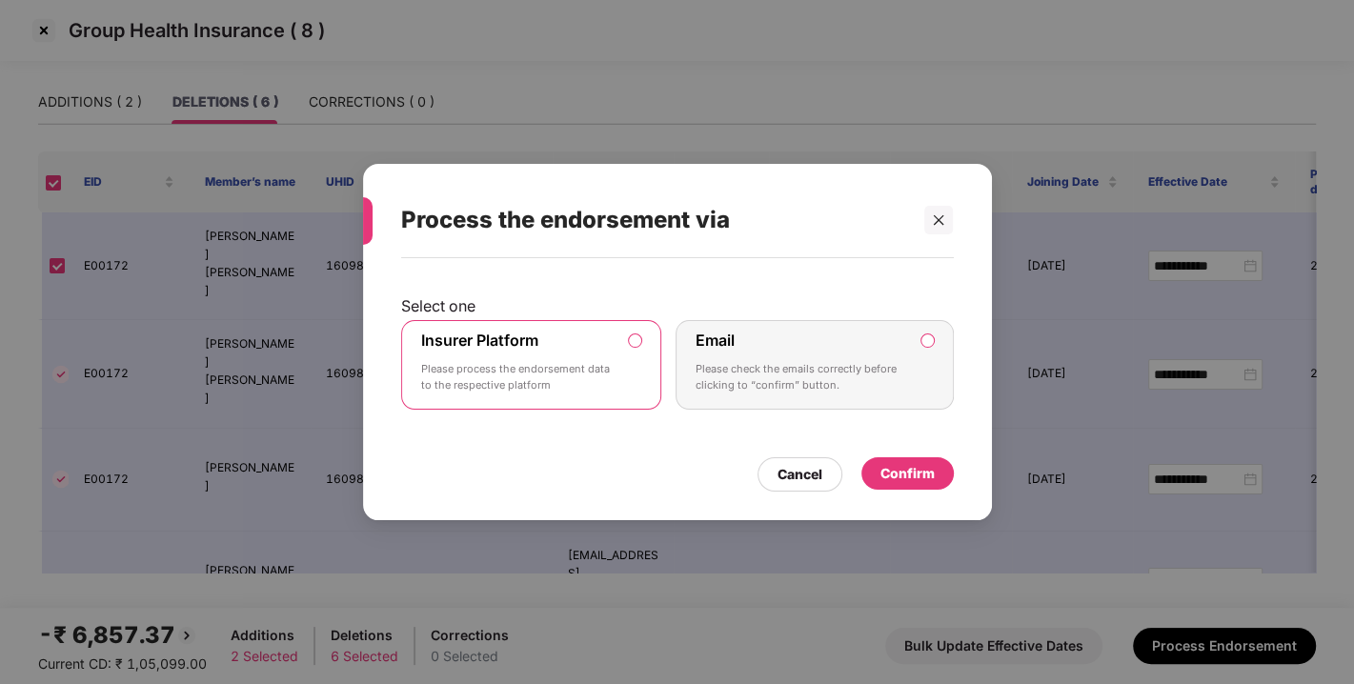
click at [909, 472] on div "Confirm" at bounding box center [907, 473] width 54 height 21
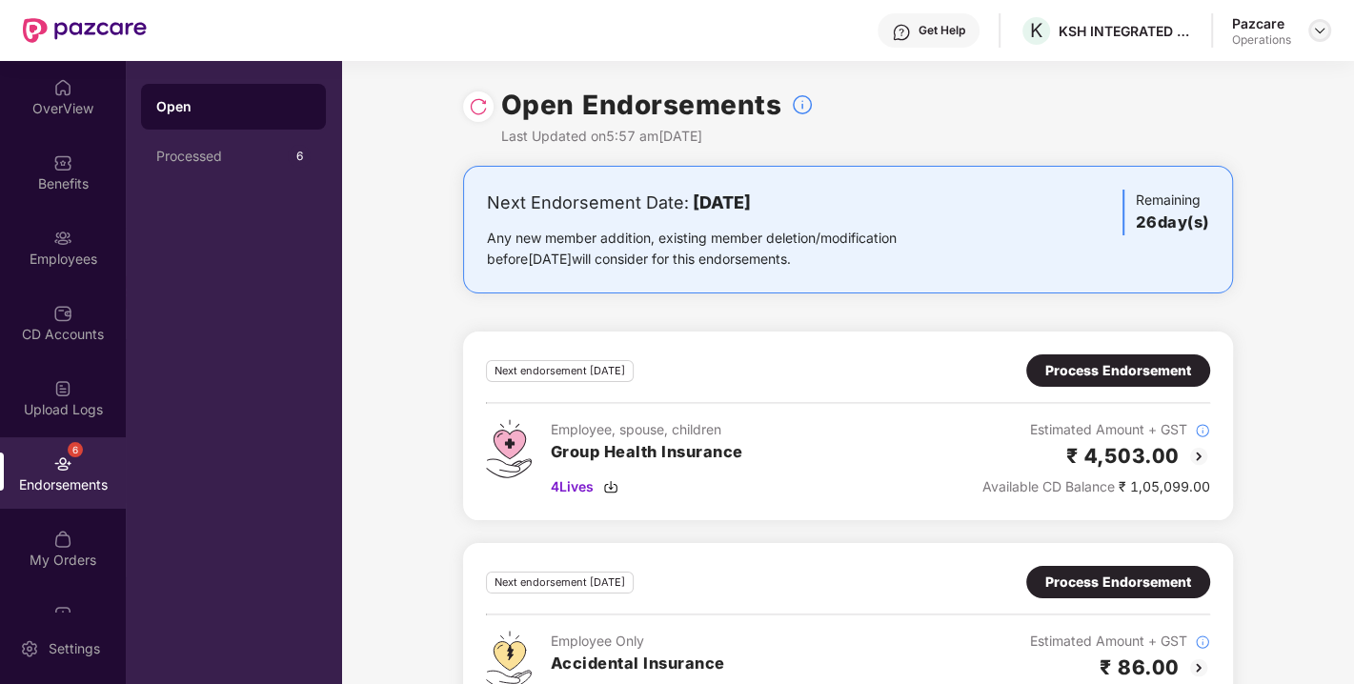
click at [1314, 33] on img at bounding box center [1319, 30] width 15 height 15
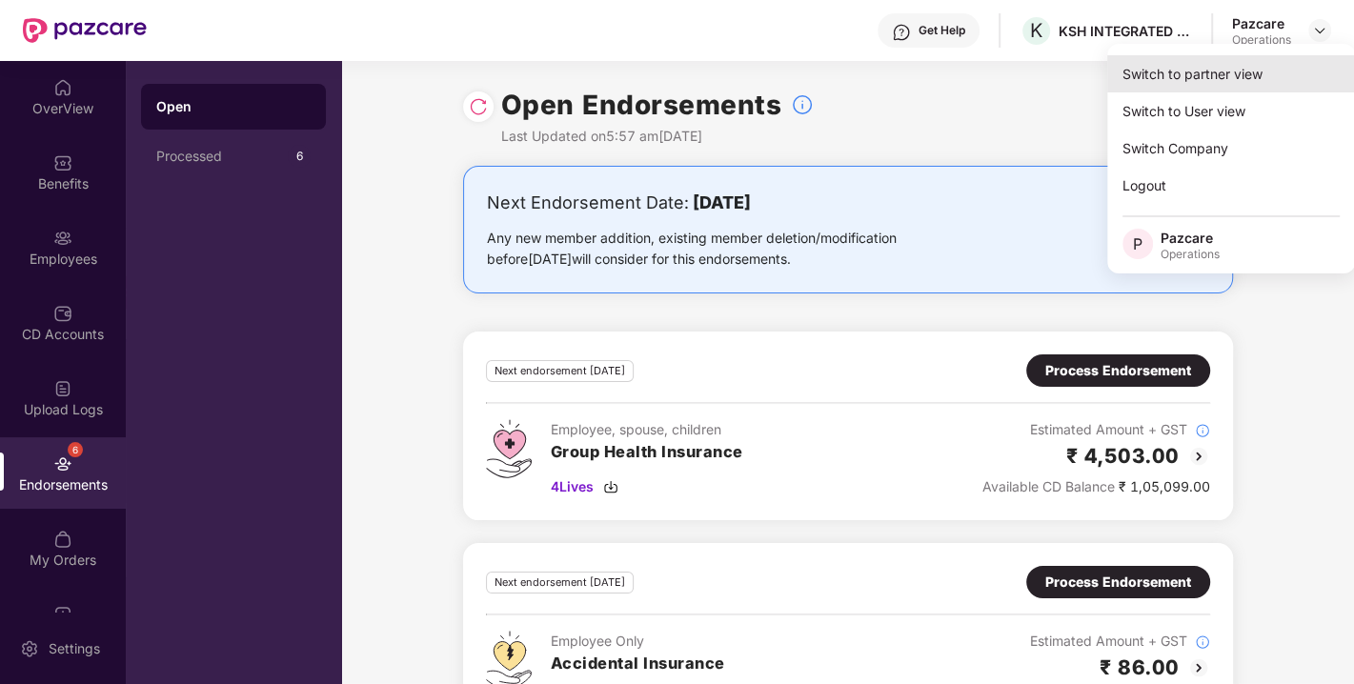
click at [1224, 70] on div "Switch to partner view" at bounding box center [1231, 73] width 248 height 37
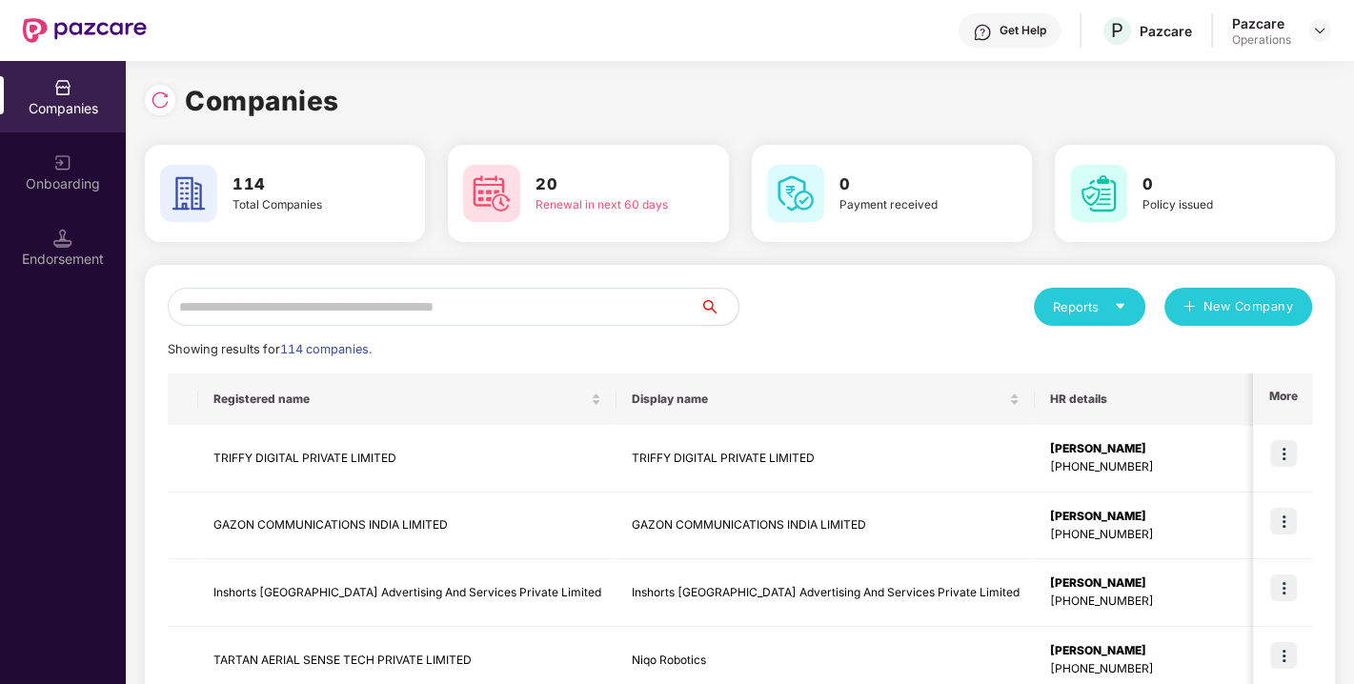
click at [672, 307] on input "text" at bounding box center [434, 307] width 533 height 38
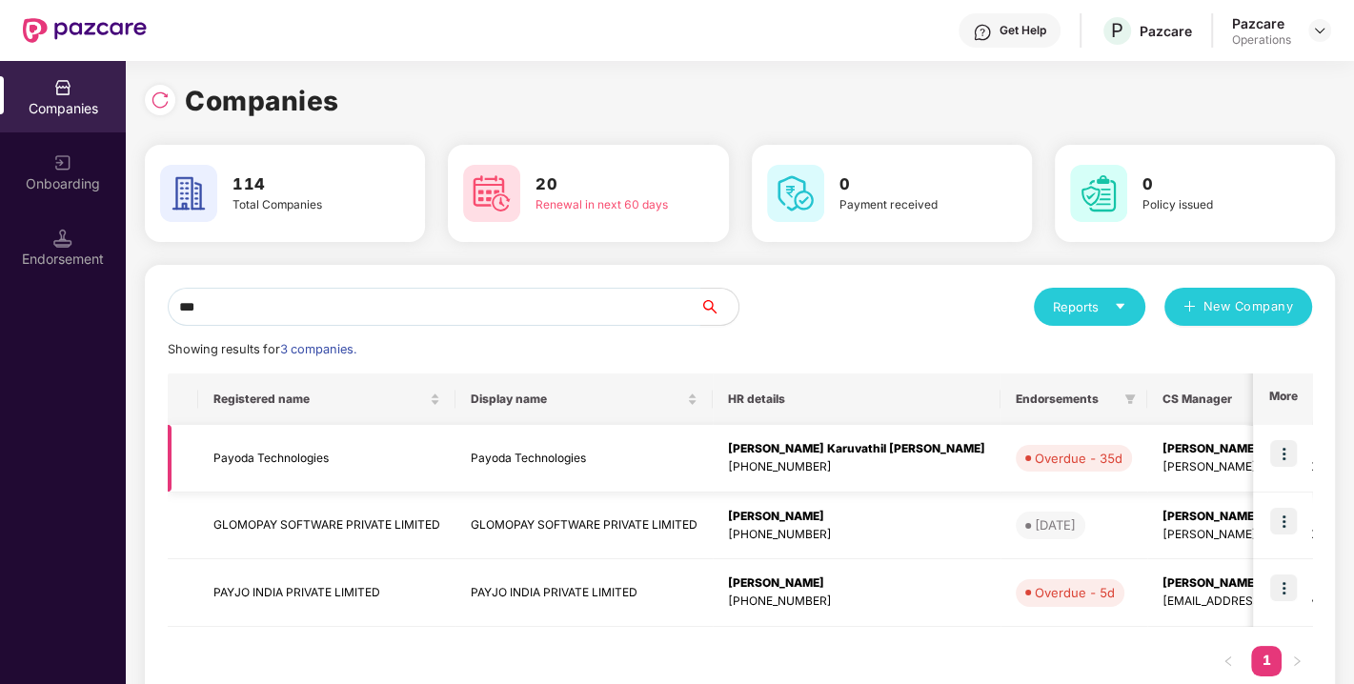
type input "***"
click at [1285, 450] on img at bounding box center [1283, 453] width 27 height 27
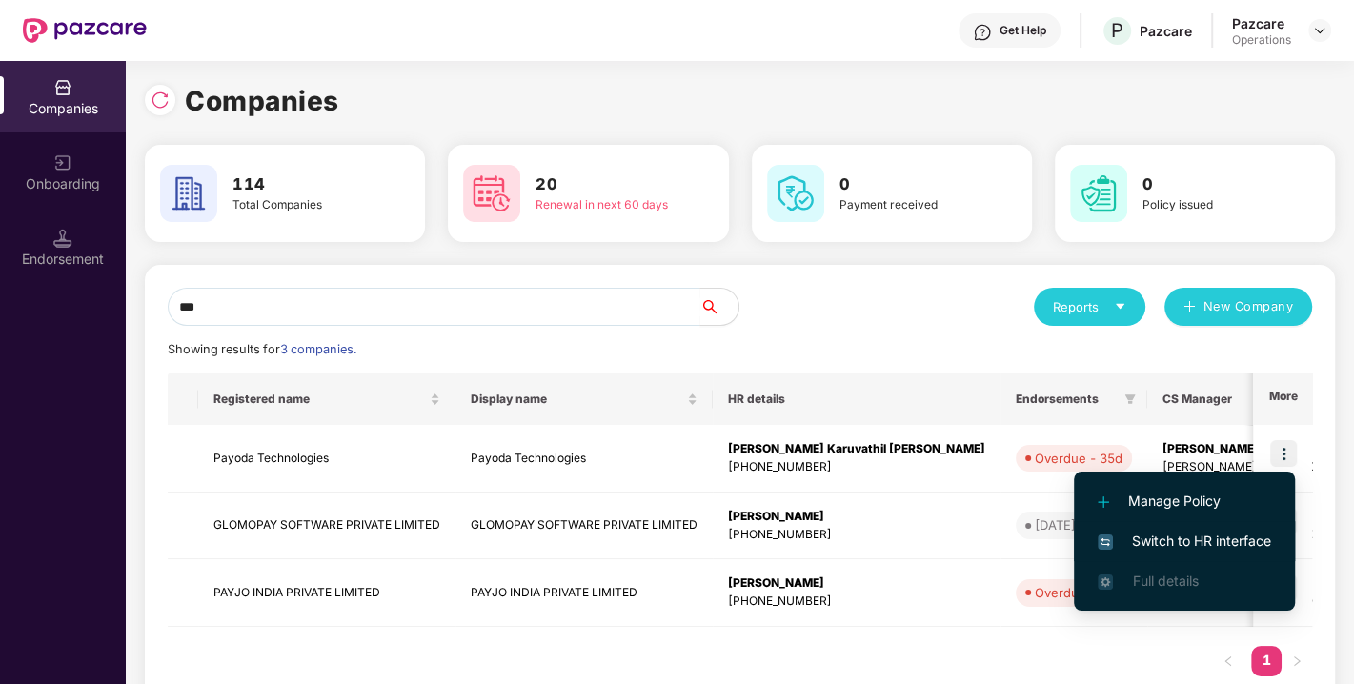
click at [1164, 541] on span "Switch to HR interface" at bounding box center [1183, 541] width 173 height 21
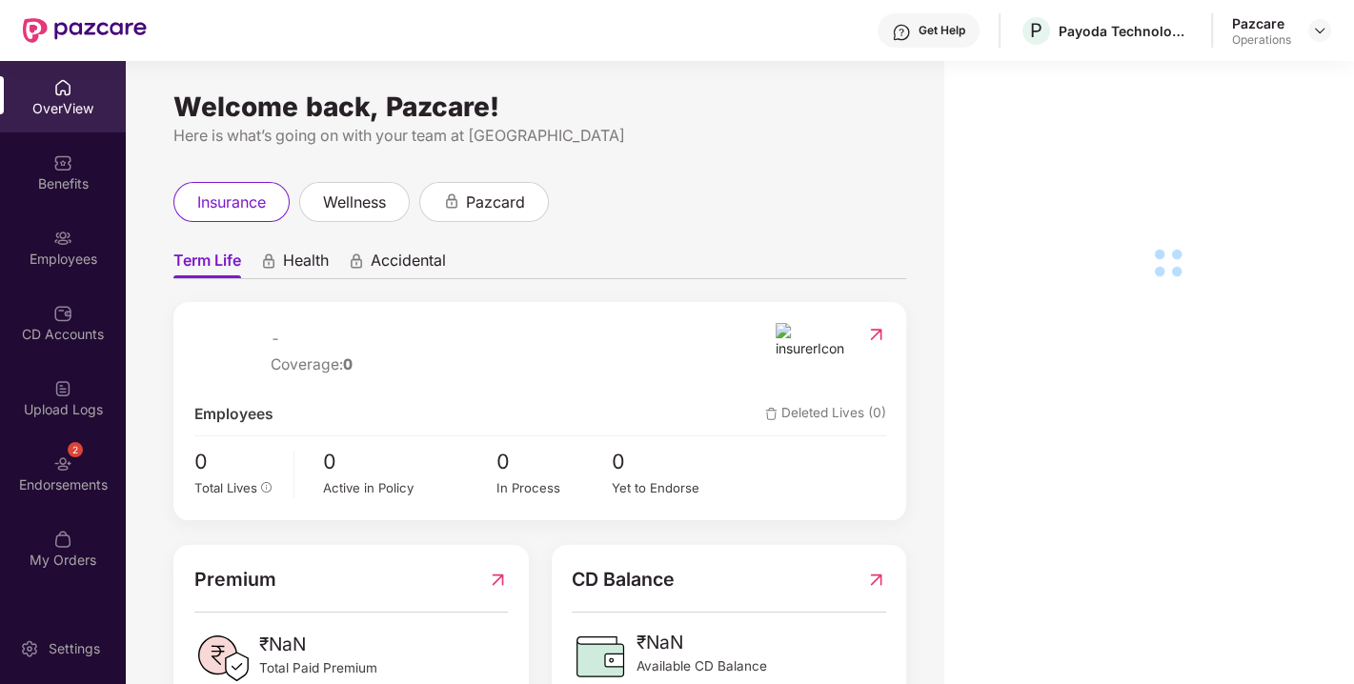
scroll to position [60, 0]
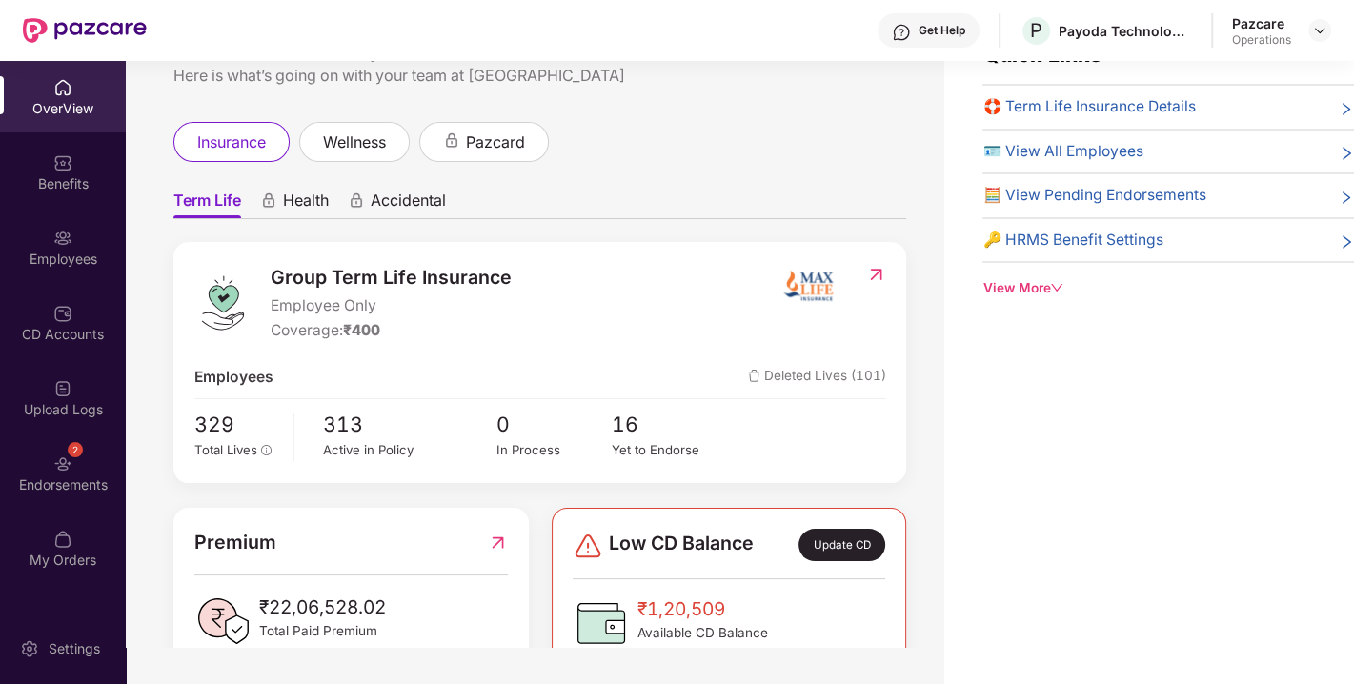
click at [56, 435] on div "OverView Benefits Employees CD Accounts Upload Logs 2 Endorsements My Orders" at bounding box center [63, 324] width 126 height 527
click at [49, 459] on div "2 Endorsements" at bounding box center [63, 472] width 126 height 71
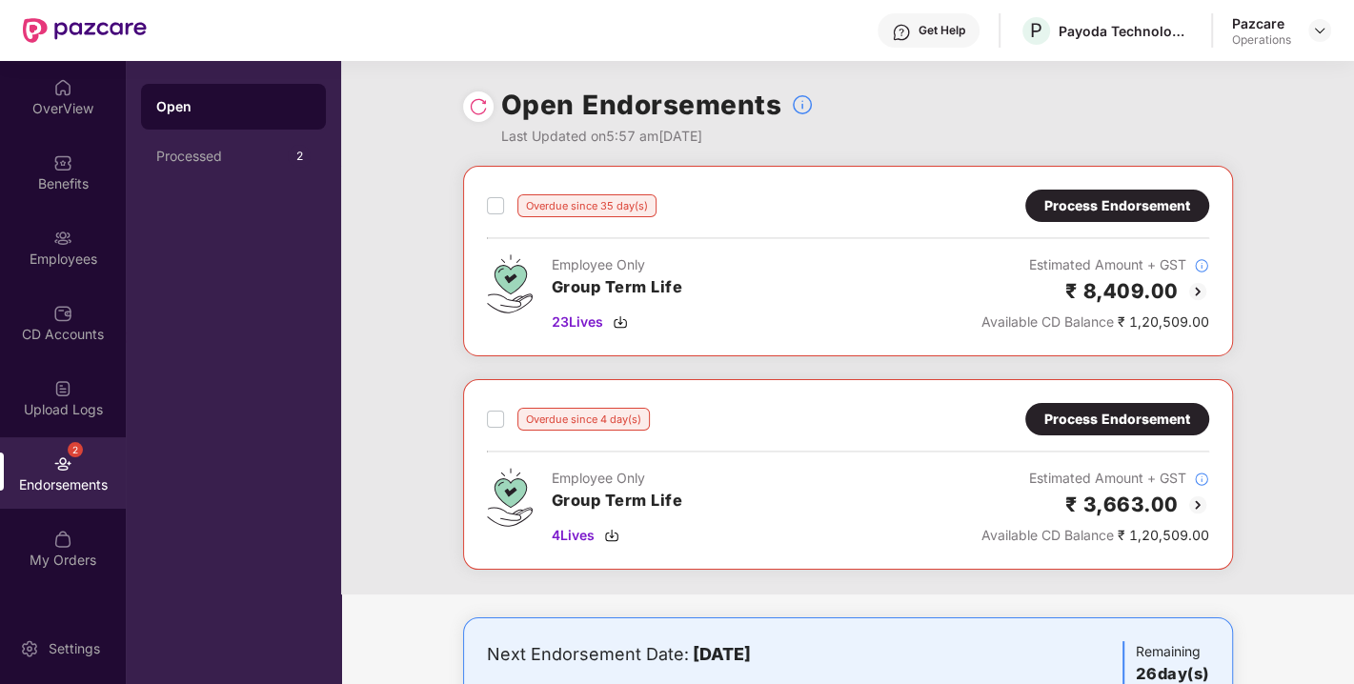
click at [1102, 416] on div "Process Endorsement" at bounding box center [1117, 419] width 146 height 21
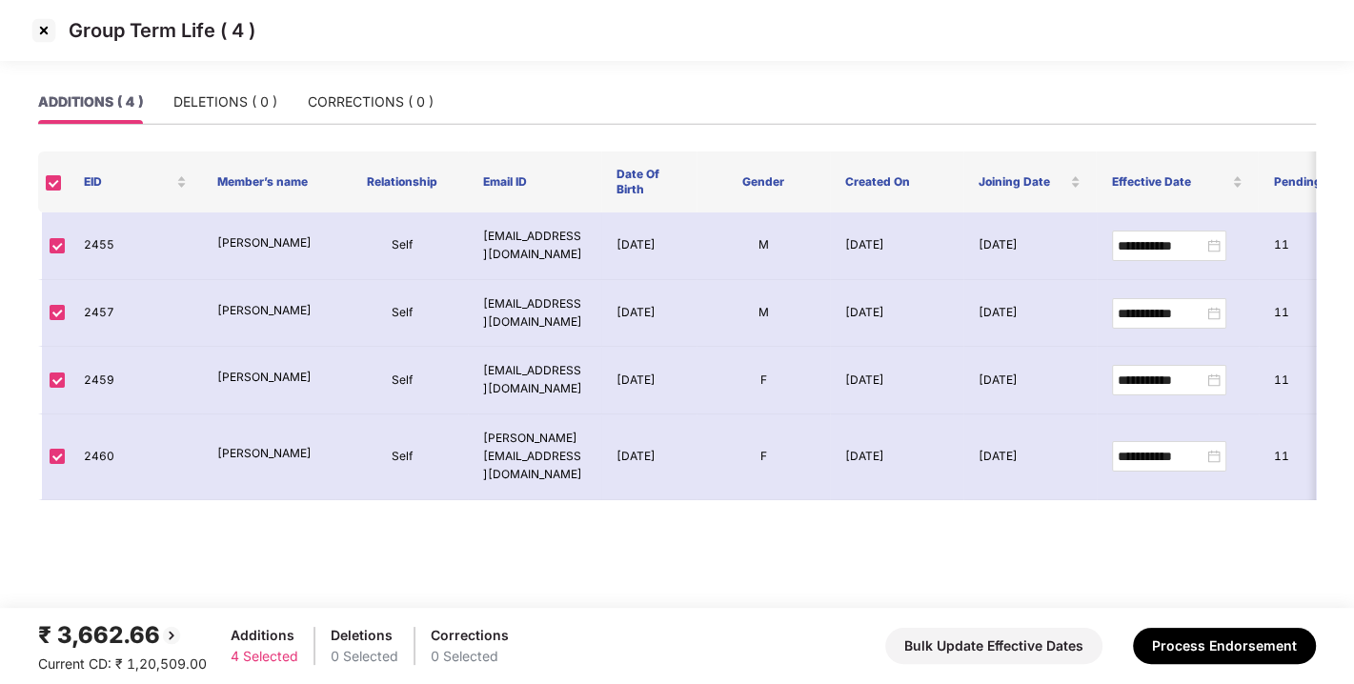
click at [41, 23] on img at bounding box center [44, 30] width 30 height 30
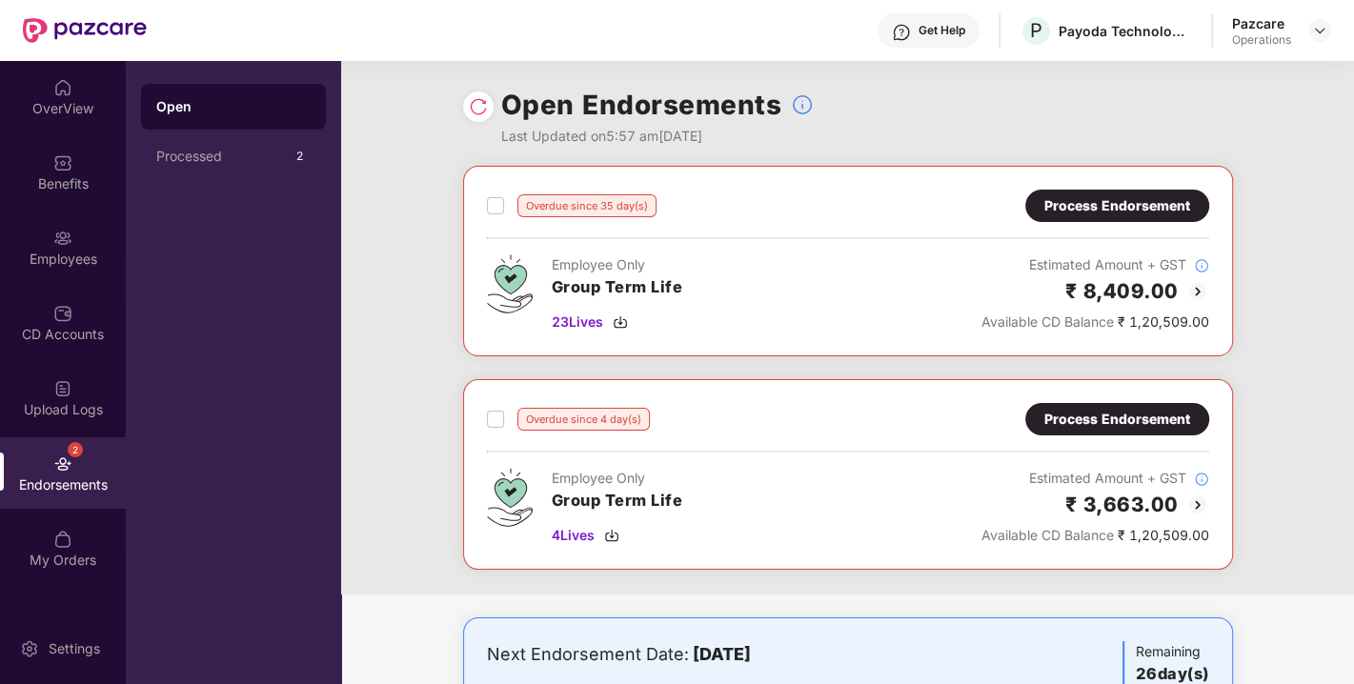
scroll to position [16, 0]
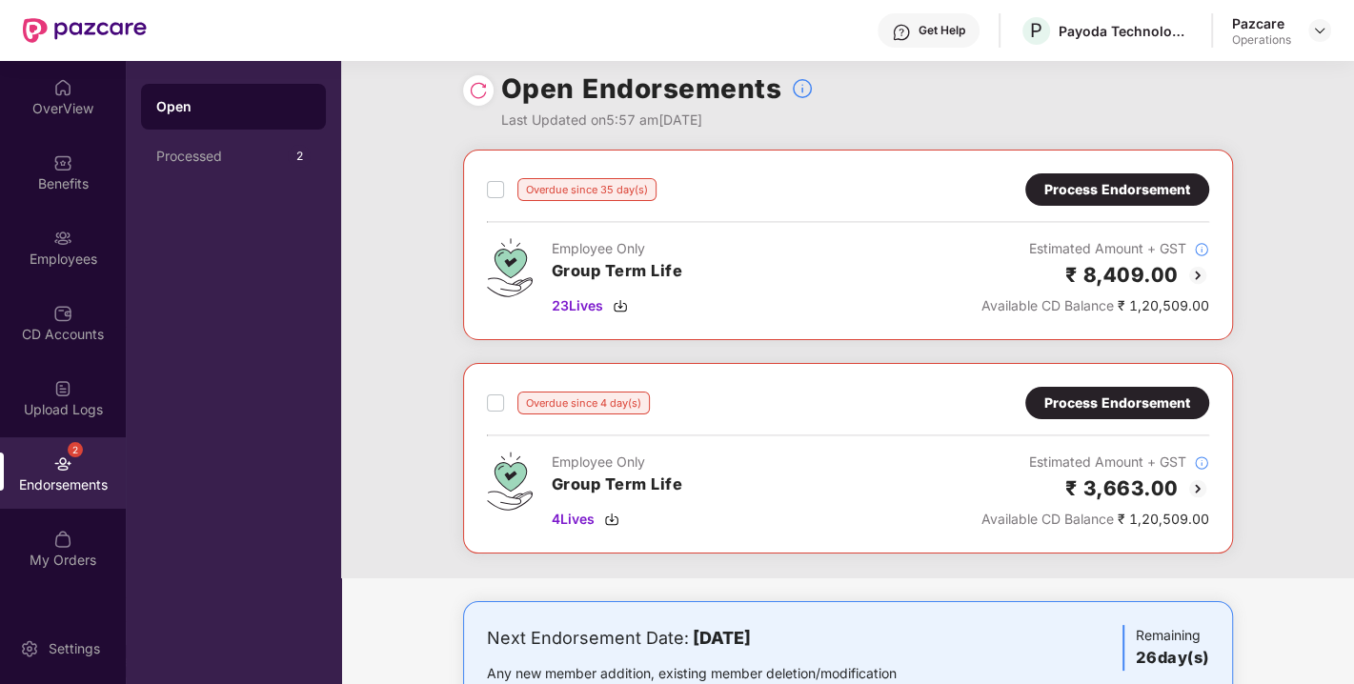
click at [1067, 186] on div "Process Endorsement" at bounding box center [1117, 189] width 146 height 21
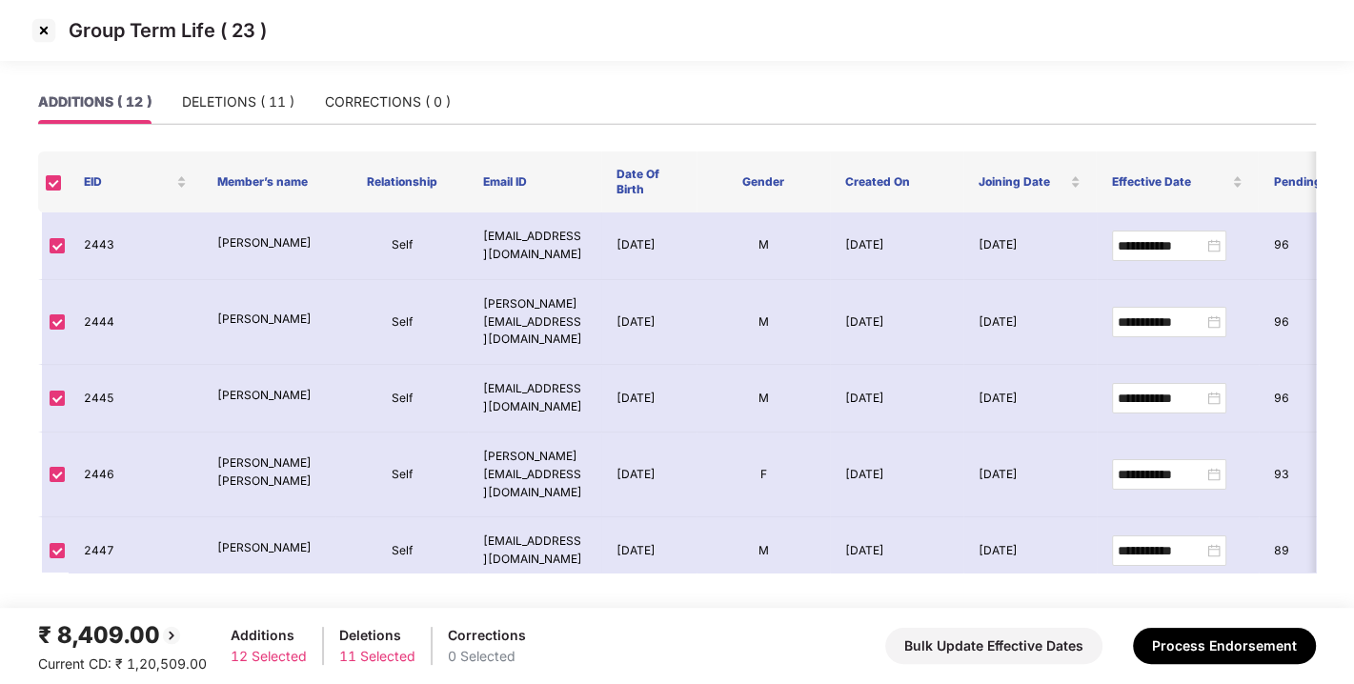
click at [42, 32] on img at bounding box center [44, 30] width 30 height 30
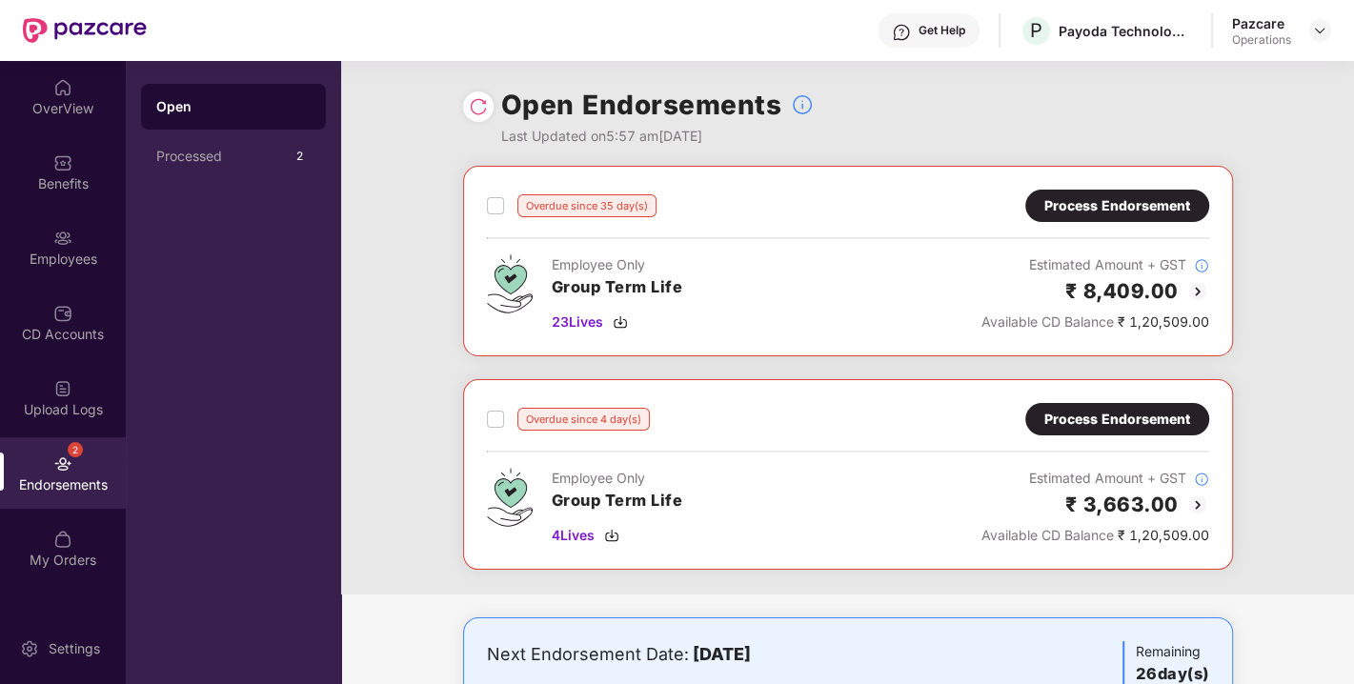
scroll to position [91, 0]
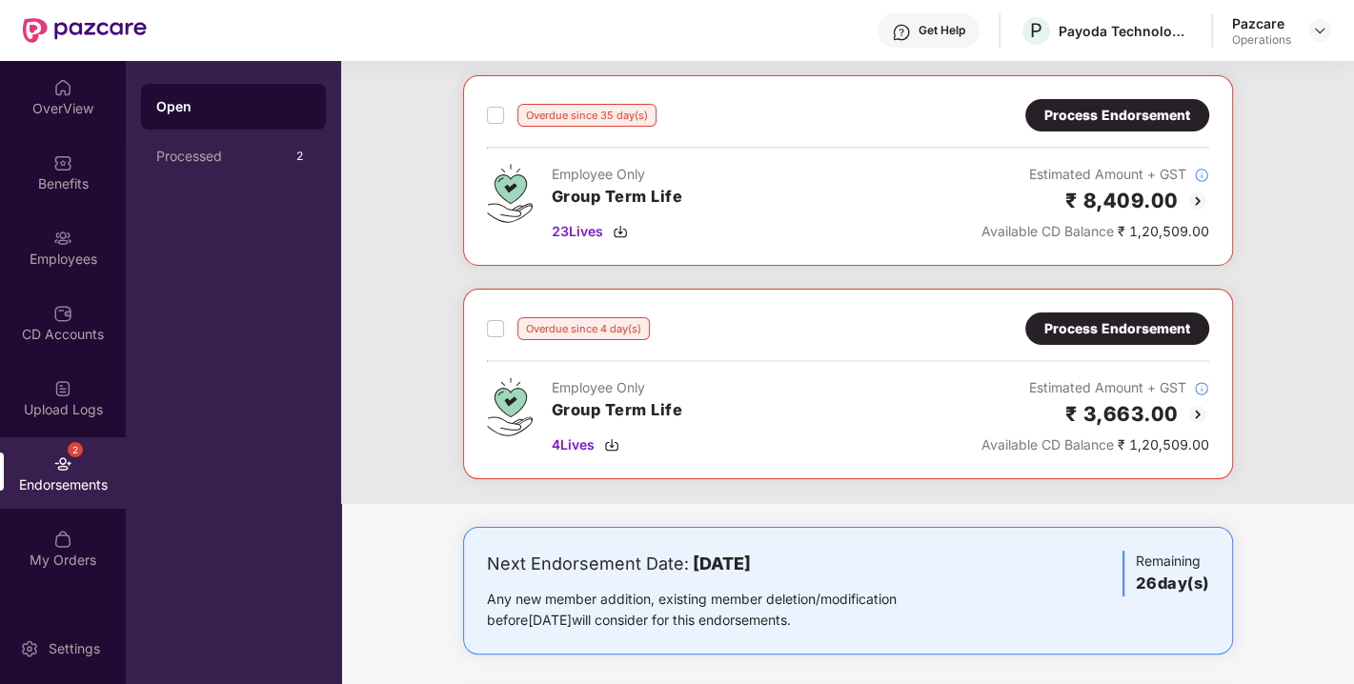
click at [1100, 332] on div "Process Endorsement" at bounding box center [1117, 328] width 146 height 21
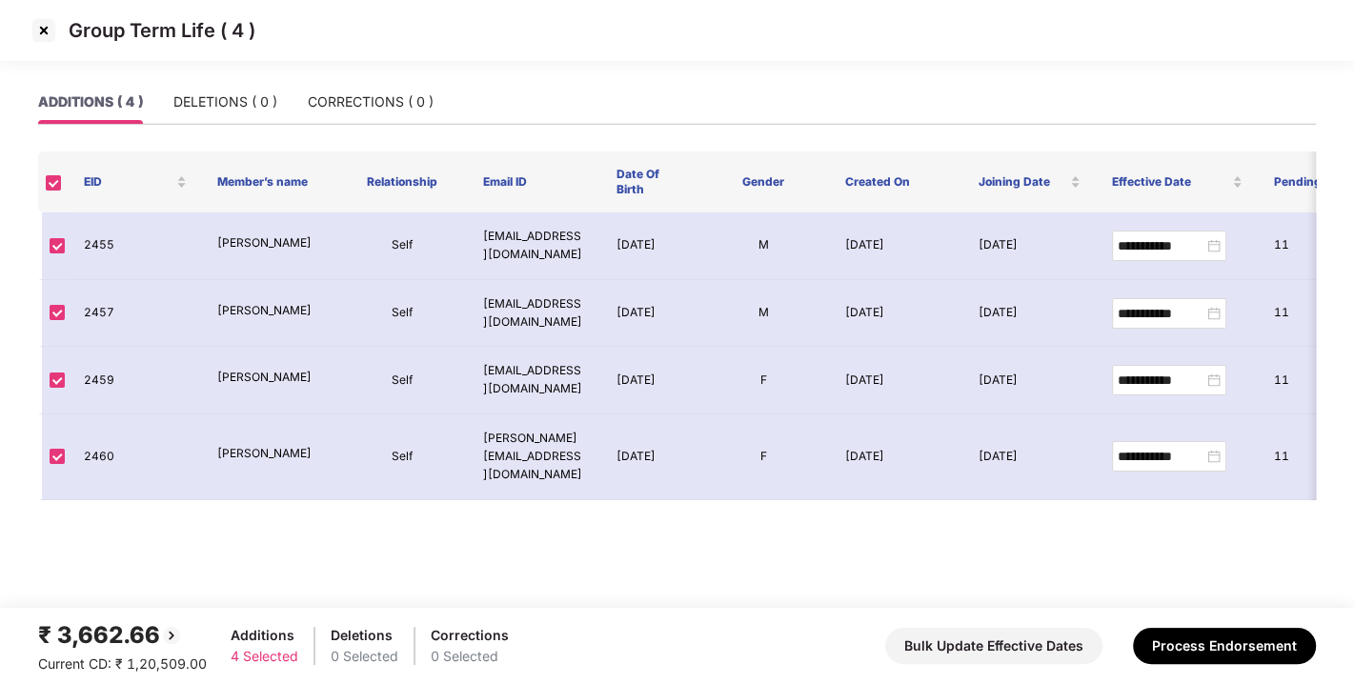
click at [35, 26] on img at bounding box center [44, 30] width 30 height 30
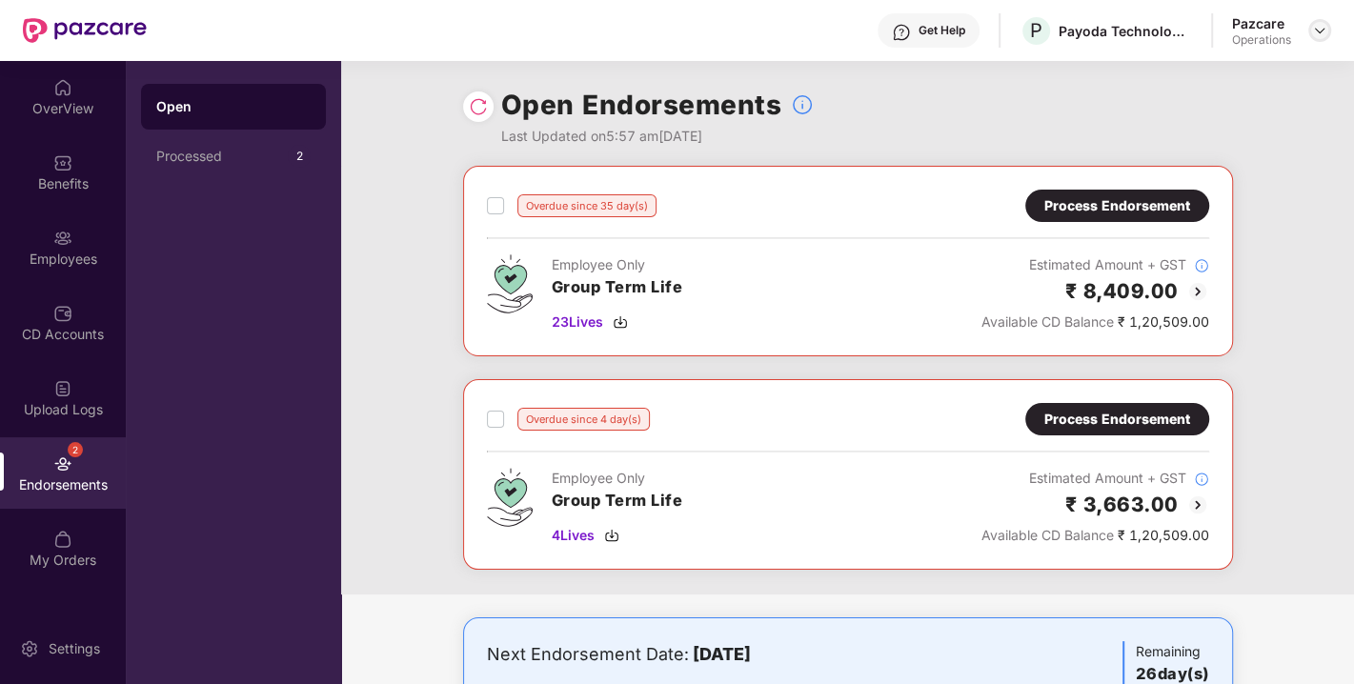
click at [1319, 32] on img at bounding box center [1319, 30] width 15 height 15
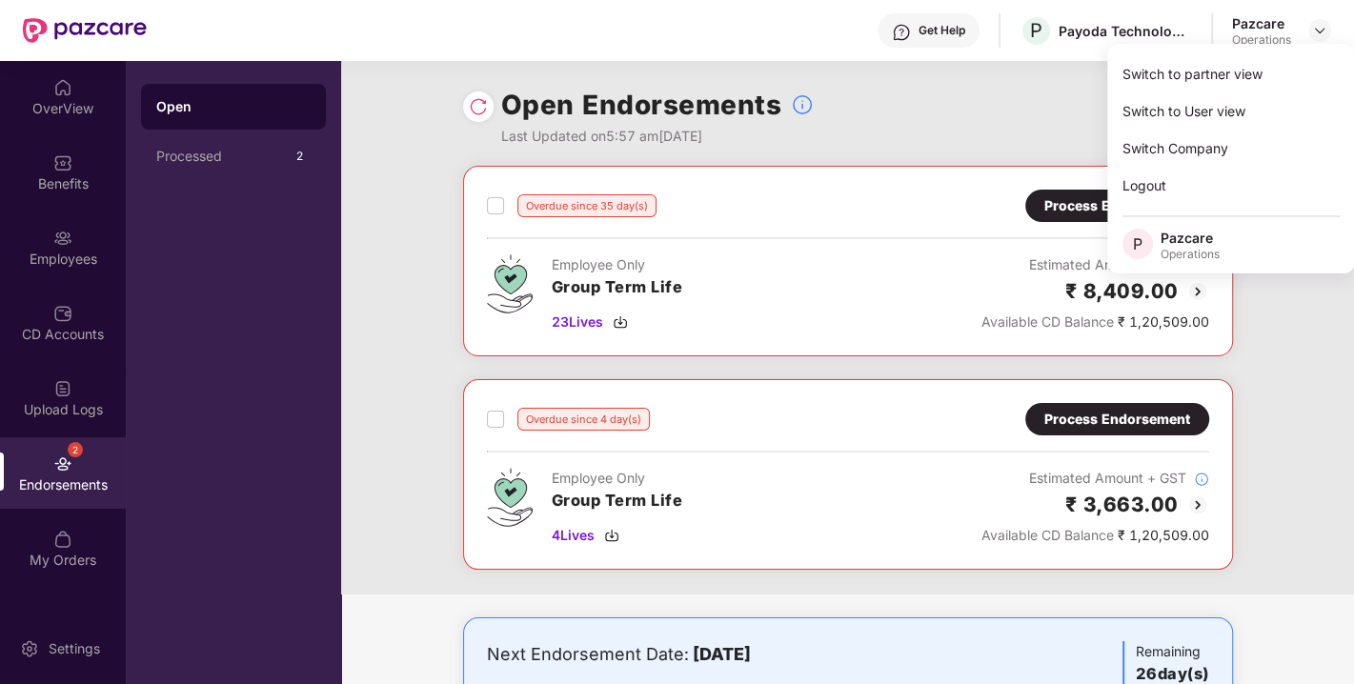
scroll to position [307, 0]
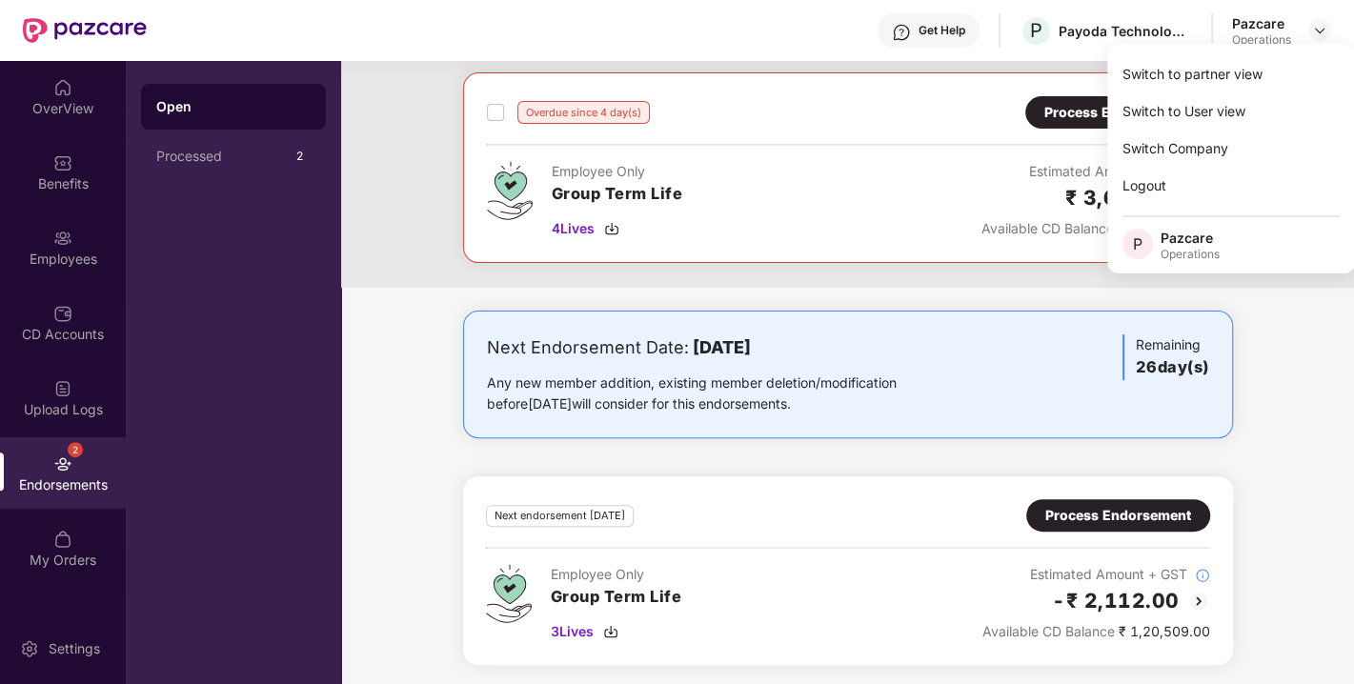
click at [411, 478] on div "Next Endorsement Date: [DATE] Any new member addition, existing member deletion…" at bounding box center [847, 499] width 1013 height 377
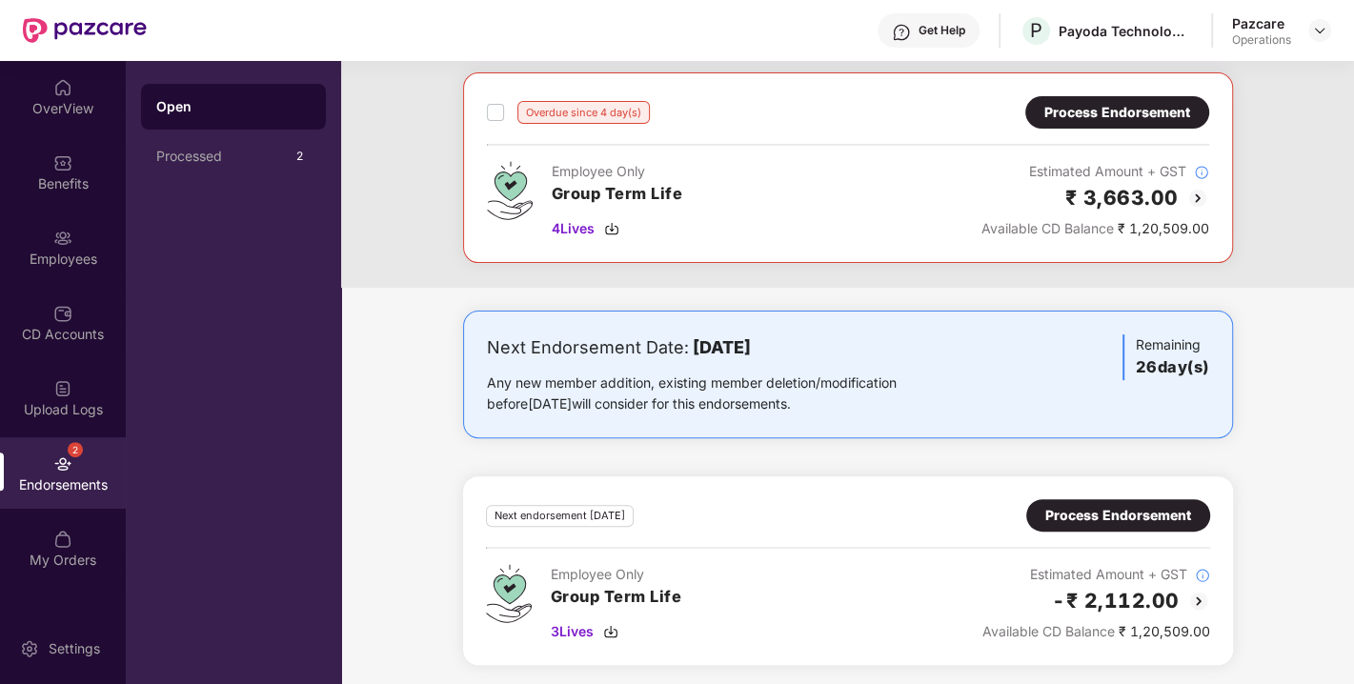
click at [1052, 506] on div "Process Endorsement" at bounding box center [1118, 515] width 146 height 21
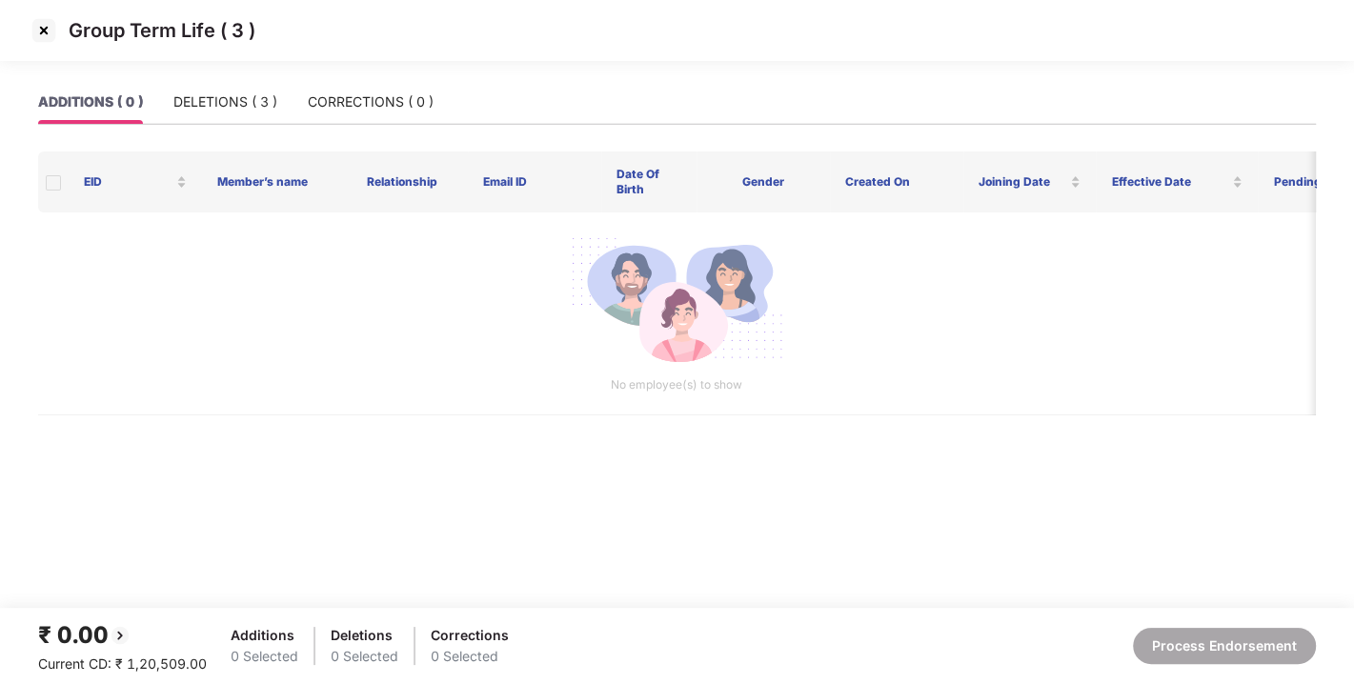
click at [46, 27] on img at bounding box center [44, 30] width 30 height 30
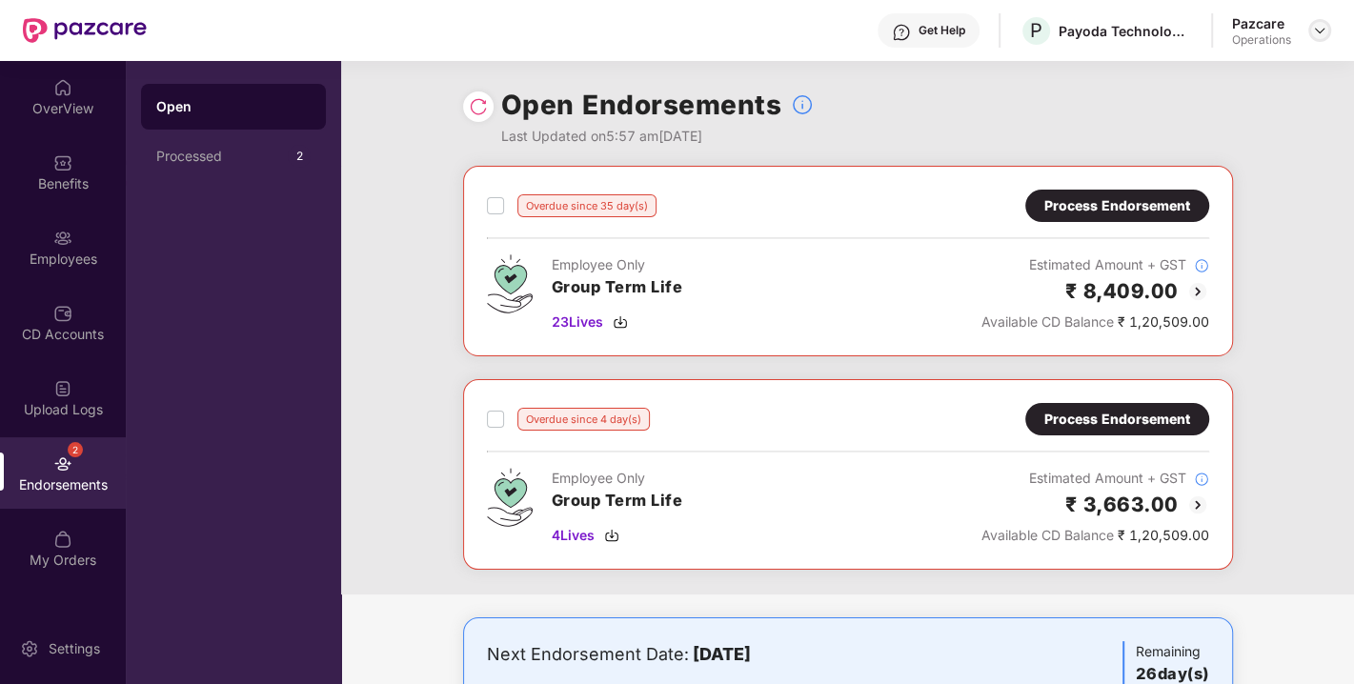
click at [1317, 35] on img at bounding box center [1319, 30] width 15 height 15
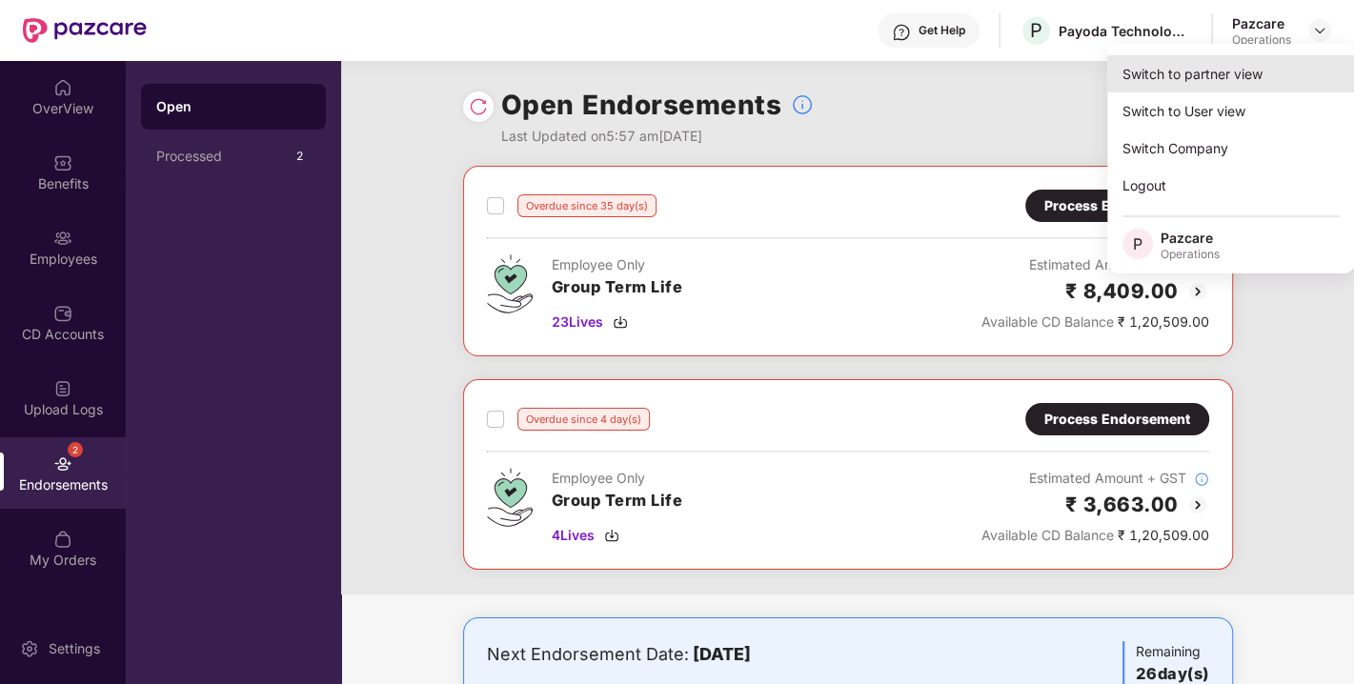
click at [1194, 78] on div "Switch to partner view" at bounding box center [1231, 73] width 248 height 37
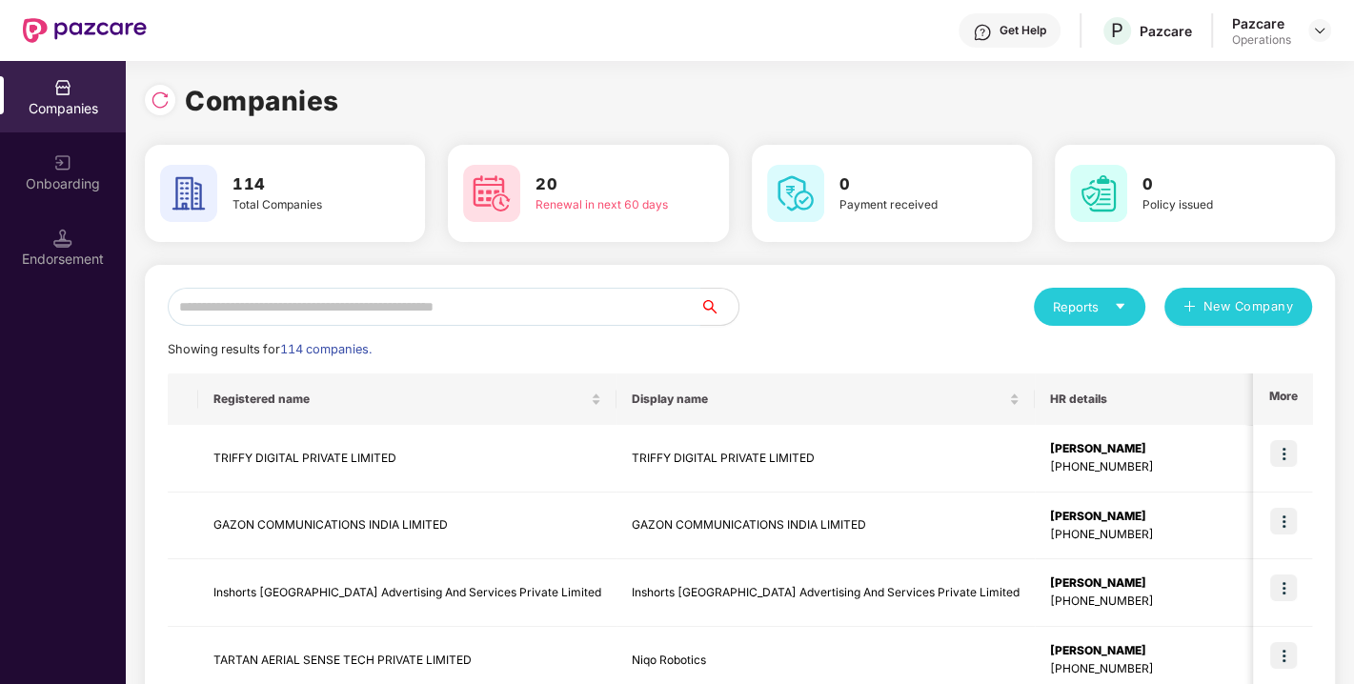
click at [445, 316] on input "text" at bounding box center [434, 307] width 533 height 38
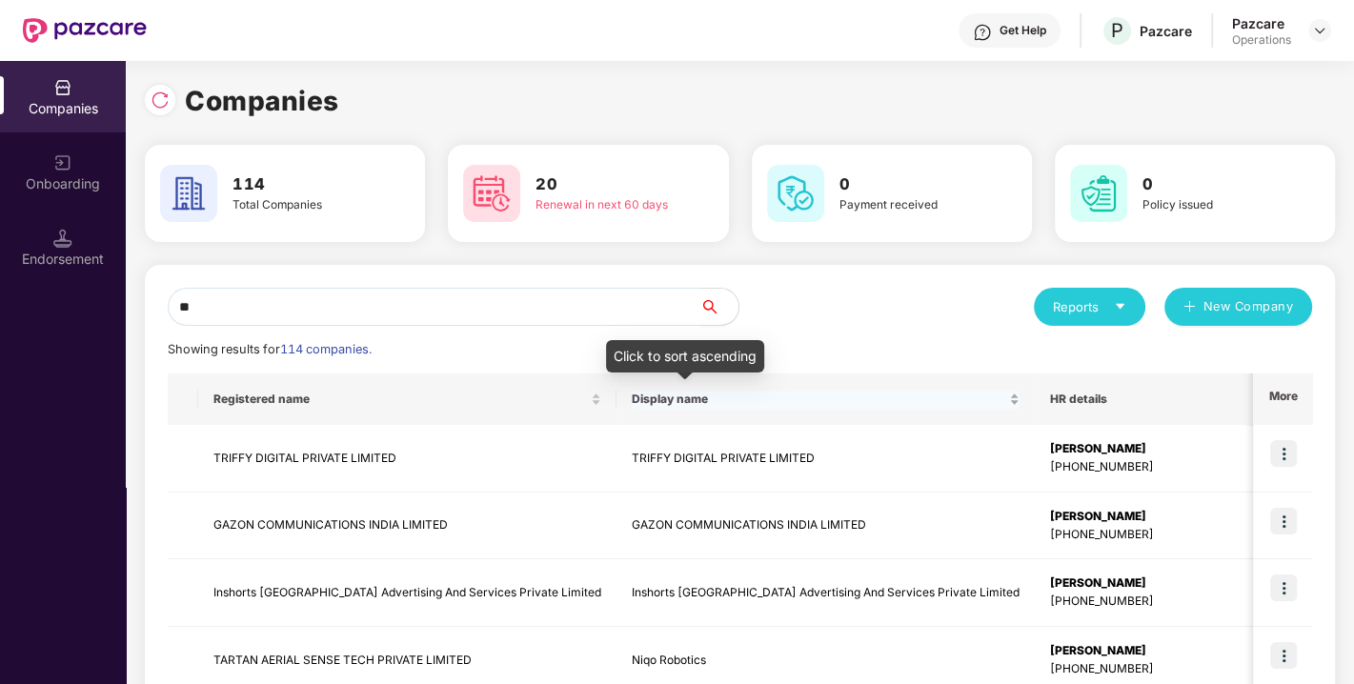
type input "*"
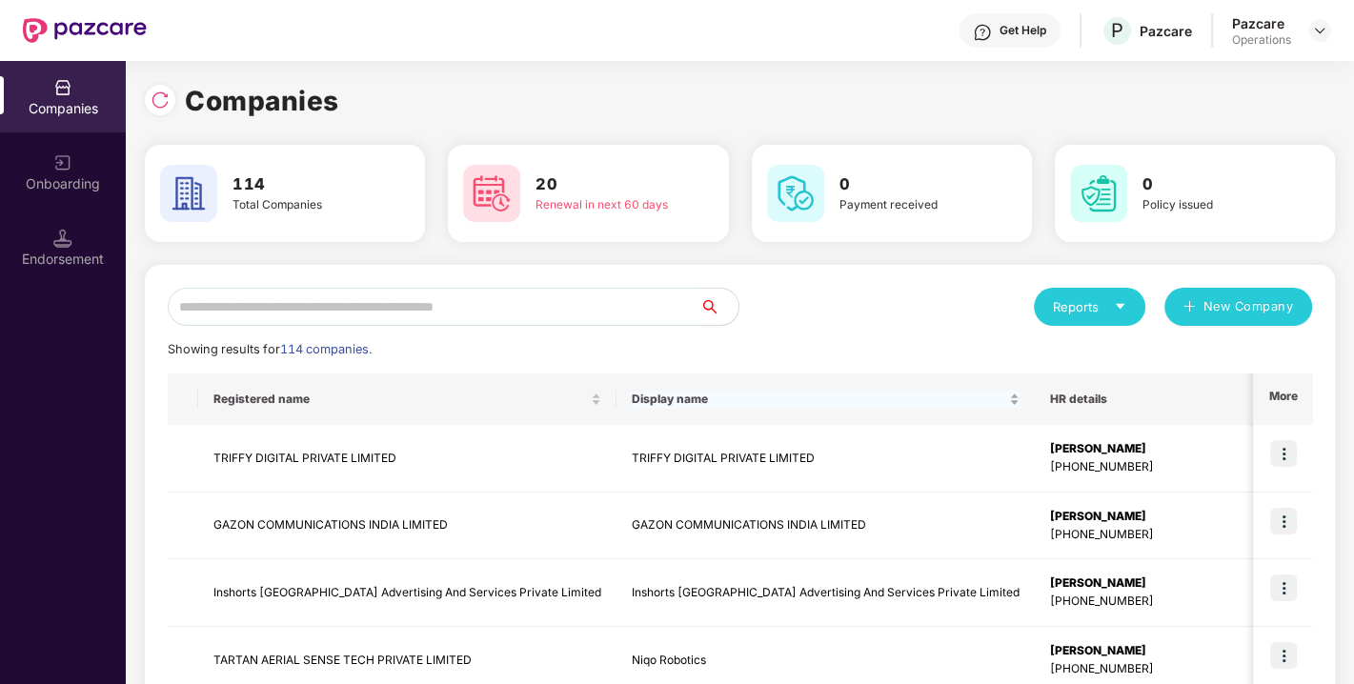
paste input "**********"
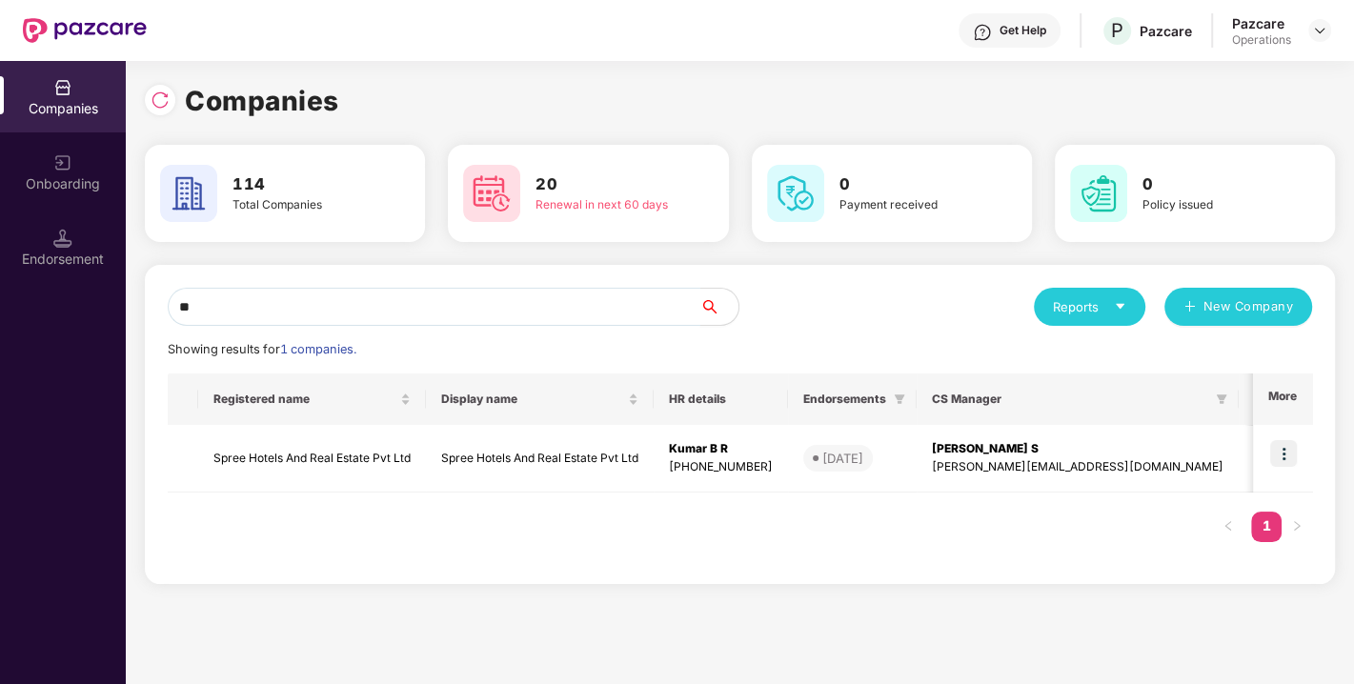
type input "*"
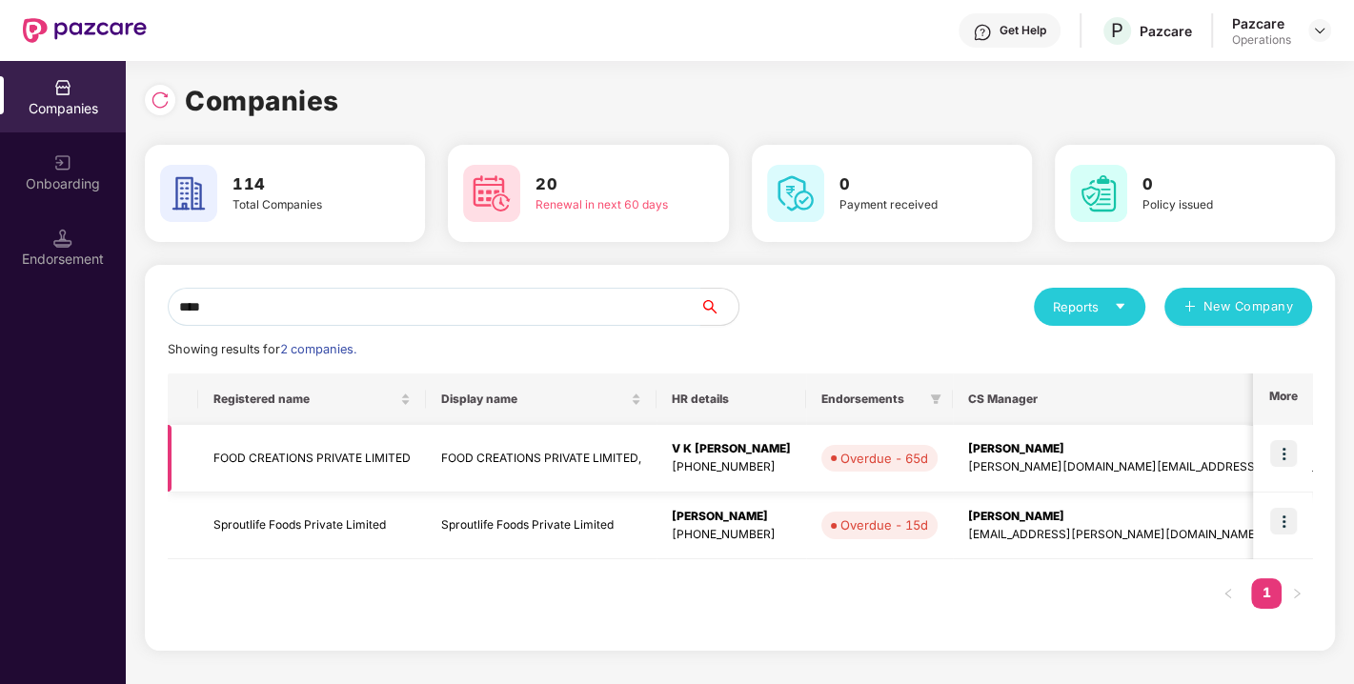
type input "****"
click at [1295, 450] on img at bounding box center [1283, 453] width 27 height 27
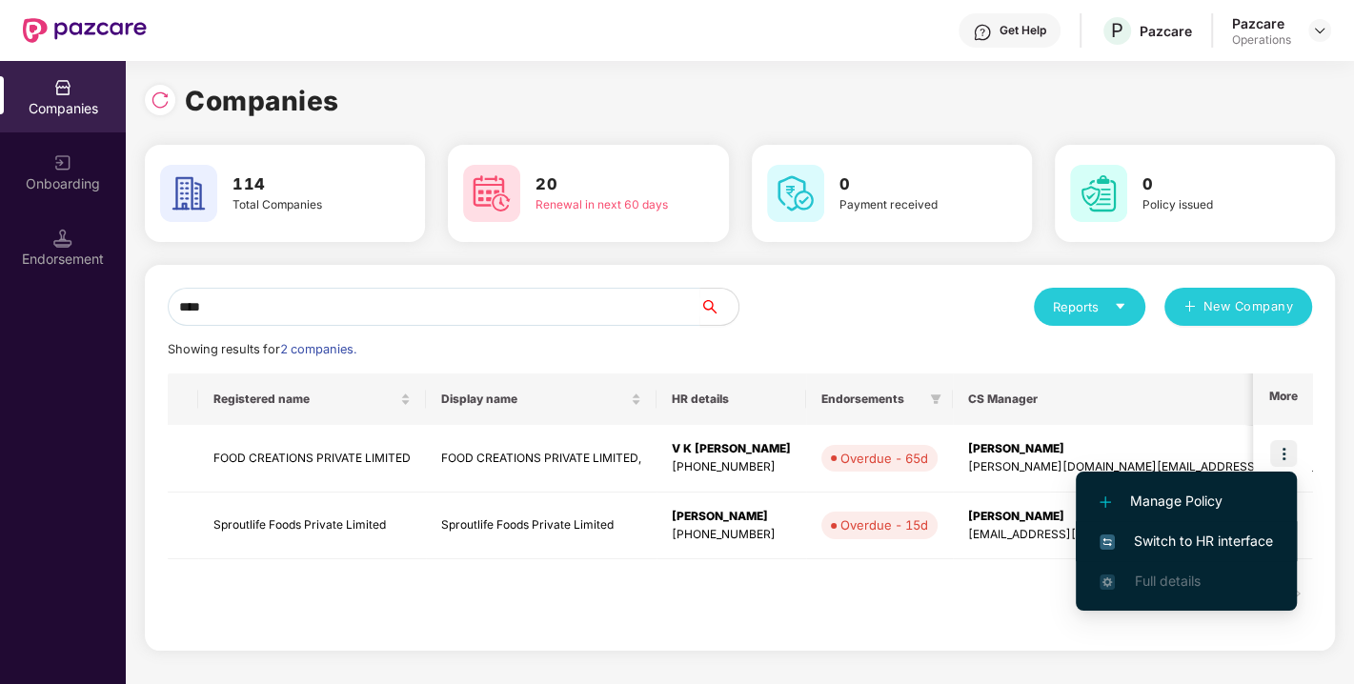
click at [1193, 536] on span "Switch to HR interface" at bounding box center [1185, 541] width 173 height 21
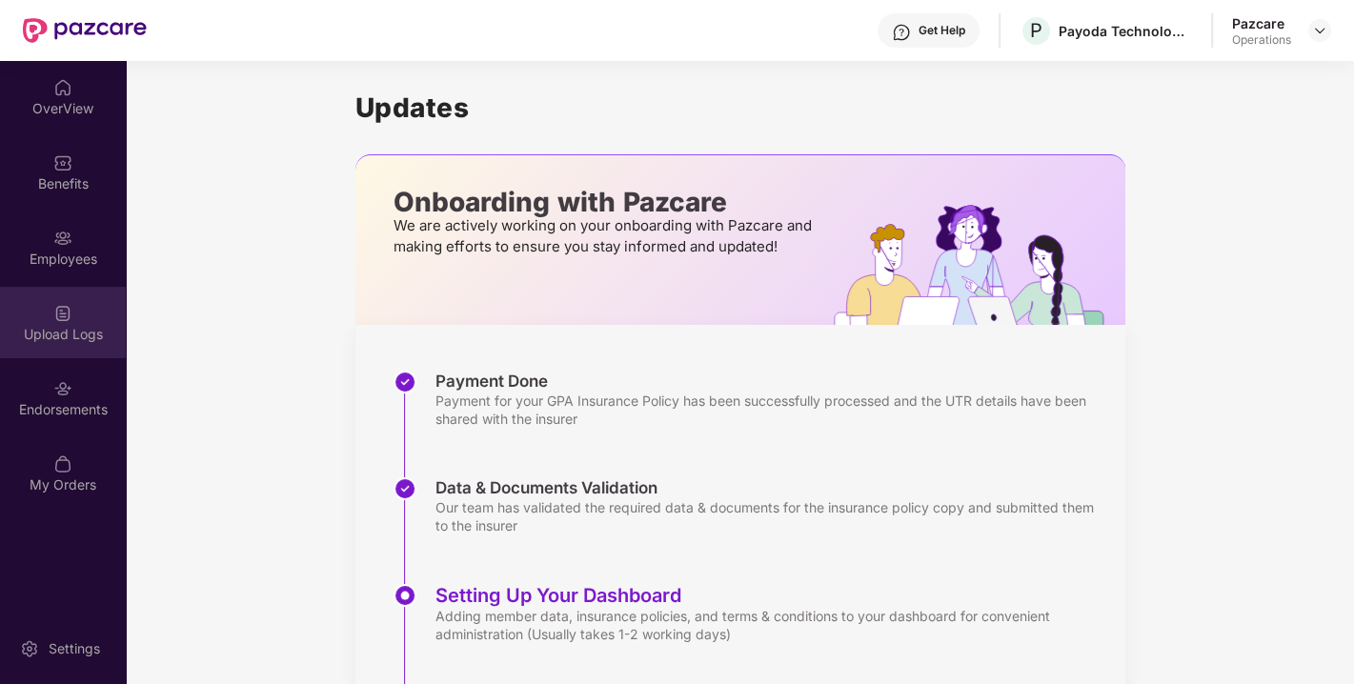
scroll to position [151, 0]
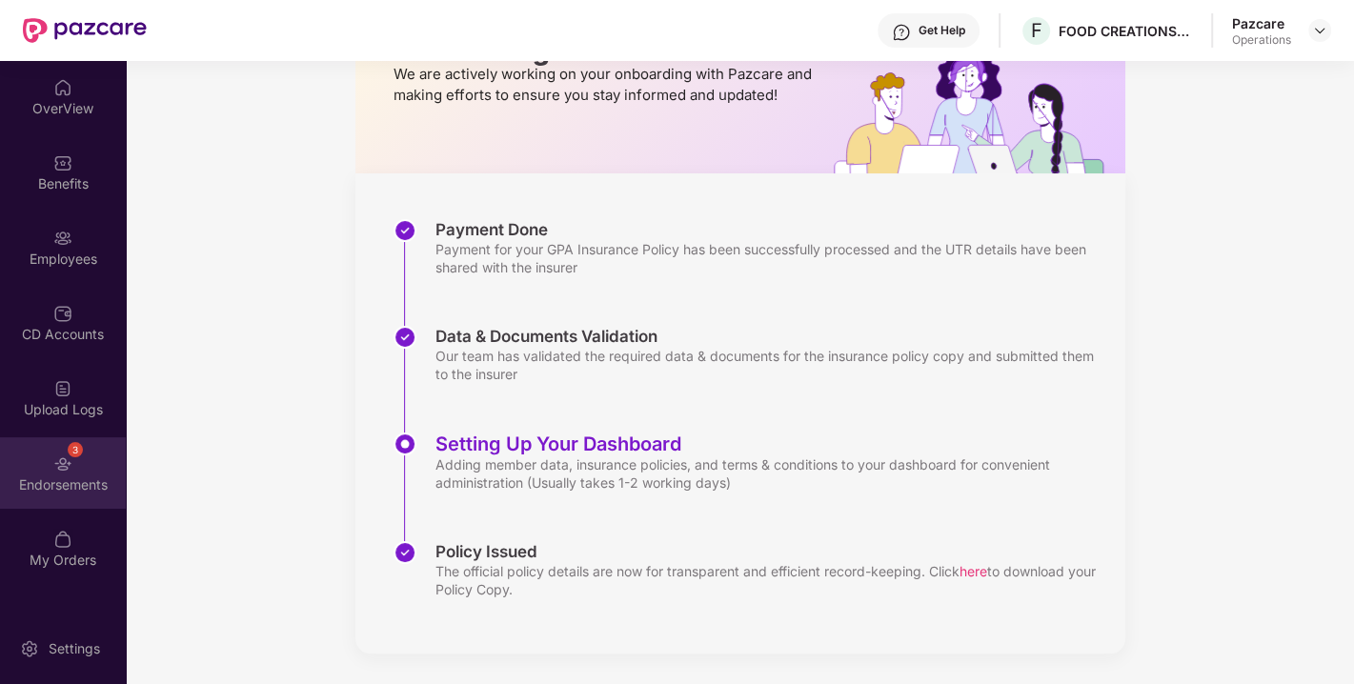
click at [53, 463] on img at bounding box center [62, 463] width 19 height 19
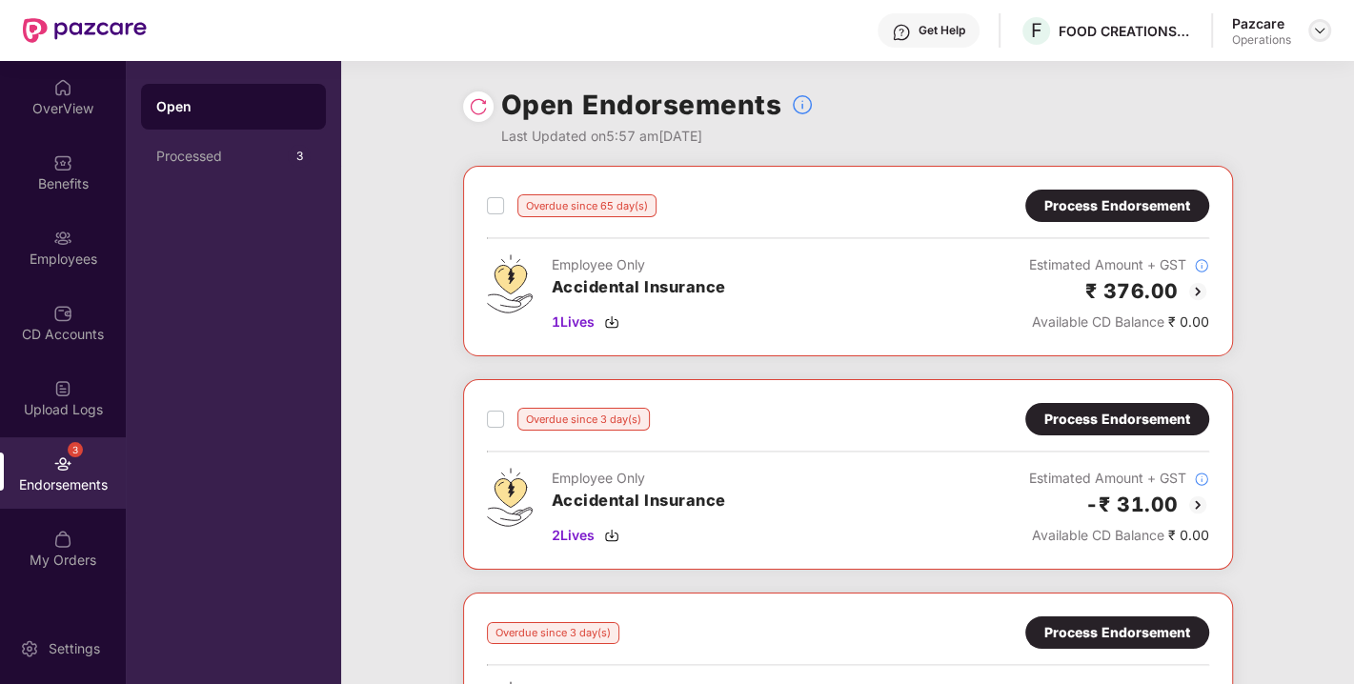
click at [1313, 38] on div at bounding box center [1319, 30] width 23 height 23
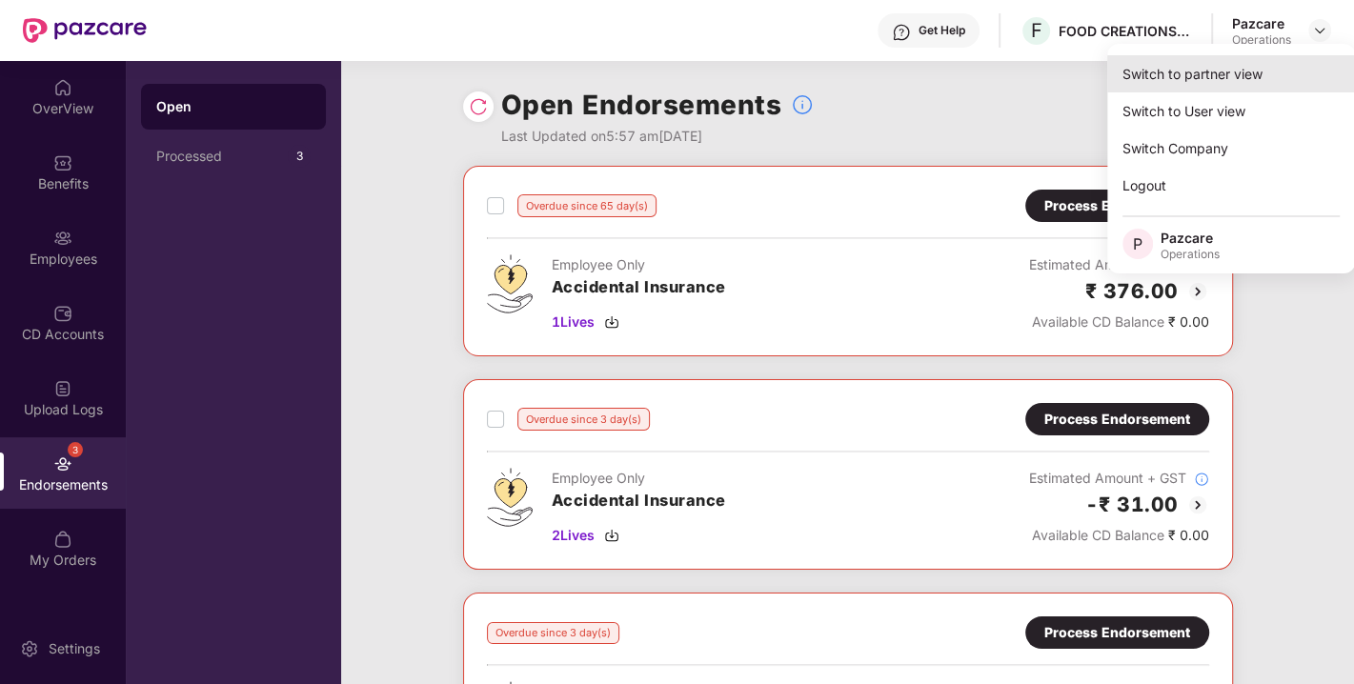
click at [1217, 70] on div "Switch to partner view" at bounding box center [1231, 73] width 248 height 37
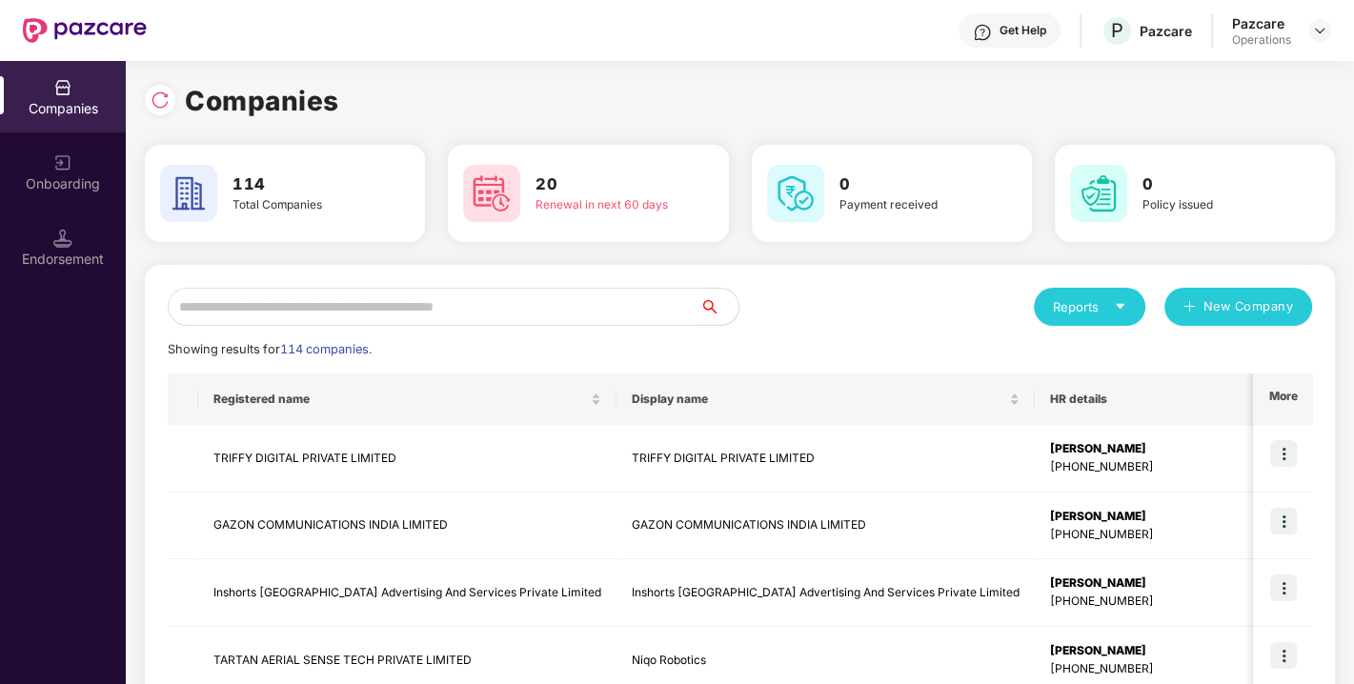
click at [564, 312] on input "text" at bounding box center [434, 307] width 533 height 38
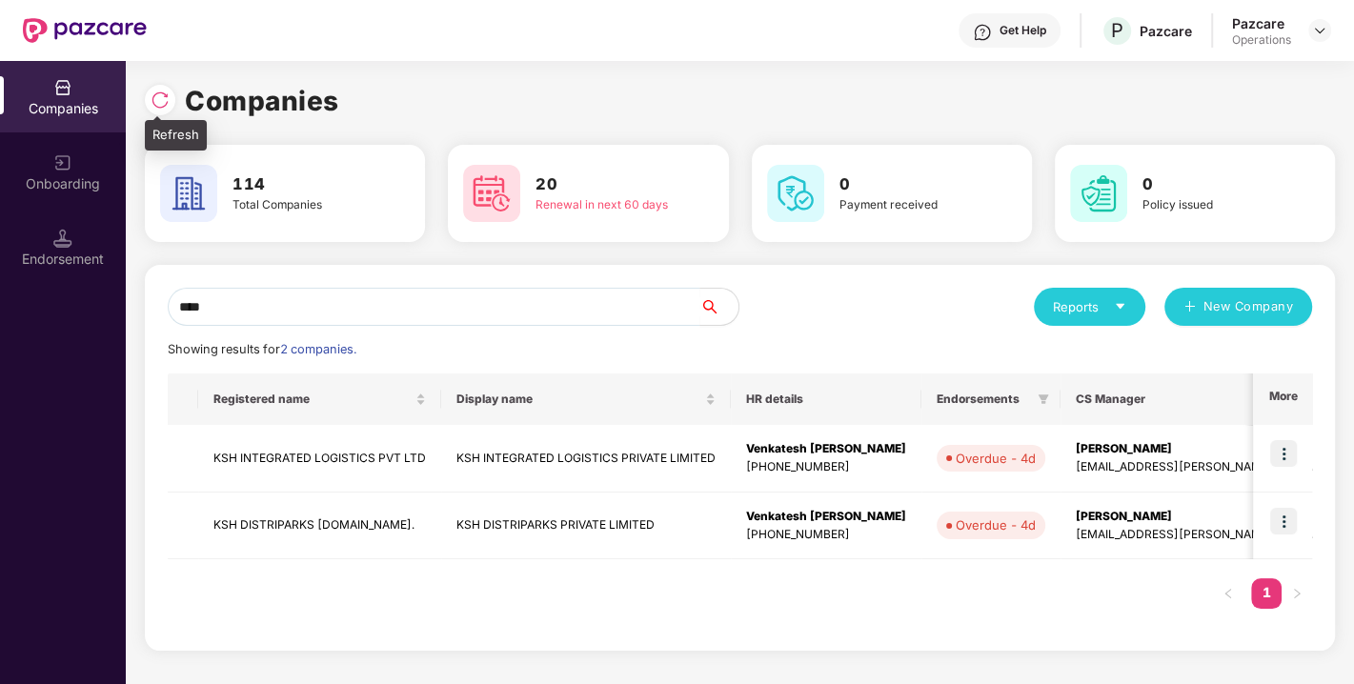
click at [153, 100] on img at bounding box center [160, 100] width 19 height 19
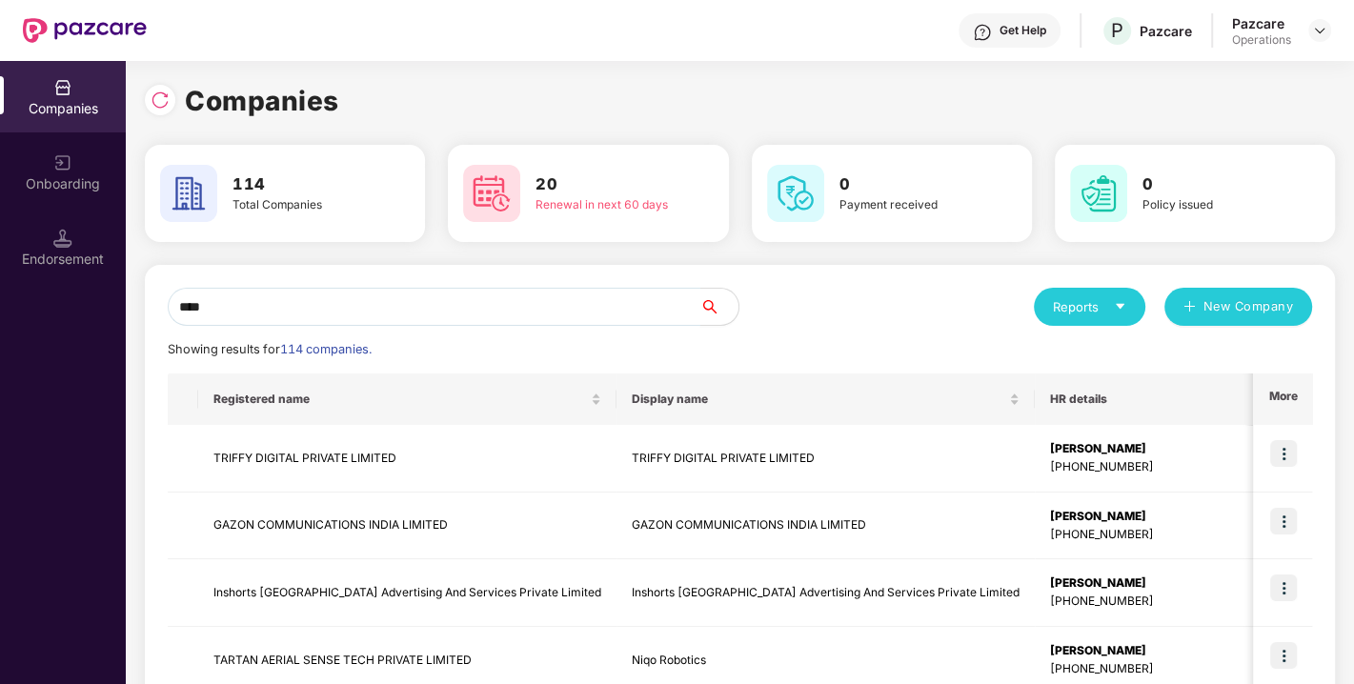
click at [271, 318] on input "***" at bounding box center [434, 307] width 533 height 38
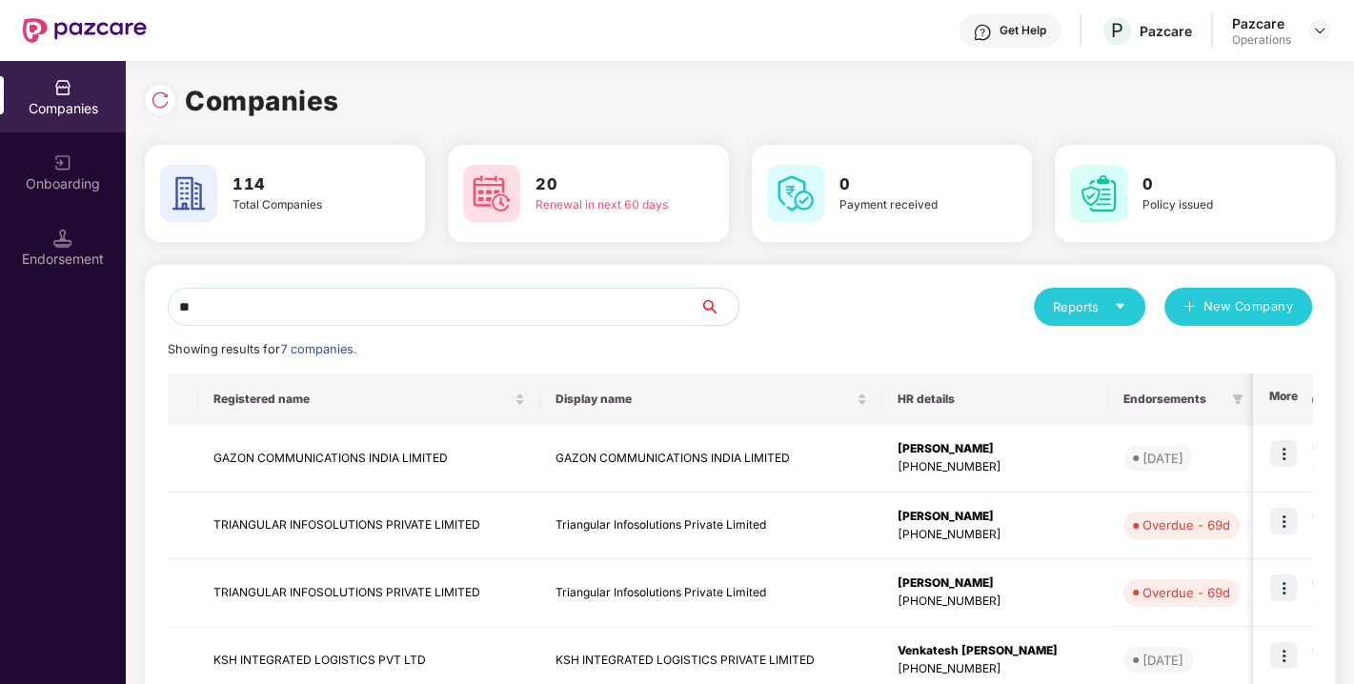
type input "*"
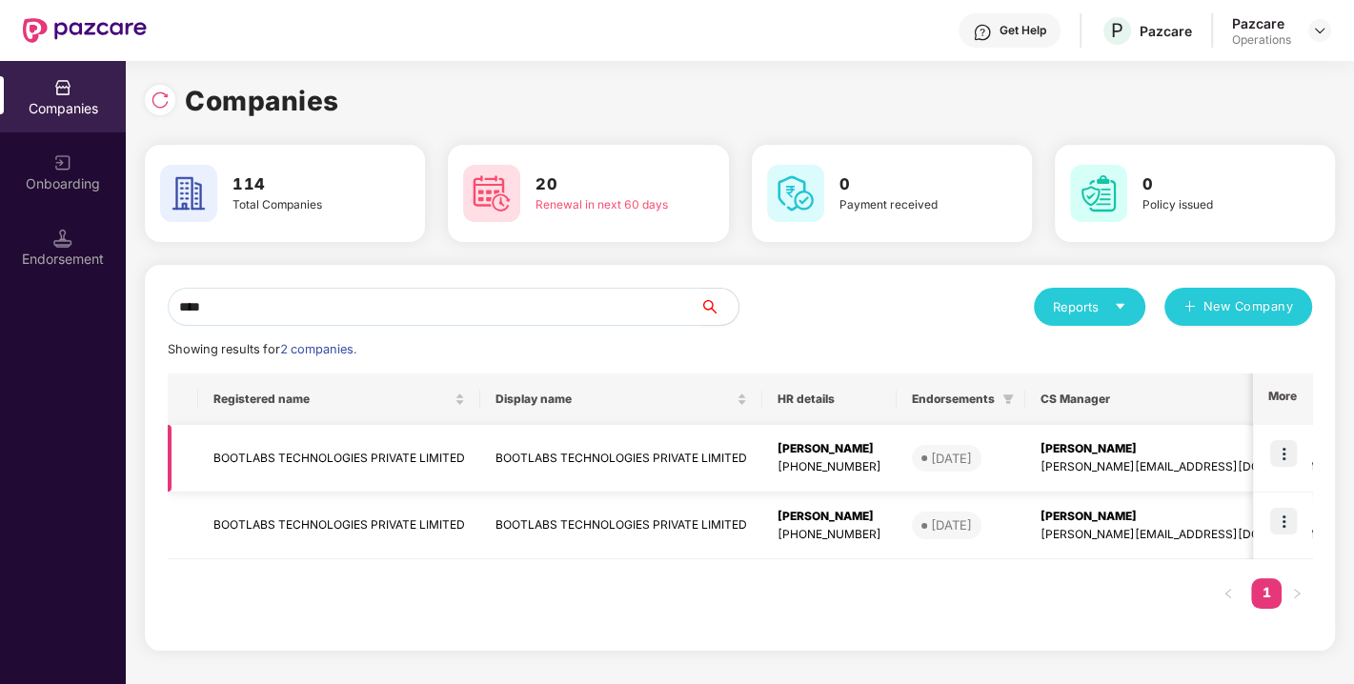
type input "****"
click at [277, 469] on td "BOOTLABS TECHNOLOGIES PRIVATE LIMITED" at bounding box center [339, 459] width 282 height 68
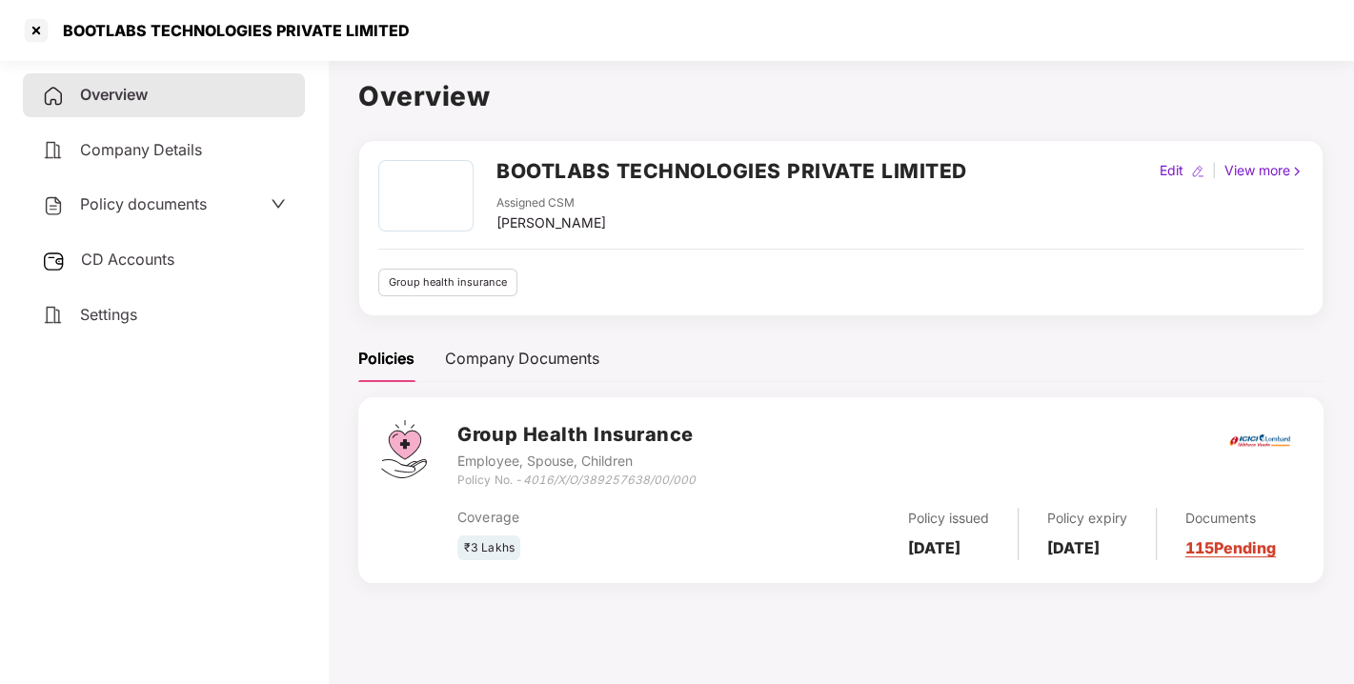
click at [133, 248] on div "CD Accounts" at bounding box center [164, 260] width 282 height 44
